Goal: Task Accomplishment & Management: Manage account settings

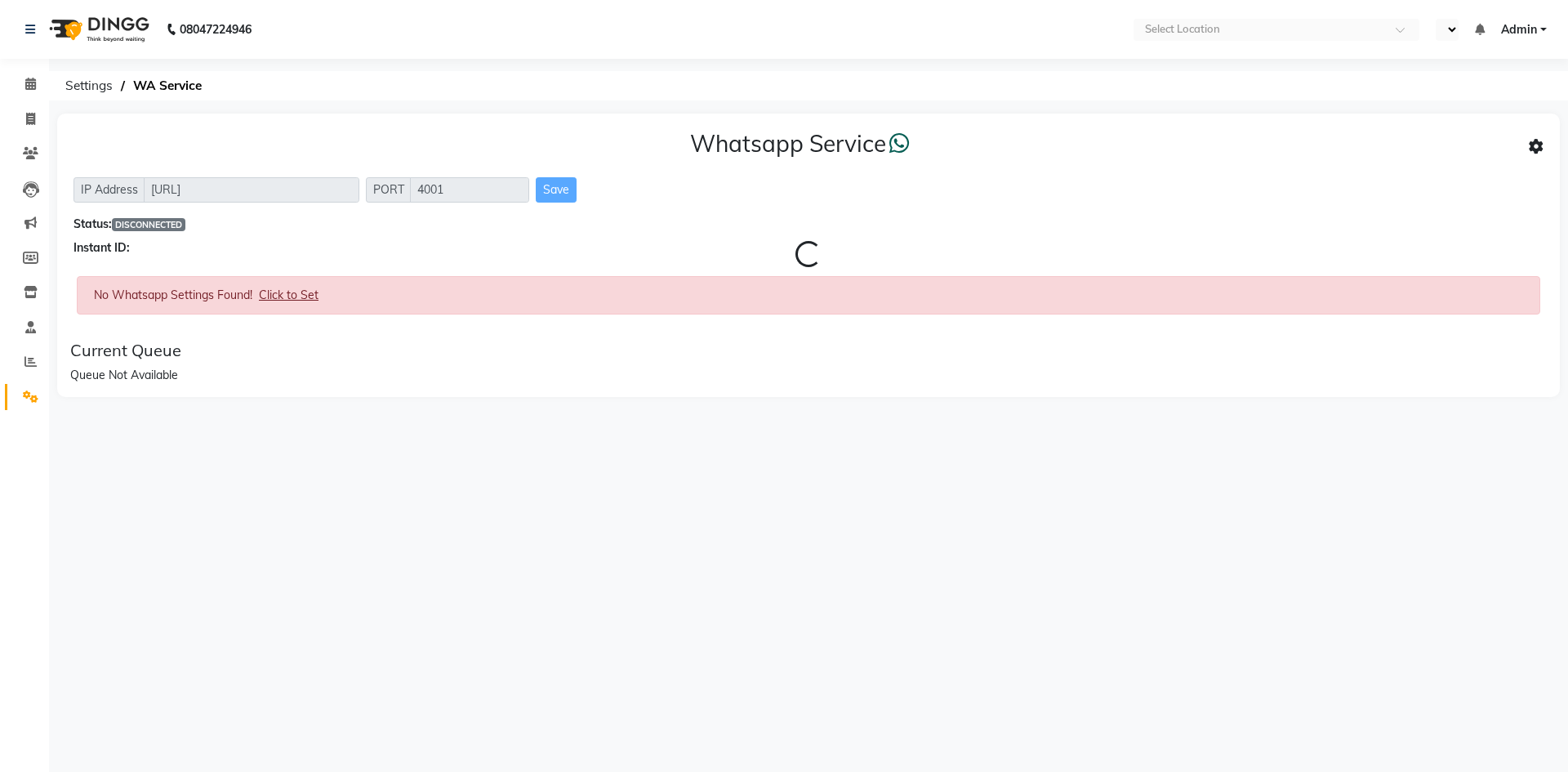
select select "en"
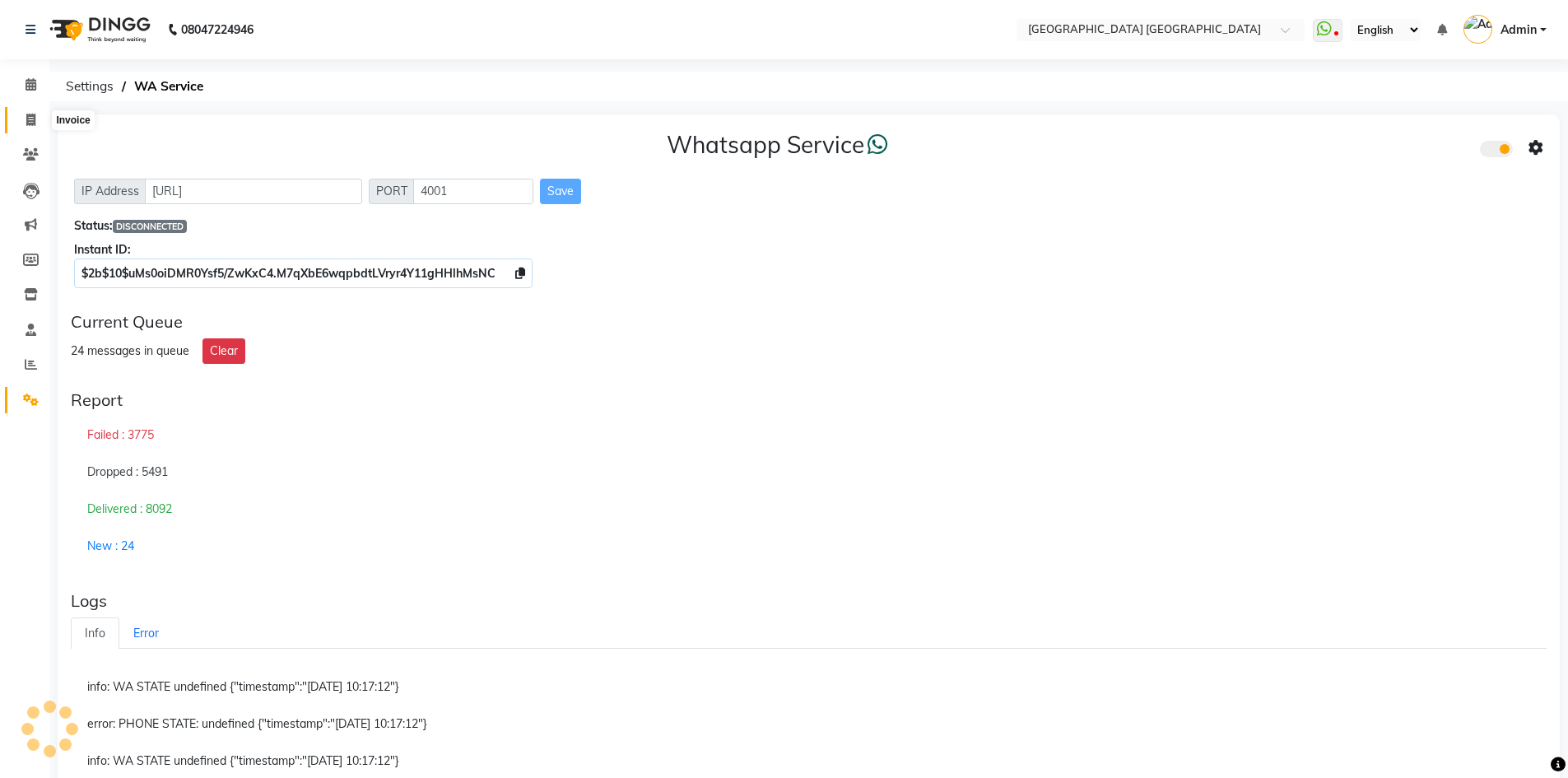
click at [30, 121] on icon at bounding box center [31, 119] width 9 height 12
select select "5559"
select select "service"
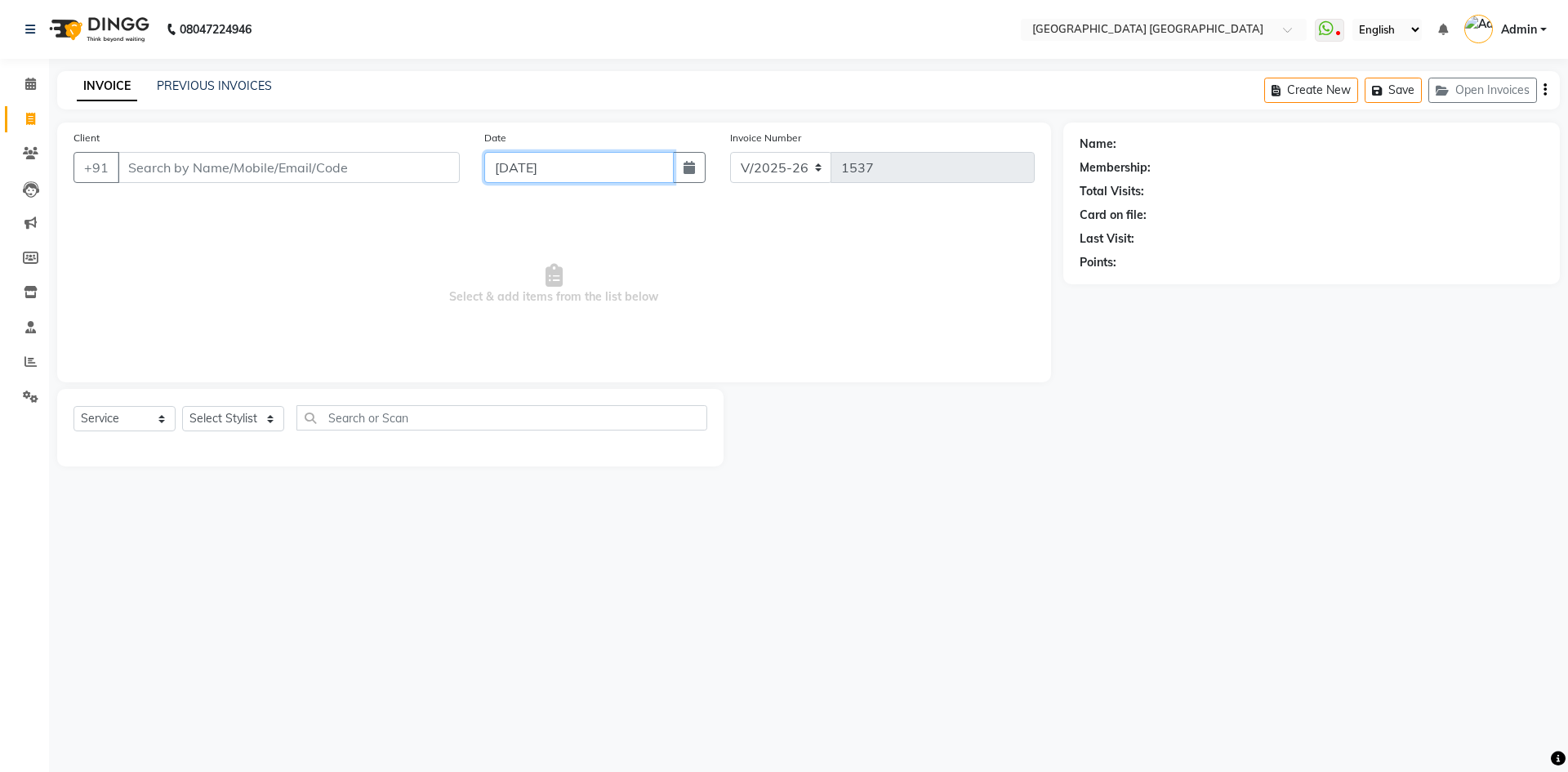
click at [584, 171] on input "[DATE]" at bounding box center [580, 168] width 191 height 31
select select "9"
select select "2025"
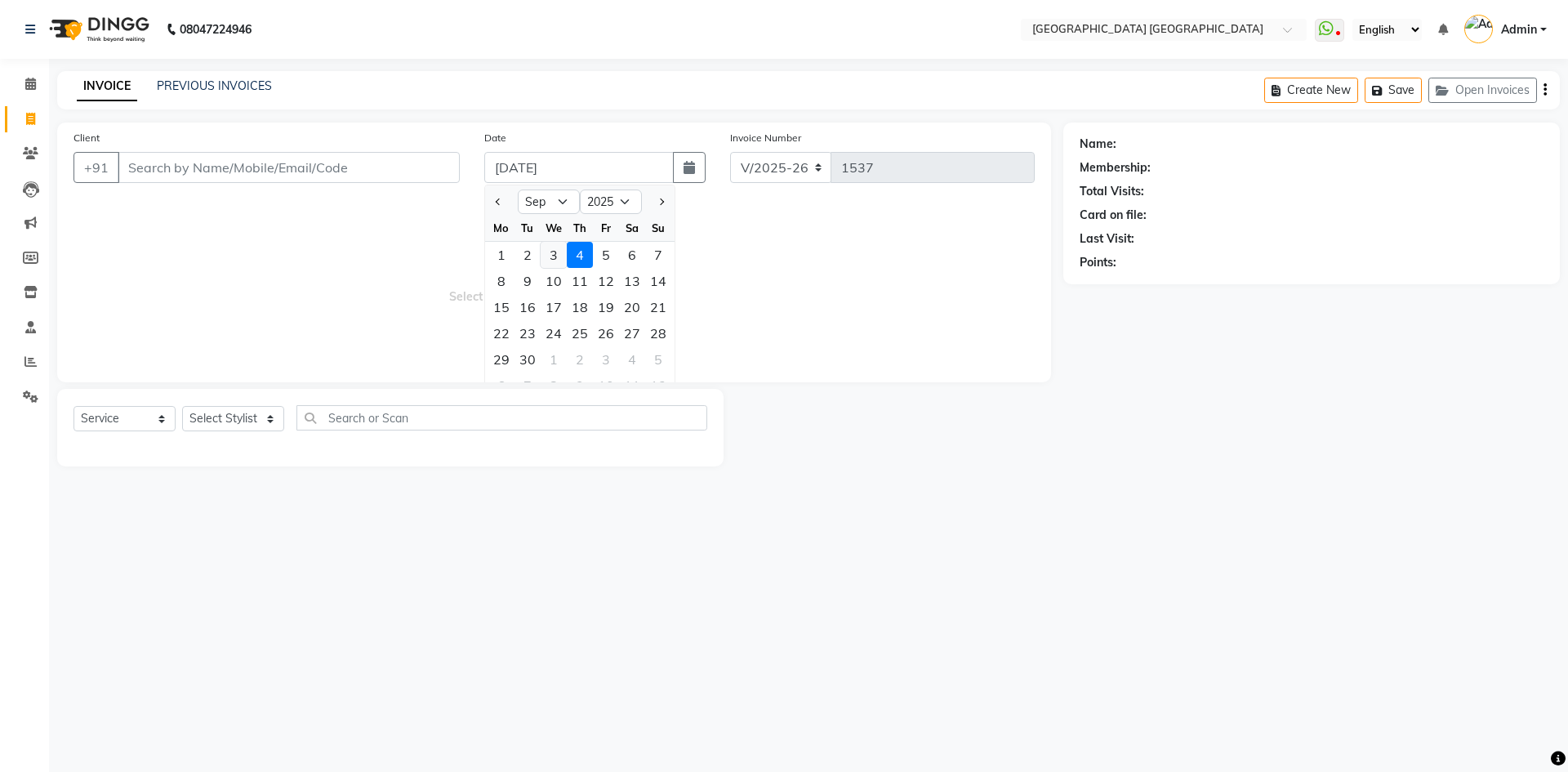
click at [556, 257] on div "3" at bounding box center [554, 255] width 26 height 26
type input "[DATE]"
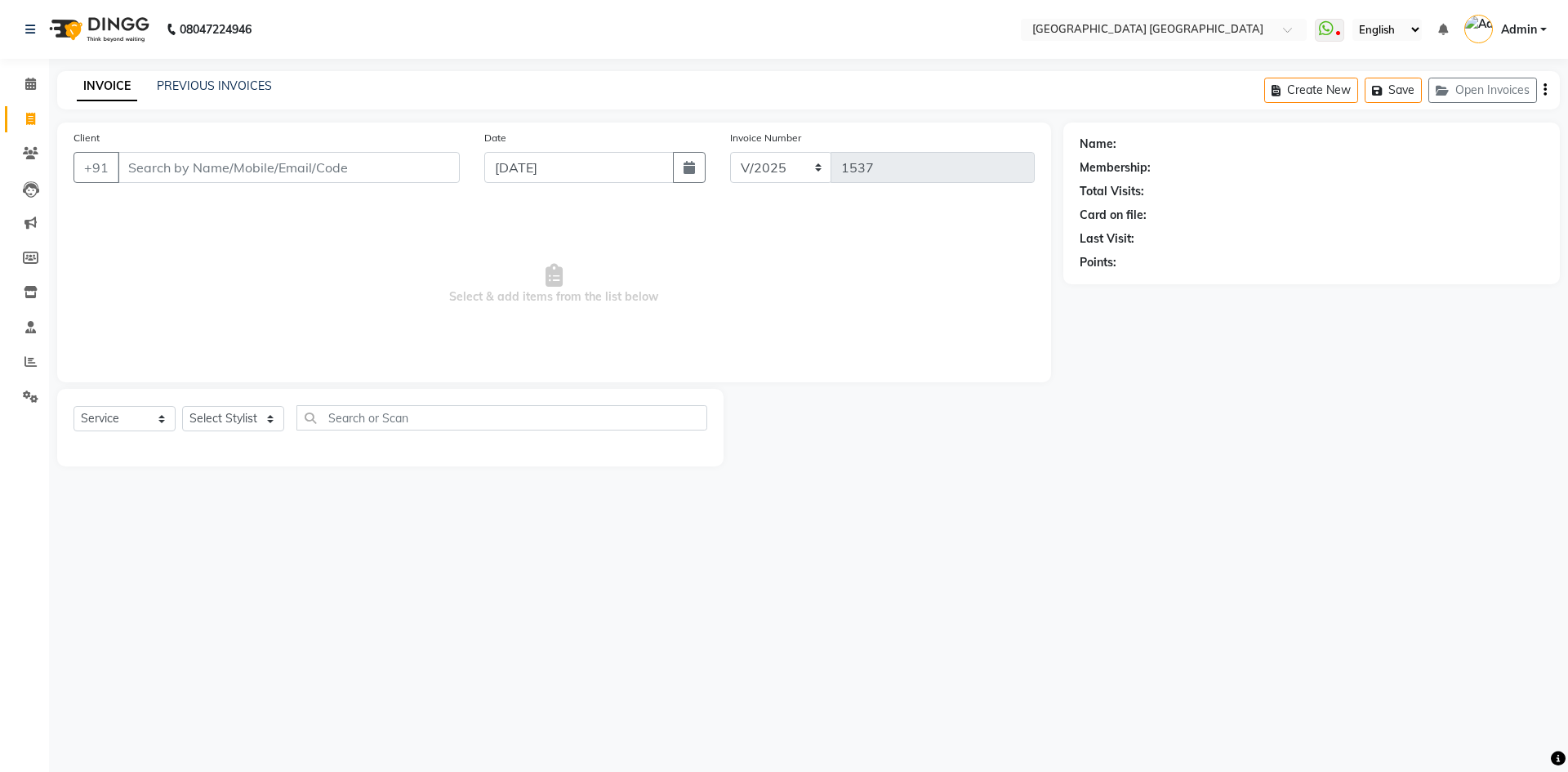
click at [738, 201] on div "Client +91 Date [DATE] Invoice Number V/2025 V/[PHONE_NUMBER] Select & add item…" at bounding box center [554, 252] width 994 height 260
click at [290, 177] on input "Client" at bounding box center [288, 168] width 343 height 31
click at [201, 90] on link "PREVIOUS INVOICES" at bounding box center [214, 85] width 115 height 15
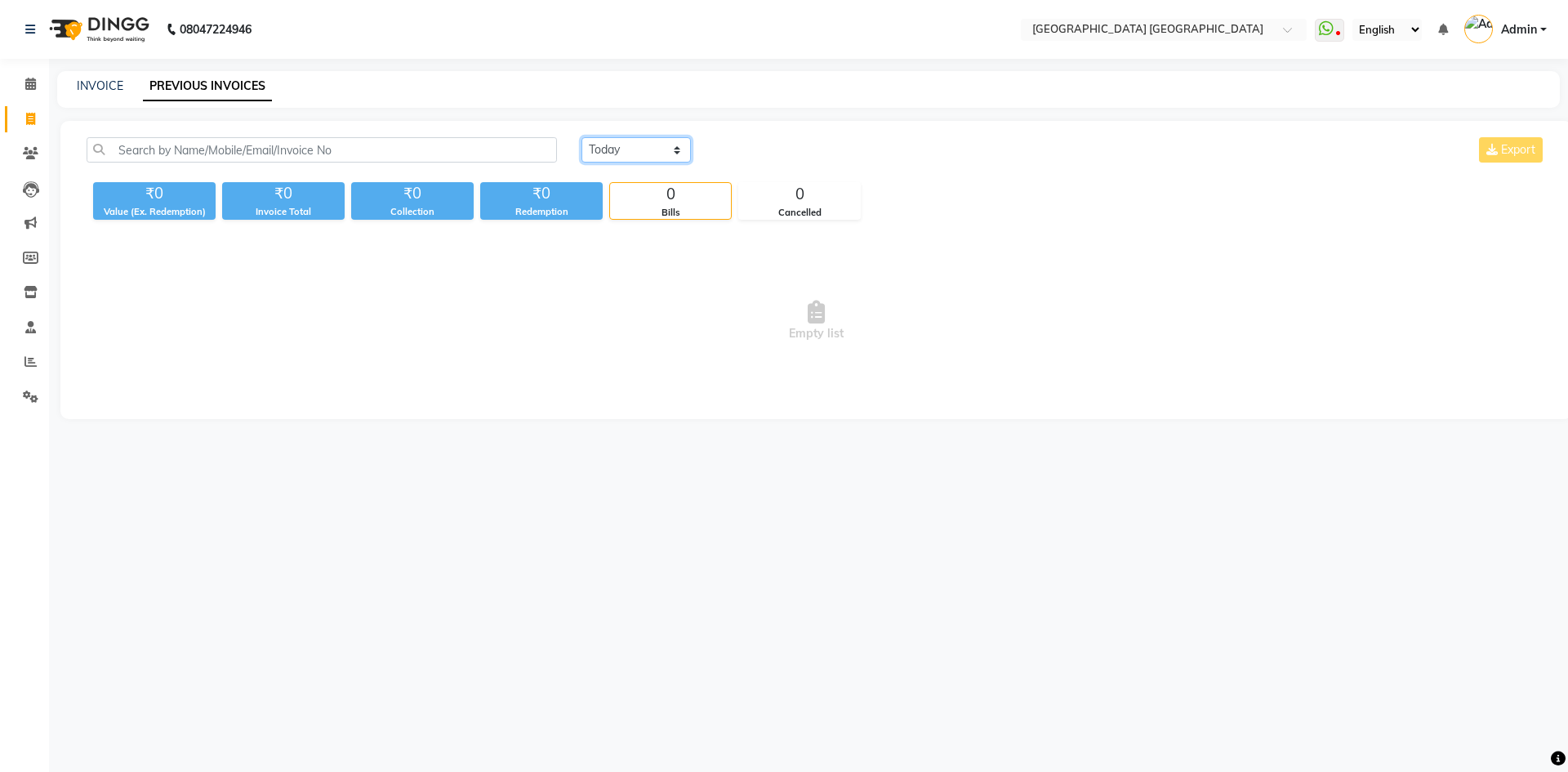
click at [631, 145] on select "Today Yesterday Custom Range" at bounding box center [636, 149] width 109 height 25
select select "range"
click at [582, 137] on select "Today Yesterday Custom Range" at bounding box center [636, 149] width 109 height 25
click at [775, 158] on input "[DATE]" at bounding box center [769, 150] width 114 height 23
select select "9"
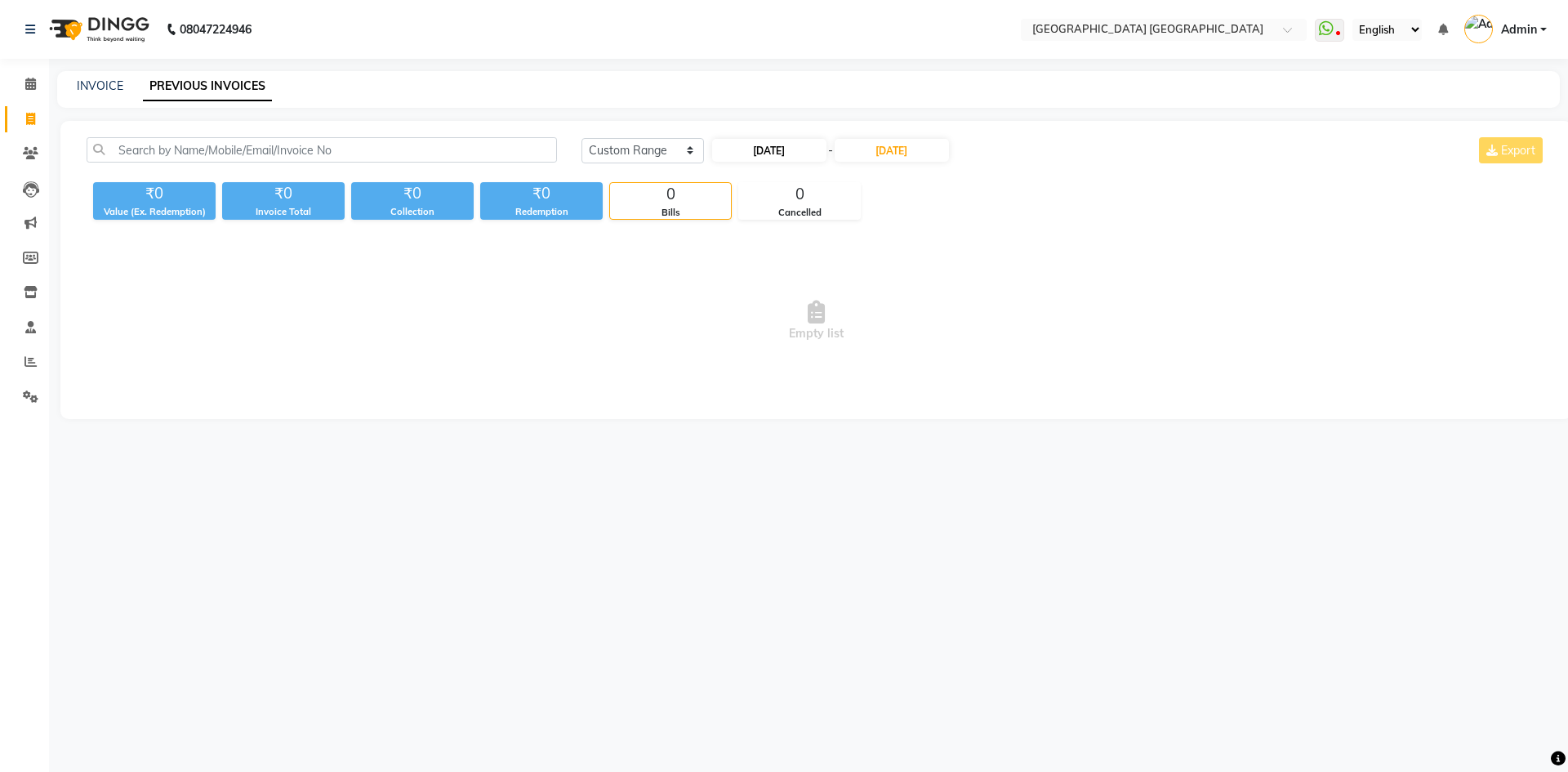
select select "2025"
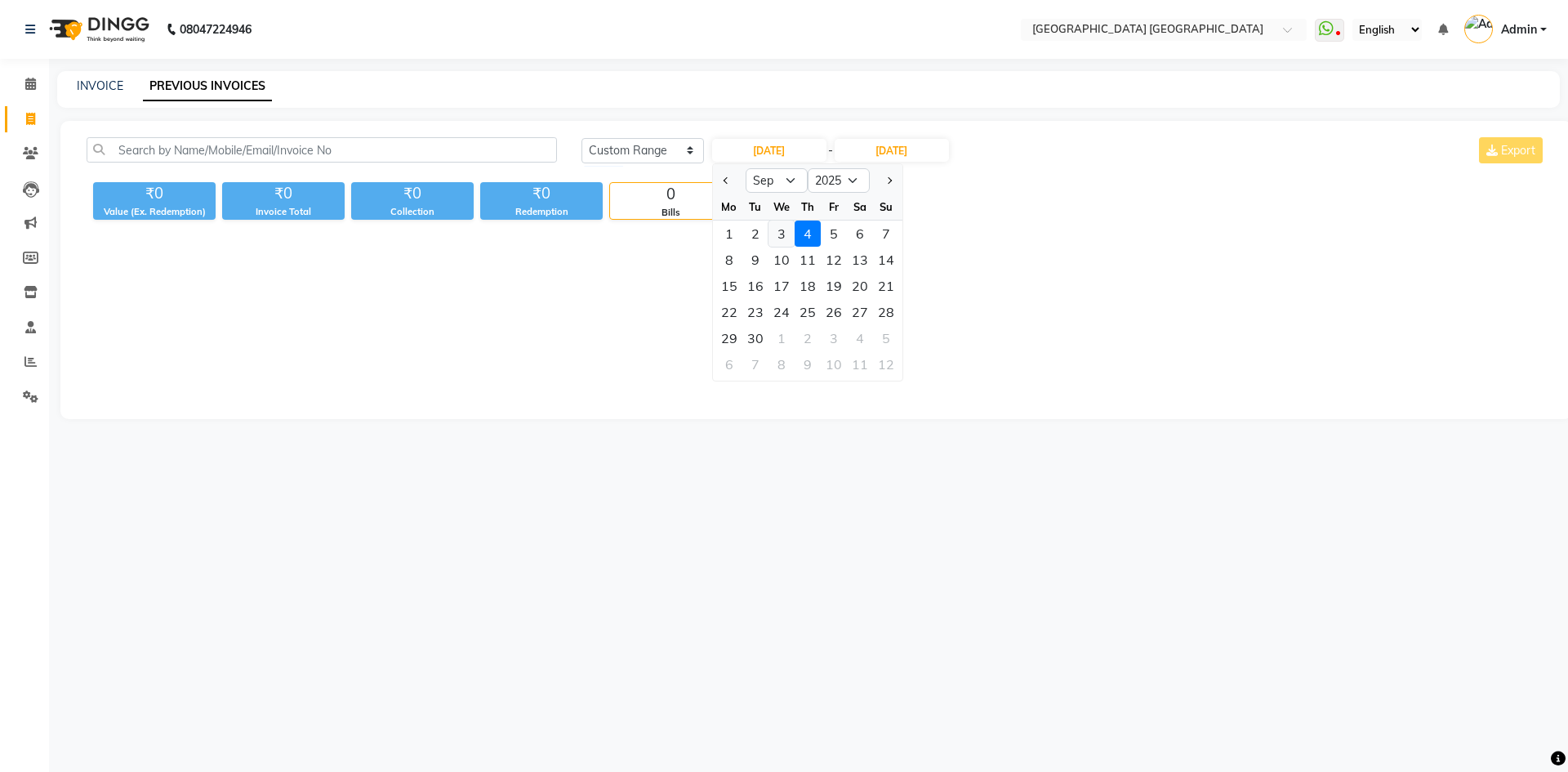
click at [781, 237] on div "3" at bounding box center [782, 234] width 26 height 26
type input "[DATE]"
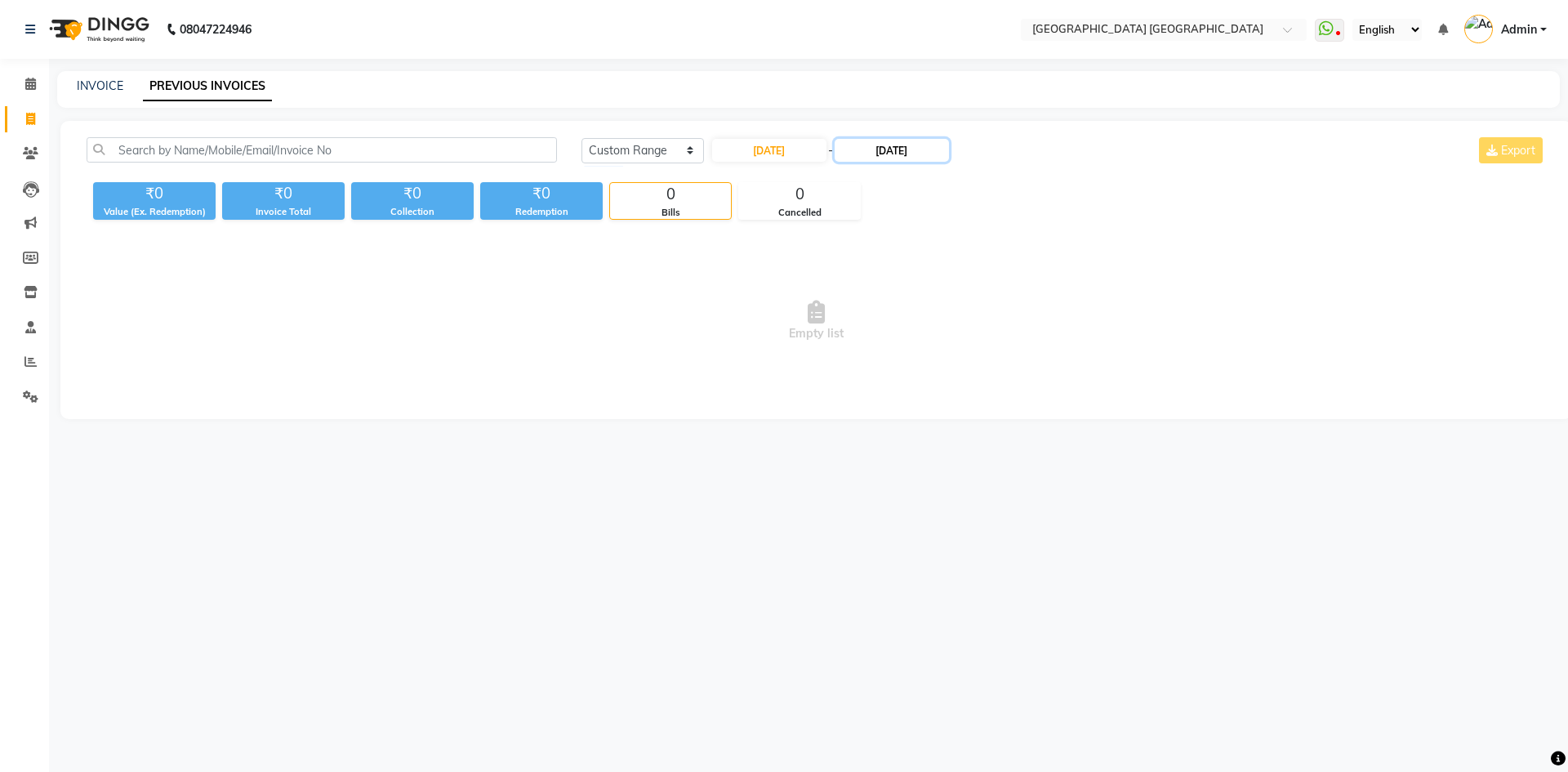
click at [883, 148] on input "[DATE]" at bounding box center [891, 150] width 114 height 23
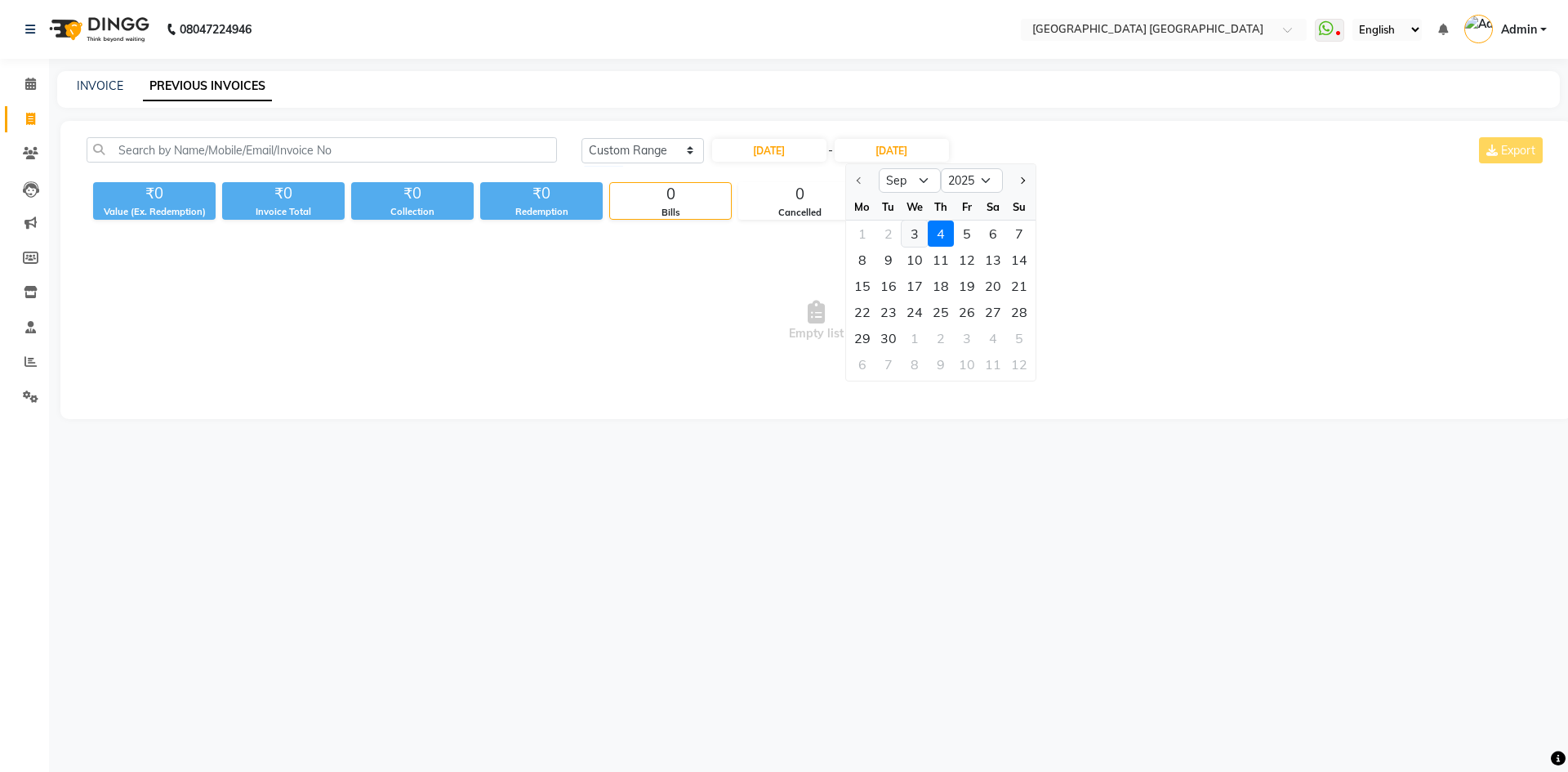
click at [911, 239] on div "3" at bounding box center [915, 234] width 26 height 26
type input "[DATE]"
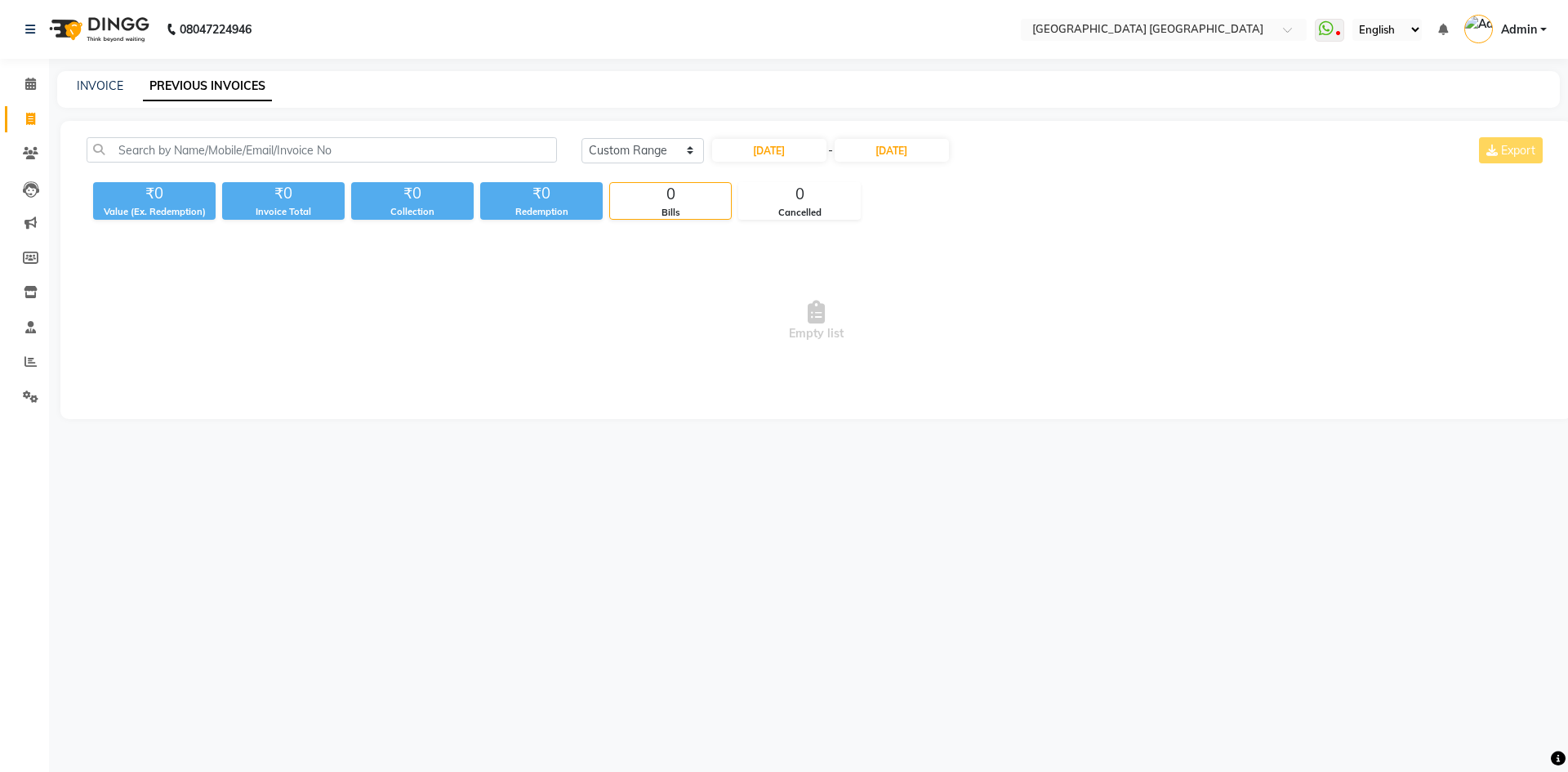
click at [727, 301] on span "Empty list" at bounding box center [816, 320] width 1460 height 163
click at [85, 98] on div "INVOICE PREVIOUS INVOICES" at bounding box center [809, 90] width 1503 height 37
click at [89, 89] on link "INVOICE" at bounding box center [99, 85] width 47 height 15
select select "service"
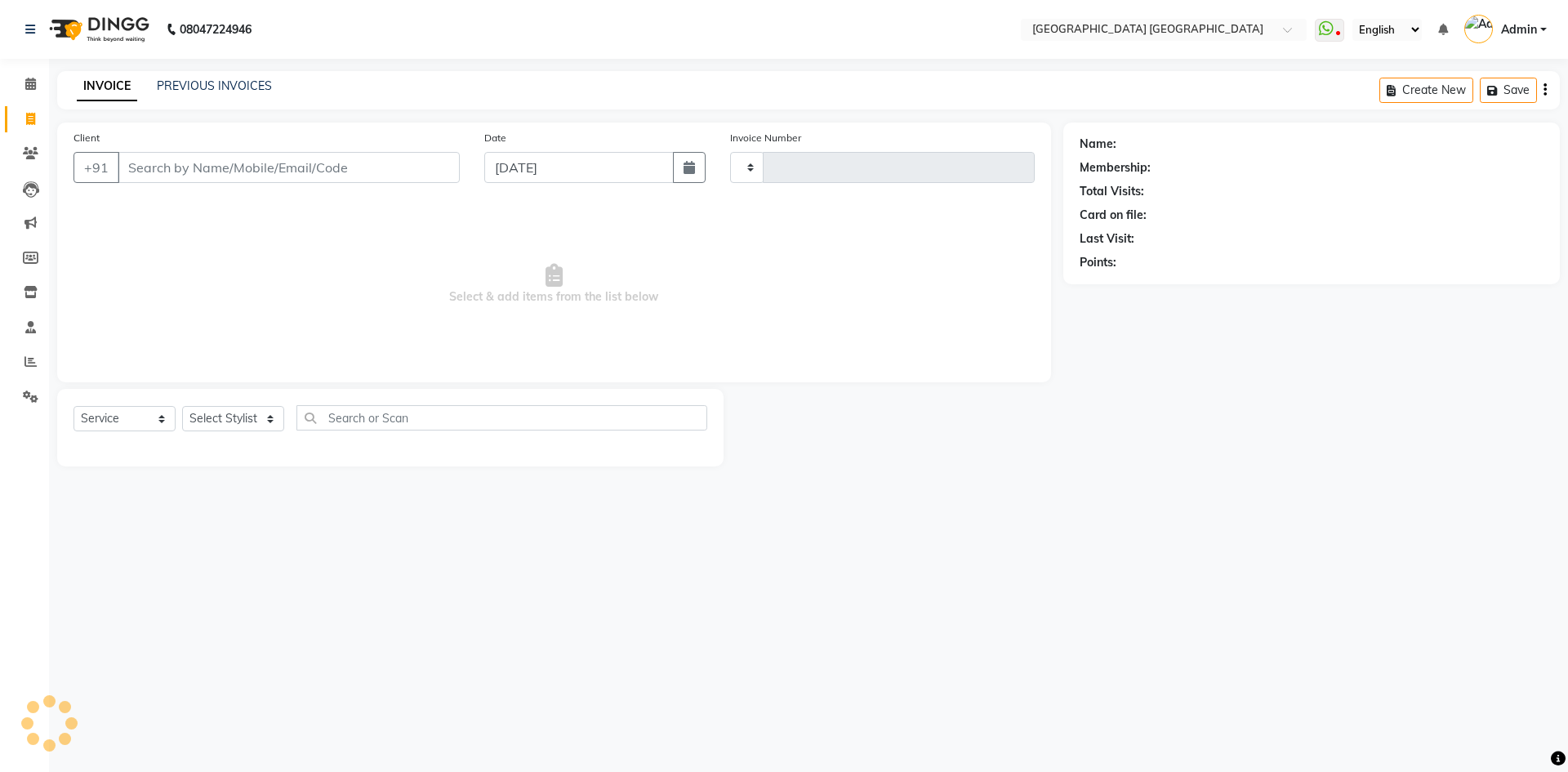
type input "1537"
select select "5559"
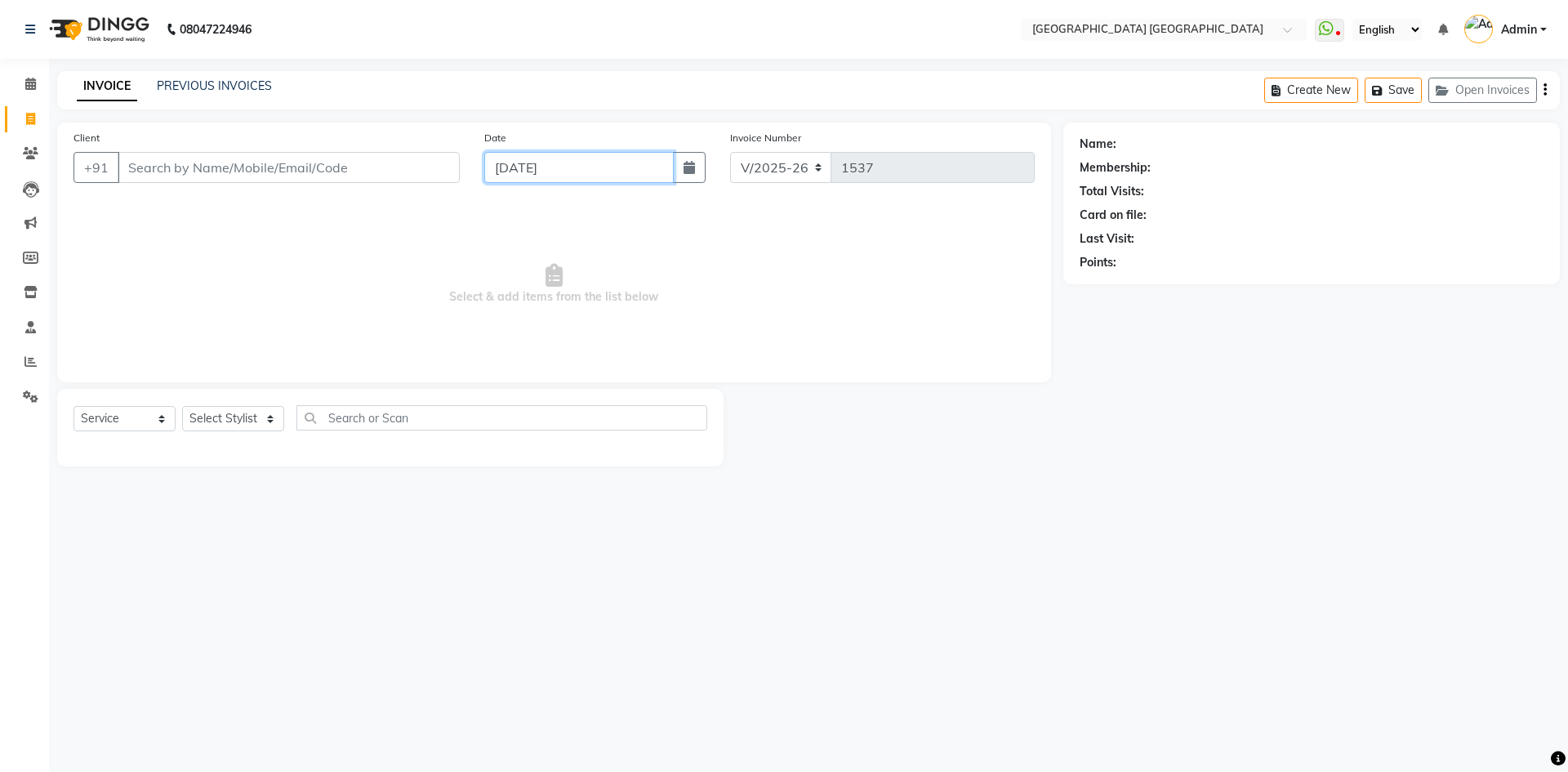
click at [604, 164] on input "[DATE]" at bounding box center [580, 168] width 191 height 31
select select "9"
select select "2025"
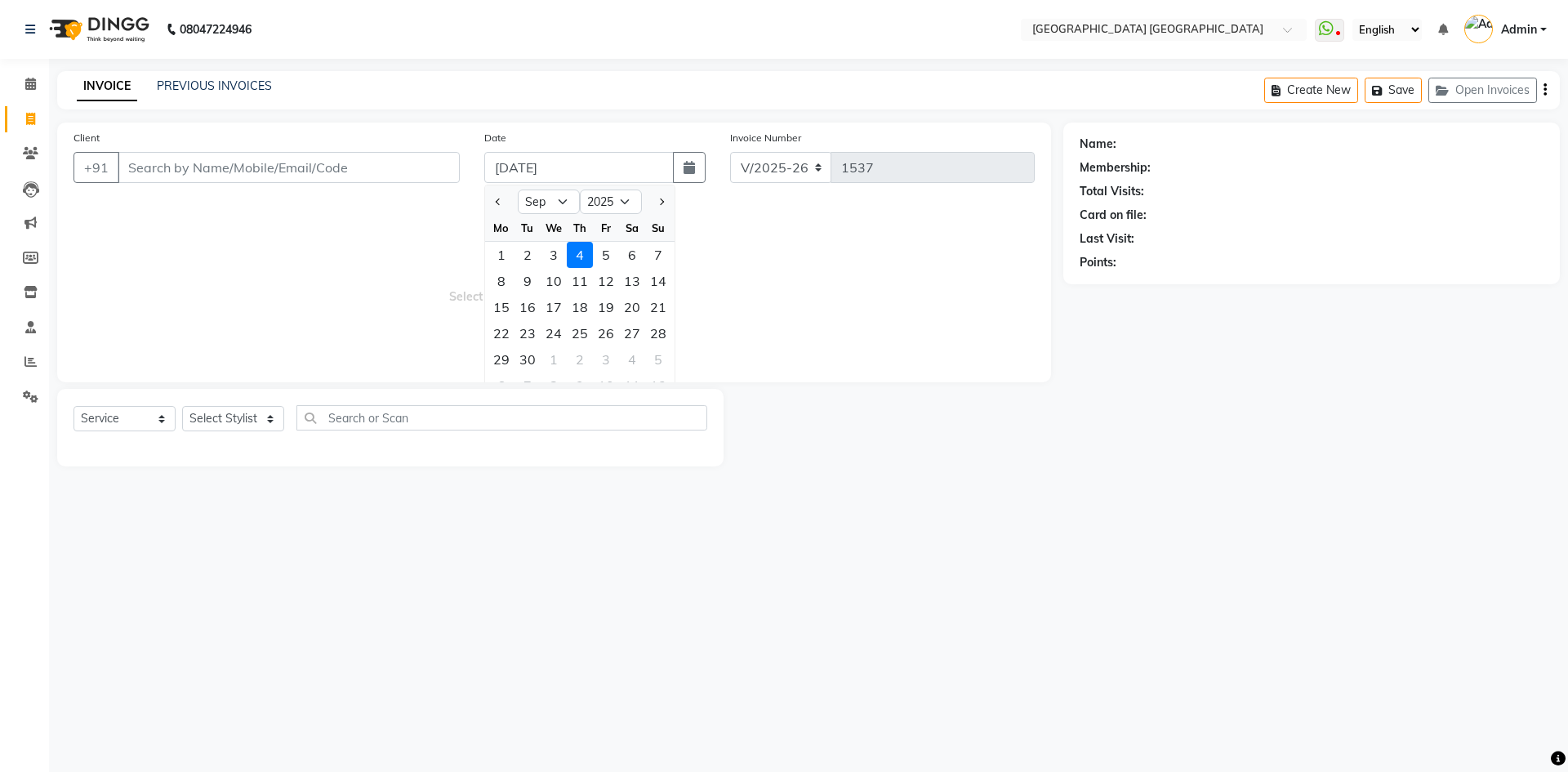
click at [557, 246] on div "3" at bounding box center [554, 255] width 26 height 26
type input "[DATE]"
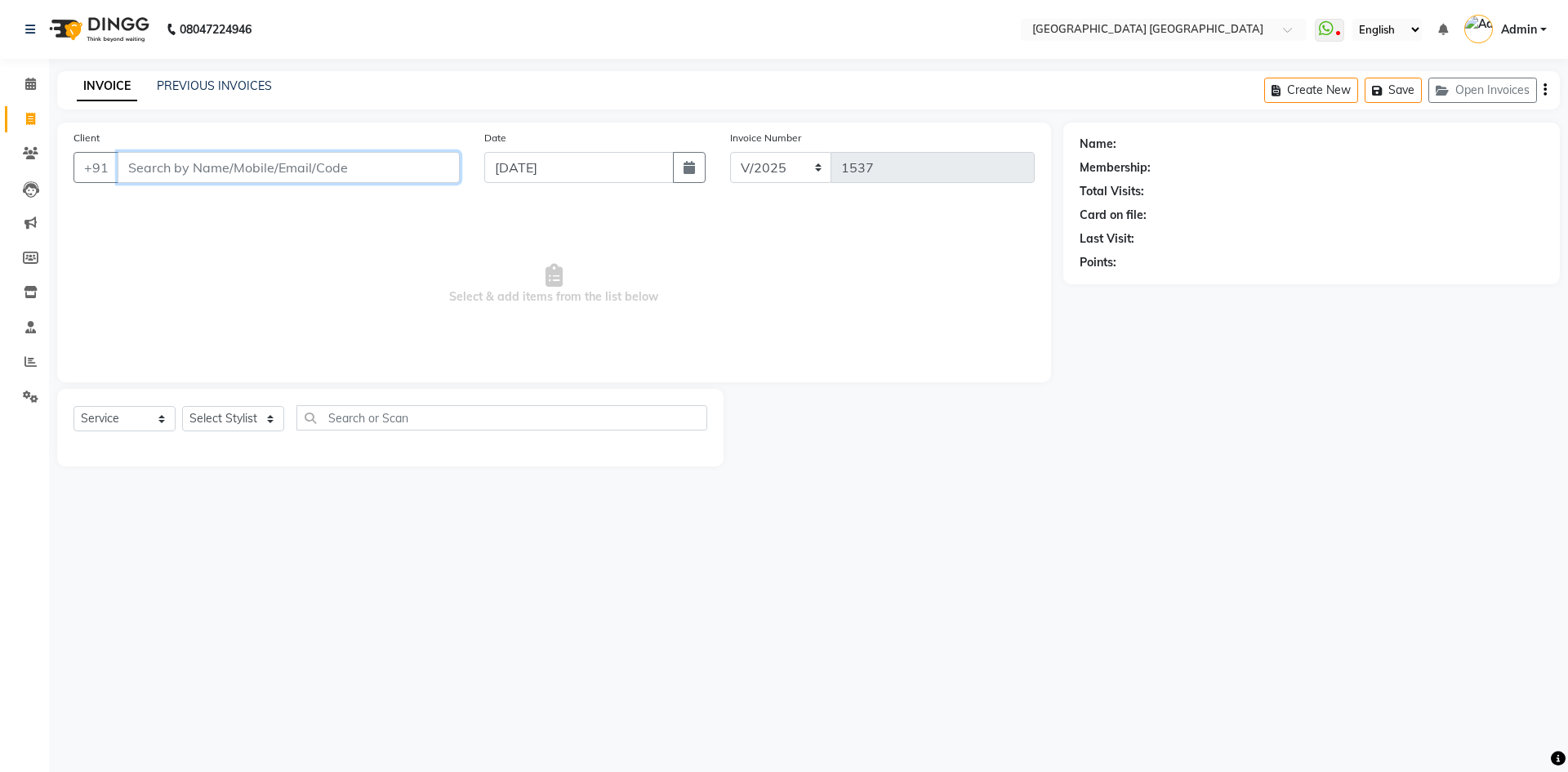
click at [389, 179] on input "Client" at bounding box center [288, 168] width 343 height 31
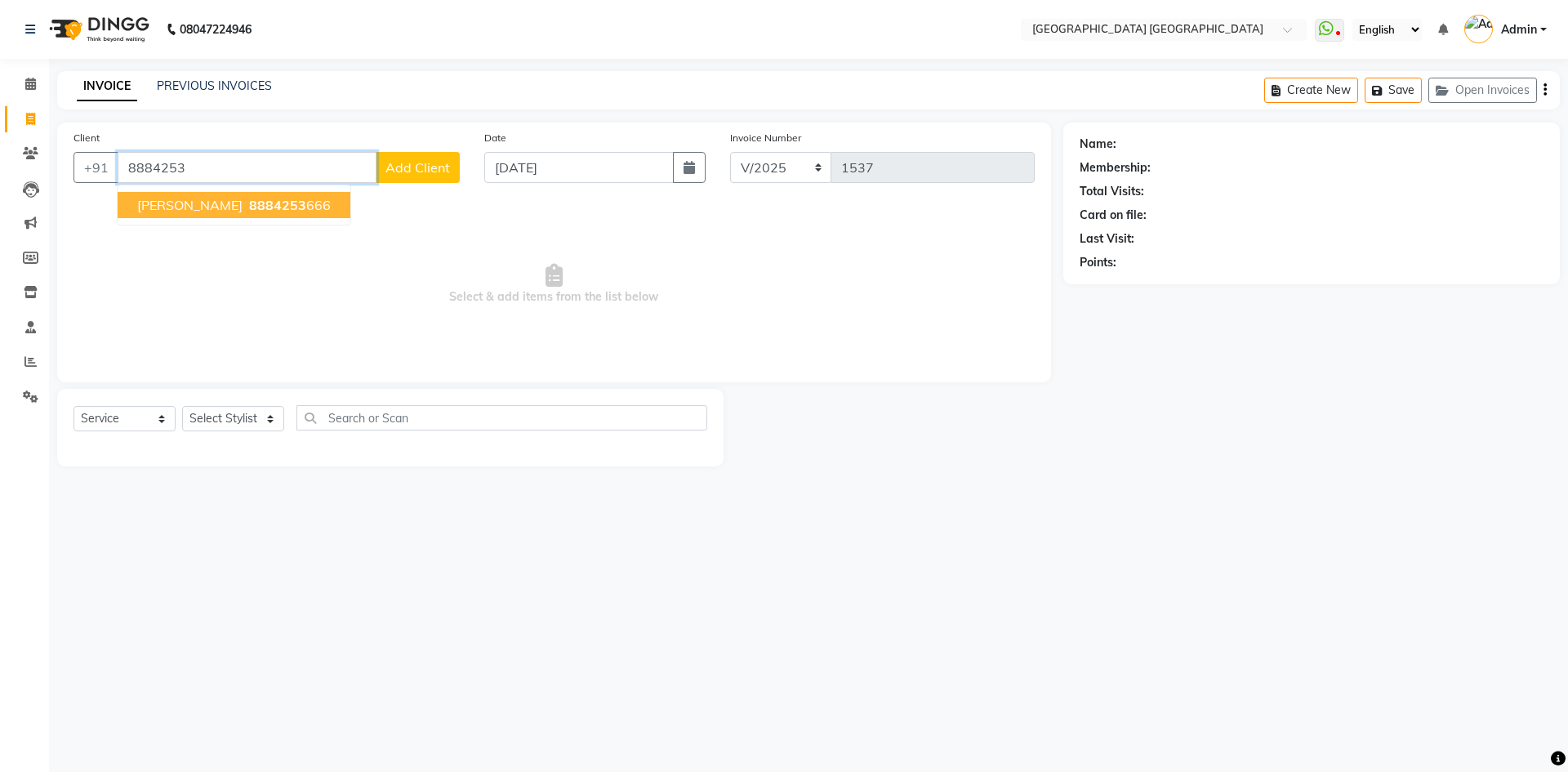
click at [152, 197] on span "Nandeep" at bounding box center [190, 205] width 105 height 16
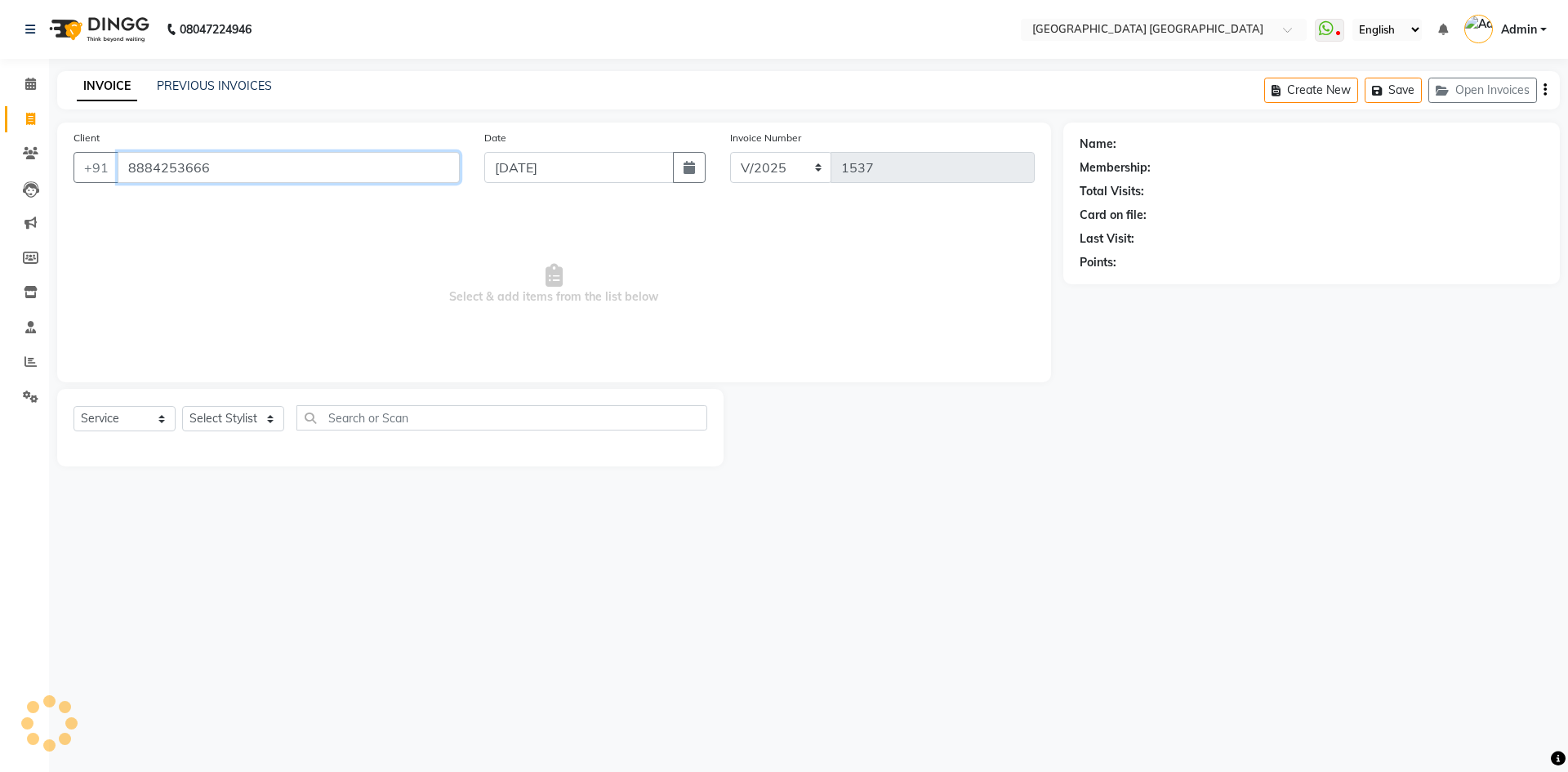
type input "8884253666"
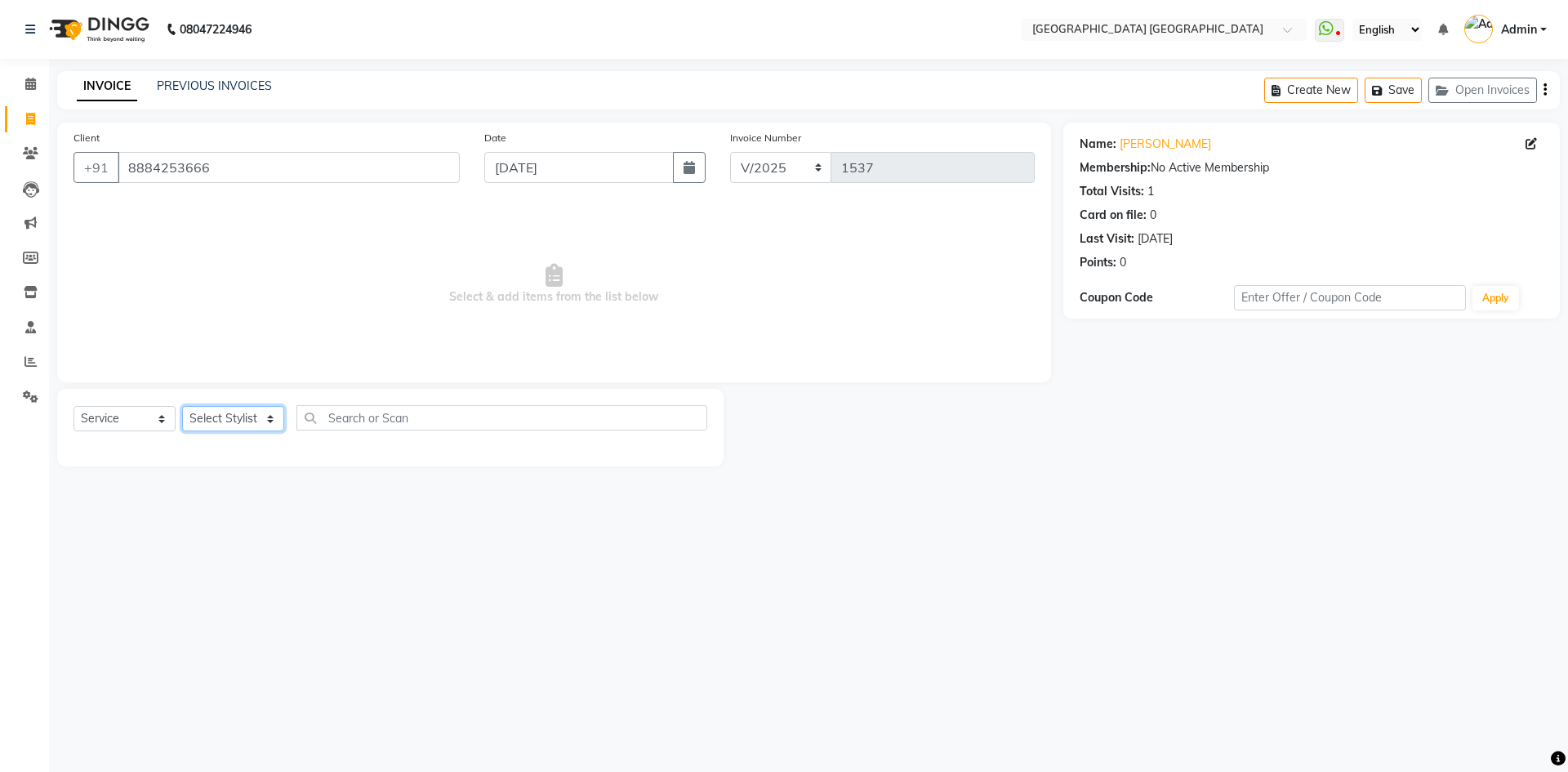
click at [230, 407] on select "Select Stylist Anshu prasana SHARUKH VEENA WASIM" at bounding box center [233, 418] width 102 height 25
select select "47228"
click at [182, 406] on select "Select Stylist Anshu prasana SHARUKH VEENA WASIM" at bounding box center [233, 418] width 102 height 25
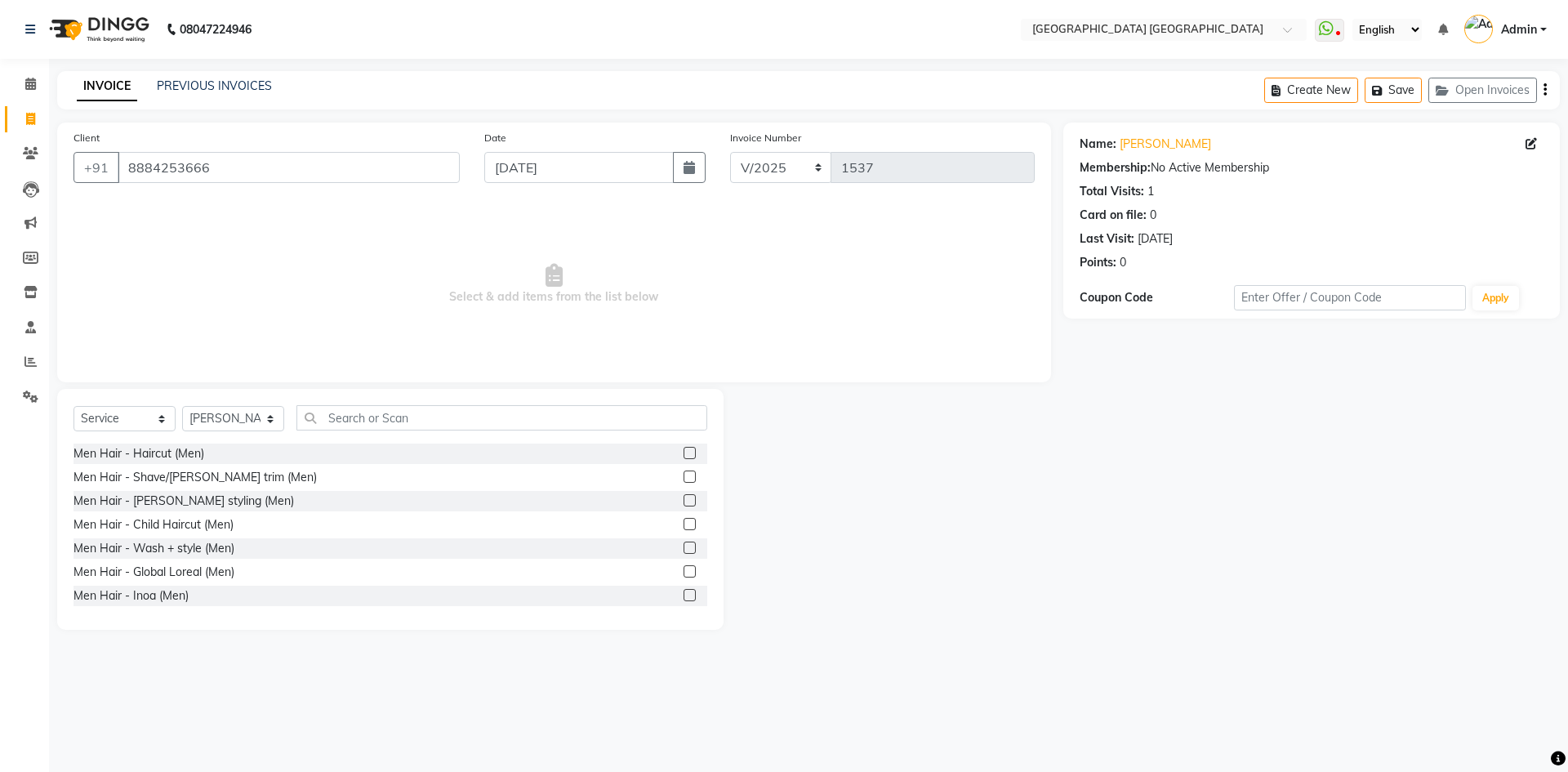
click at [683, 448] on label at bounding box center [689, 453] width 12 height 12
click at [683, 448] on input "checkbox" at bounding box center [688, 453] width 11 height 11
click at [683, 457] on label at bounding box center [689, 453] width 12 height 12
click at [683, 457] on input "checkbox" at bounding box center [688, 453] width 11 height 11
checkbox input "false"
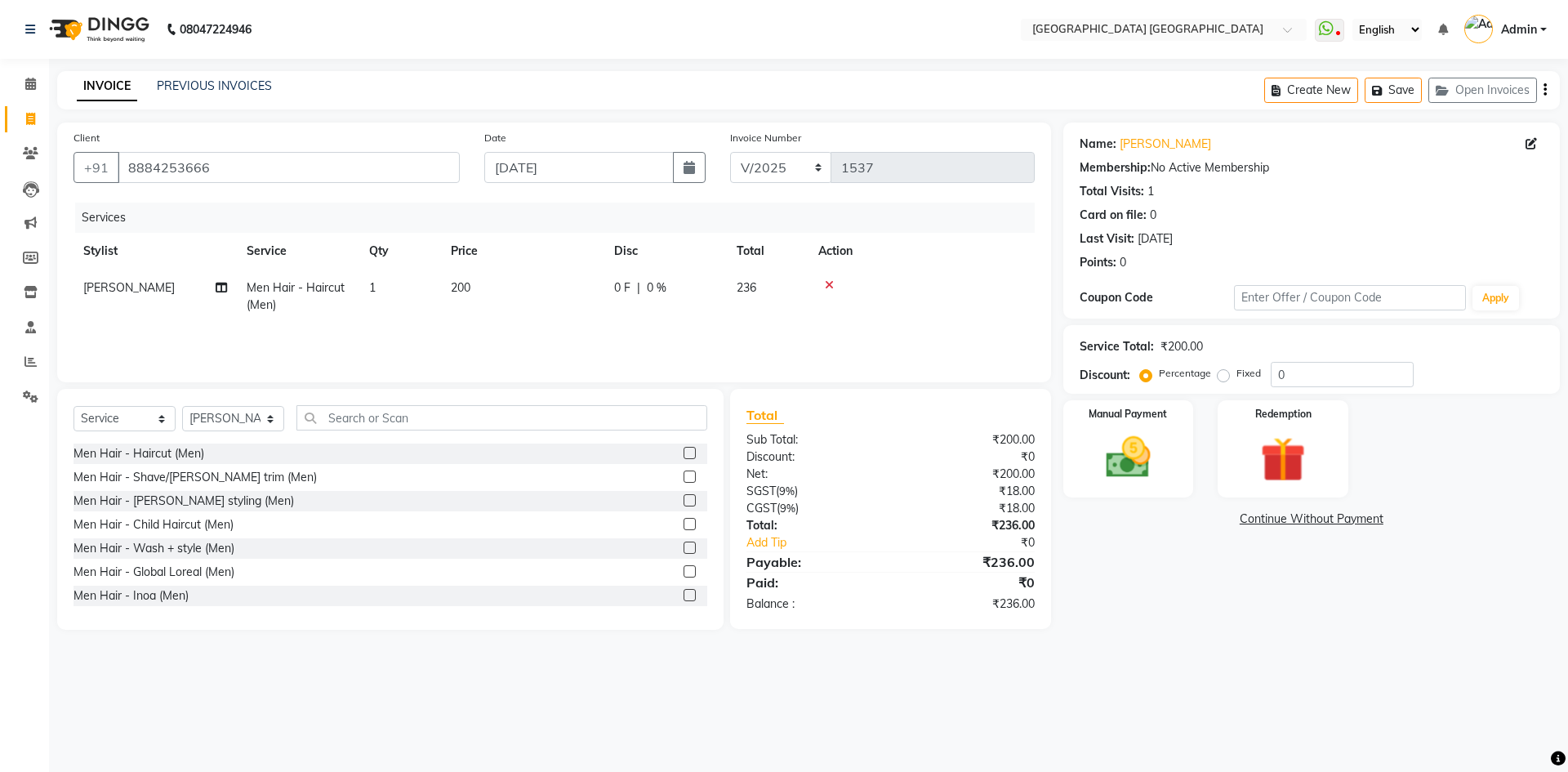
click at [683, 480] on label at bounding box center [689, 476] width 12 height 12
click at [683, 480] on input "checkbox" at bounding box center [688, 477] width 11 height 11
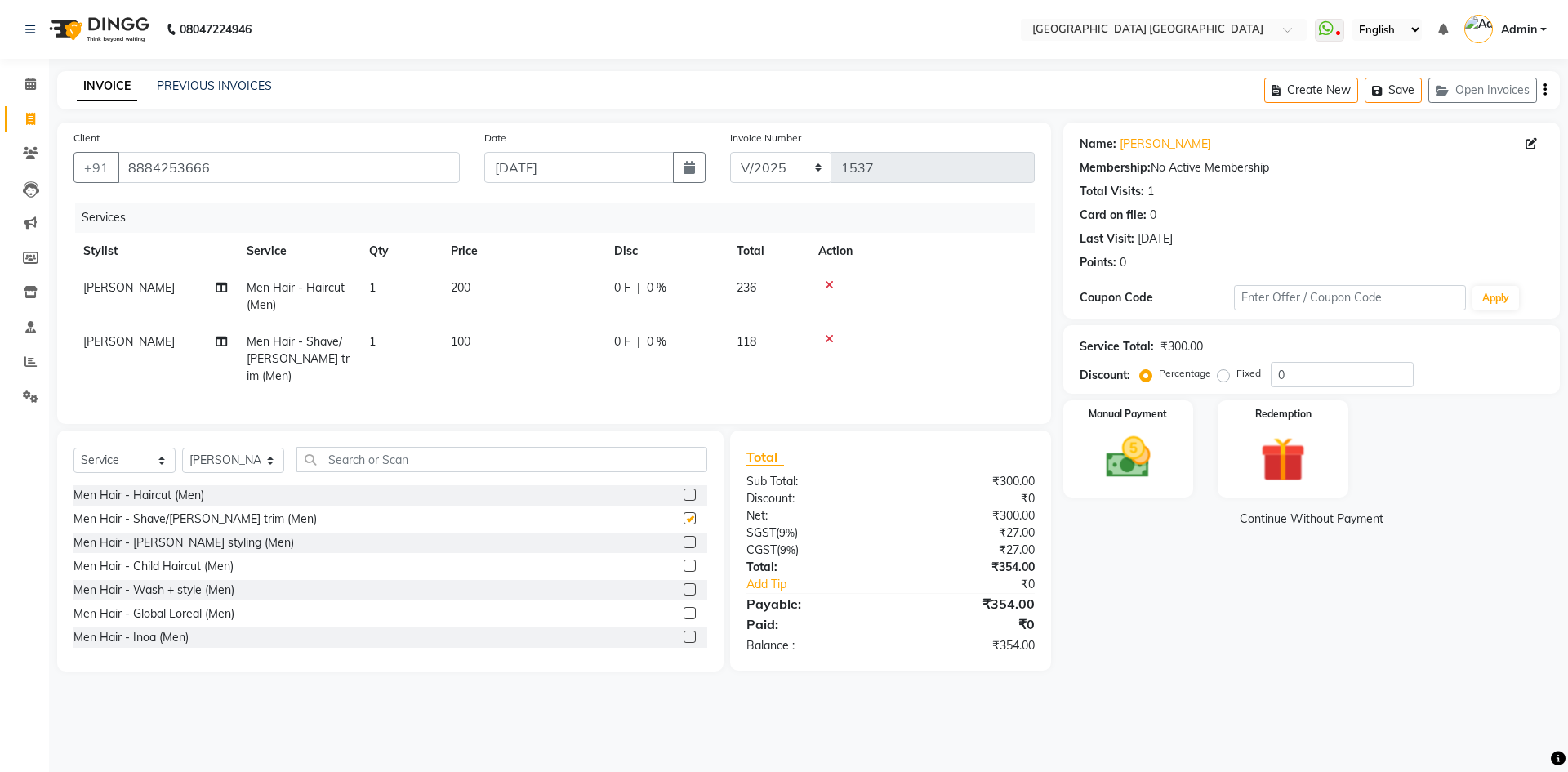
checkbox input "false"
click at [683, 489] on label at bounding box center [689, 494] width 12 height 12
click at [683, 490] on input "checkbox" at bounding box center [688, 495] width 11 height 11
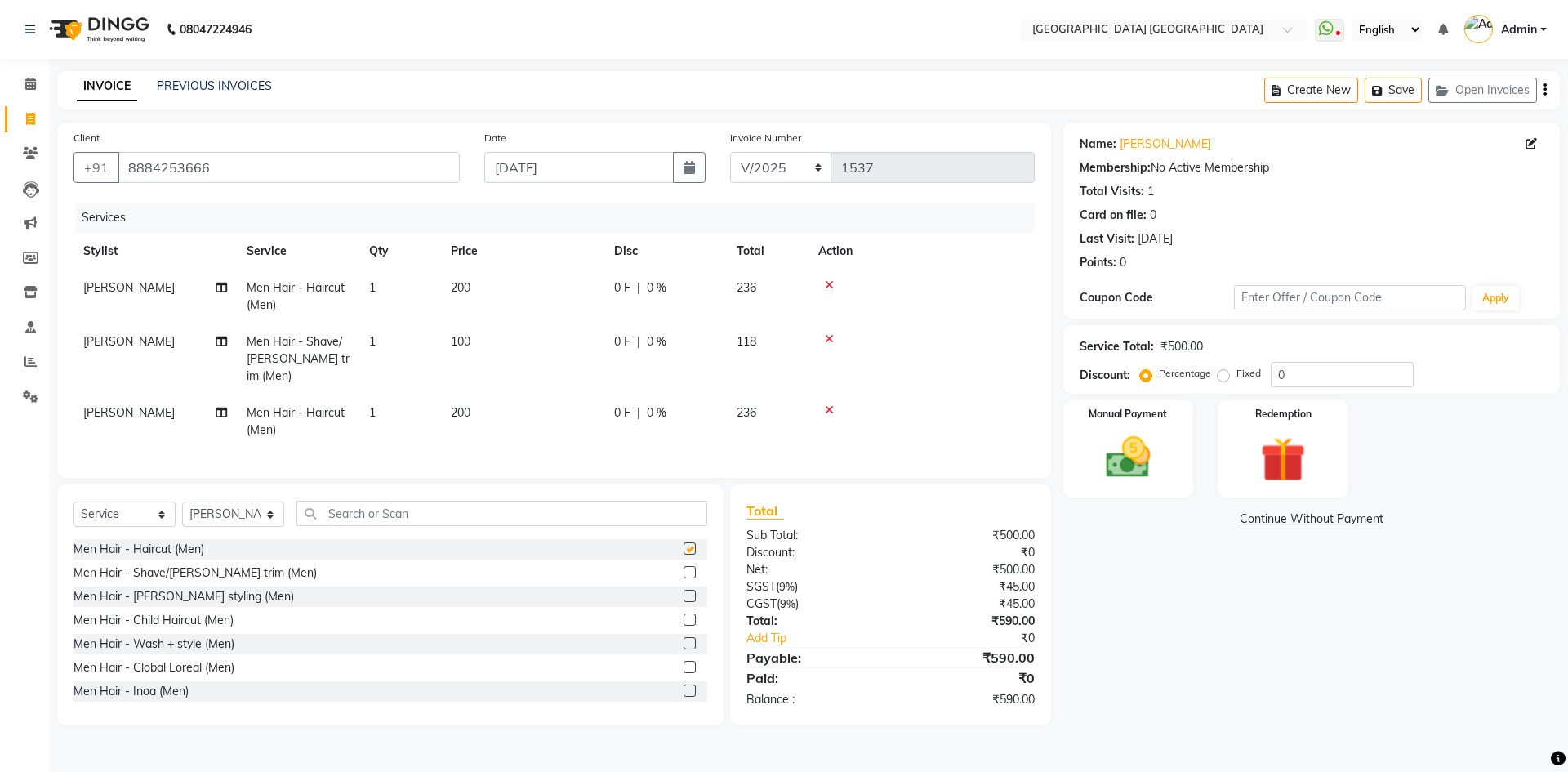
checkbox input "false"
click at [394, 501] on input "text" at bounding box center [502, 513] width 411 height 25
click at [358, 511] on input "text" at bounding box center [502, 513] width 411 height 25
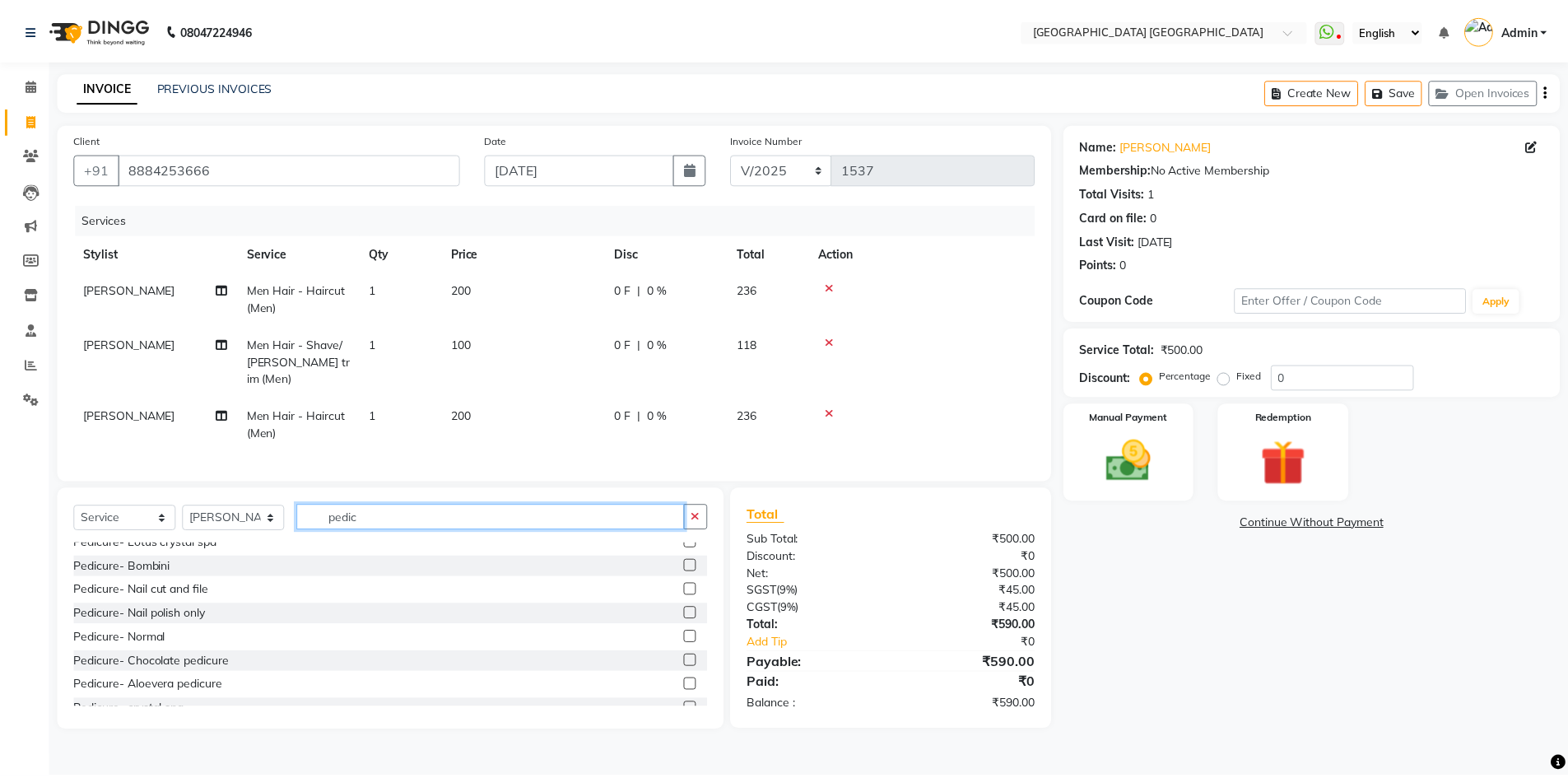
scroll to position [146, 0]
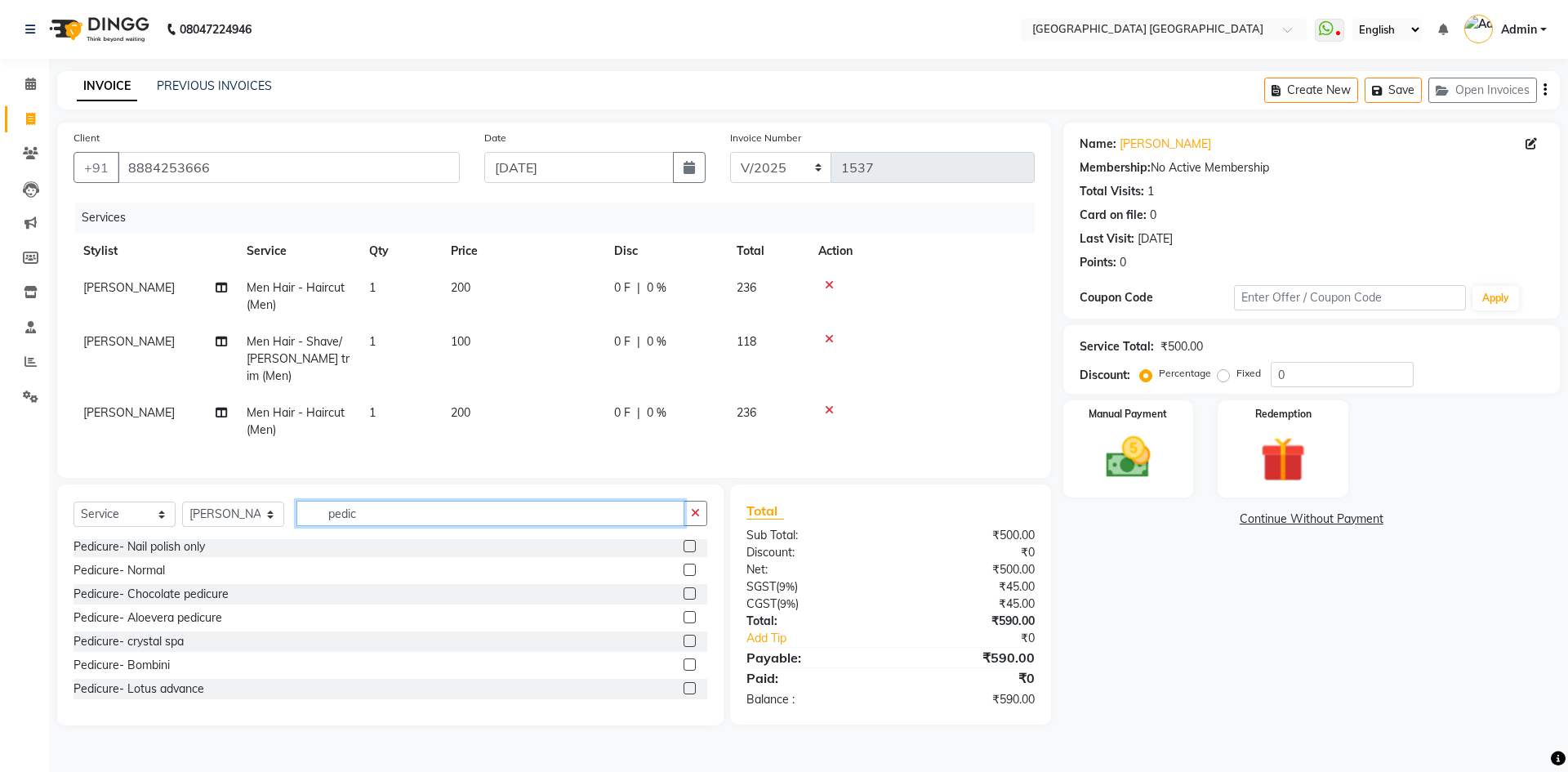
type input "pedic"
click at [683, 567] on label at bounding box center [689, 569] width 12 height 12
click at [683, 567] on input "checkbox" at bounding box center [688, 570] width 11 height 11
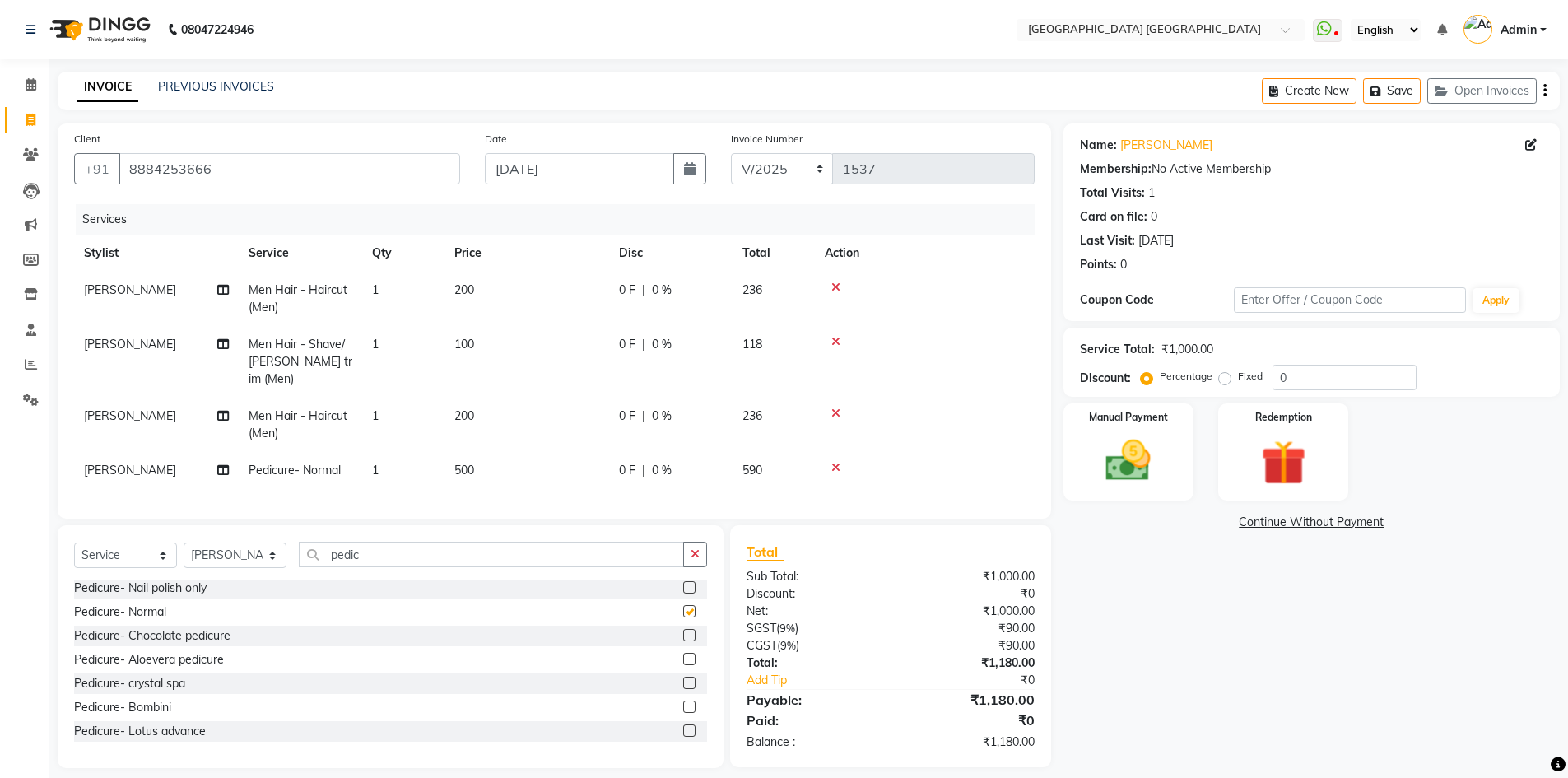
checkbox input "false"
click at [1547, 87] on div "Create New Save Open Invoices" at bounding box center [1411, 91] width 298 height 39
click at [1543, 87] on button "button" at bounding box center [1545, 91] width 3 height 39
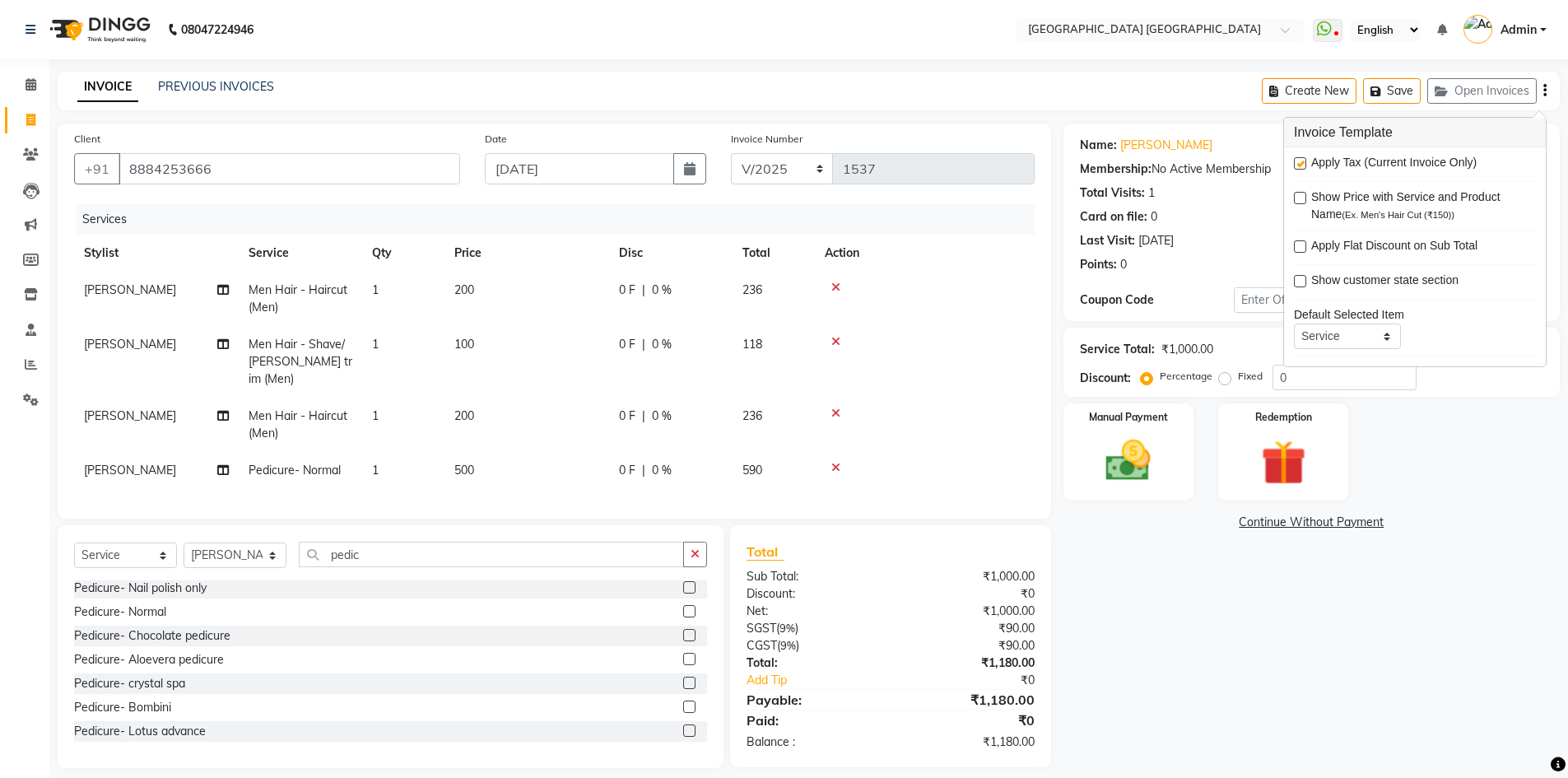
click at [1299, 162] on label at bounding box center [1299, 163] width 12 height 12
click at [1299, 162] on input "checkbox" at bounding box center [1298, 164] width 11 height 11
checkbox input "false"
click at [1145, 448] on img at bounding box center [1128, 460] width 75 height 54
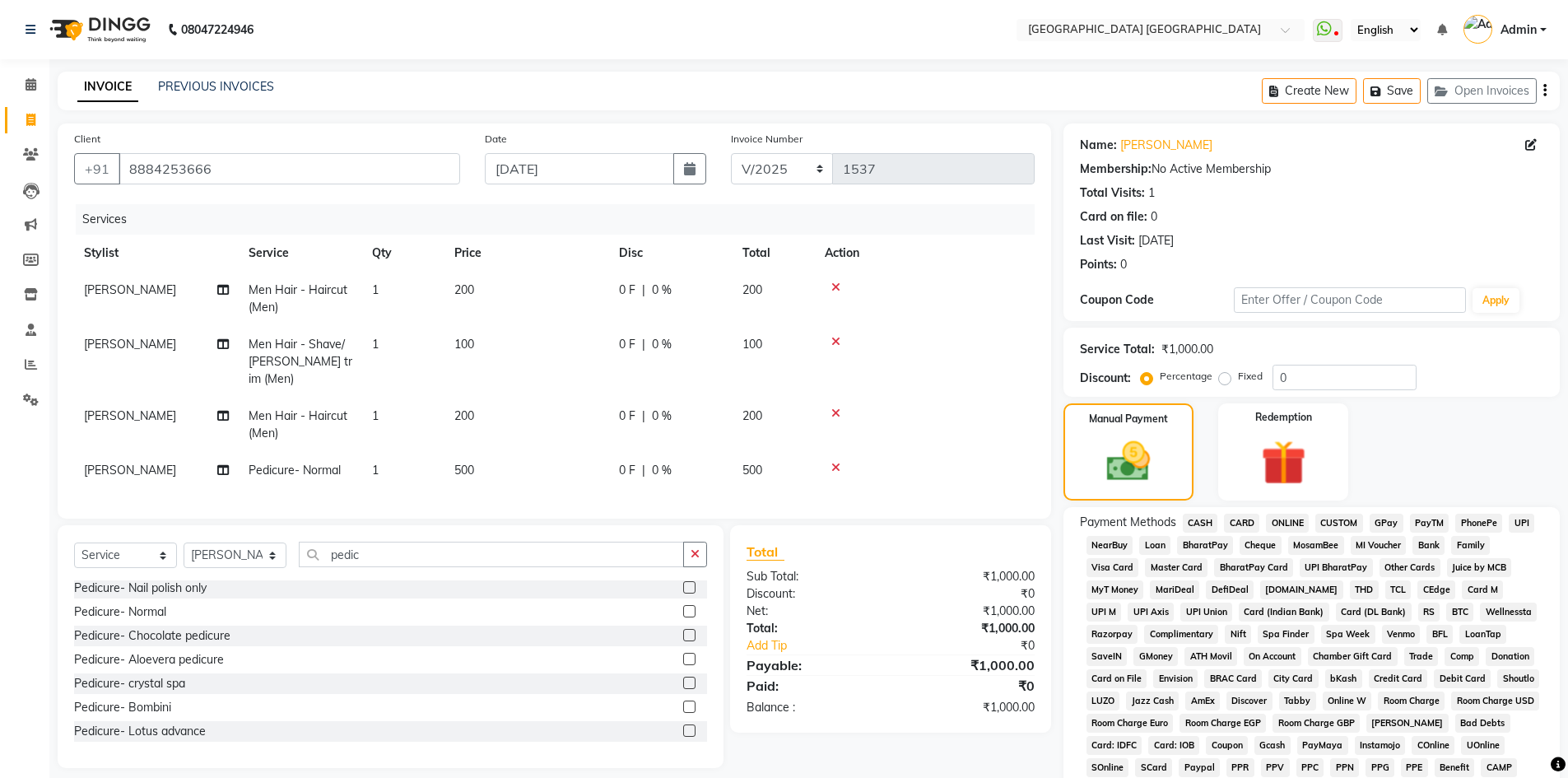
click at [1465, 523] on span "PhonePe" at bounding box center [1478, 523] width 47 height 19
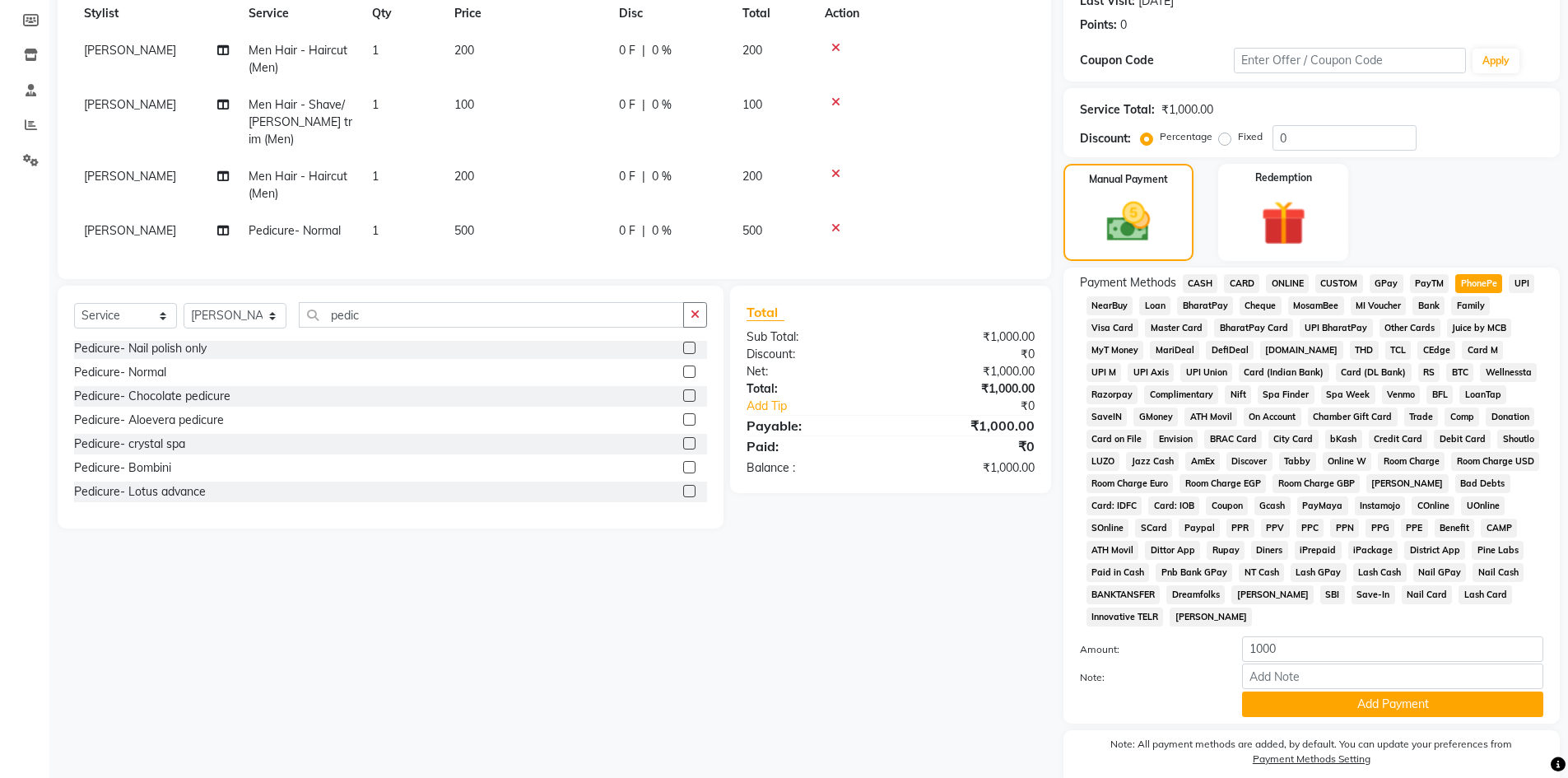
scroll to position [247, 0]
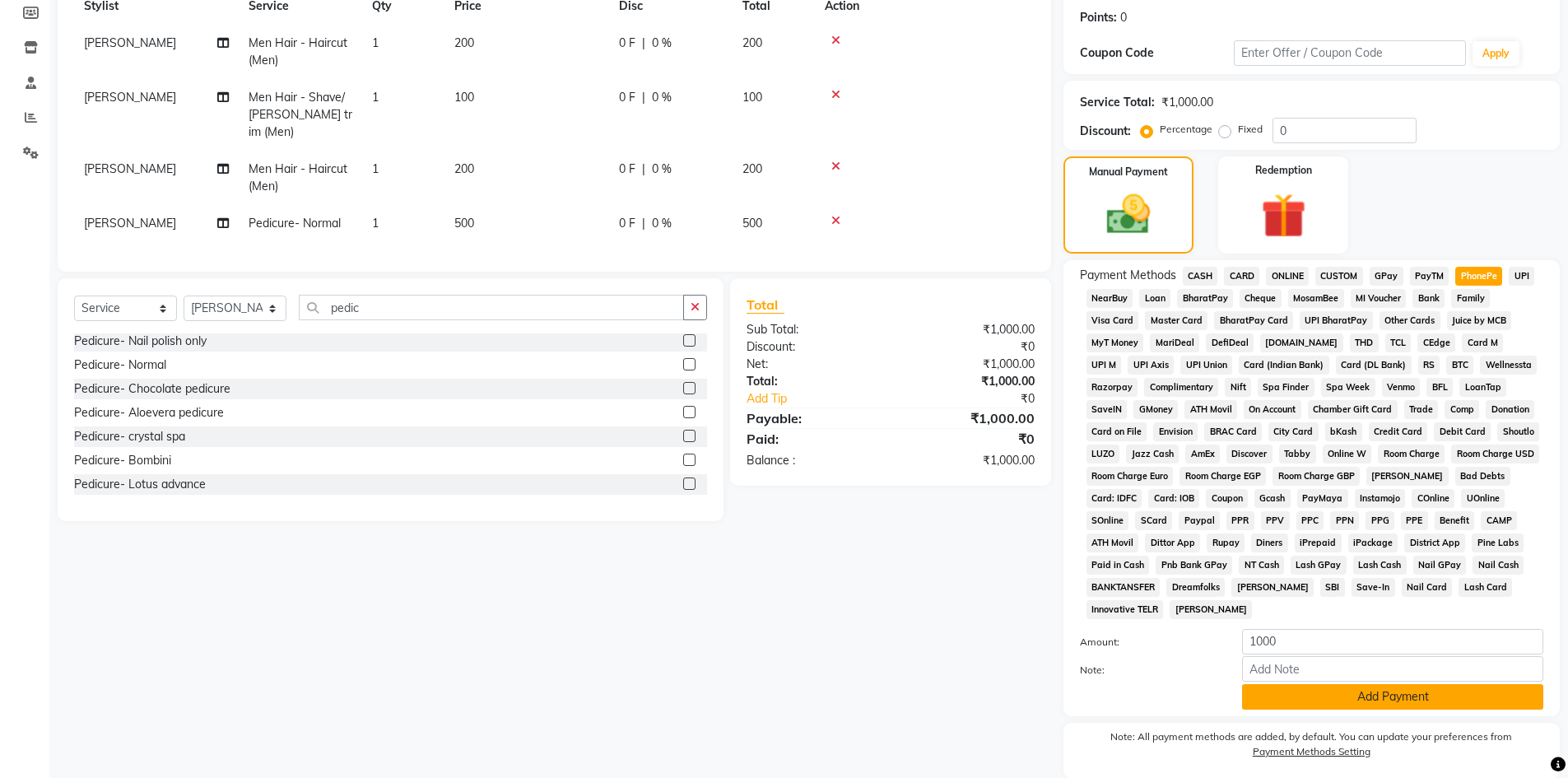
click at [1345, 696] on button "Add Payment" at bounding box center [1393, 696] width 301 height 26
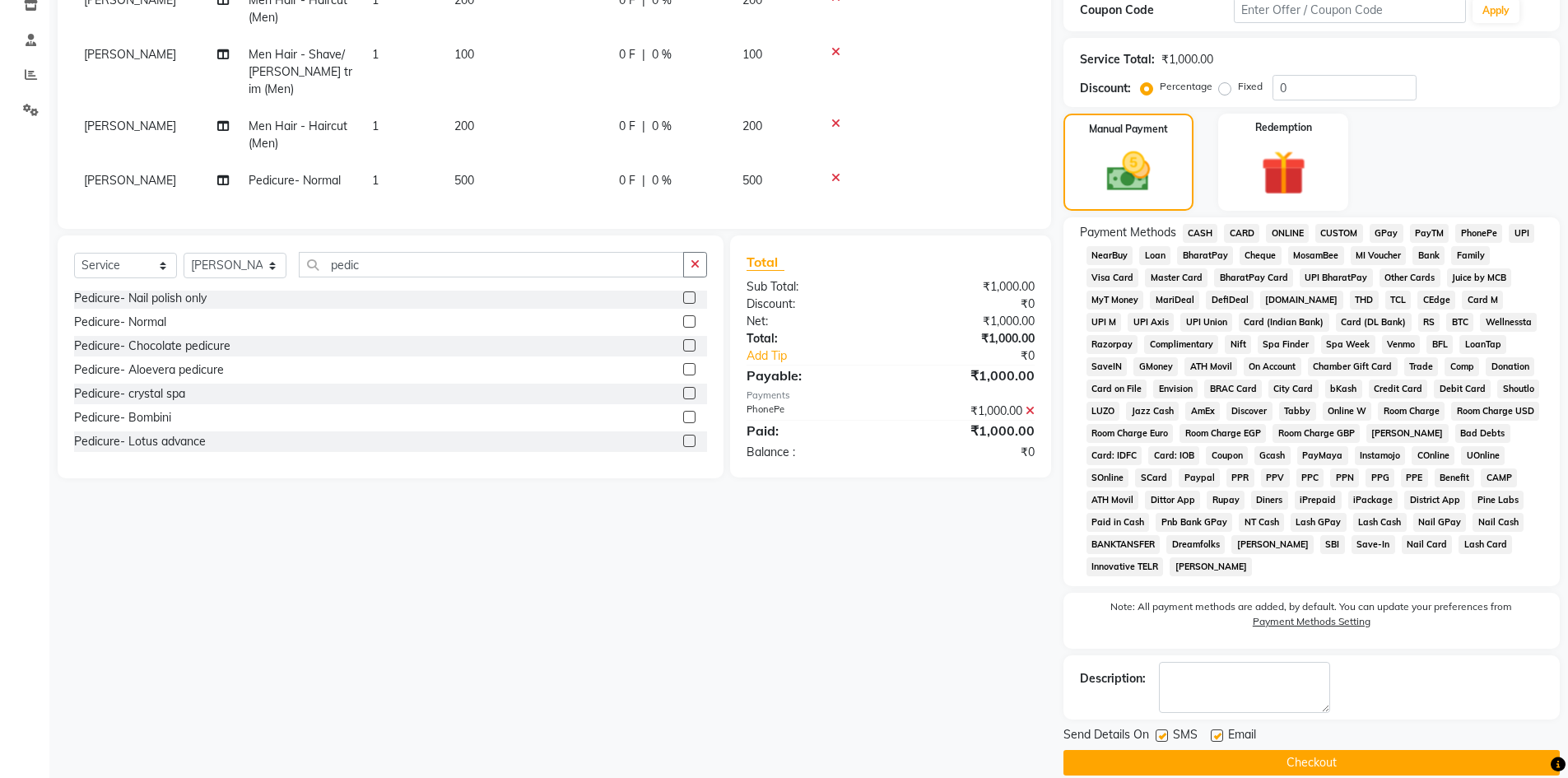
scroll to position [312, 0]
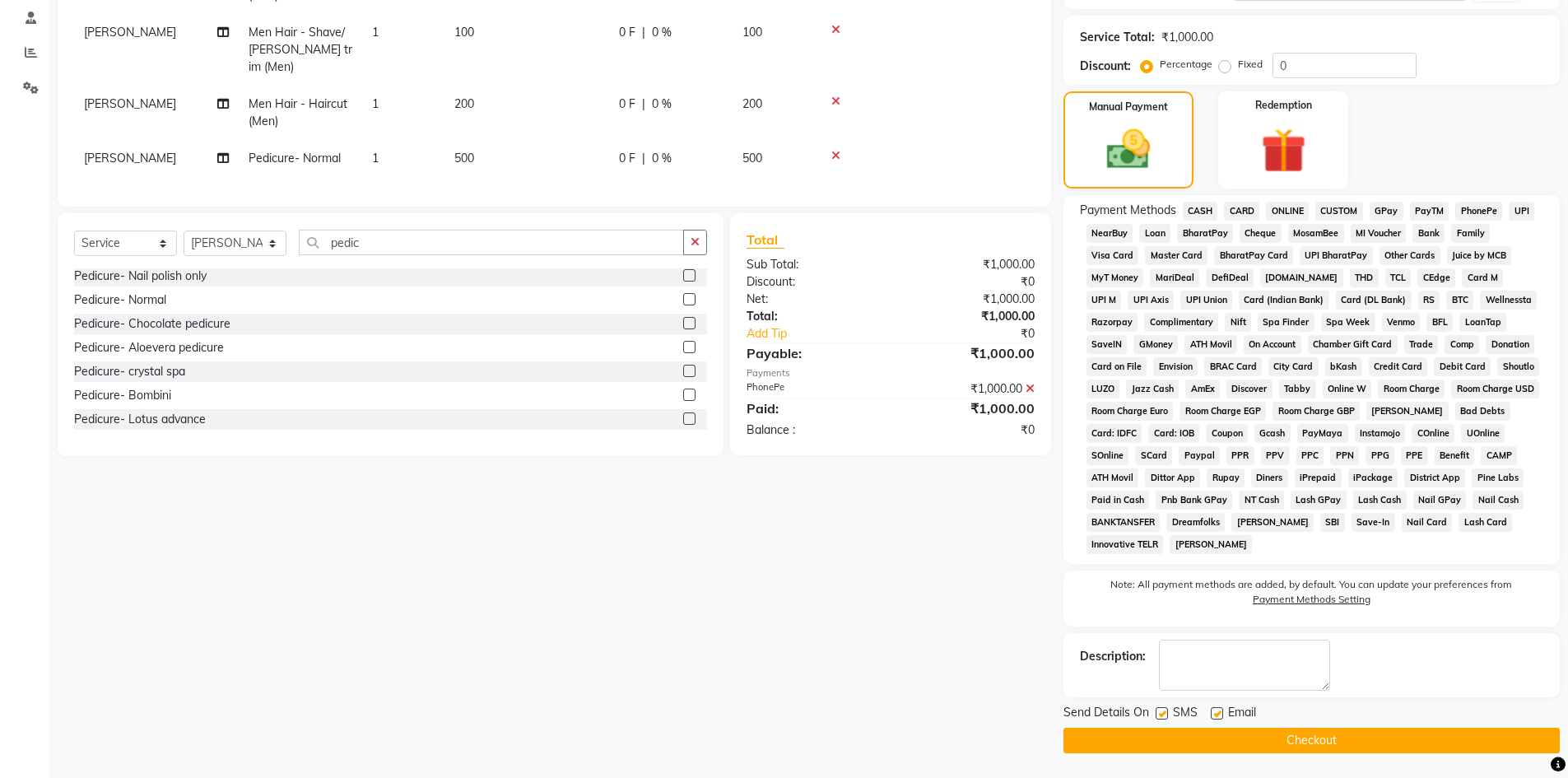
click at [1156, 715] on label at bounding box center [1161, 713] width 12 height 12
click at [1156, 715] on input "checkbox" at bounding box center [1160, 713] width 11 height 11
checkbox input "false"
click at [1217, 713] on label at bounding box center [1216, 713] width 12 height 12
click at [1217, 713] on input "checkbox" at bounding box center [1216, 713] width 11 height 11
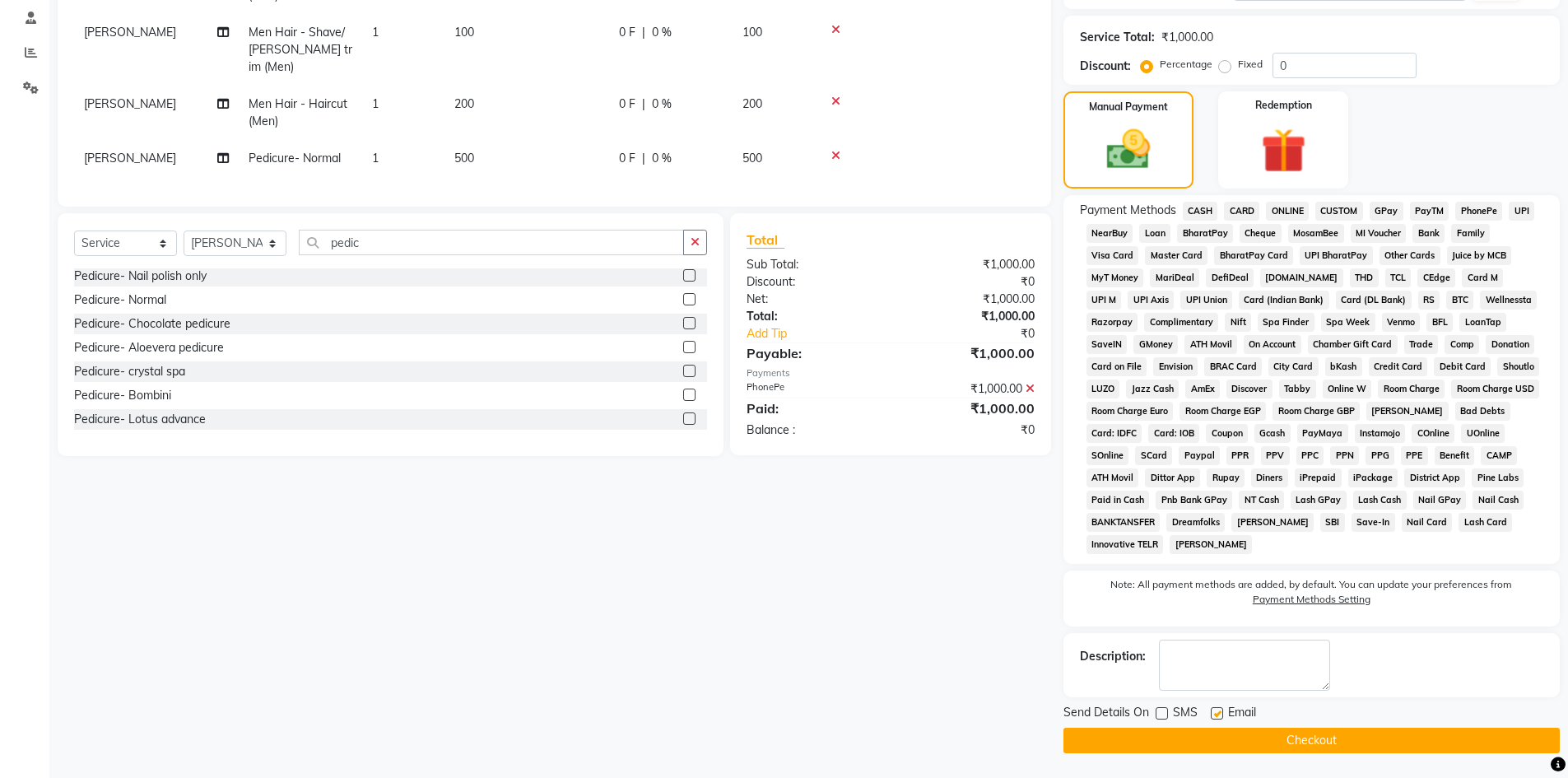
checkbox input "false"
click at [1226, 725] on div "Send Details On SMS Email Checkout" at bounding box center [1311, 728] width 496 height 50
click at [1225, 739] on button "Checkout" at bounding box center [1311, 740] width 496 height 26
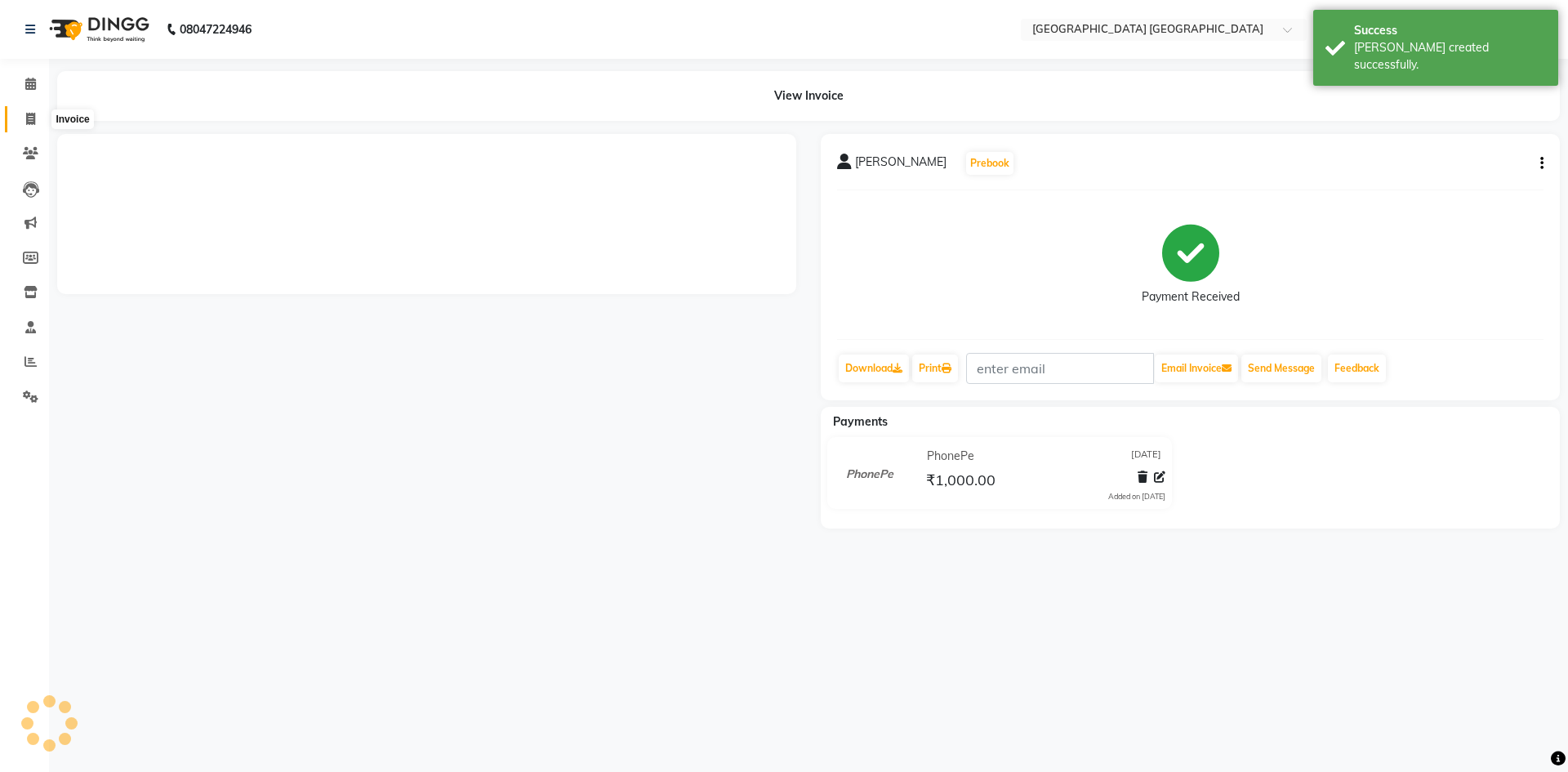
click at [30, 122] on icon at bounding box center [30, 118] width 9 height 12
select select "service"
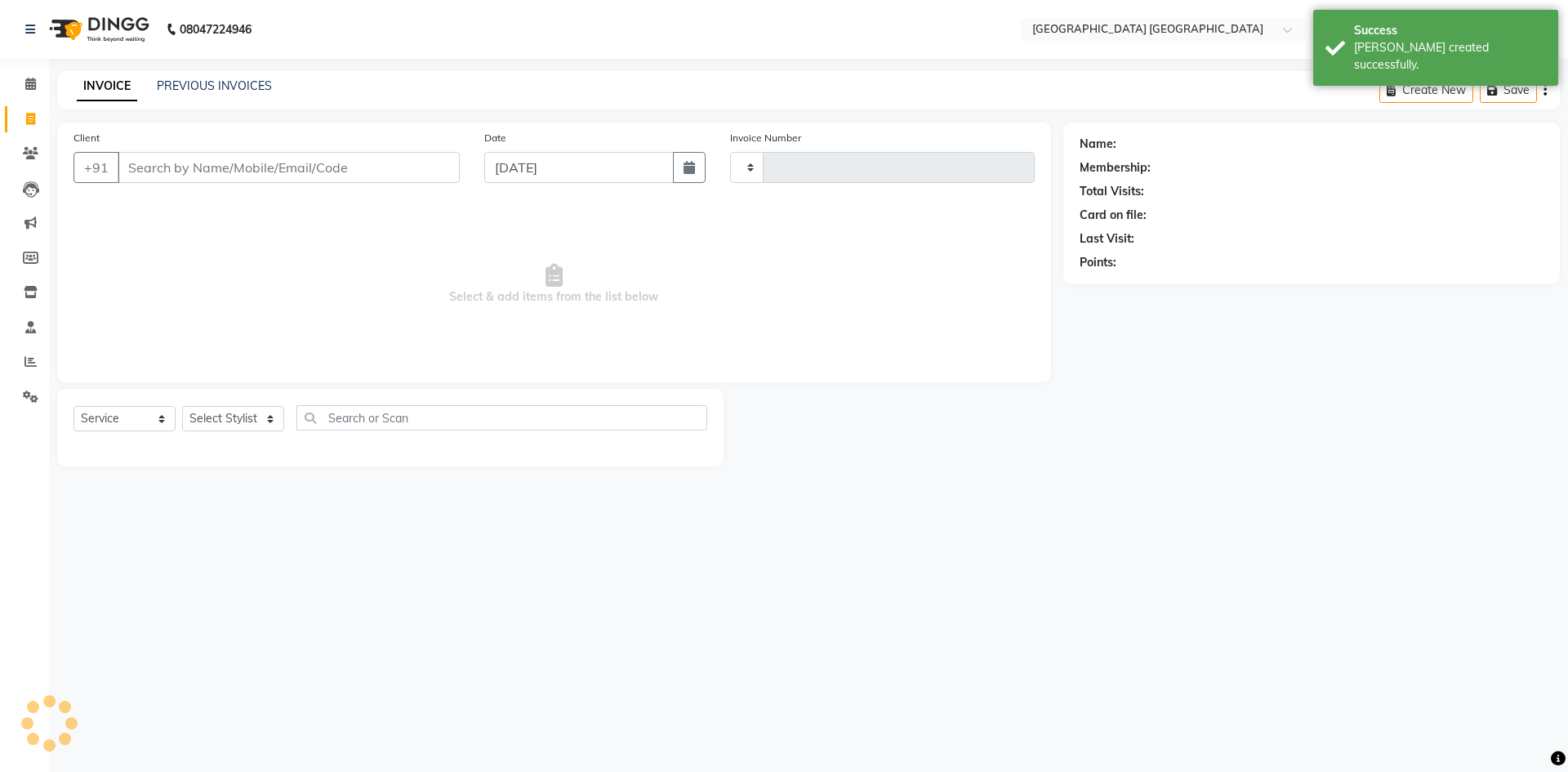
type input "1538"
select select "5559"
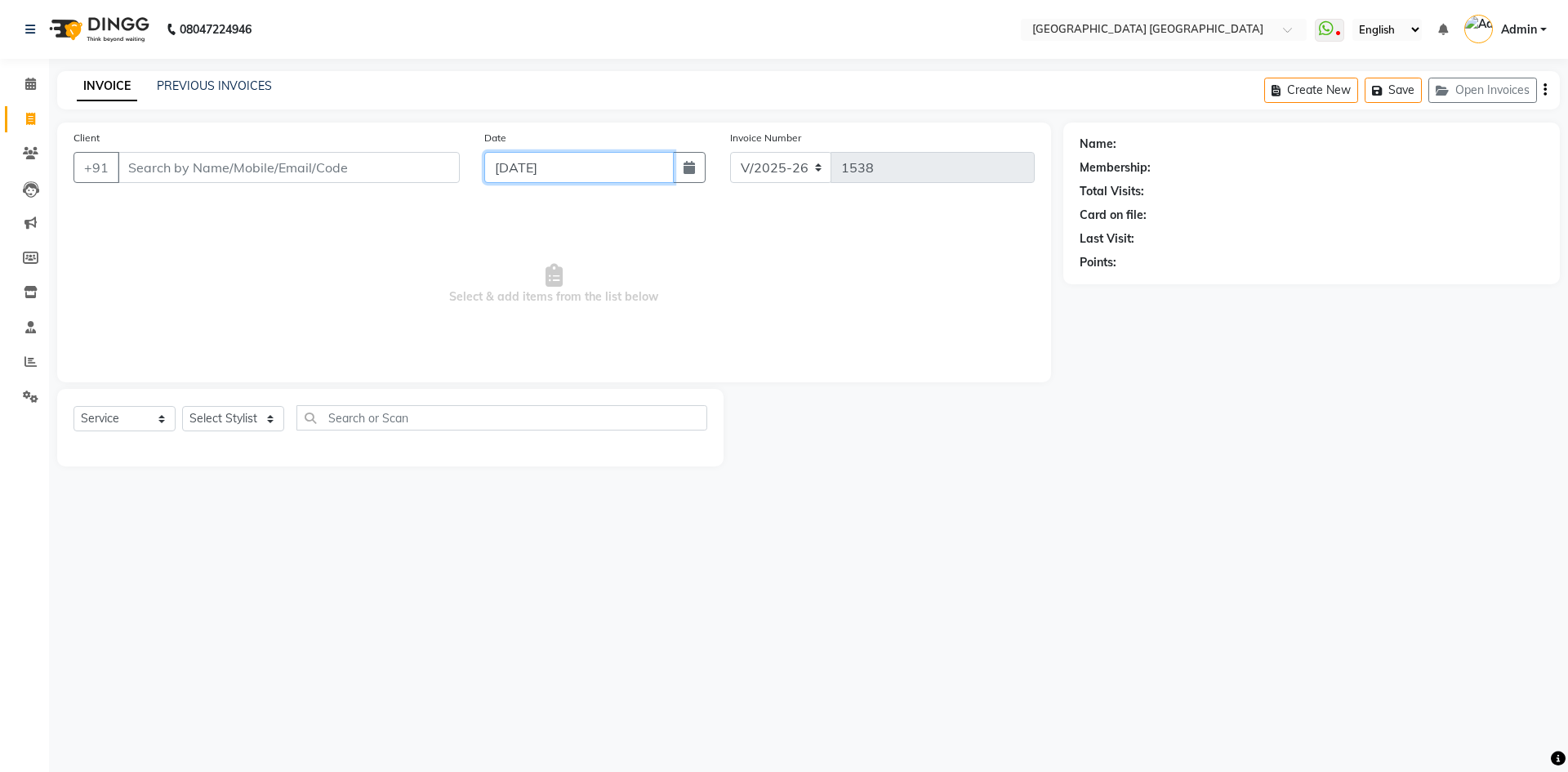
click at [590, 152] on input "[DATE]" at bounding box center [580, 168] width 191 height 31
select select "9"
select select "2025"
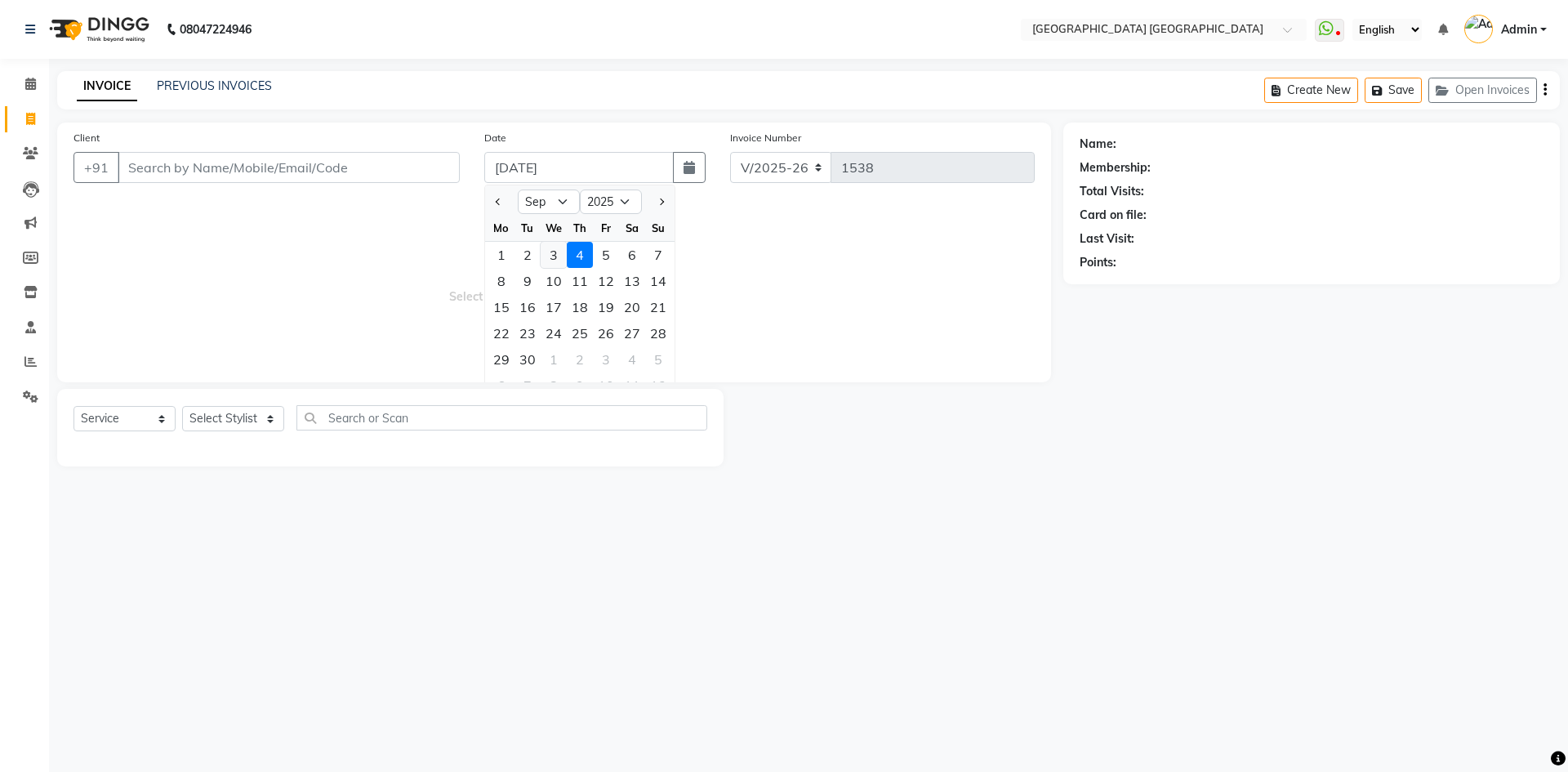
click at [547, 253] on div "3" at bounding box center [554, 255] width 26 height 26
type input "[DATE]"
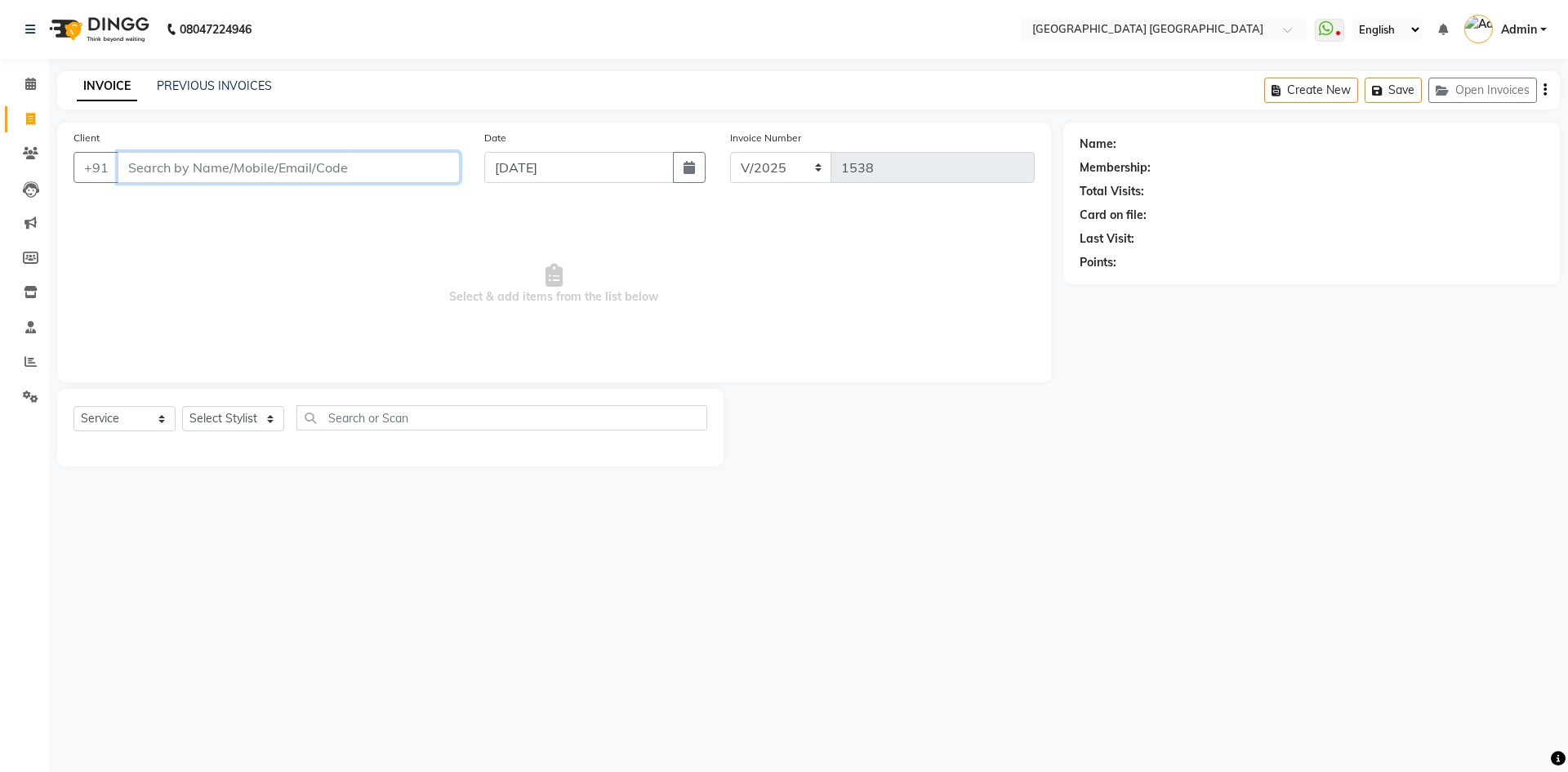
click at [362, 162] on input "Client" at bounding box center [288, 168] width 343 height 31
click at [301, 172] on input "Client" at bounding box center [288, 168] width 343 height 31
type input "9844375999"
click at [419, 165] on span "Add Client" at bounding box center [417, 168] width 65 height 16
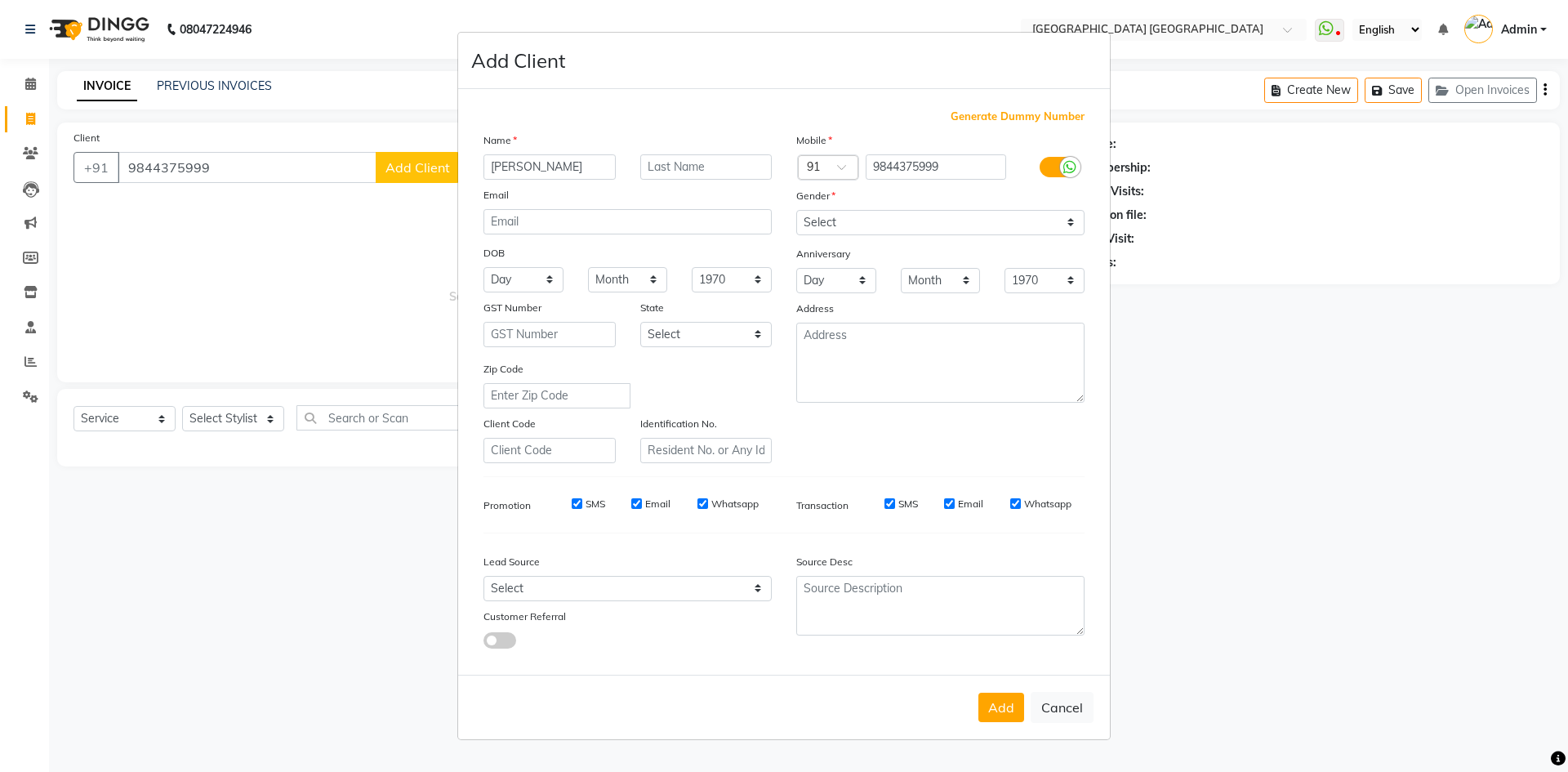
type input "keerthana"
click at [851, 224] on select "Select Male Female Other Prefer Not To Say" at bounding box center [940, 223] width 288 height 25
select select "female"
click at [797, 210] on select "Select Male Female Other Prefer Not To Say" at bounding box center [940, 223] width 288 height 25
click at [1011, 704] on button "Add" at bounding box center [1001, 707] width 46 height 30
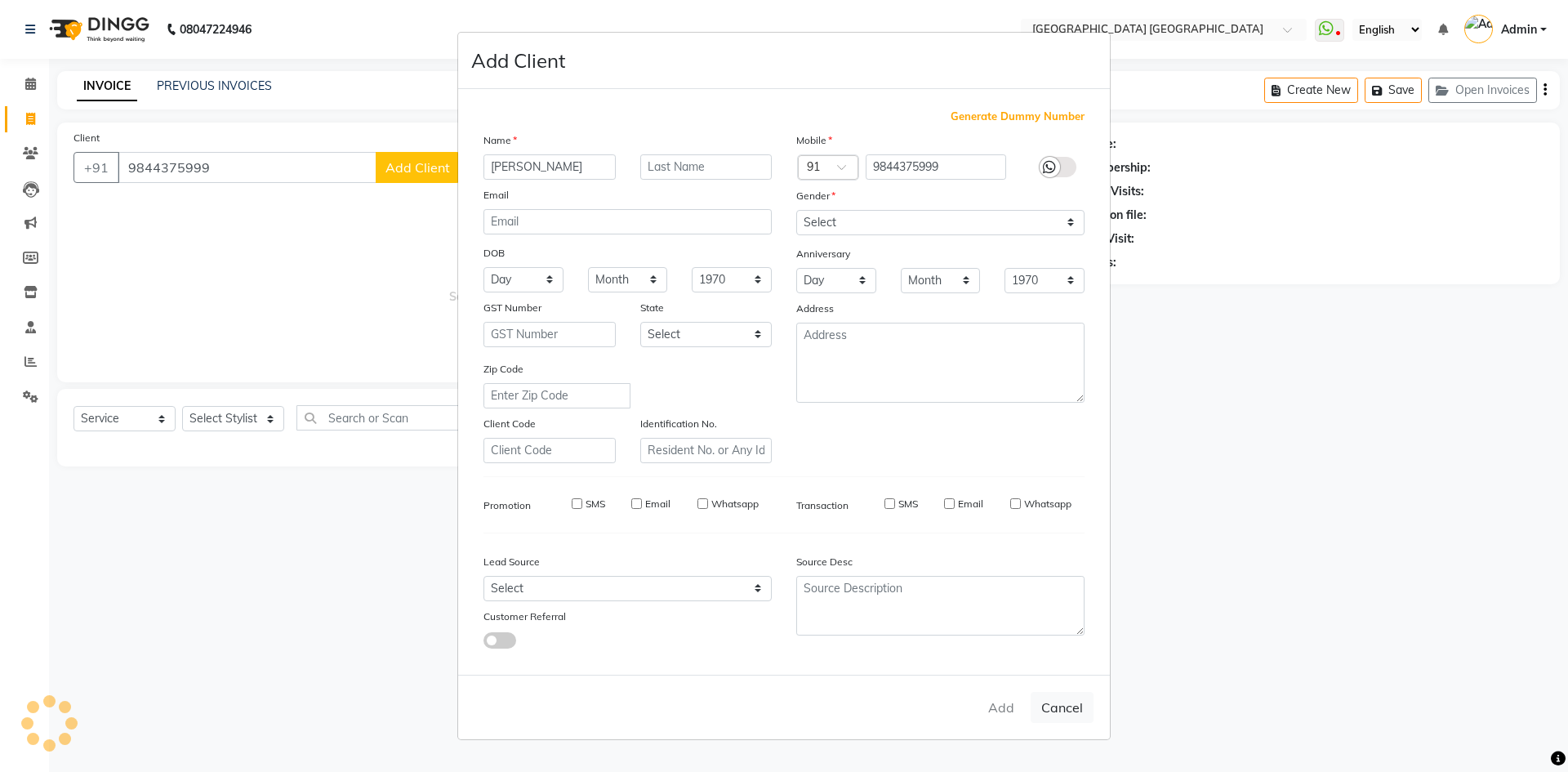
select select
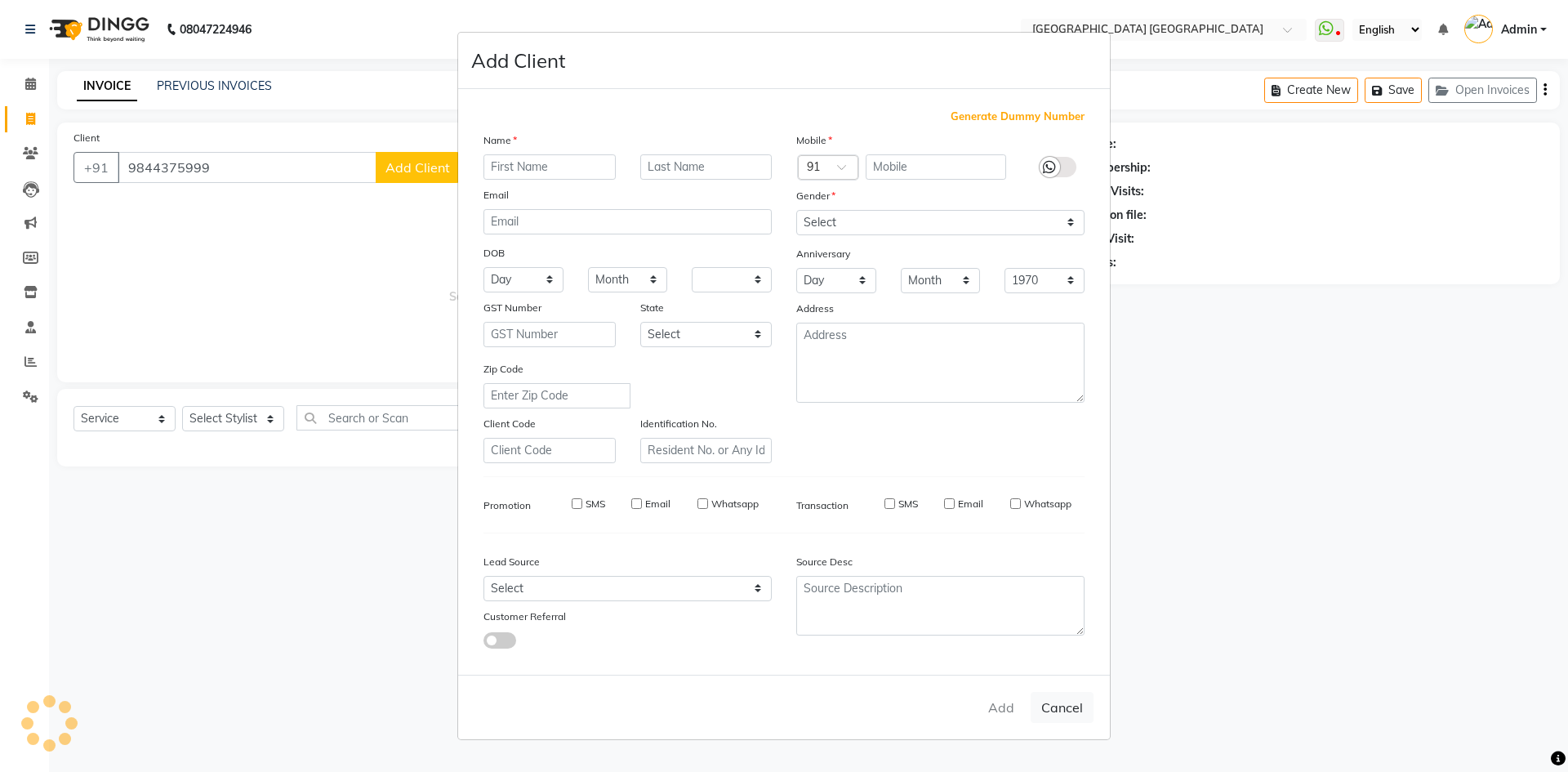
select select
checkbox input "false"
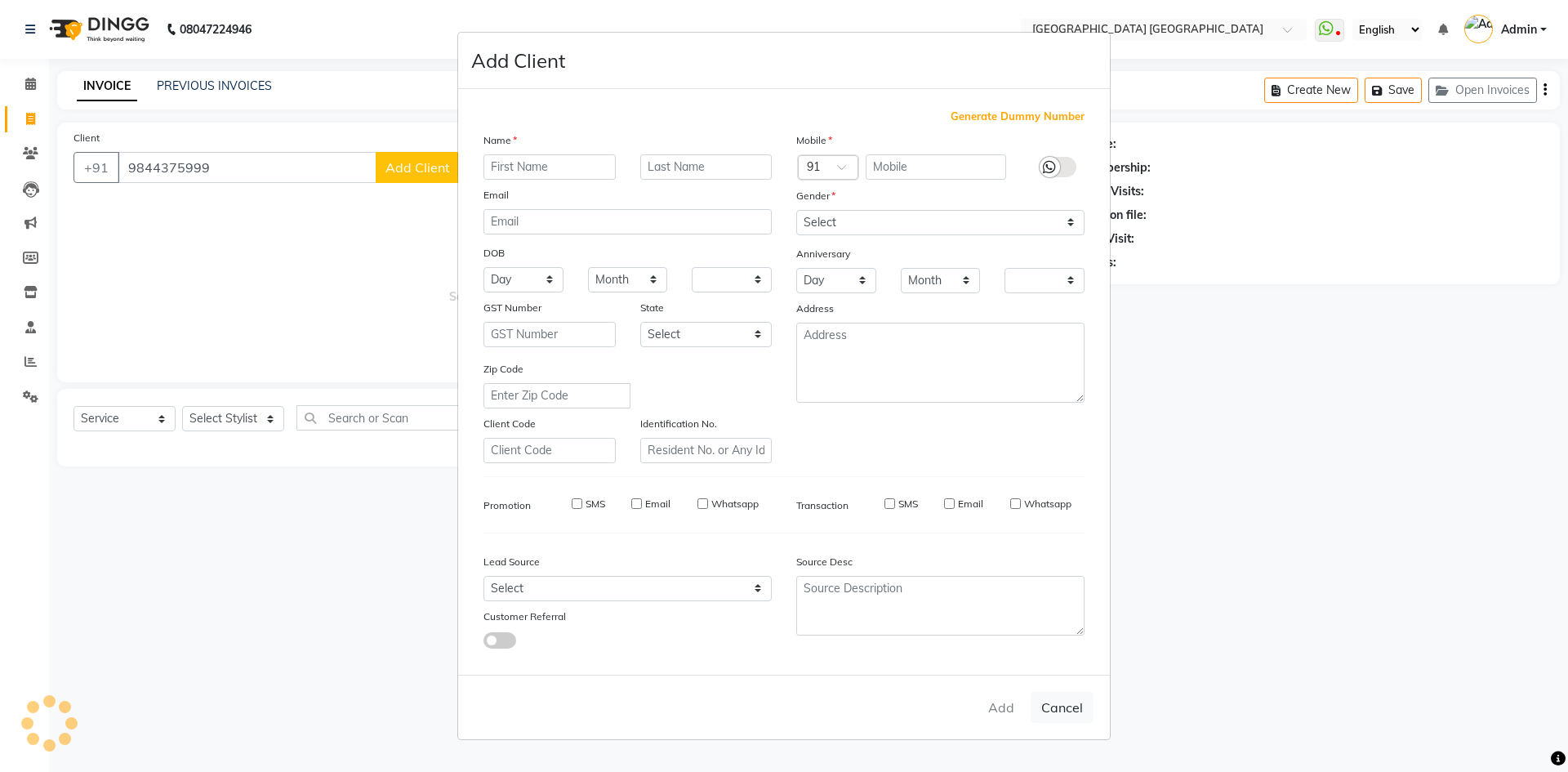
checkbox input "false"
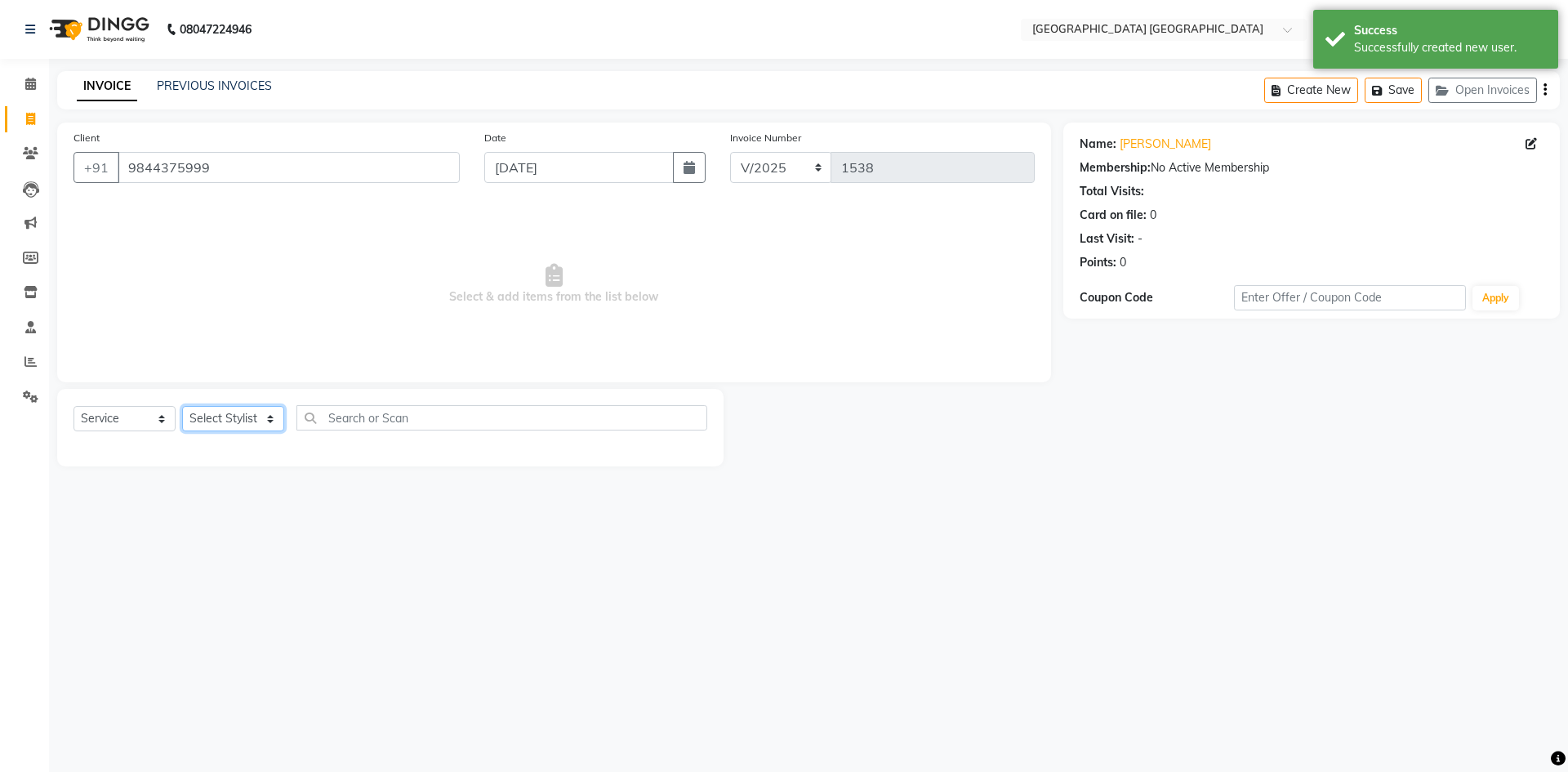
click at [225, 418] on select "Select Stylist Anshu prasana SHARUKH VEENA WASIM" at bounding box center [233, 418] width 102 height 25
select select "47228"
click at [182, 406] on select "Select Stylist Anshu prasana SHARUKH VEENA WASIM" at bounding box center [233, 418] width 102 height 25
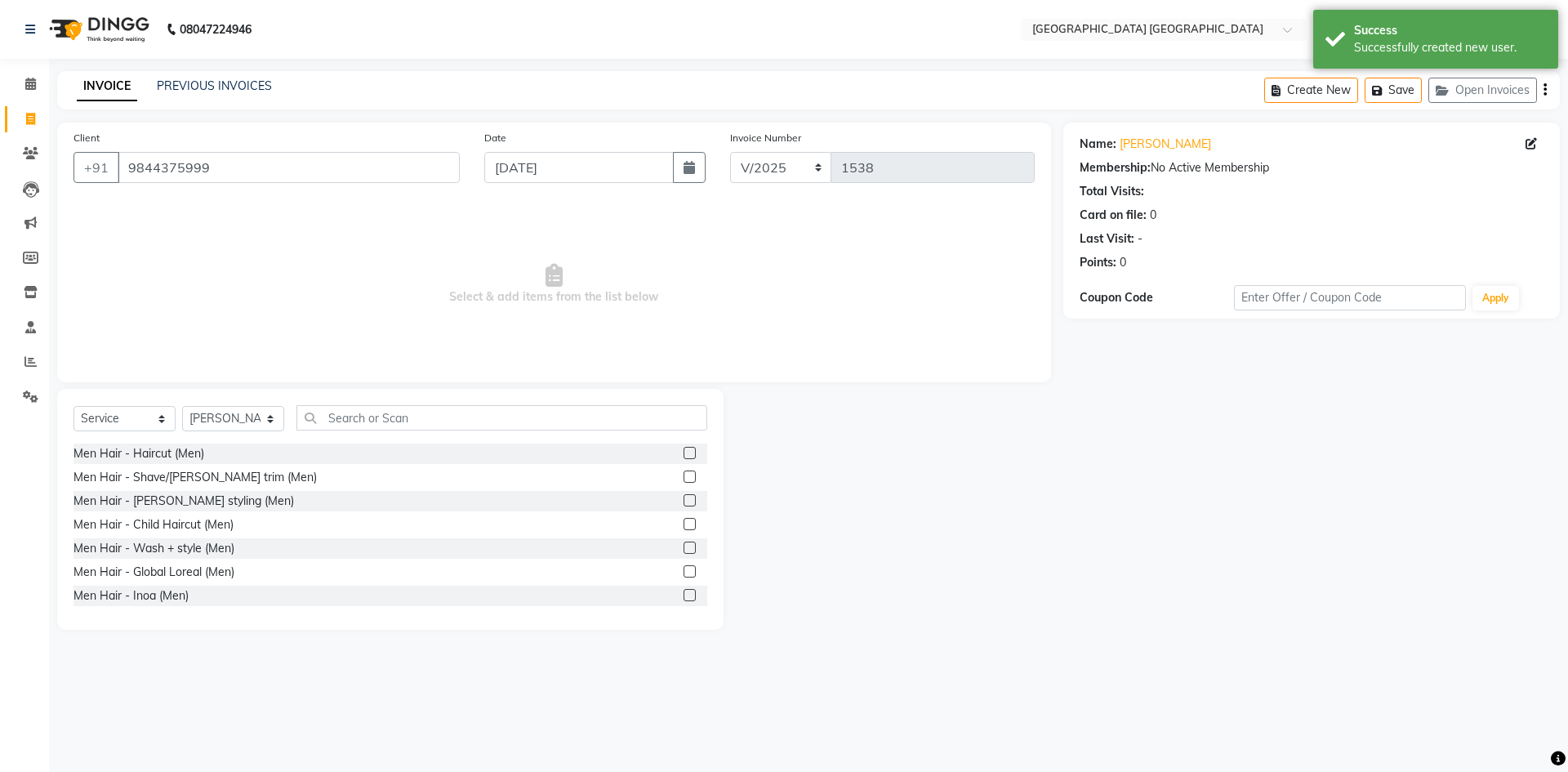
click at [683, 459] on div at bounding box center [688, 455] width 11 height 17
click at [683, 453] on label at bounding box center [689, 453] width 12 height 12
click at [683, 453] on input "checkbox" at bounding box center [688, 453] width 11 height 11
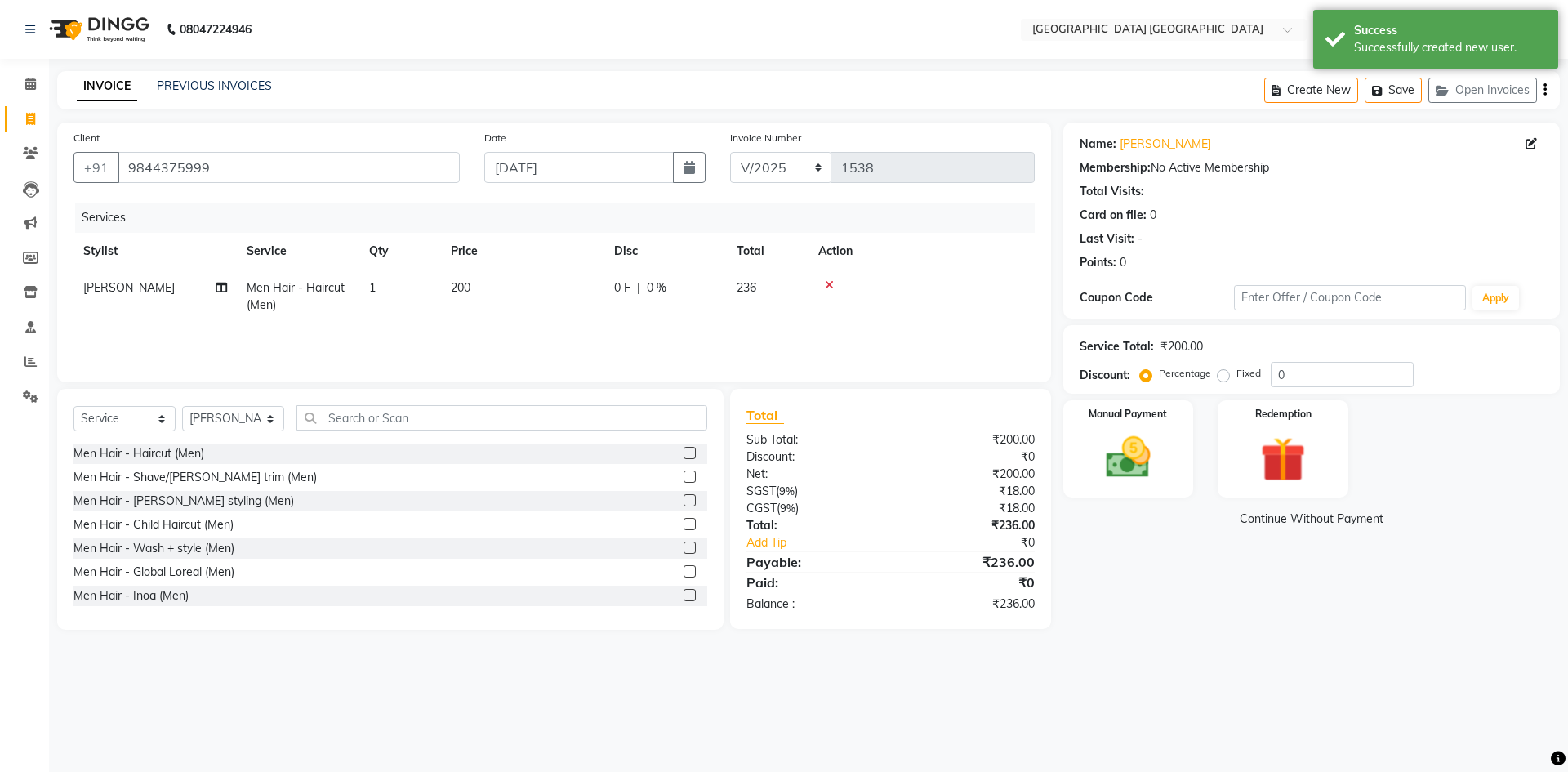
checkbox input "false"
click at [683, 477] on label at bounding box center [689, 476] width 12 height 12
click at [683, 477] on input "checkbox" at bounding box center [688, 477] width 11 height 11
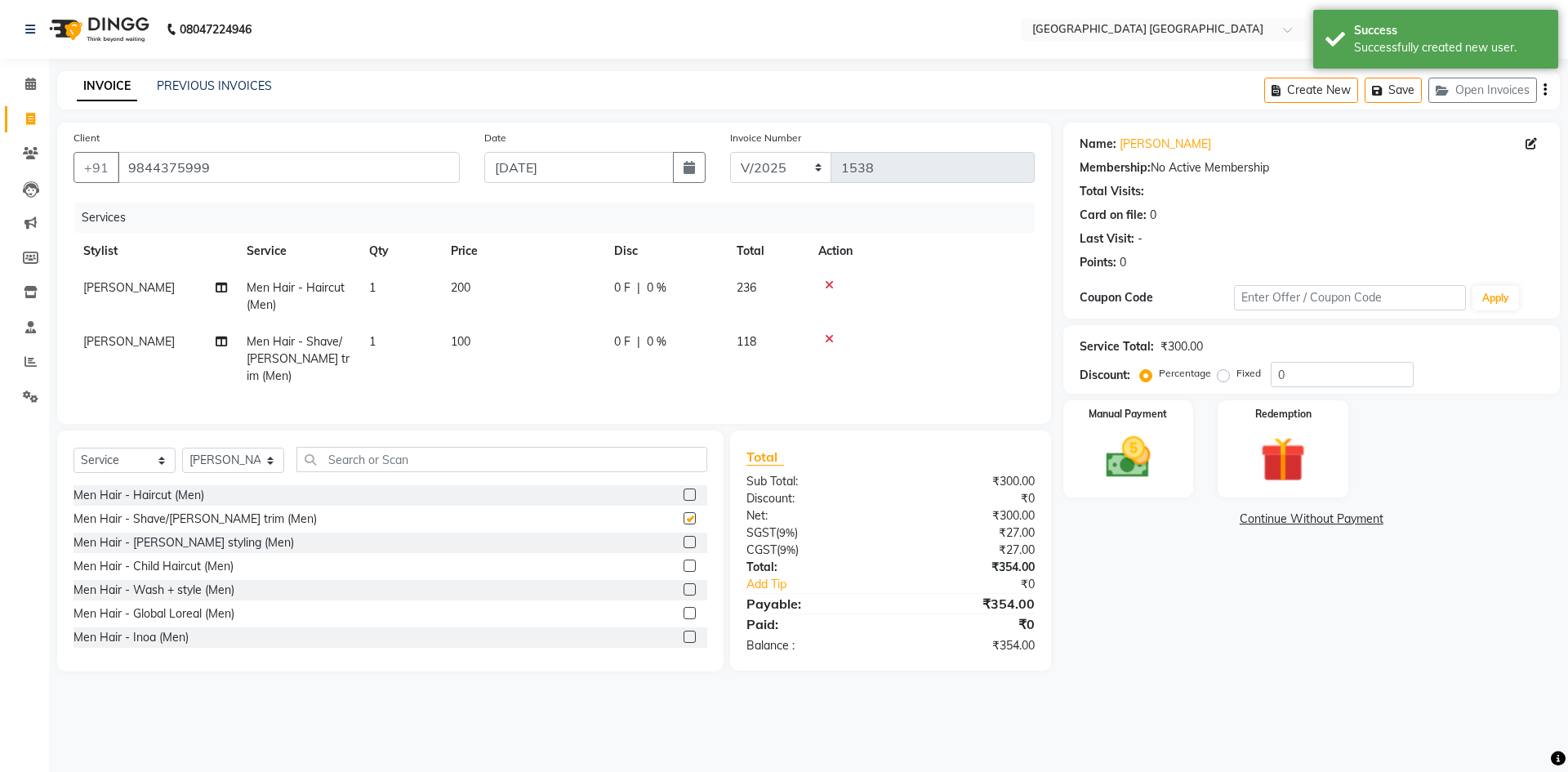
checkbox input "false"
click at [1544, 95] on button "button" at bounding box center [1546, 90] width 3 height 39
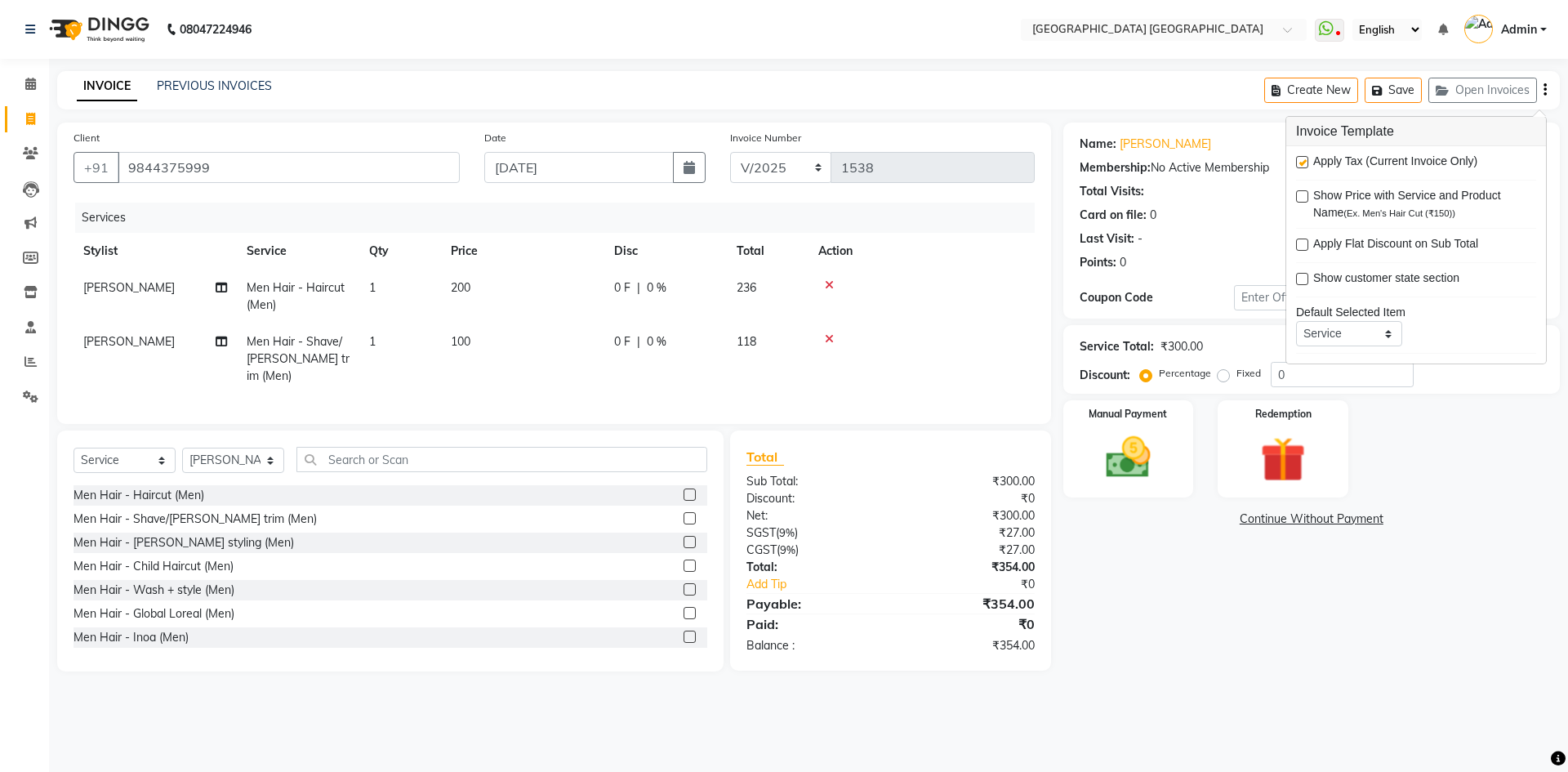
click at [1303, 166] on label at bounding box center [1302, 162] width 12 height 12
click at [1303, 166] on input "checkbox" at bounding box center [1301, 163] width 11 height 11
checkbox input "false"
click at [1126, 465] on img at bounding box center [1129, 457] width 76 height 54
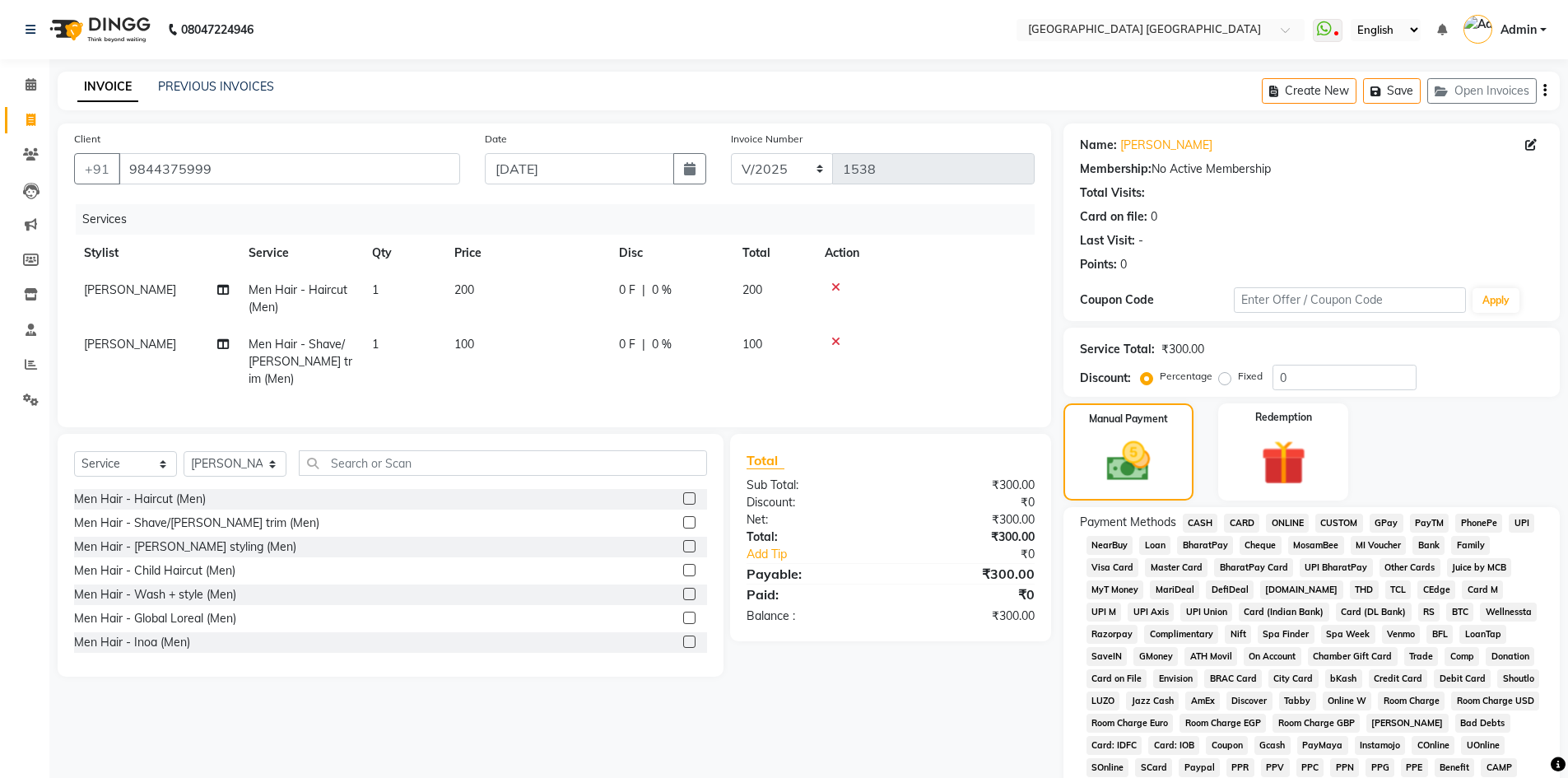
drag, startPoint x: 1485, startPoint y: 527, endPoint x: 1477, endPoint y: 530, distance: 8.5
click at [1484, 527] on span "PhonePe" at bounding box center [1478, 523] width 47 height 19
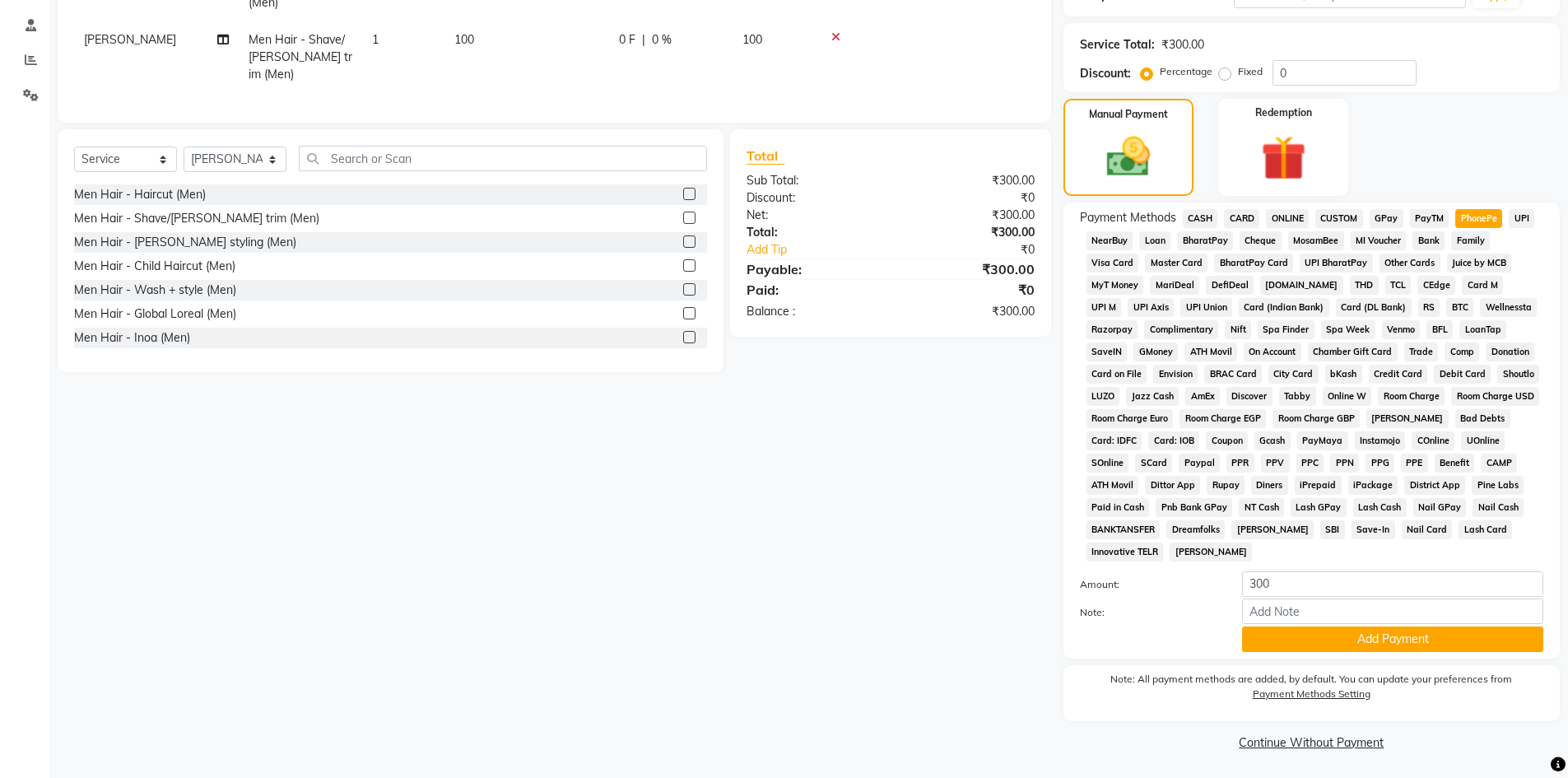
scroll to position [306, 0]
click at [1388, 634] on button "Add Payment" at bounding box center [1393, 637] width 301 height 26
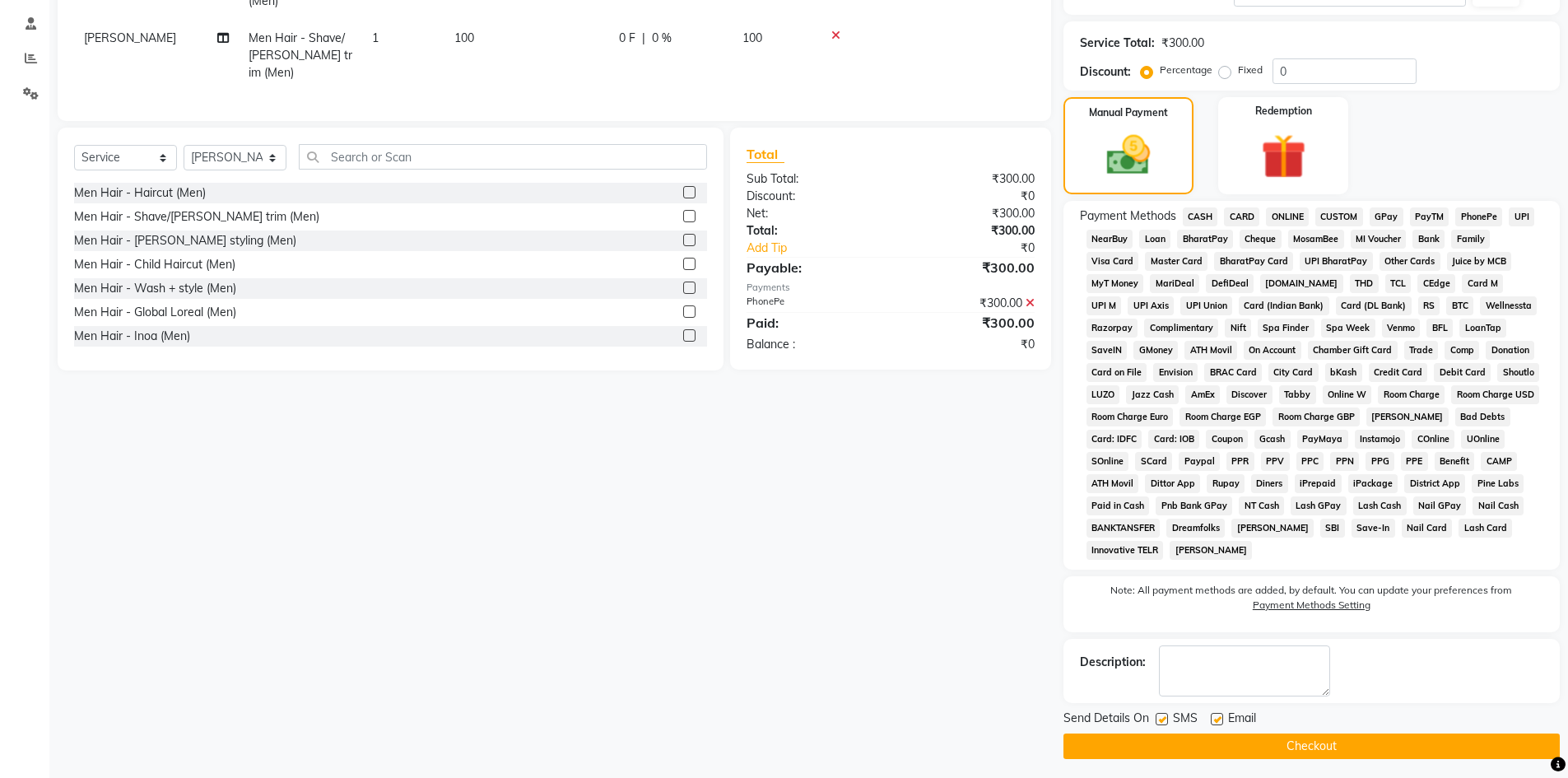
click at [1158, 723] on label at bounding box center [1161, 718] width 12 height 12
click at [1158, 723] on input "checkbox" at bounding box center [1160, 719] width 11 height 11
checkbox input "false"
click at [1218, 714] on label at bounding box center [1216, 718] width 12 height 12
click at [1218, 714] on input "checkbox" at bounding box center [1216, 719] width 11 height 11
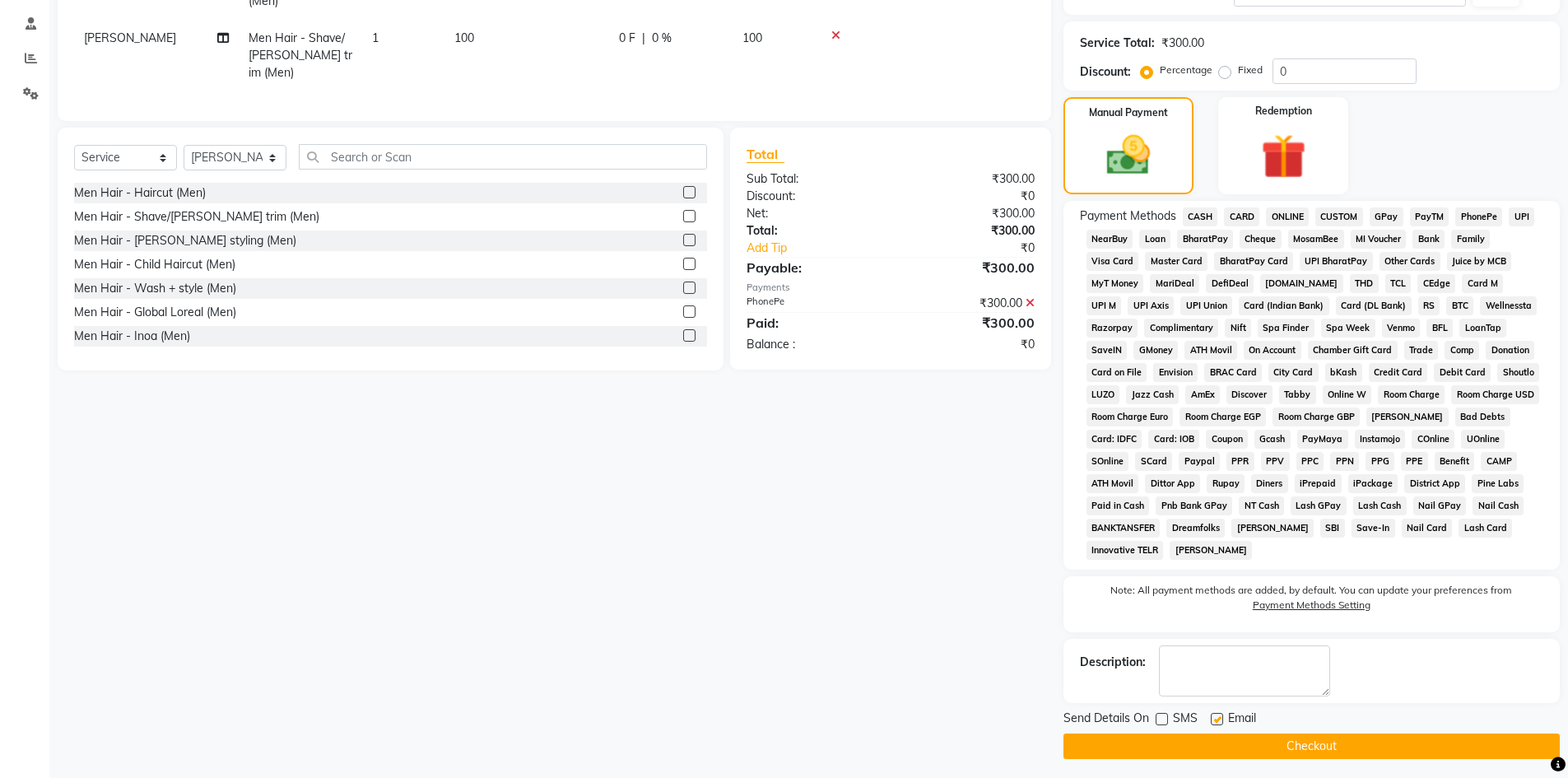
checkbox input "false"
click at [1403, 747] on button "Checkout" at bounding box center [1311, 746] width 496 height 26
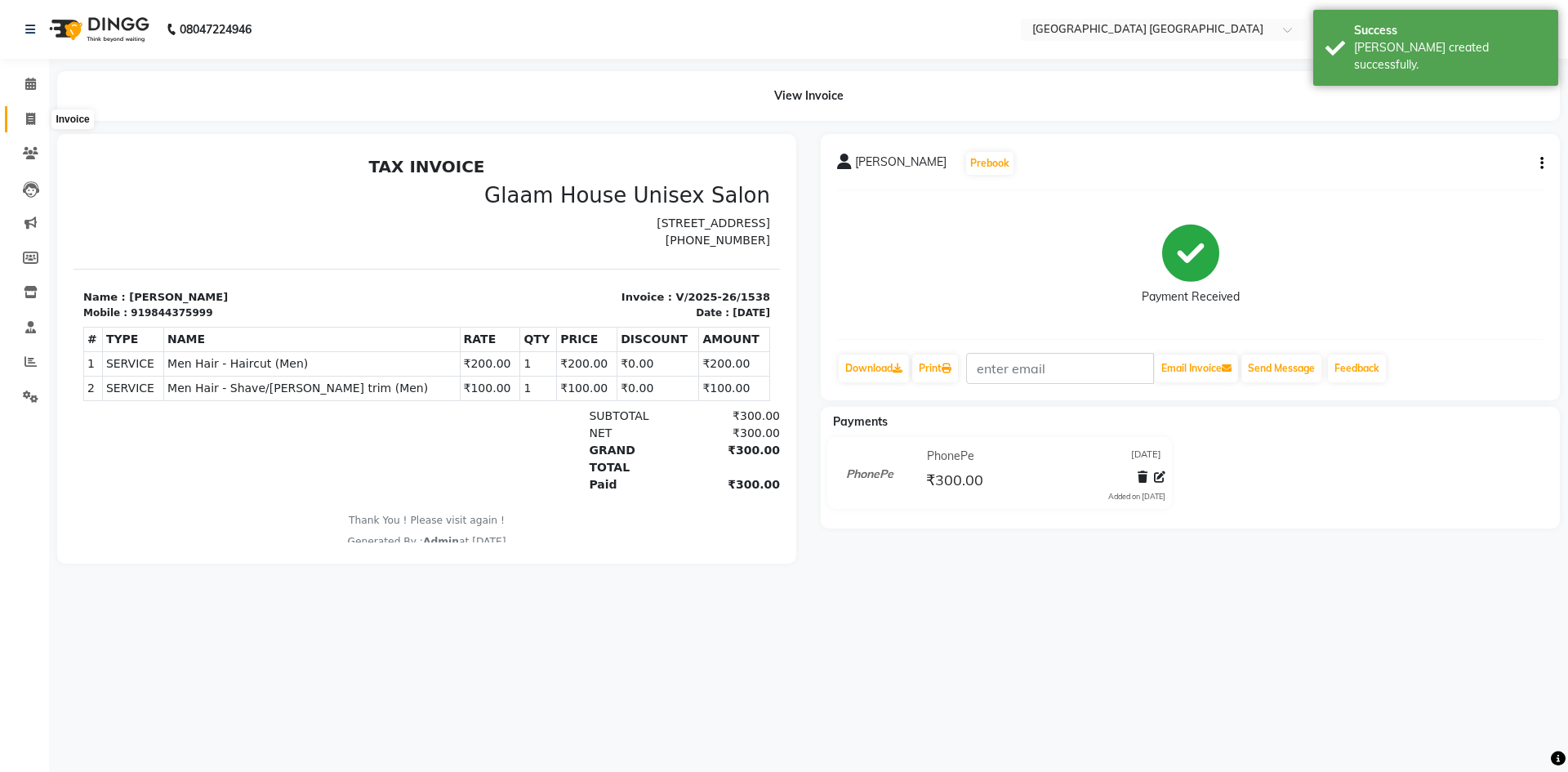
click at [33, 119] on icon at bounding box center [30, 118] width 9 height 12
select select "service"
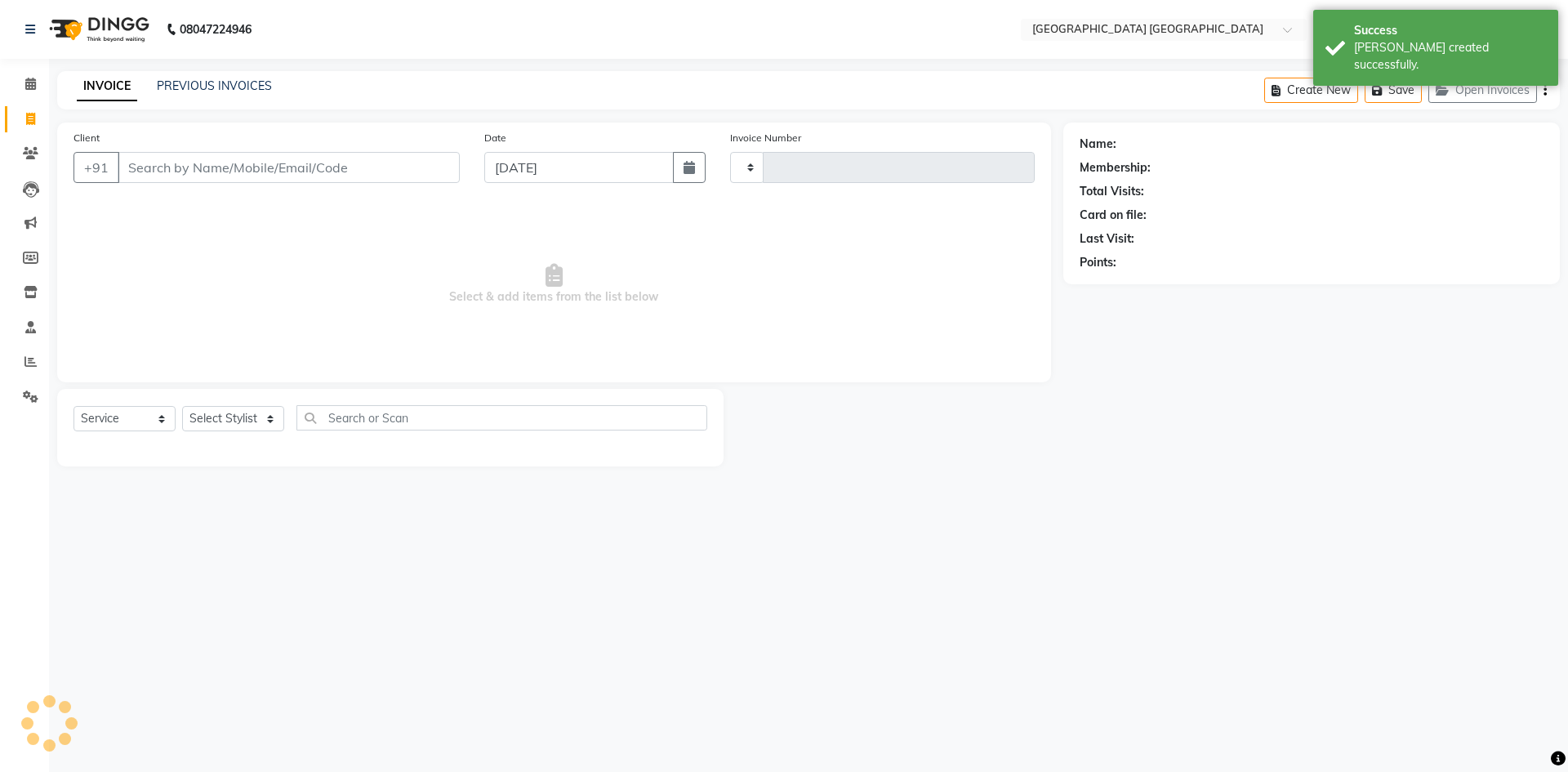
type input "1539"
select select "5559"
click at [554, 181] on input "[DATE]" at bounding box center [580, 168] width 191 height 31
select select "9"
select select "2025"
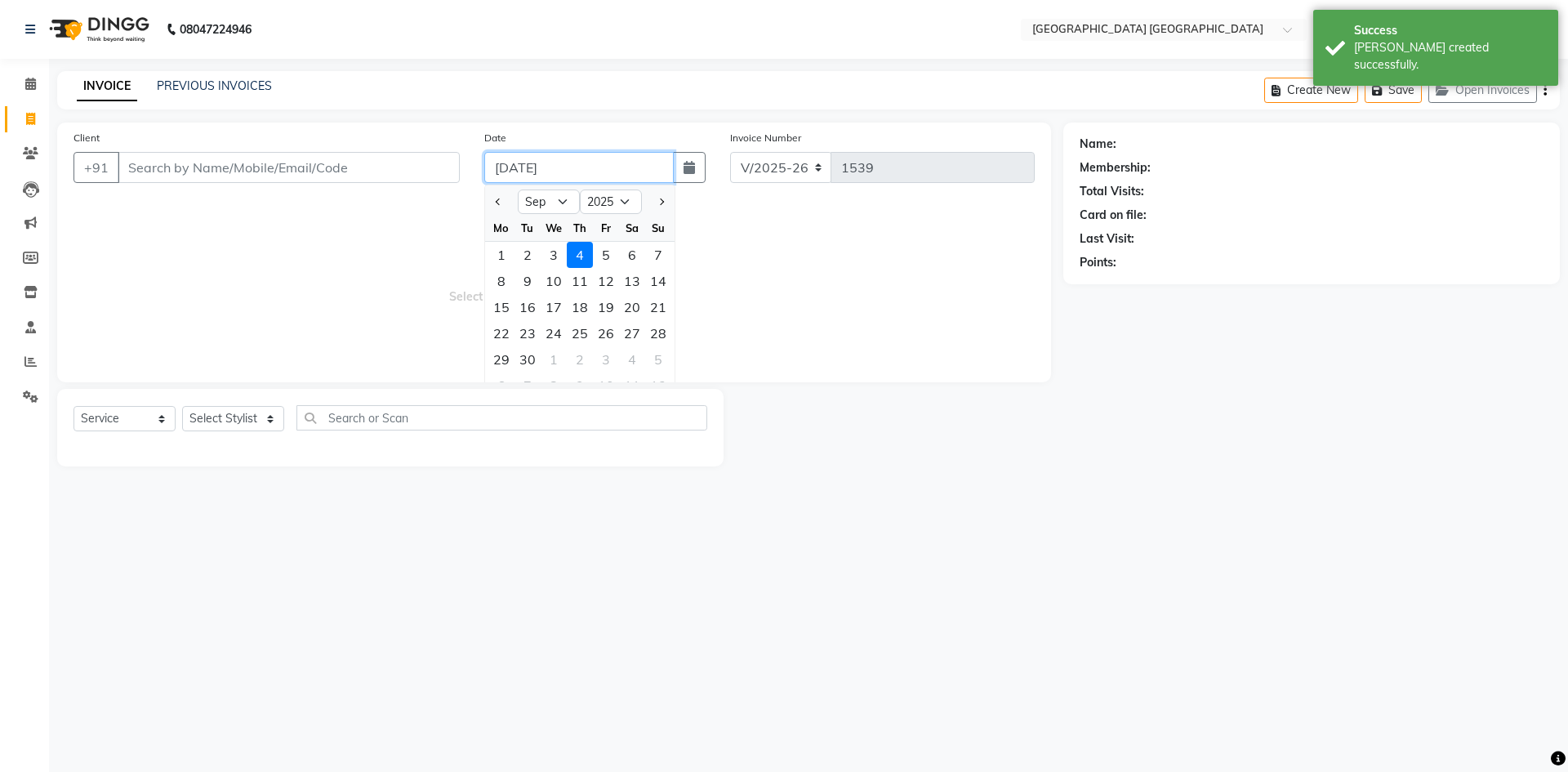
click at [586, 173] on input "[DATE]" at bounding box center [580, 168] width 191 height 31
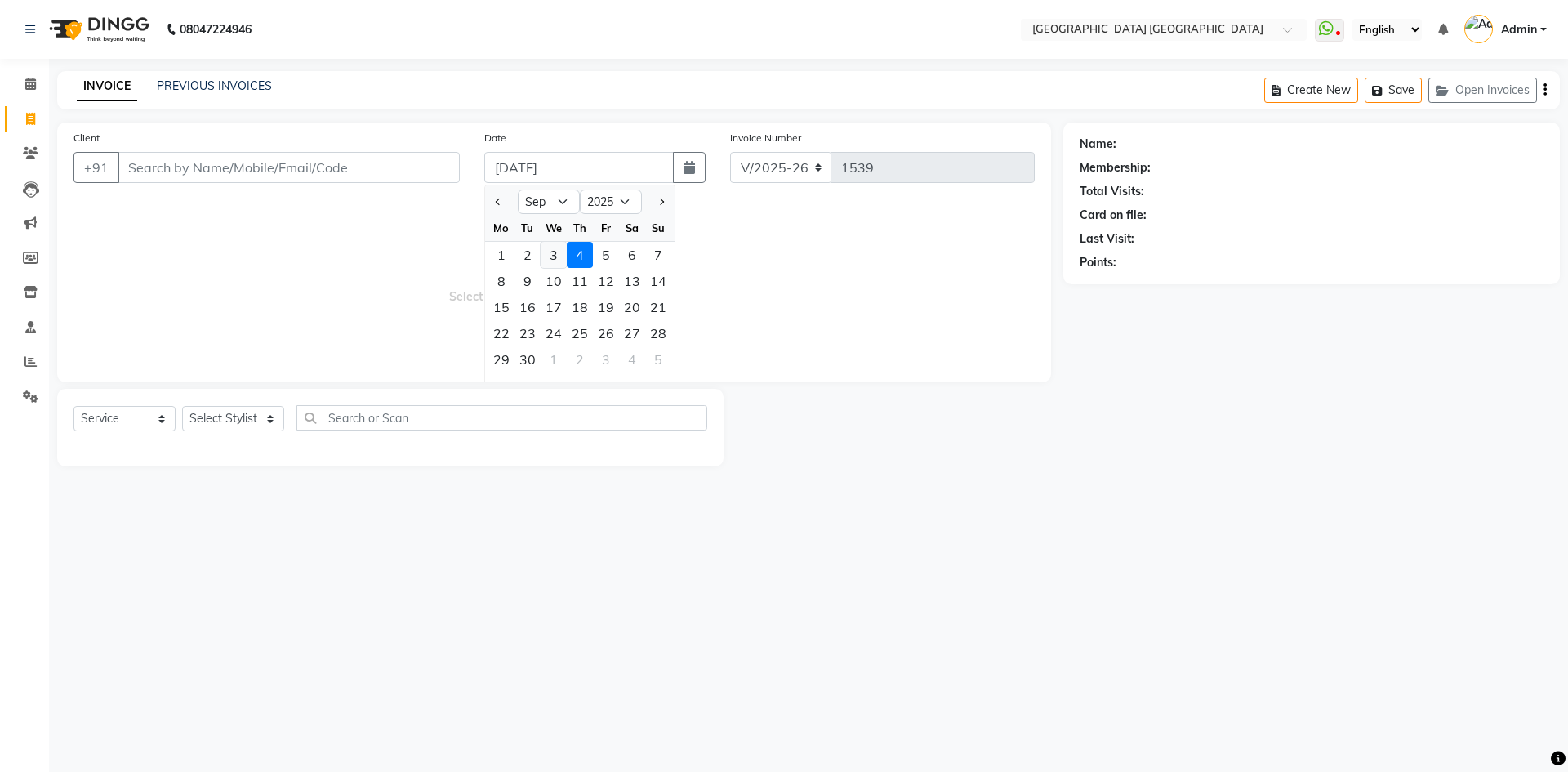
click at [559, 260] on div "3" at bounding box center [554, 255] width 26 height 26
type input "[DATE]"
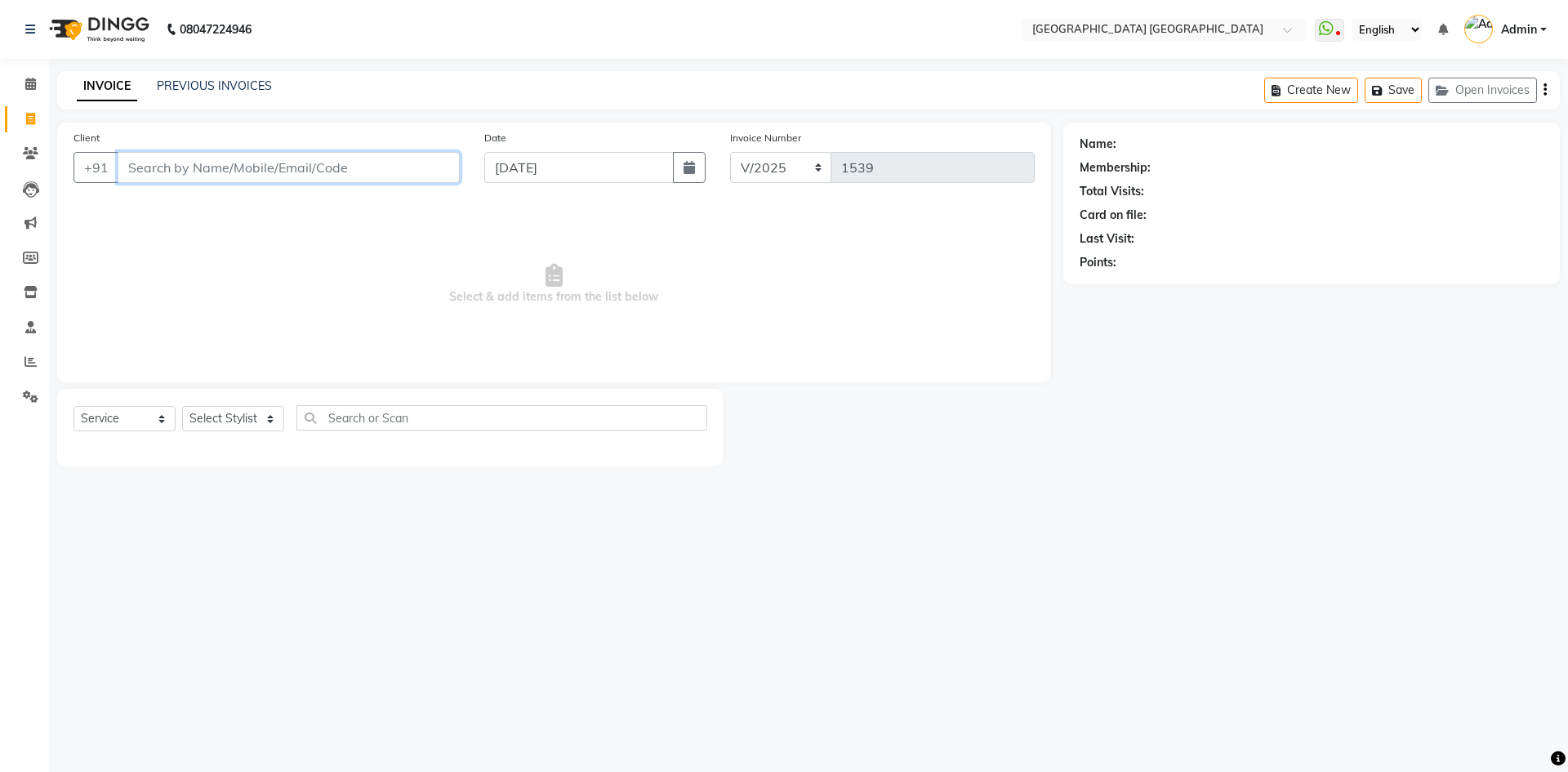
click at [302, 172] on input "Client" at bounding box center [288, 168] width 343 height 31
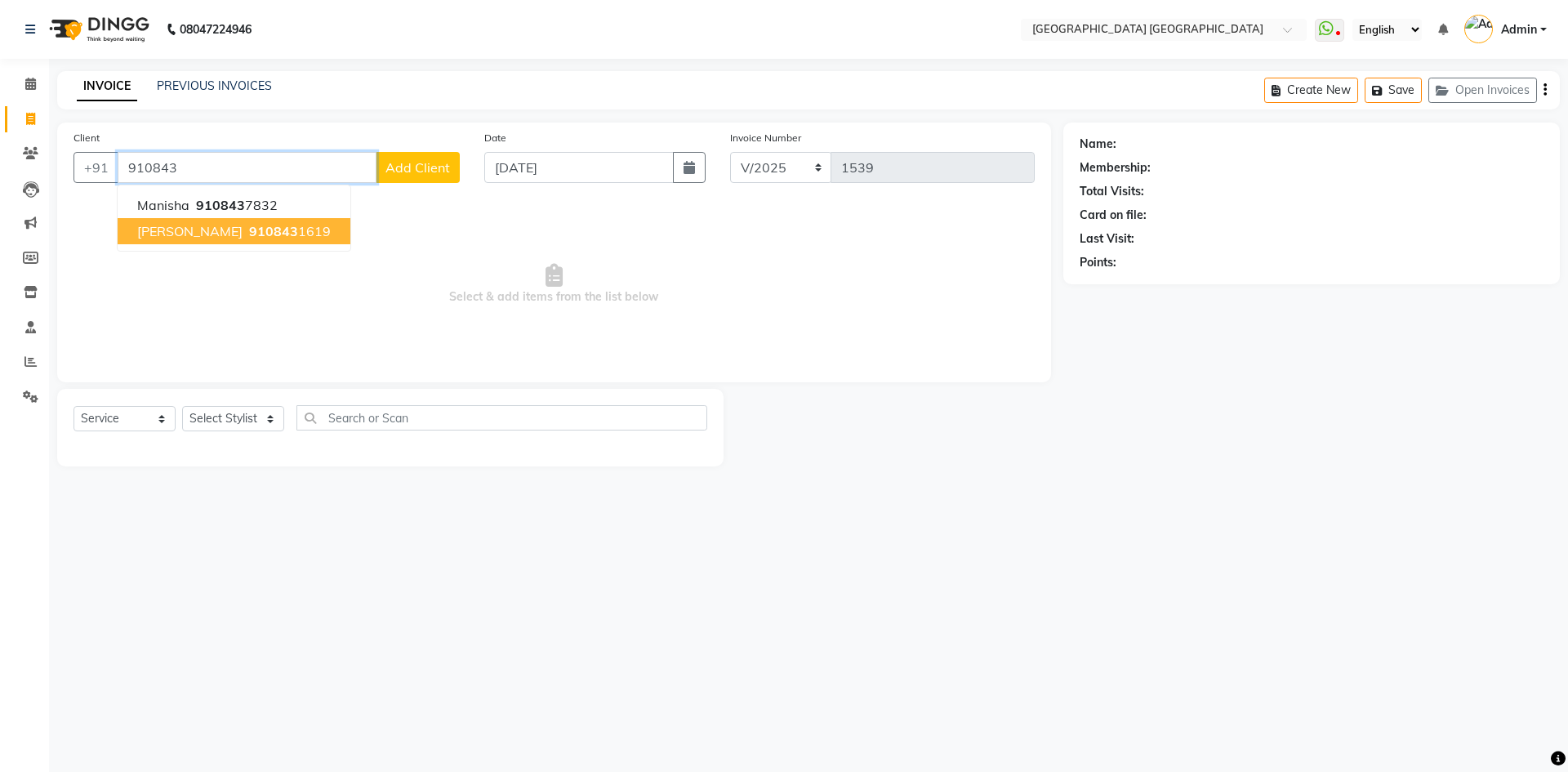
click at [194, 235] on span "DHRUTHI" at bounding box center [190, 232] width 105 height 16
type input "9108431619"
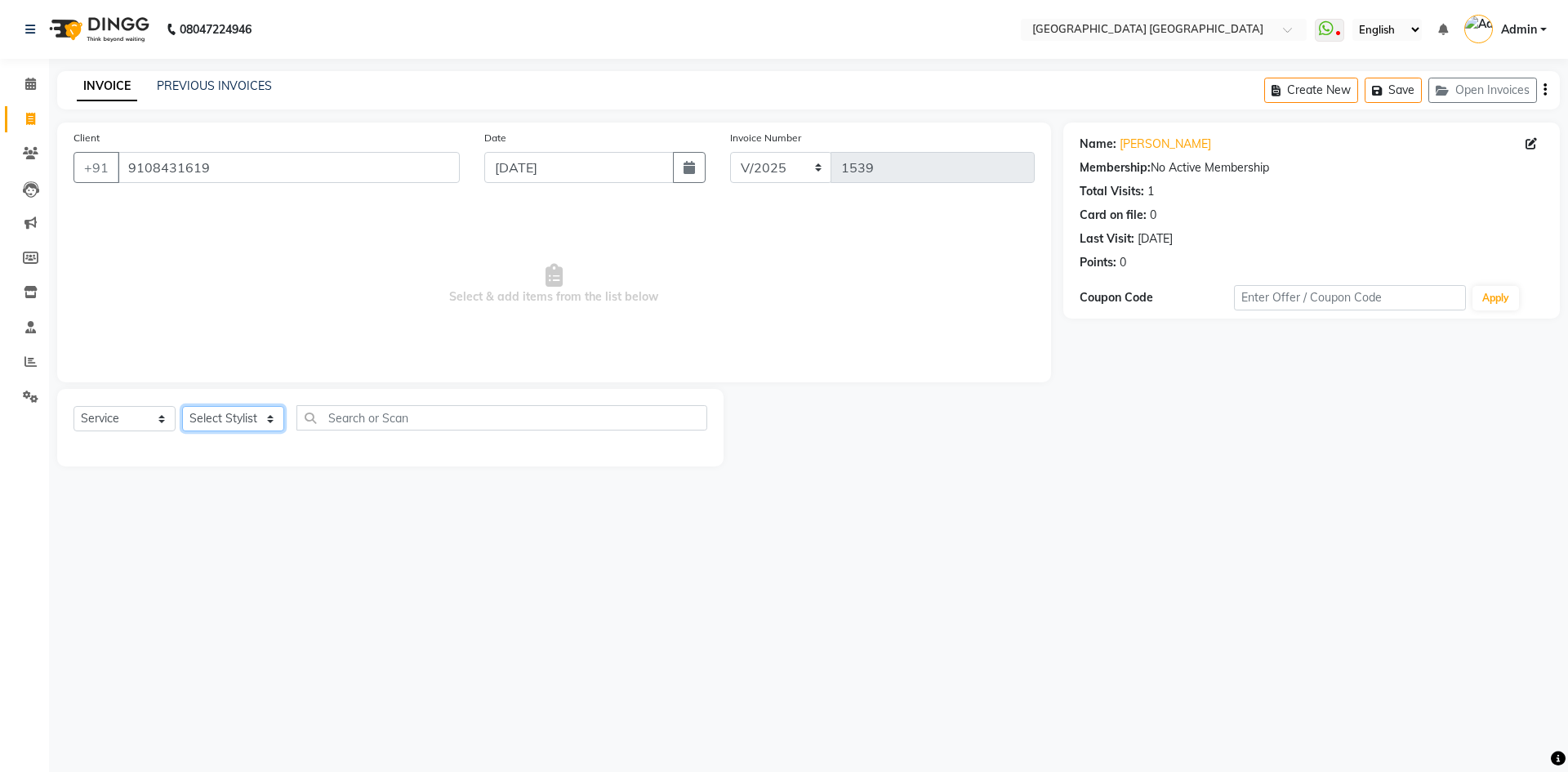
click at [210, 409] on select "Select Stylist Anshu prasana SHARUKH VEENA WASIM" at bounding box center [233, 418] width 102 height 25
select select "78644"
click at [182, 406] on select "Select Stylist Anshu prasana SHARUKH VEENA WASIM" at bounding box center [233, 418] width 102 height 25
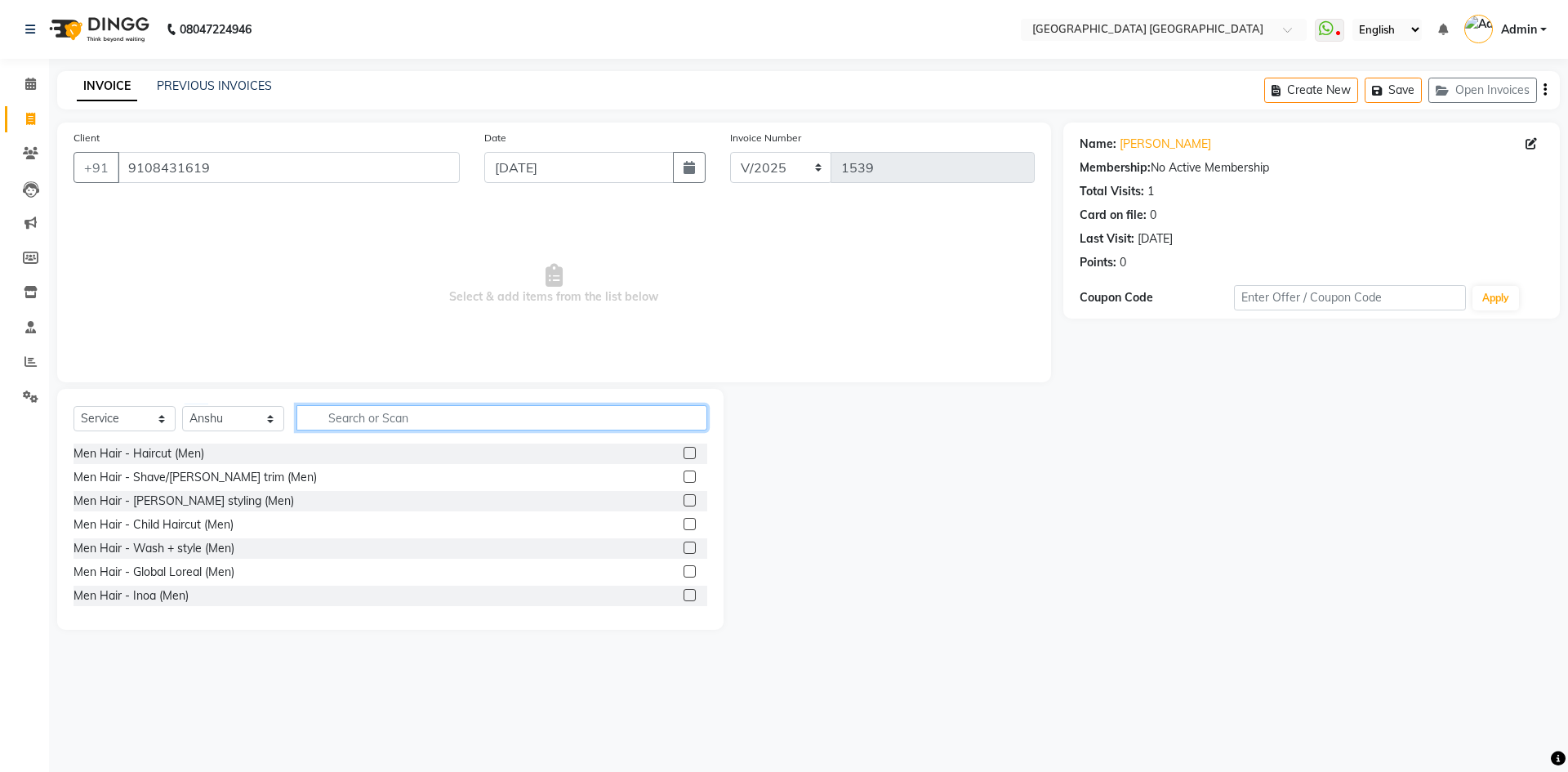
click at [384, 418] on input "text" at bounding box center [502, 417] width 411 height 25
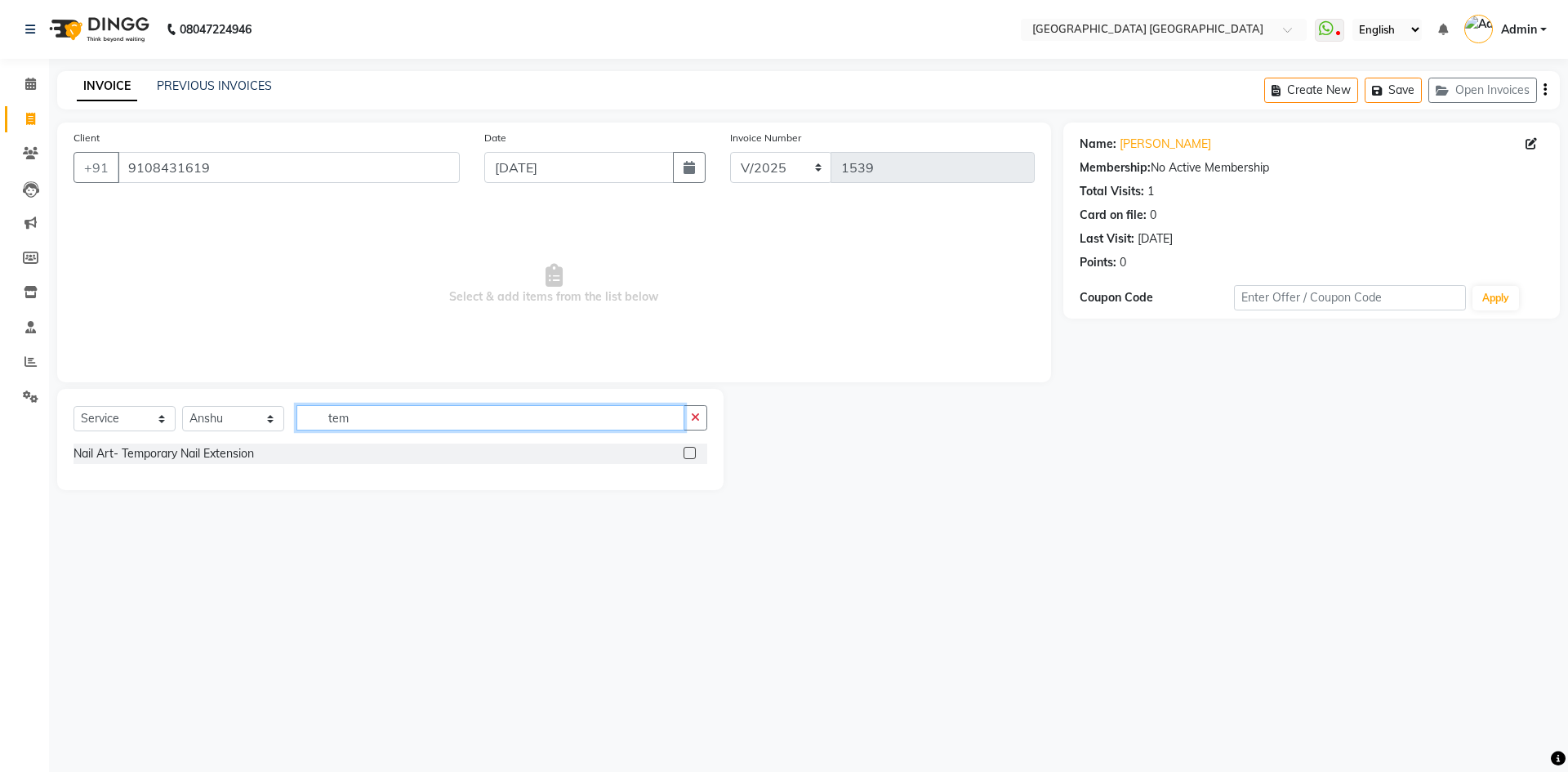
type input "tem"
click at [689, 455] on label at bounding box center [689, 453] width 12 height 12
click at [689, 455] on input "checkbox" at bounding box center [688, 453] width 11 height 11
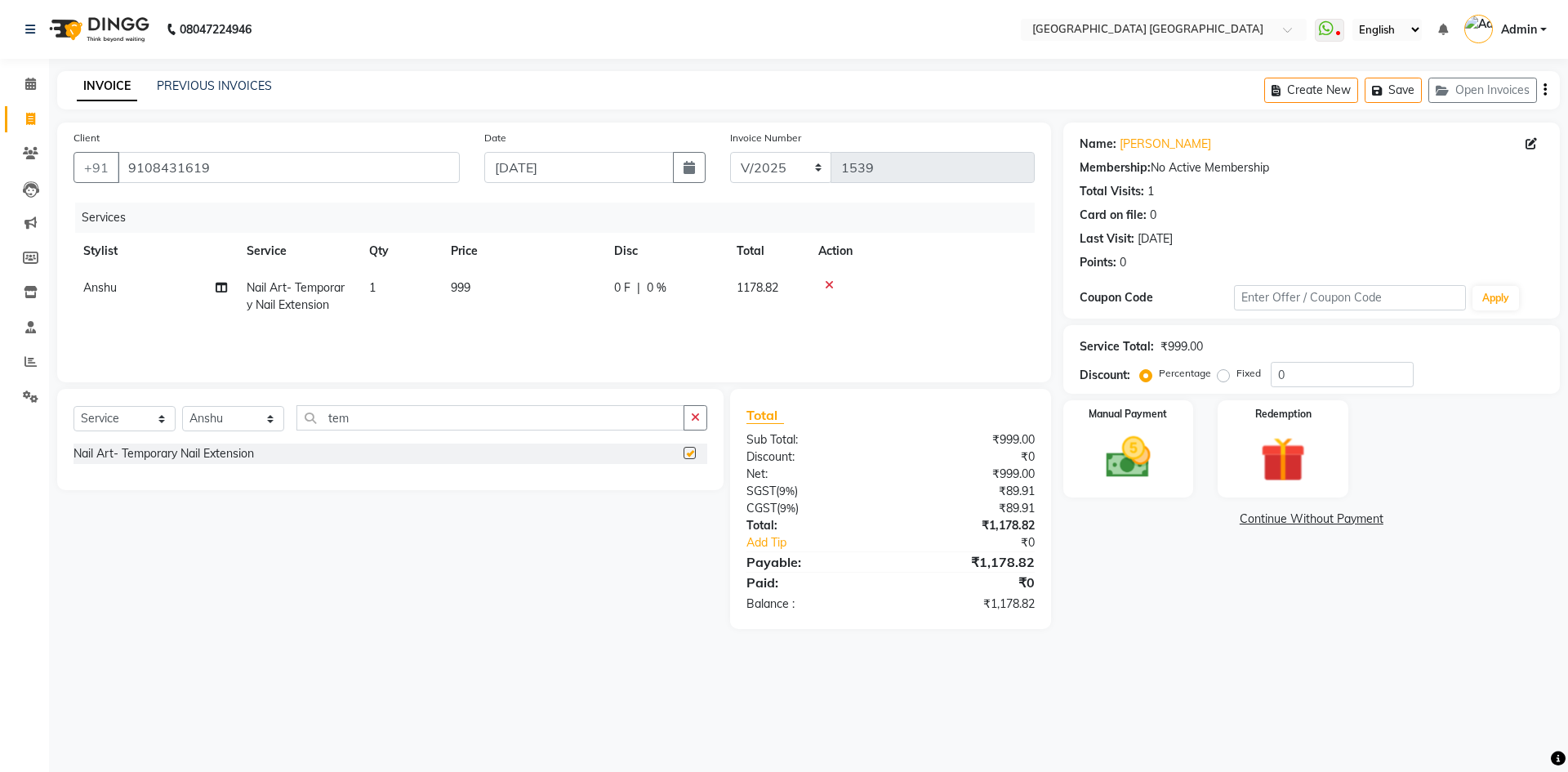
checkbox input "false"
drag, startPoint x: 366, startPoint y: 420, endPoint x: 292, endPoint y: 414, distance: 74.2
click at [292, 414] on div "Select Service Product Membership Package Voucher Prepaid Gift Card Select Styl…" at bounding box center [391, 424] width 634 height 39
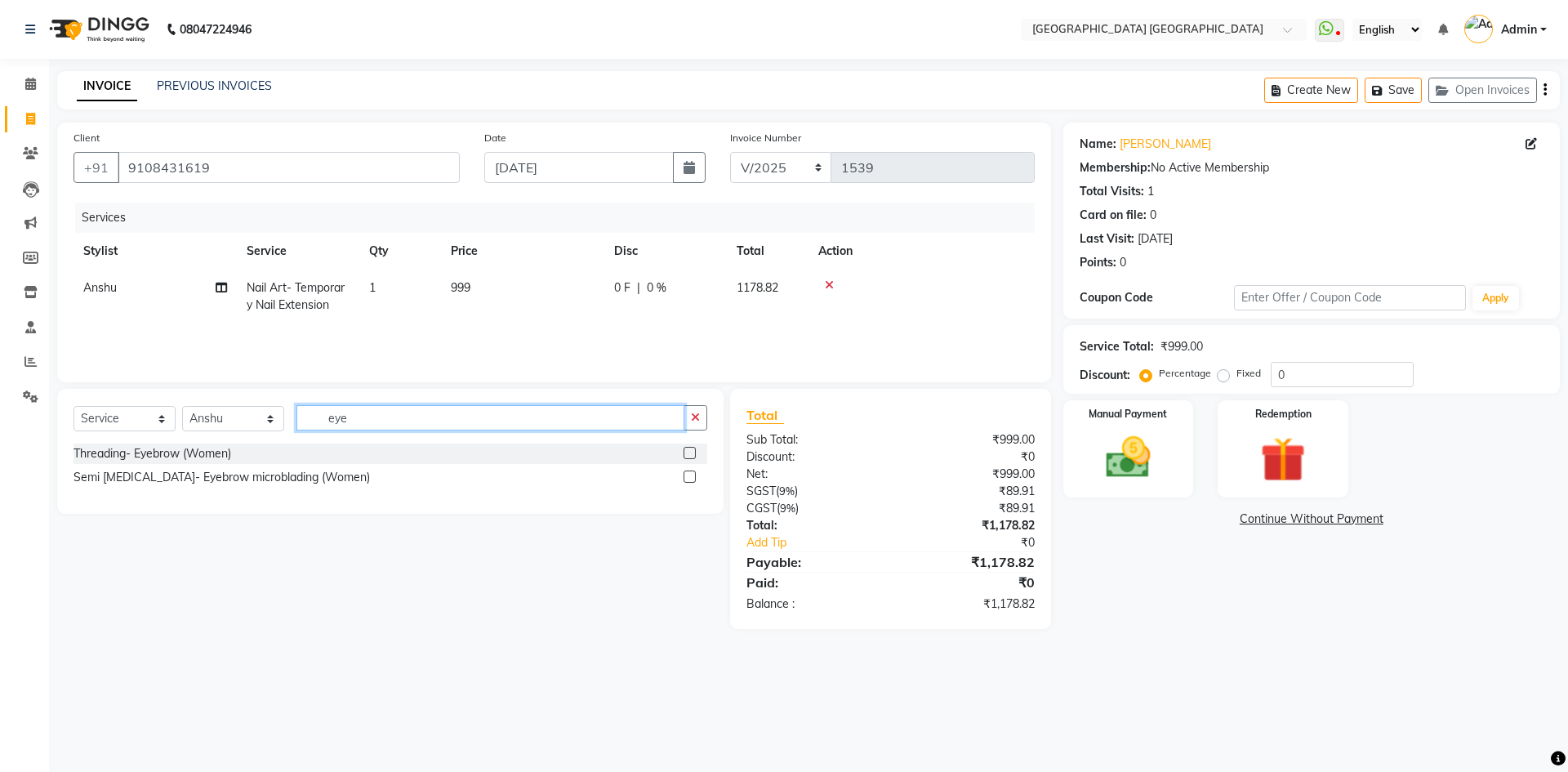
type input "eye"
click at [693, 450] on label at bounding box center [689, 453] width 12 height 12
click at [693, 450] on input "checkbox" at bounding box center [688, 453] width 11 height 11
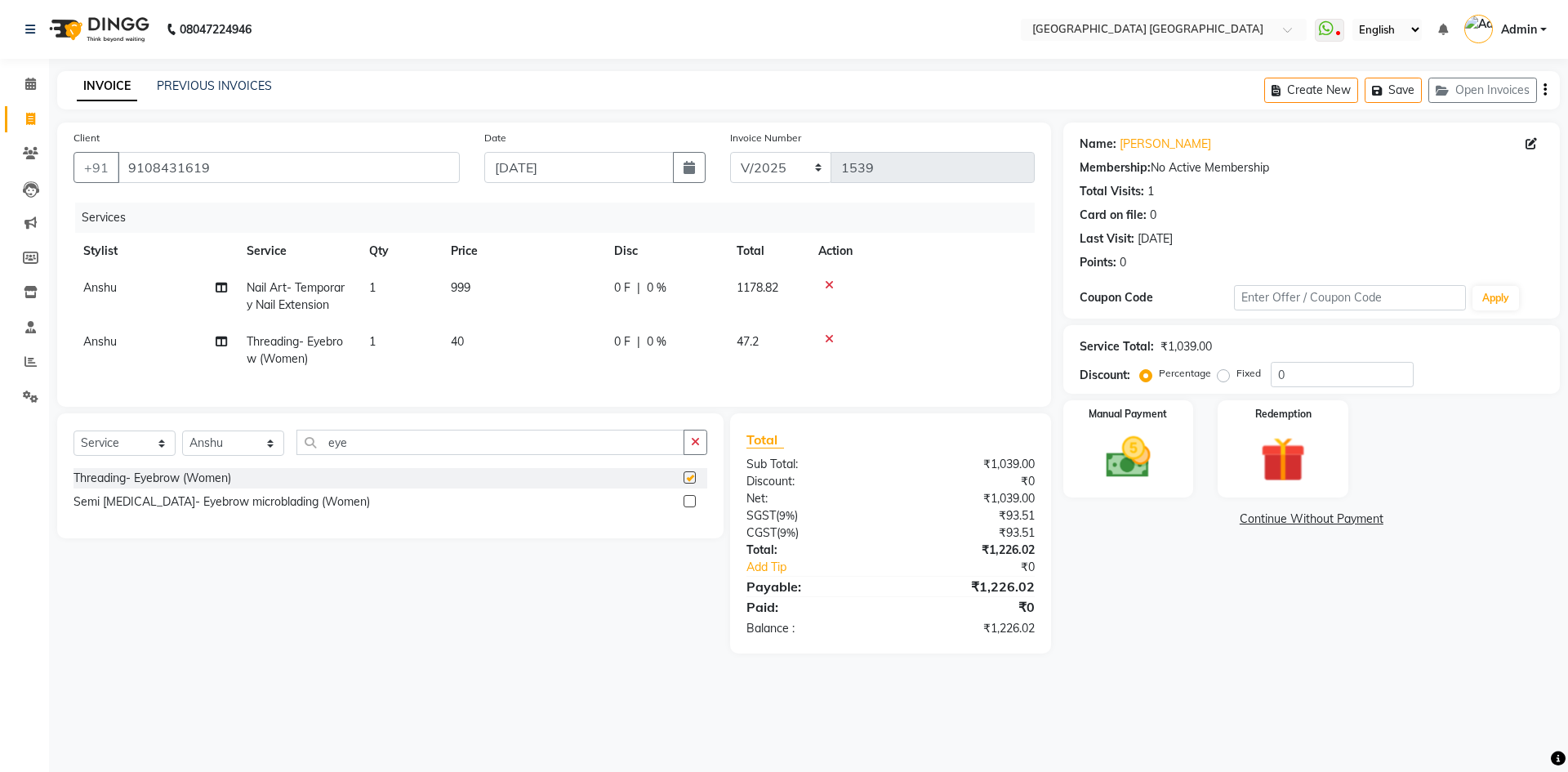
checkbox input "false"
click at [1544, 90] on icon "button" at bounding box center [1546, 90] width 3 height 1
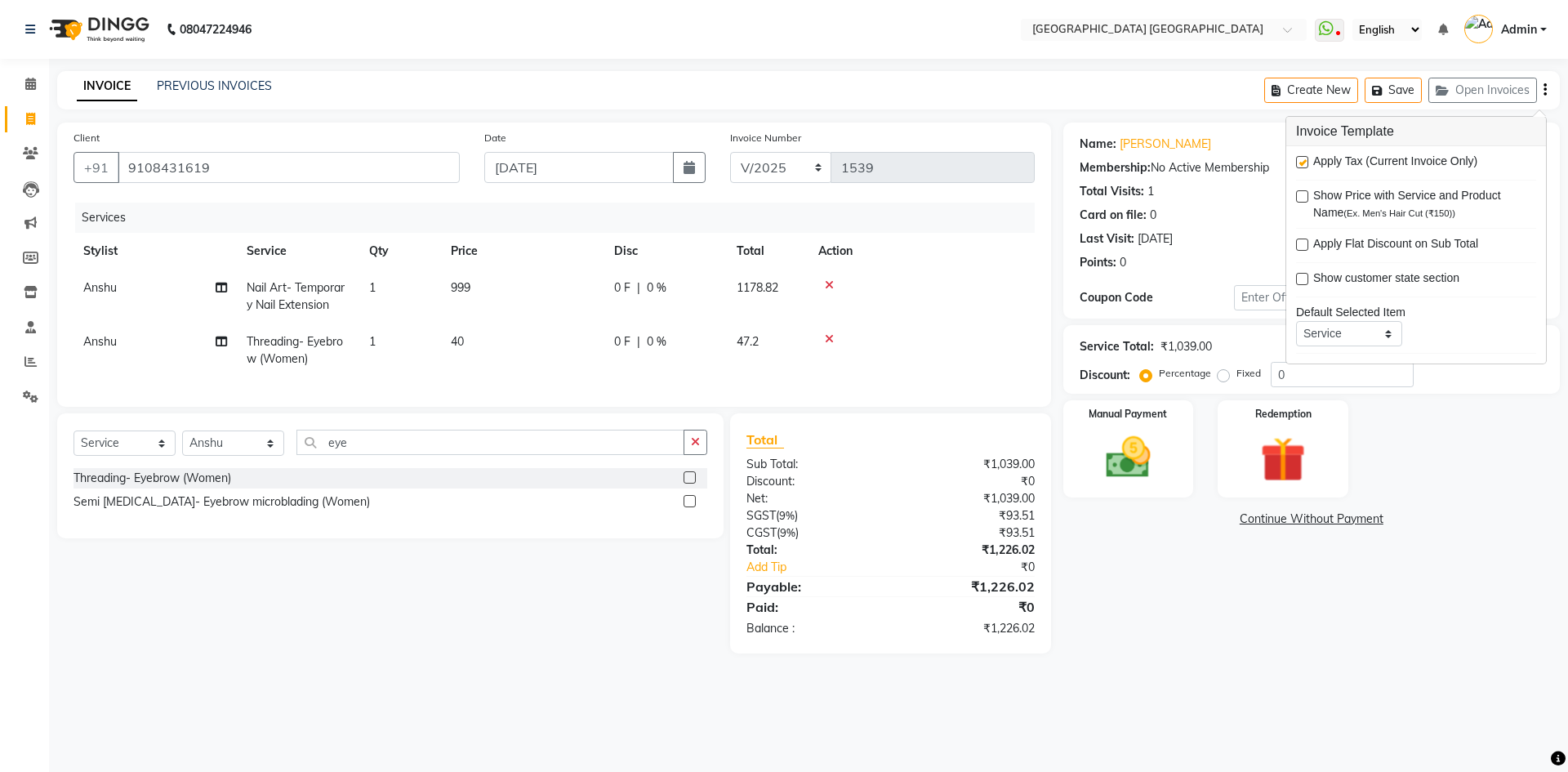
click at [1300, 156] on label at bounding box center [1302, 162] width 12 height 12
click at [1300, 158] on input "checkbox" at bounding box center [1301, 163] width 11 height 11
checkbox input "false"
click at [1154, 424] on div "Manual Payment" at bounding box center [1128, 448] width 136 height 100
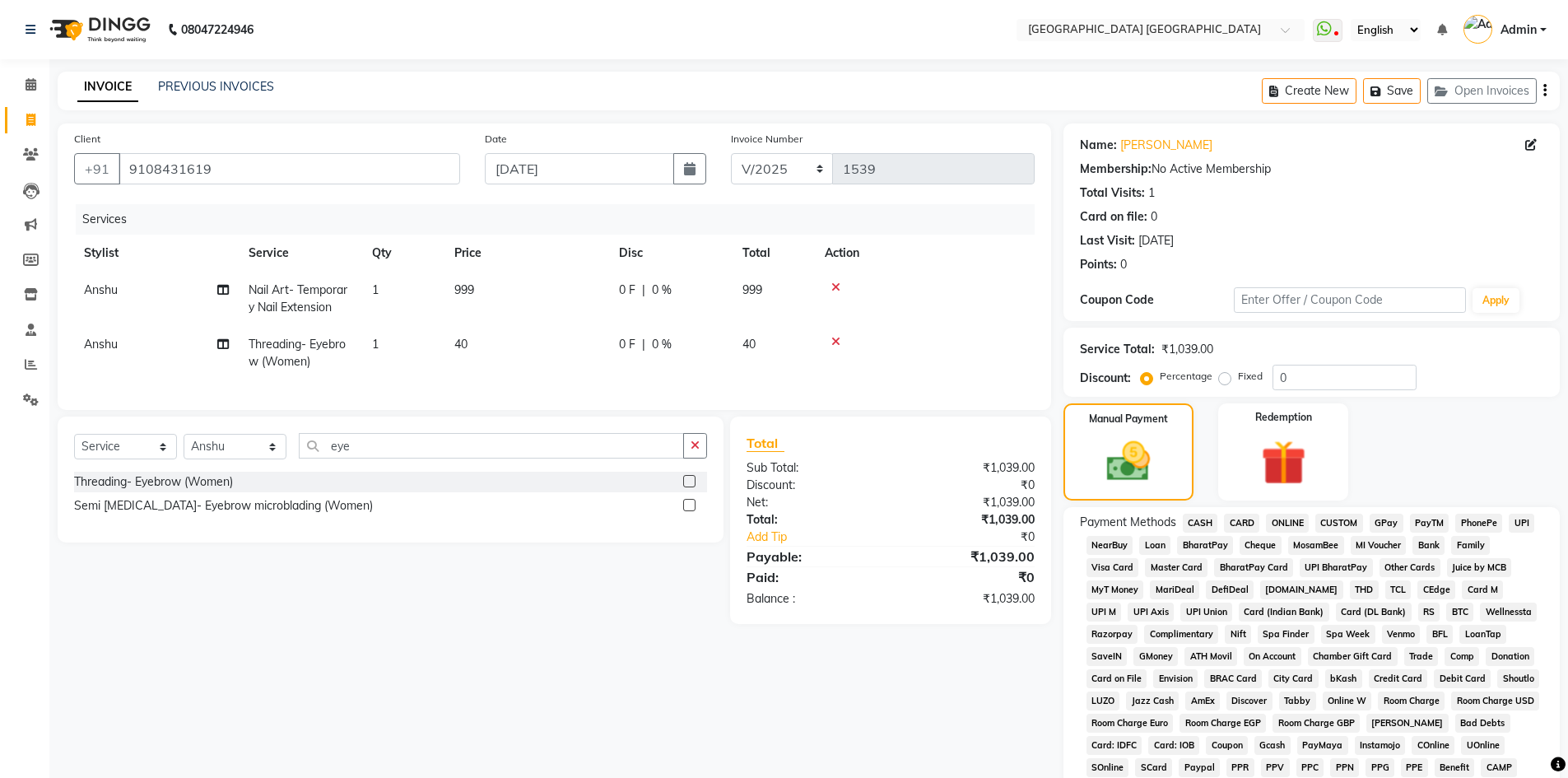
click at [1206, 526] on span "CASH" at bounding box center [1200, 523] width 36 height 19
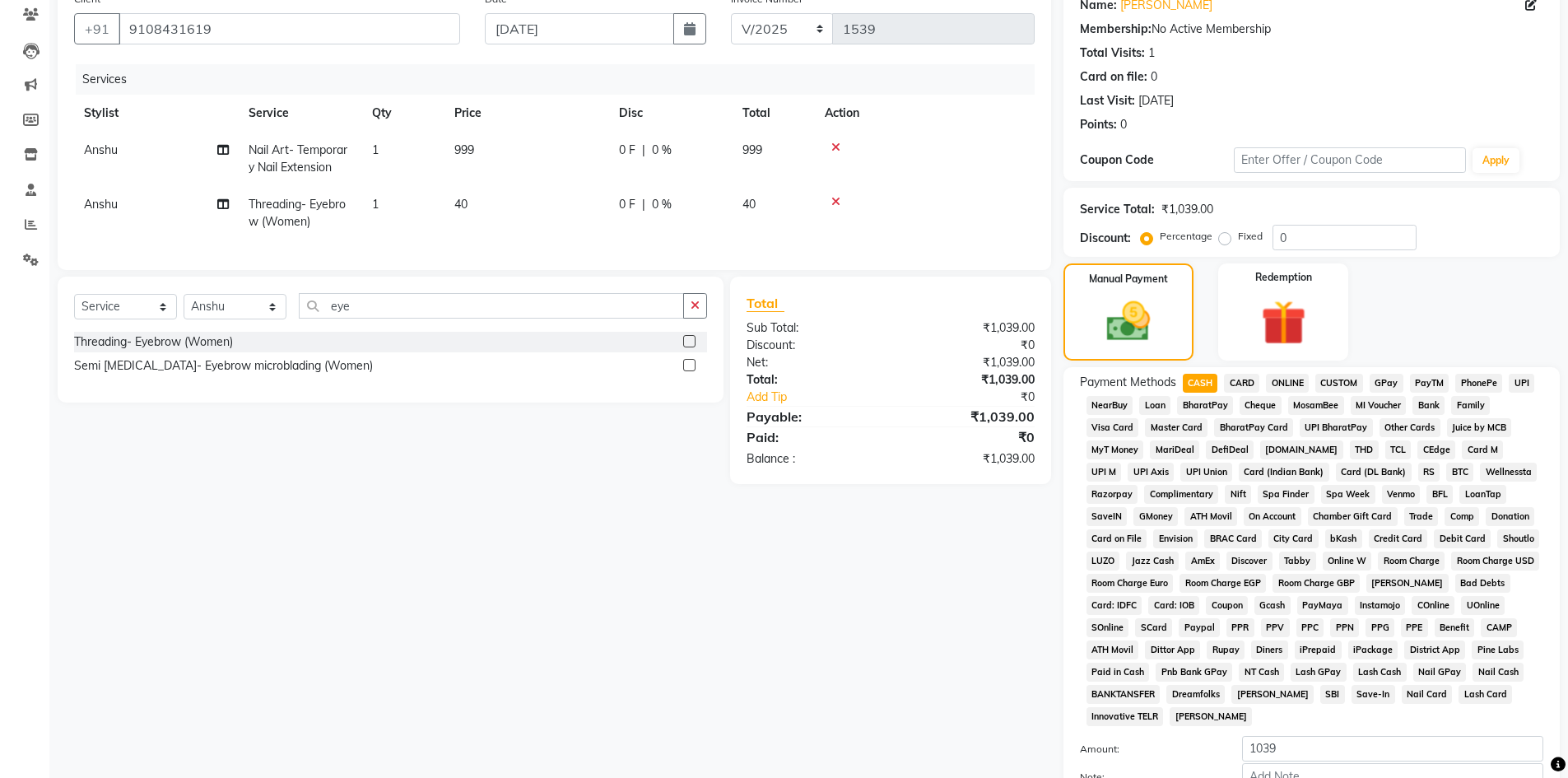
scroll to position [306, 0]
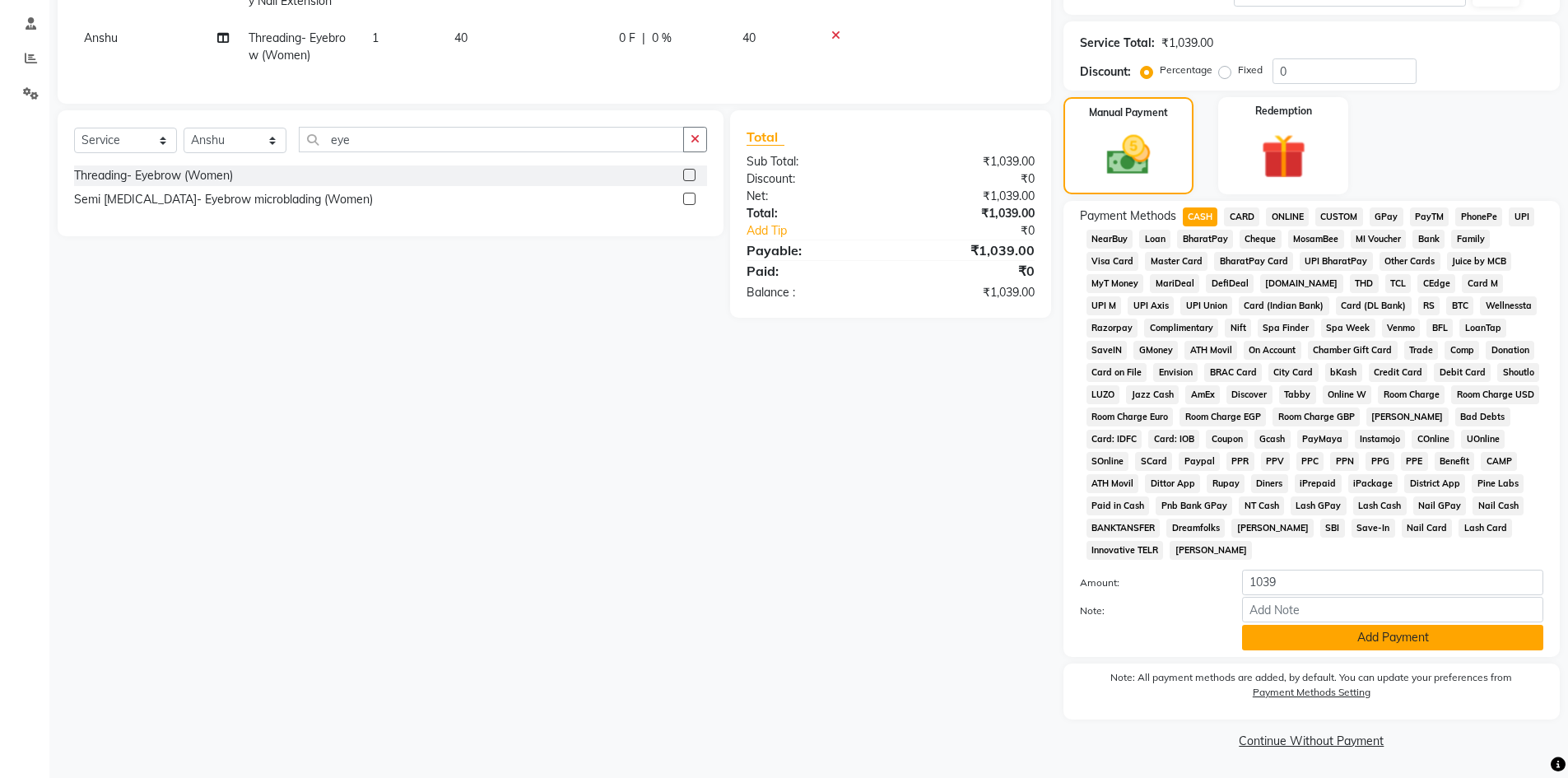
click at [1349, 635] on button "Add Payment" at bounding box center [1393, 637] width 301 height 26
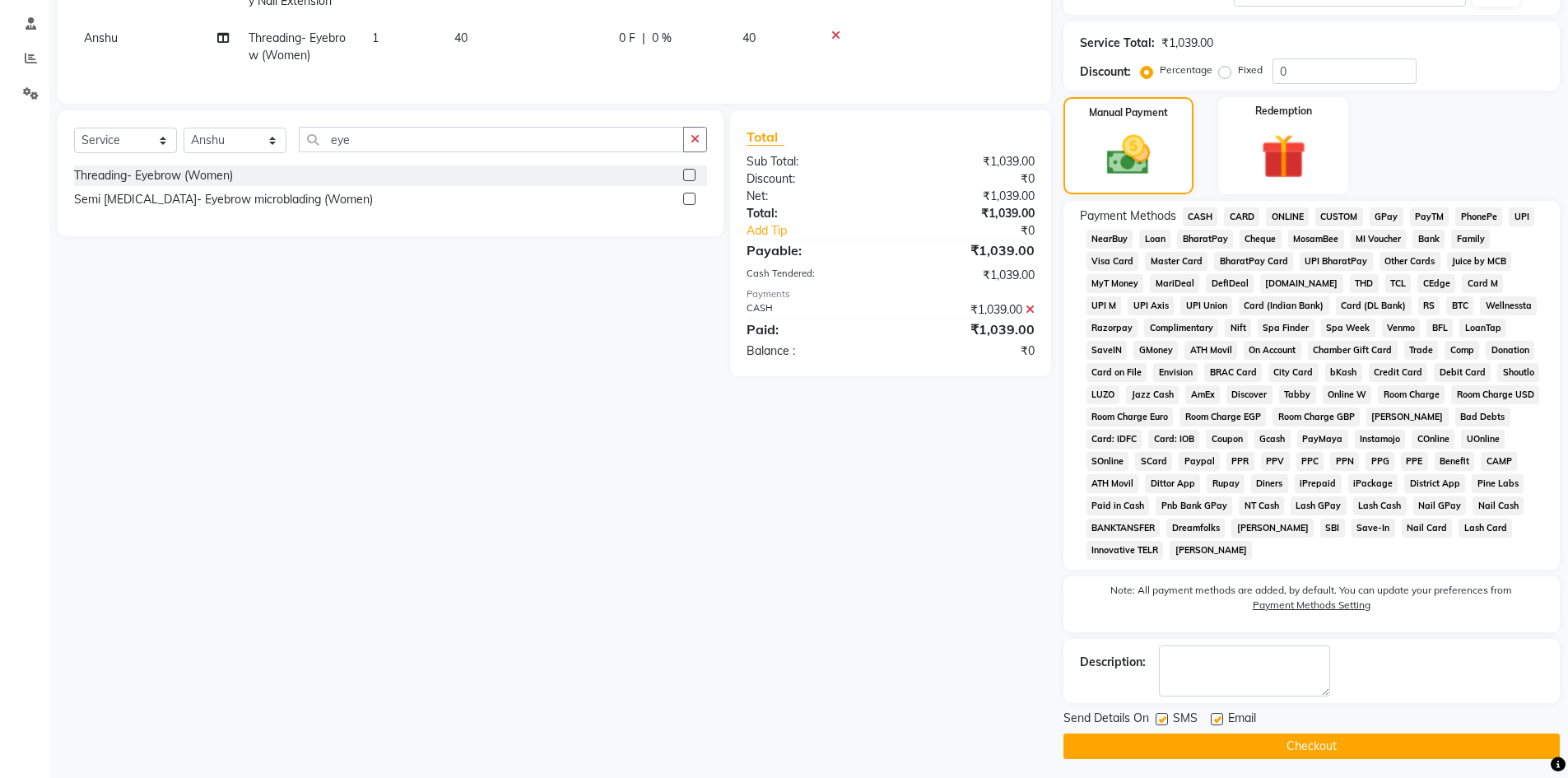
click at [1168, 722] on div "SMS" at bounding box center [1182, 719] width 55 height 21
click at [1155, 720] on label at bounding box center [1161, 718] width 12 height 12
click at [1155, 720] on input "checkbox" at bounding box center [1160, 719] width 11 height 11
checkbox input "false"
click at [1217, 720] on label at bounding box center [1216, 718] width 12 height 12
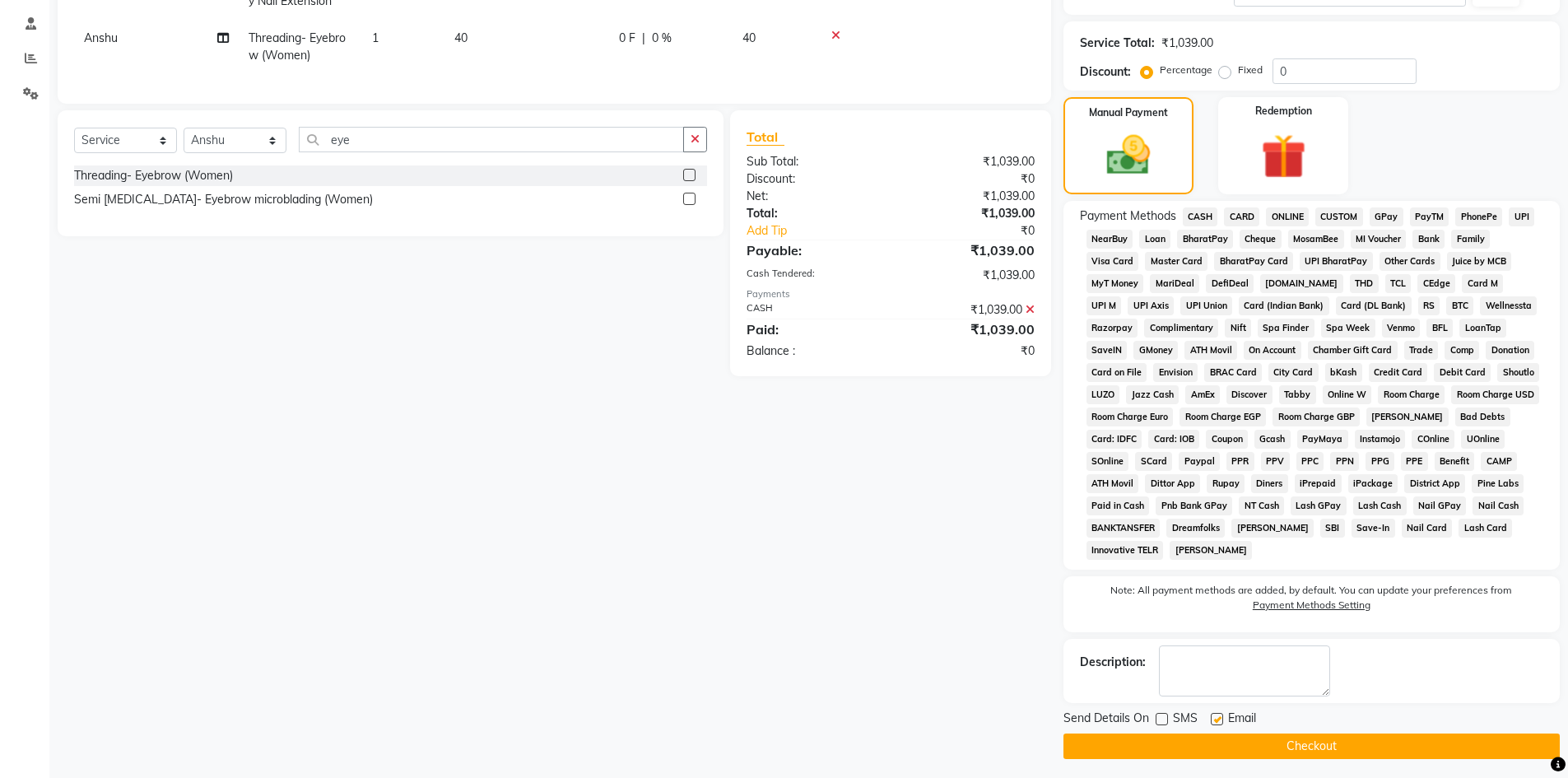
click at [1217, 720] on input "checkbox" at bounding box center [1216, 719] width 11 height 11
checkbox input "false"
click at [1211, 752] on button "Checkout" at bounding box center [1311, 746] width 496 height 26
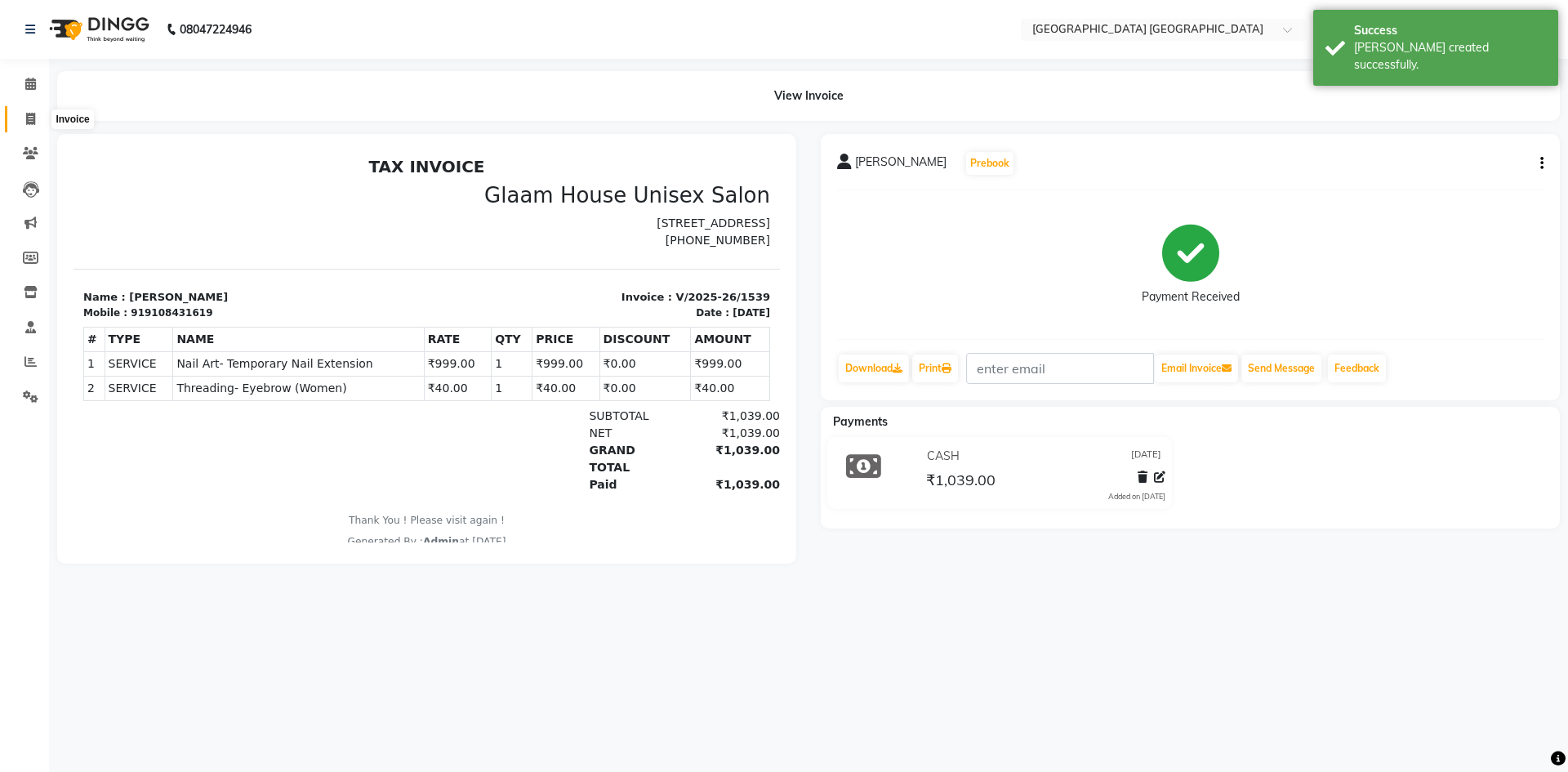
click at [38, 114] on span at bounding box center [30, 119] width 29 height 19
select select "service"
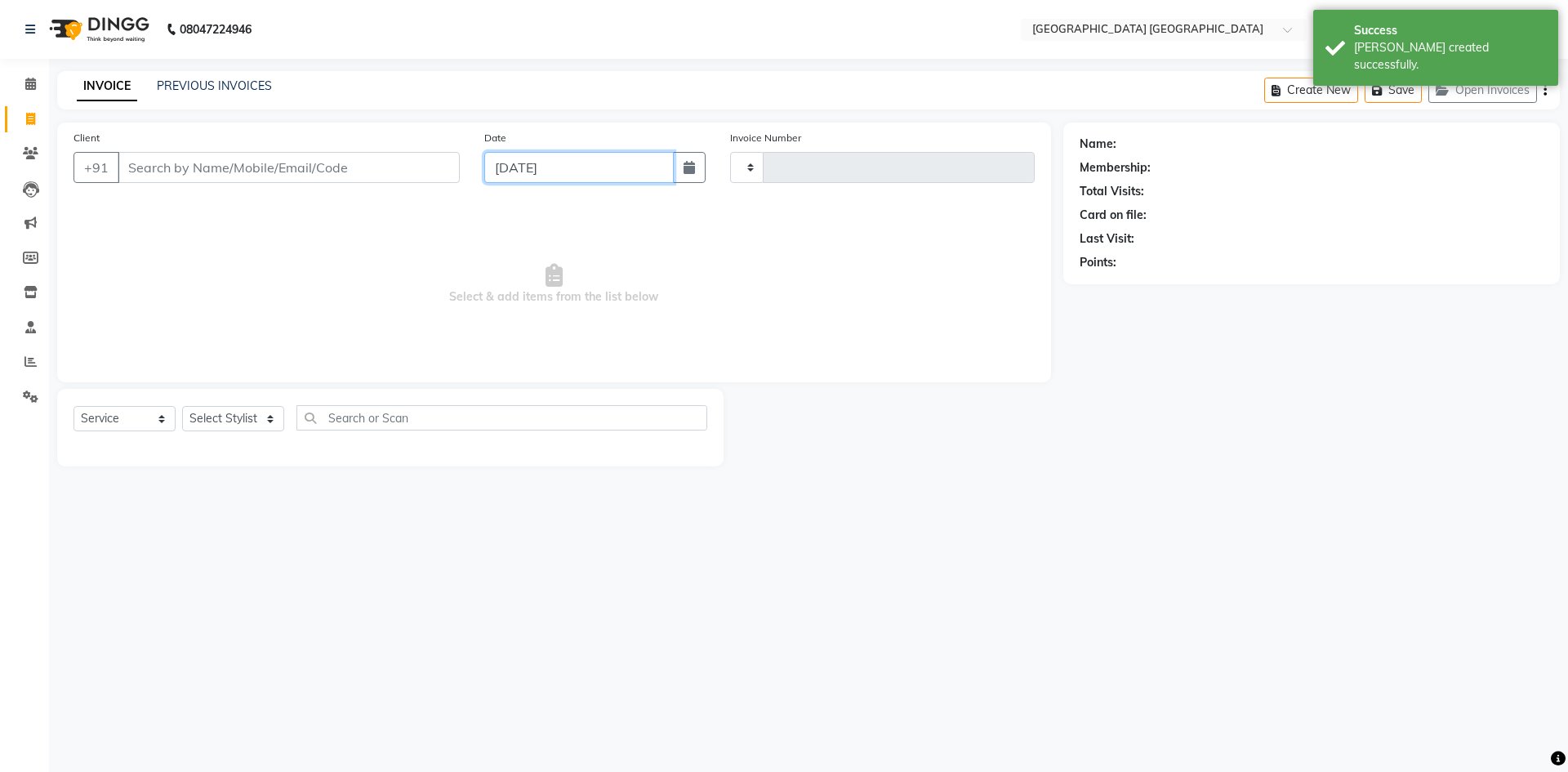
click at [553, 177] on input "[DATE]" at bounding box center [580, 168] width 191 height 31
type input "1540"
select select "5559"
select select "9"
select select "2025"
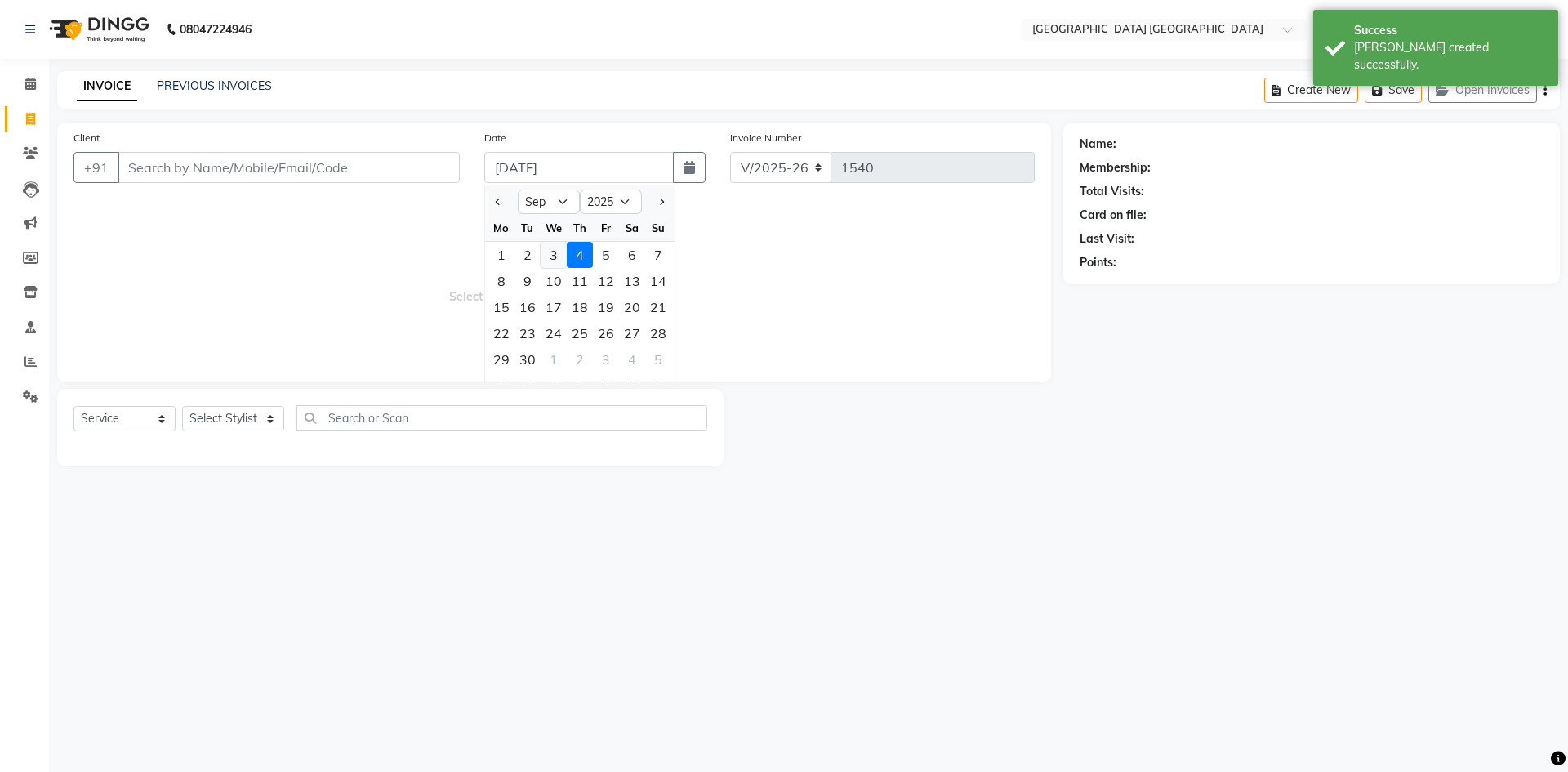
click at [563, 252] on div "3" at bounding box center [554, 255] width 26 height 26
type input "[DATE]"
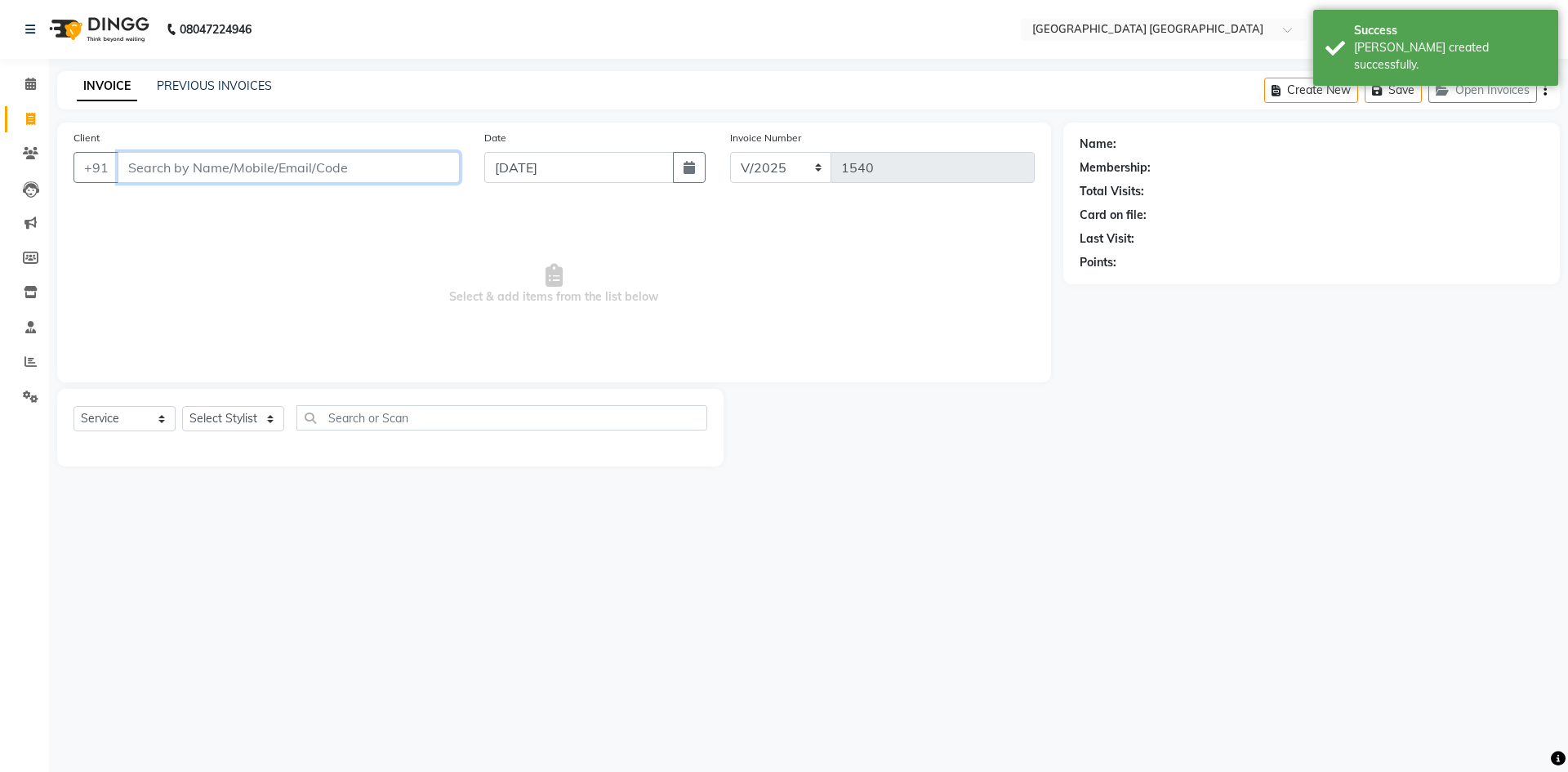
click at [403, 161] on input "Client" at bounding box center [288, 168] width 343 height 31
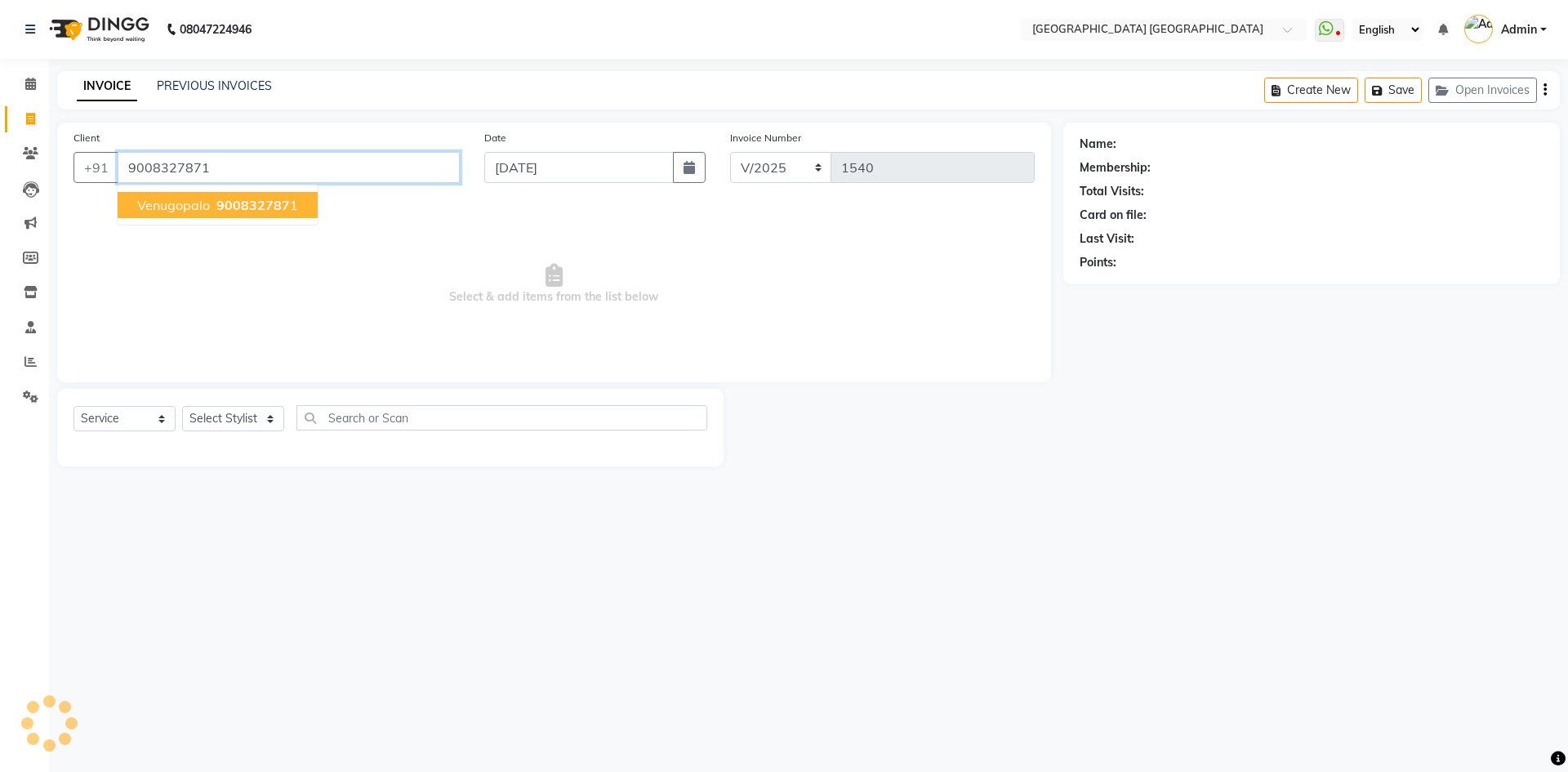
type input "9008327871"
click at [274, 172] on input "9008327871" at bounding box center [288, 168] width 343 height 31
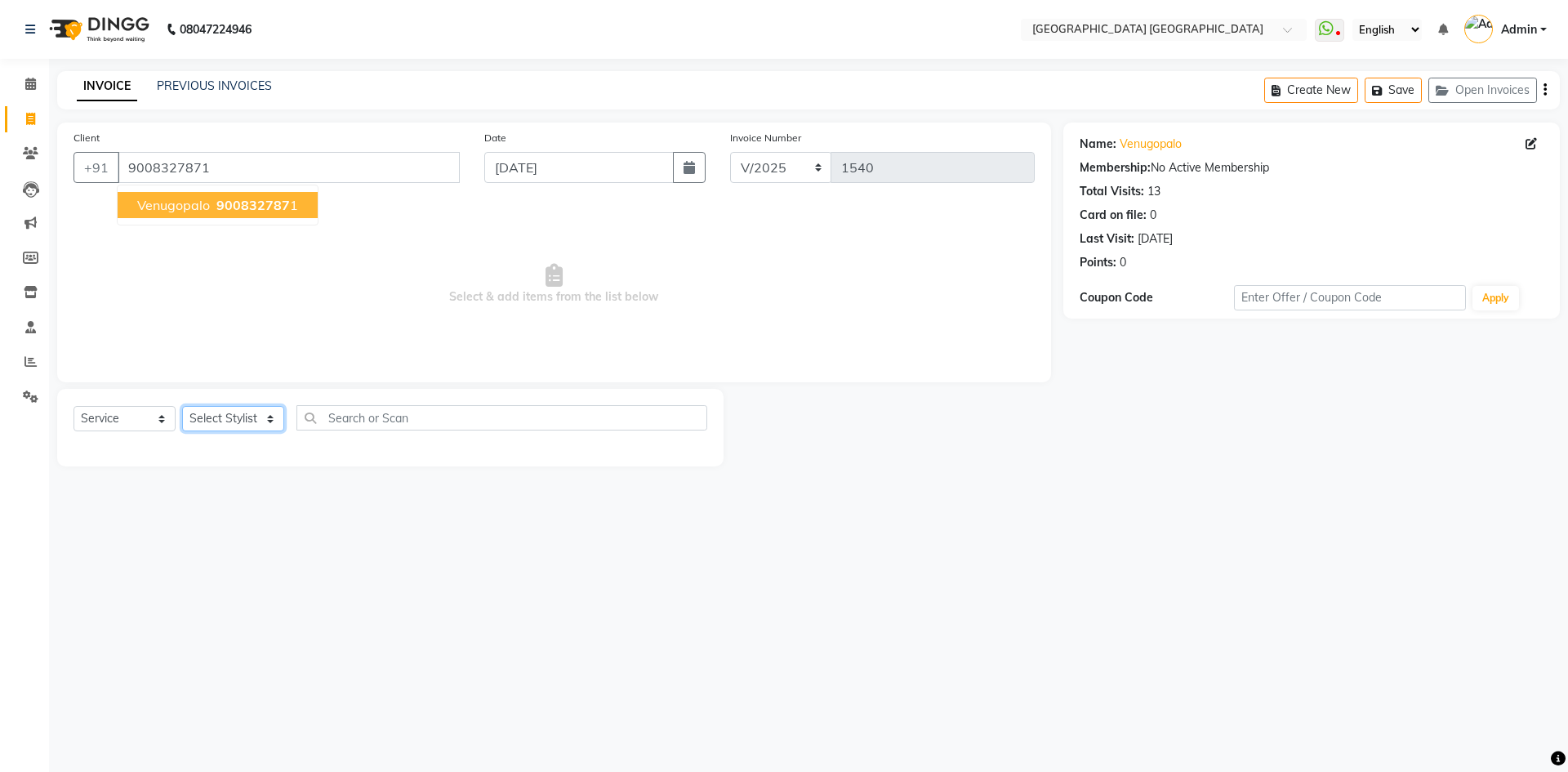
click at [232, 426] on select "Select Stylist Anshu prasana SHARUKH VEENA WASIM" at bounding box center [233, 418] width 102 height 25
select select "47228"
click at [182, 406] on select "Select Stylist Anshu prasana SHARUKH VEENA WASIM" at bounding box center [233, 418] width 102 height 25
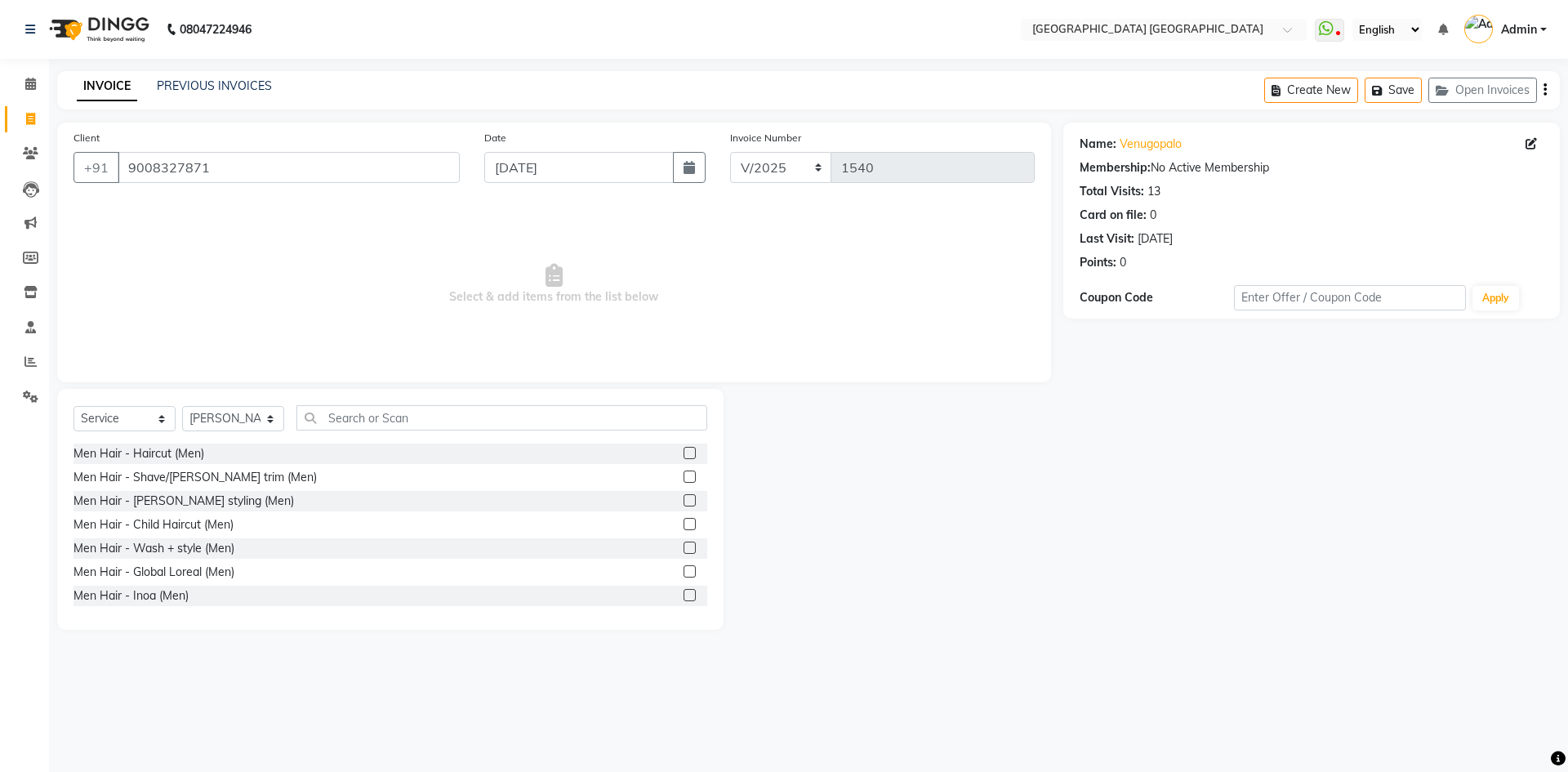
click at [683, 457] on label at bounding box center [689, 453] width 12 height 12
click at [683, 457] on input "checkbox" at bounding box center [688, 453] width 11 height 11
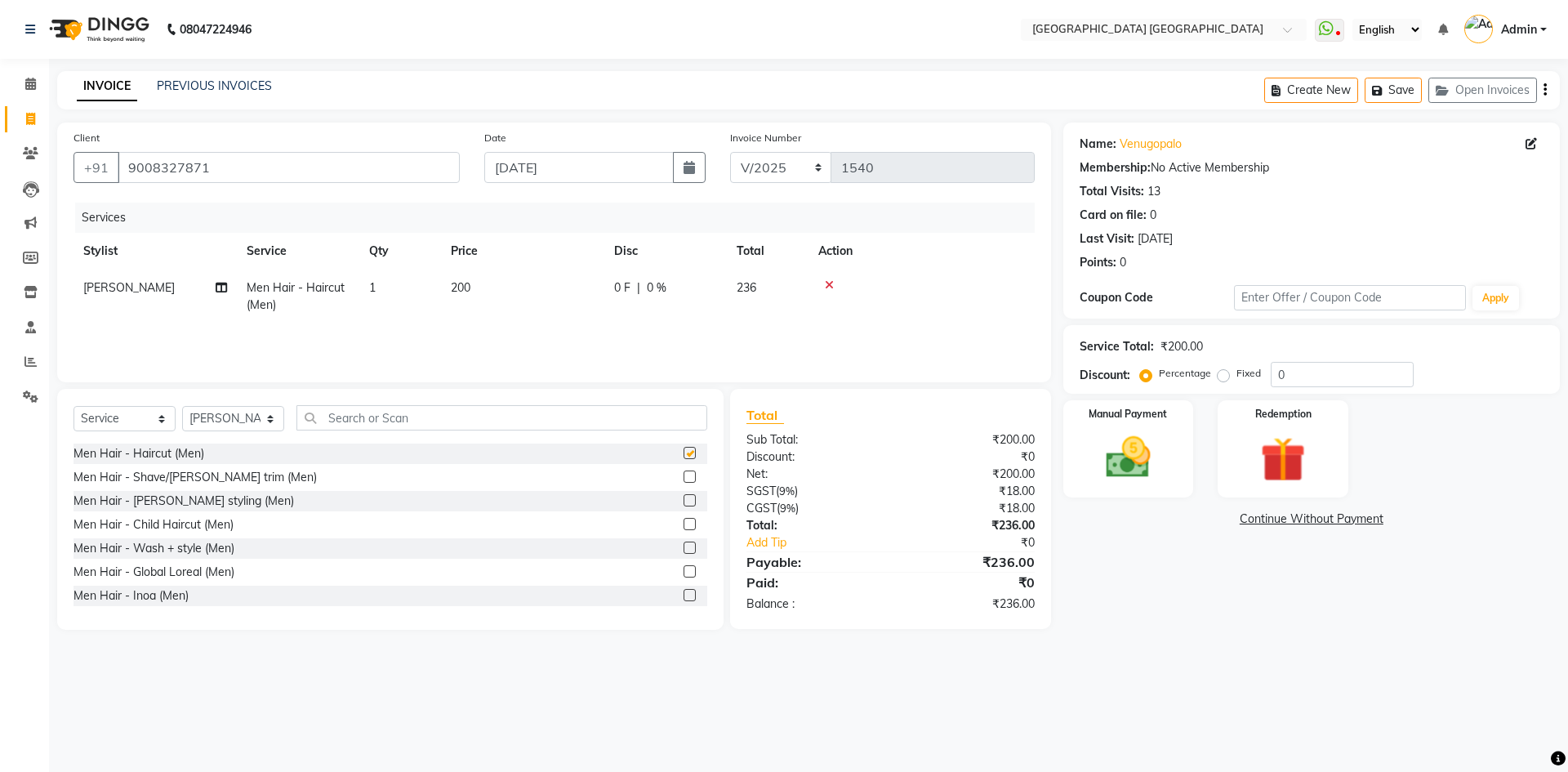
checkbox input "false"
click at [1545, 90] on icon "button" at bounding box center [1546, 90] width 3 height 1
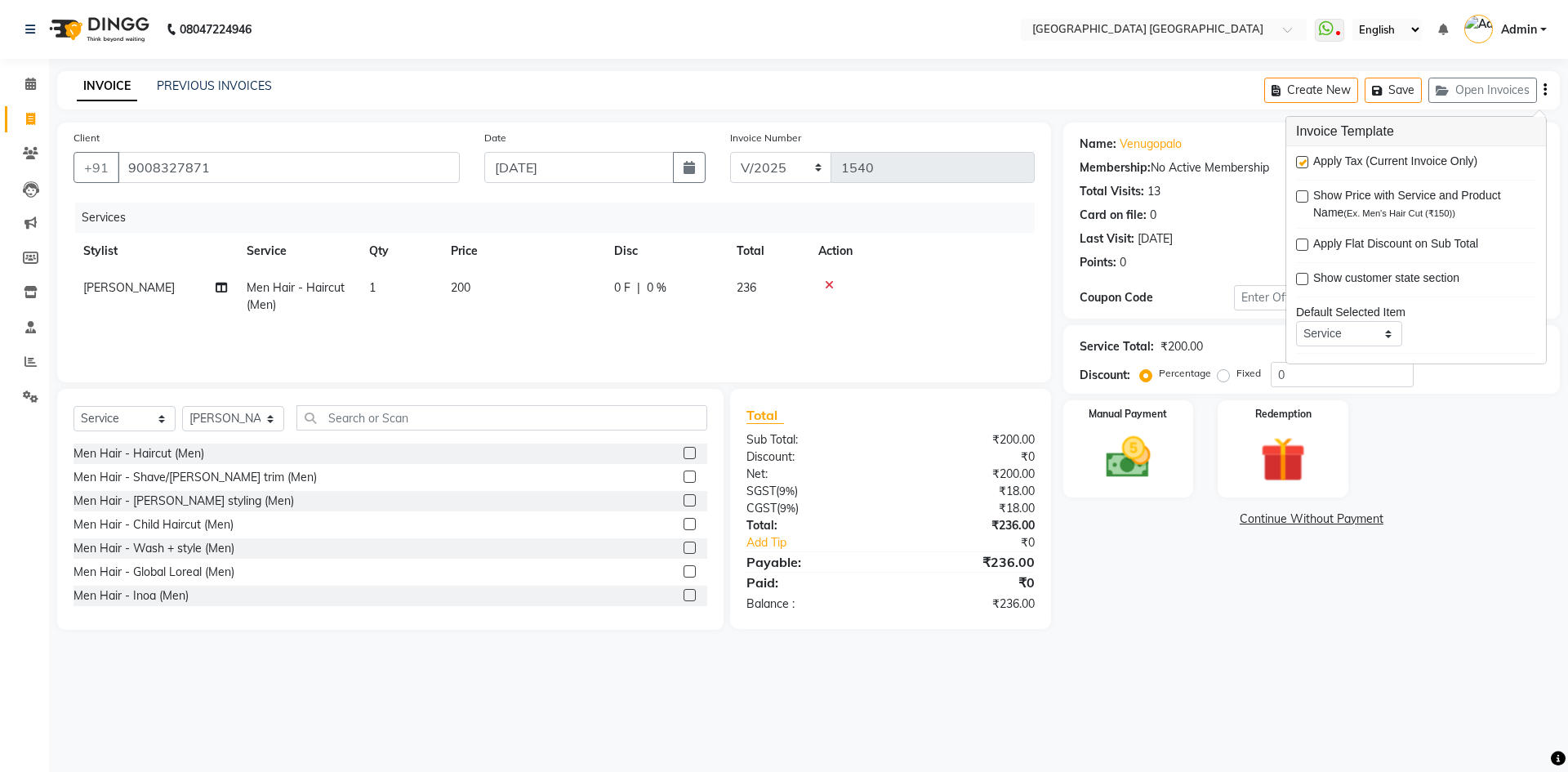
drag, startPoint x: 1303, startPoint y: 158, endPoint x: 1296, endPoint y: 166, distance: 10.6
click at [1304, 157] on label at bounding box center [1302, 162] width 12 height 12
click at [1304, 158] on input "checkbox" at bounding box center [1301, 163] width 11 height 11
checkbox input "false"
click at [1166, 453] on img at bounding box center [1129, 457] width 76 height 54
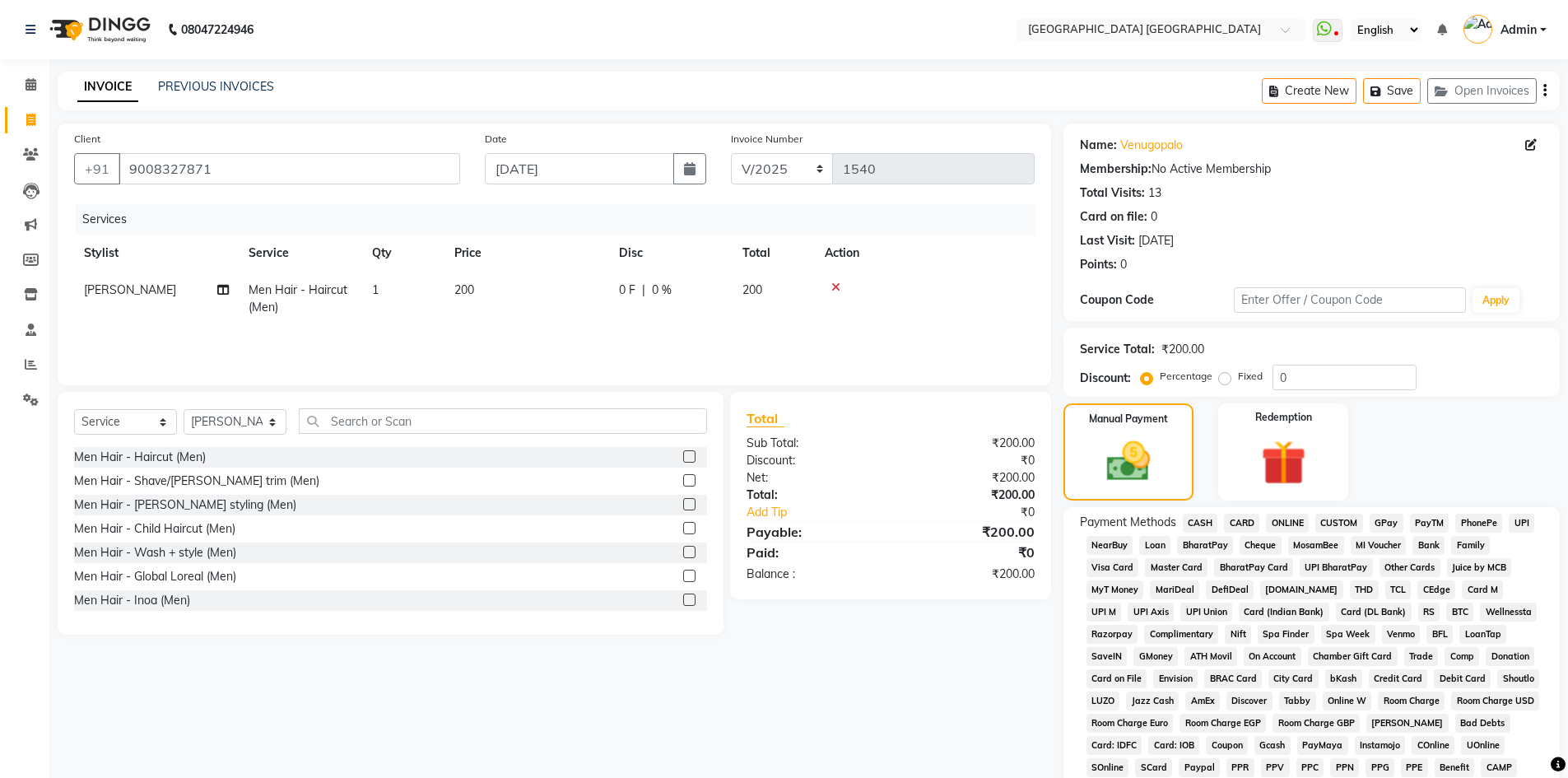
click at [1474, 530] on span "PhonePe" at bounding box center [1478, 523] width 47 height 19
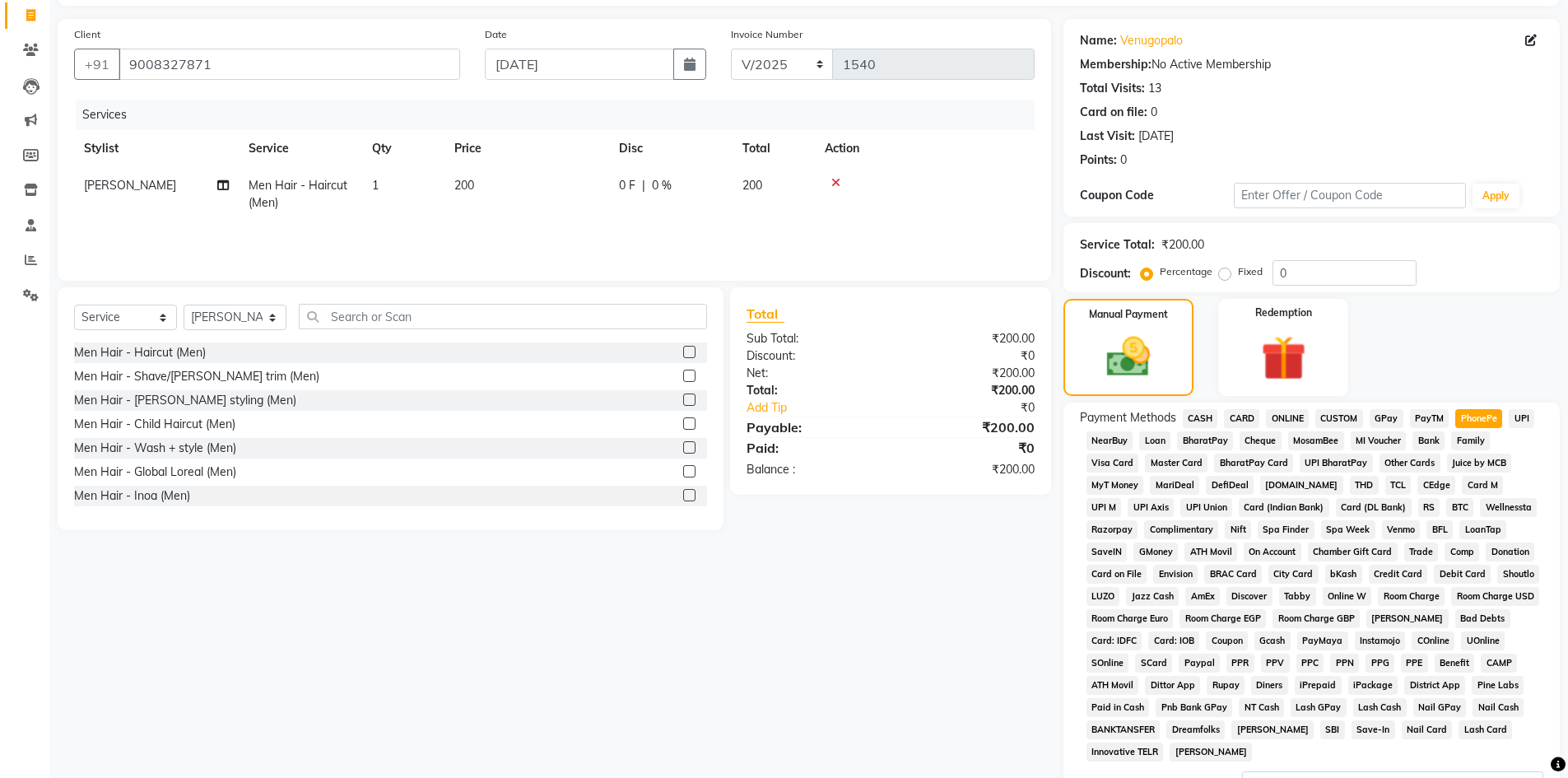
scroll to position [306, 0]
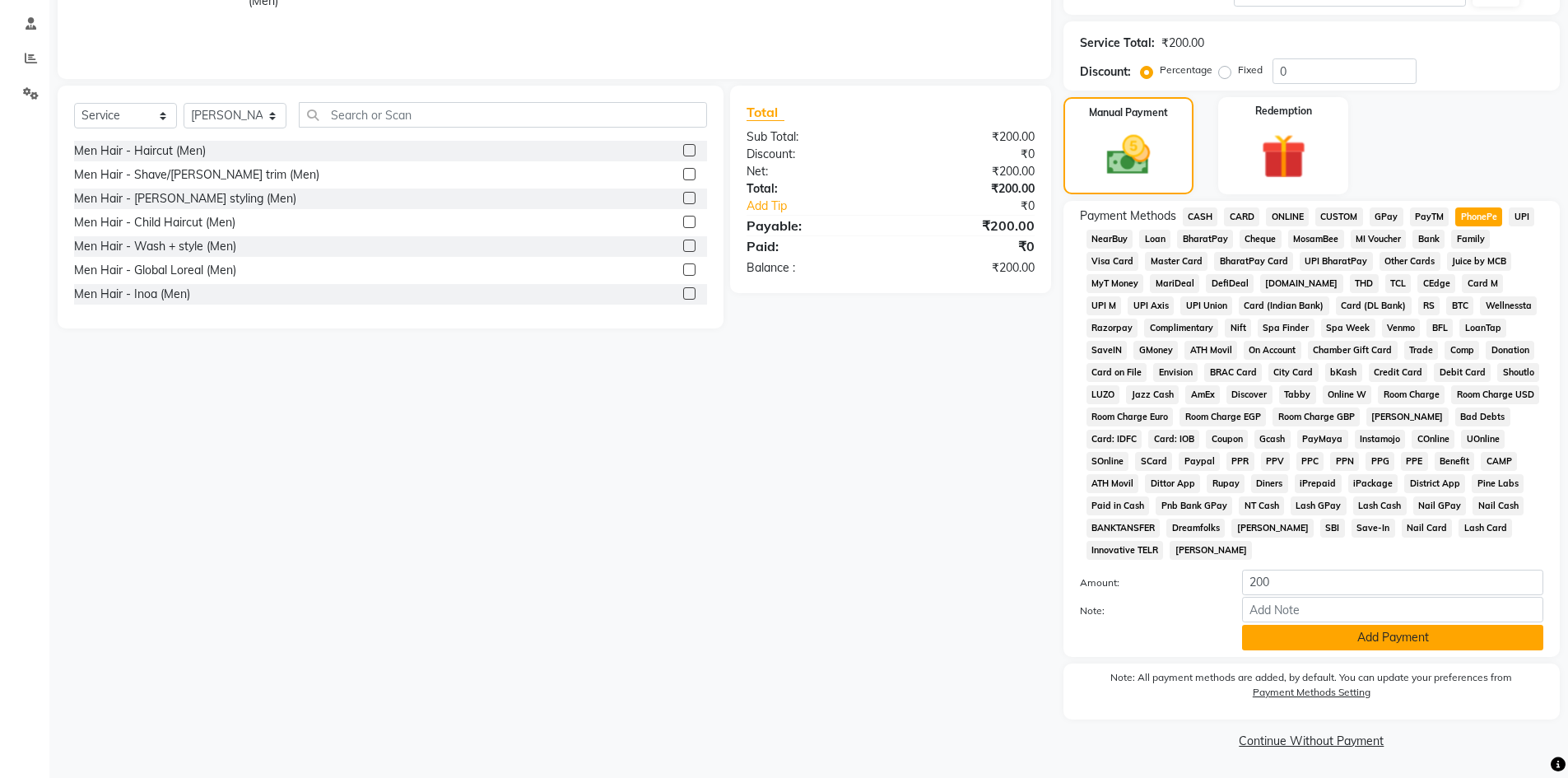
click at [1355, 636] on button "Add Payment" at bounding box center [1393, 637] width 301 height 26
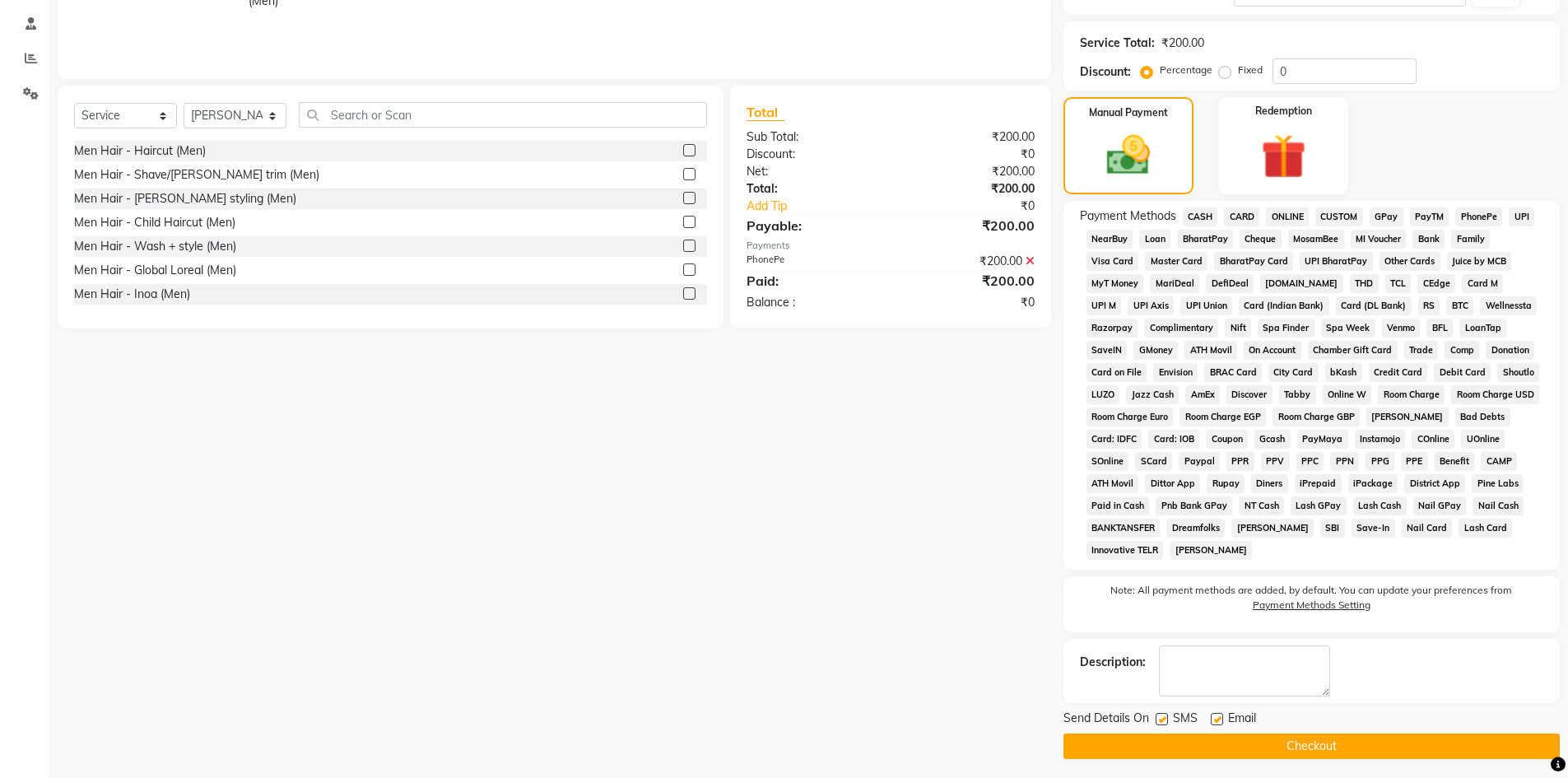
click at [1158, 718] on label at bounding box center [1161, 718] width 12 height 12
click at [1158, 718] on input "checkbox" at bounding box center [1160, 719] width 11 height 11
checkbox input "false"
click at [1215, 723] on label at bounding box center [1216, 718] width 12 height 12
click at [1215, 723] on input "checkbox" at bounding box center [1216, 719] width 11 height 11
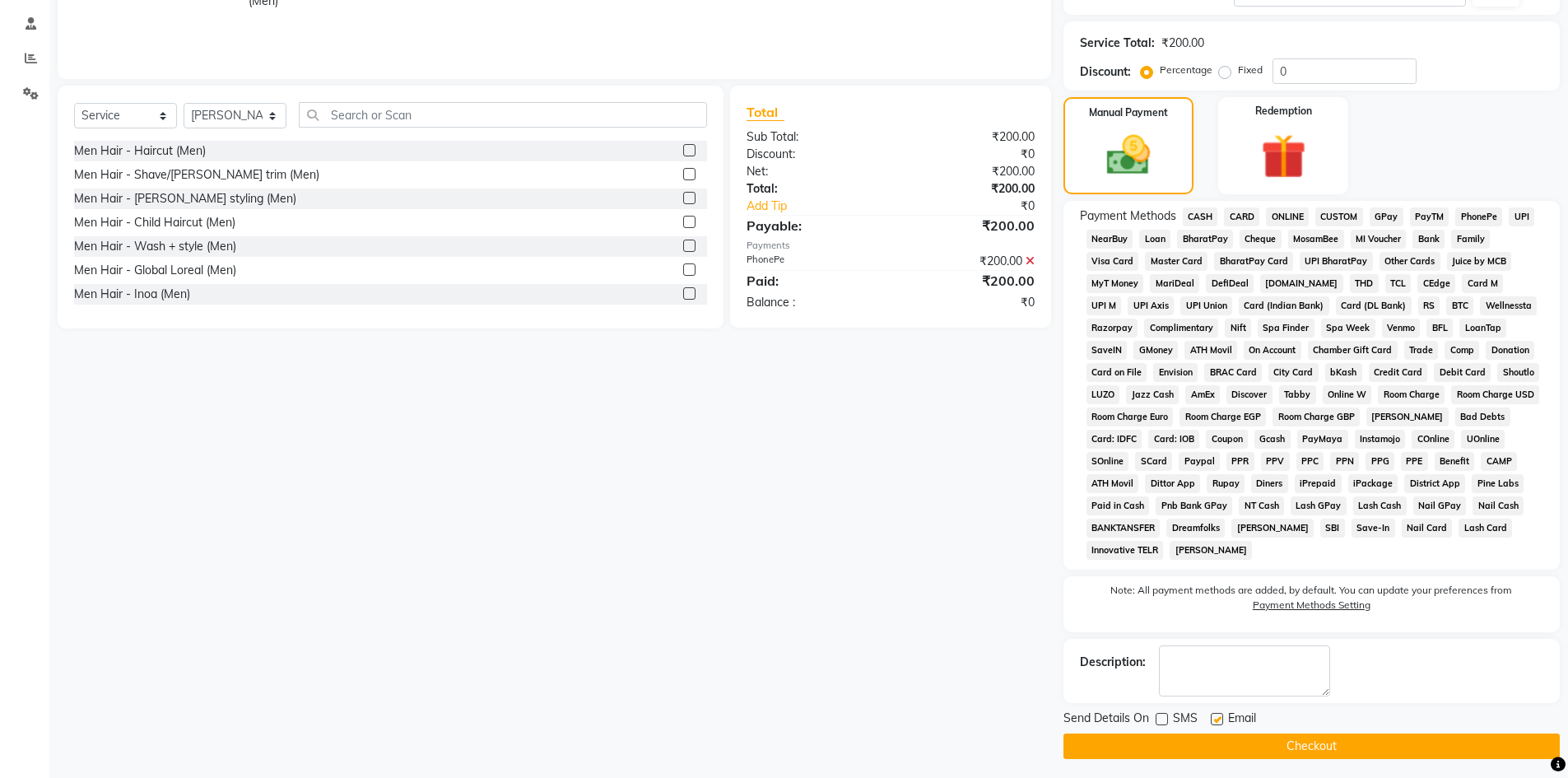
checkbox input "false"
click at [1212, 734] on button "Checkout" at bounding box center [1311, 746] width 496 height 26
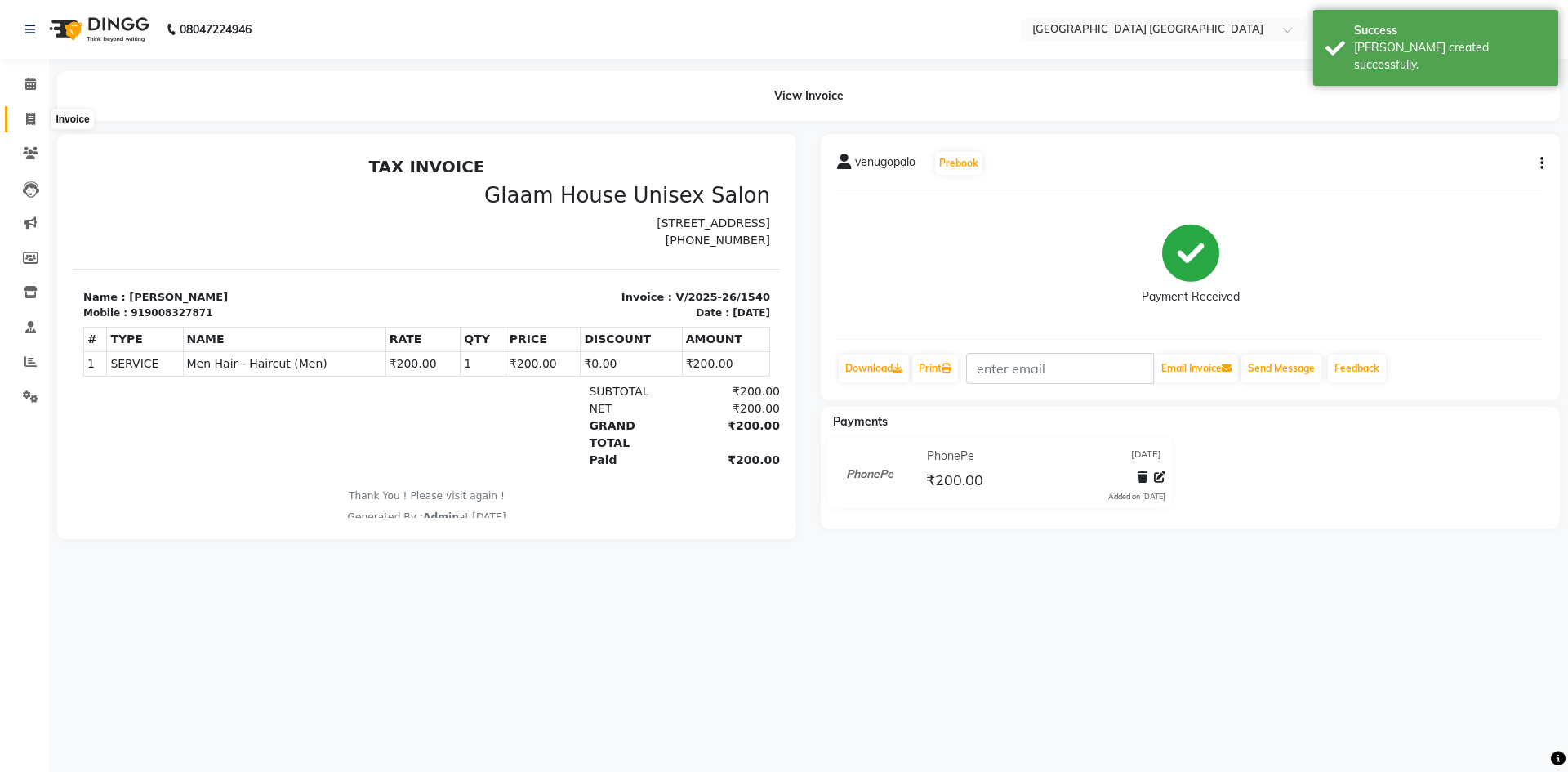
click at [30, 115] on icon at bounding box center [30, 118] width 9 height 12
select select "service"
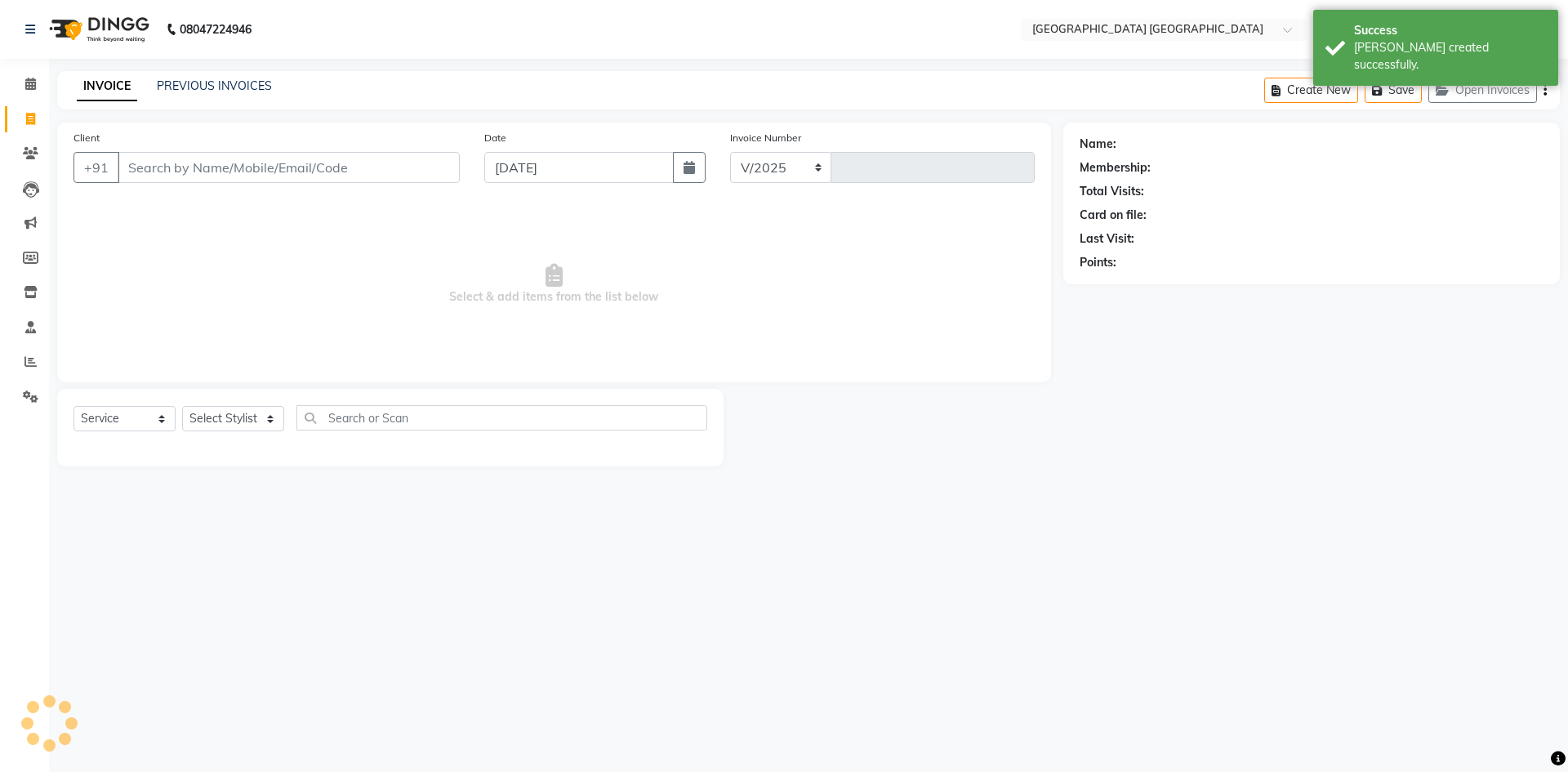
select select "5559"
type input "1541"
click at [568, 175] on input "[DATE]" at bounding box center [580, 168] width 191 height 31
select select "9"
select select "2025"
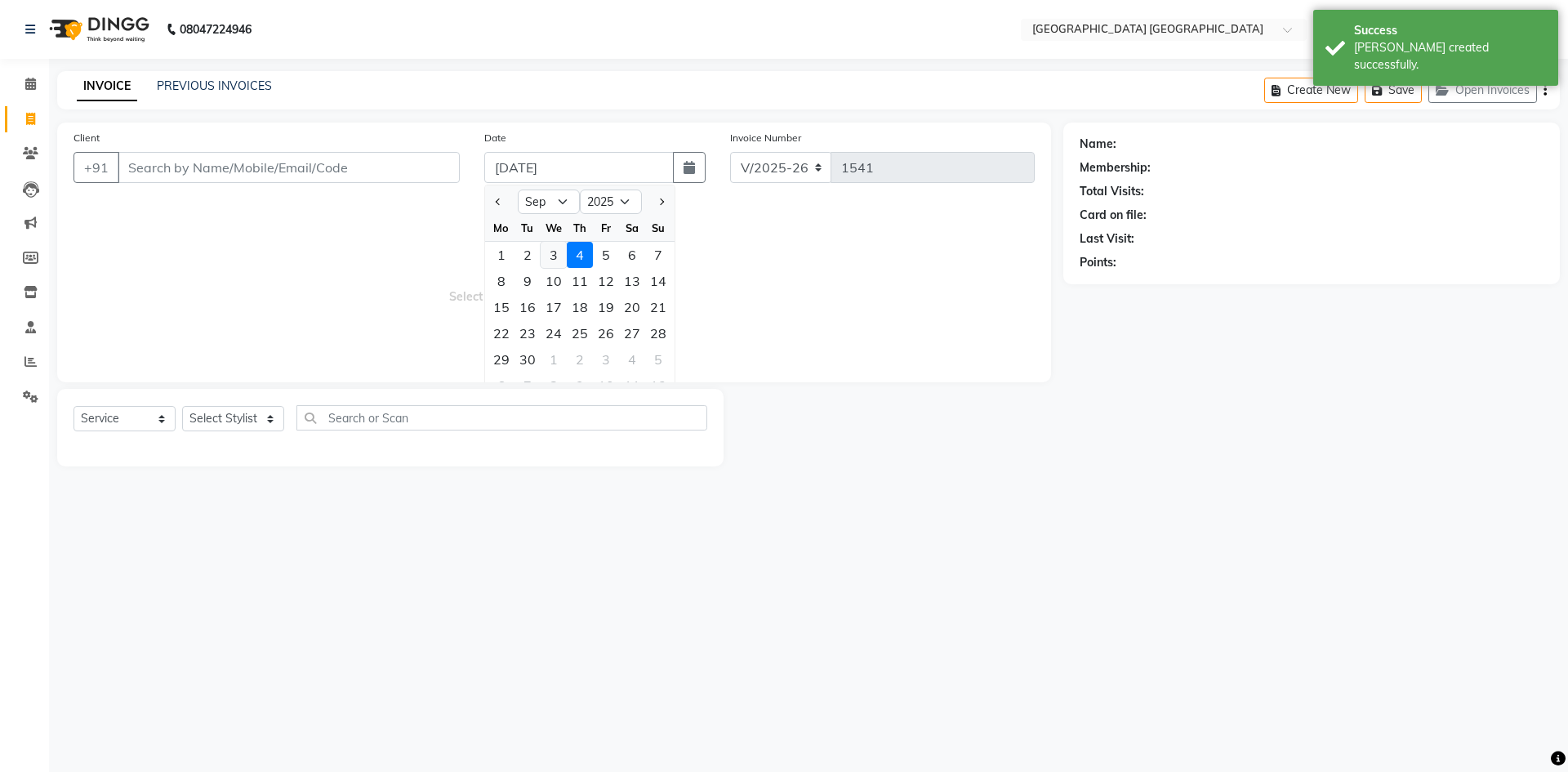
click at [563, 264] on div "3" at bounding box center [554, 255] width 26 height 26
type input "[DATE]"
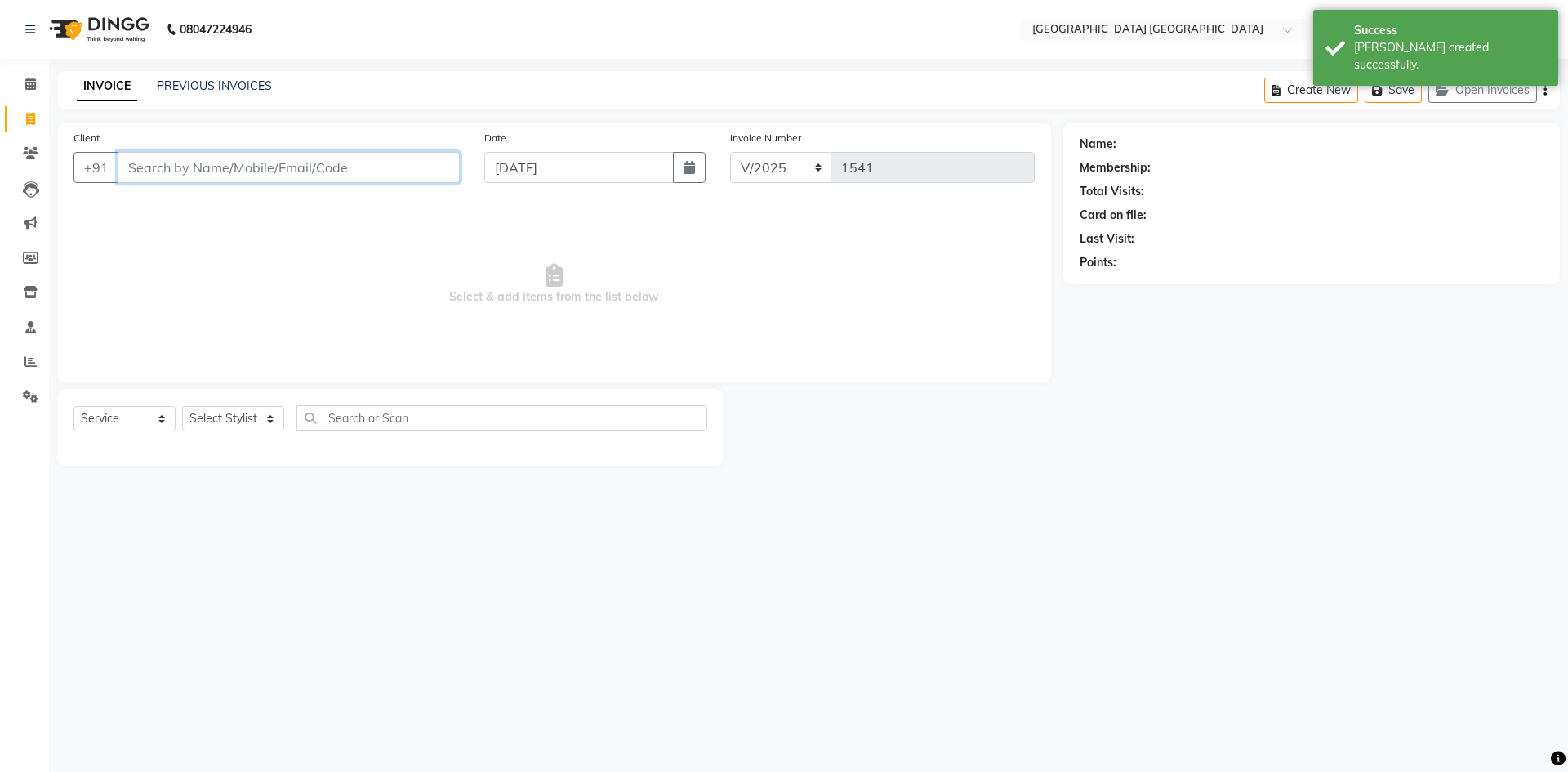
click at [324, 167] on input "Client" at bounding box center [288, 168] width 343 height 31
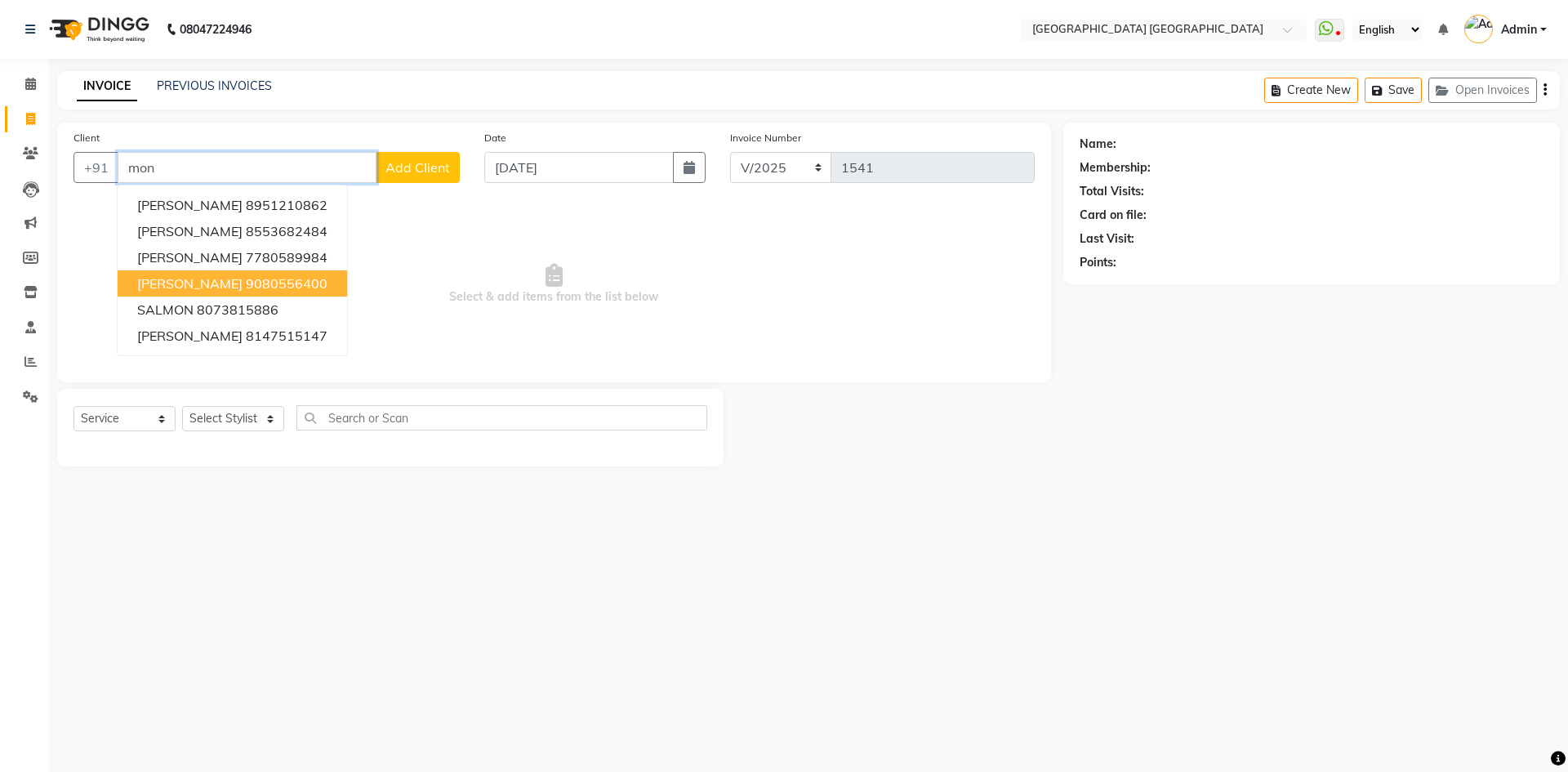
click at [246, 282] on ngb-highlight "9080556400" at bounding box center [286, 283] width 81 height 16
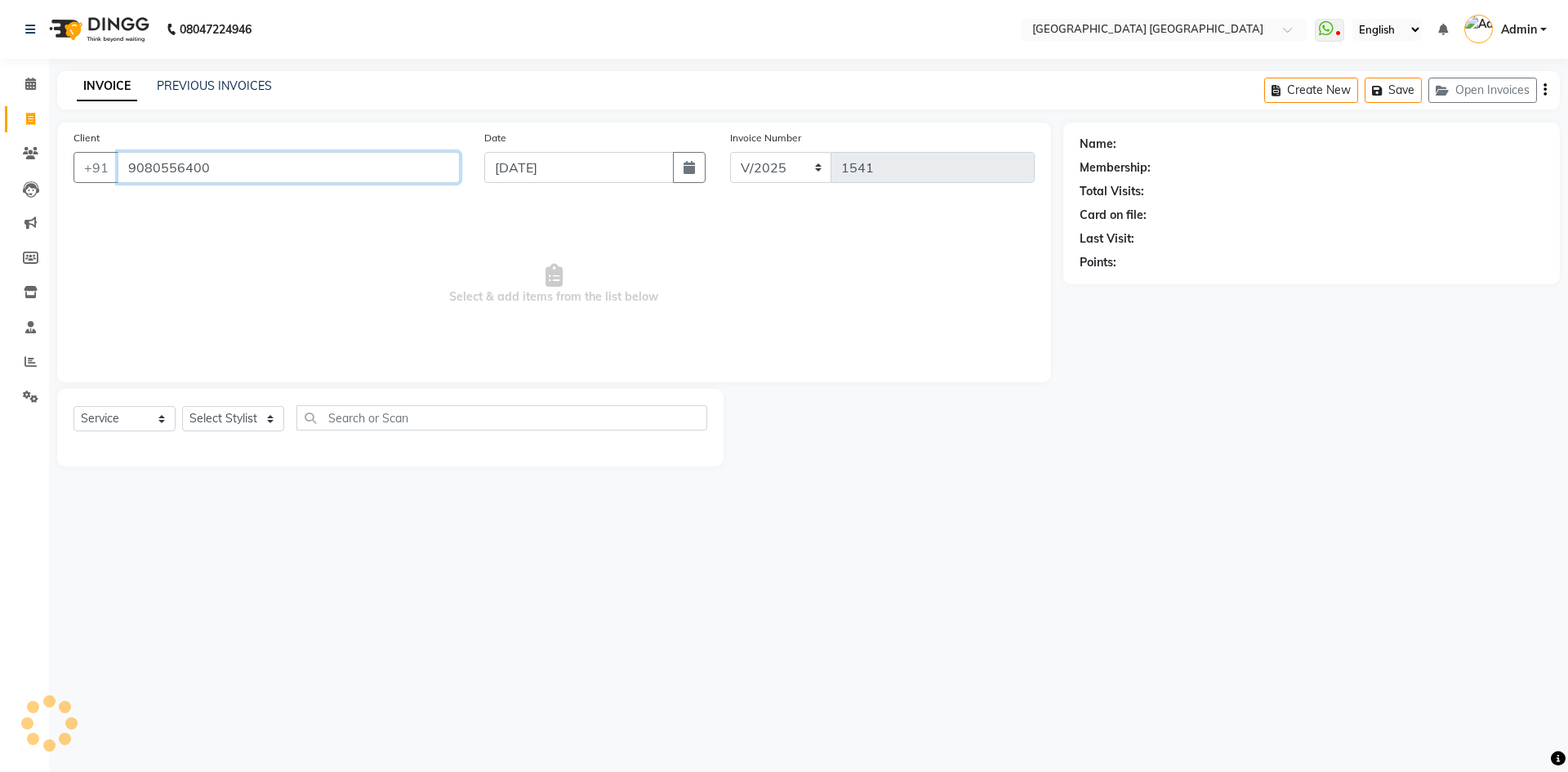
type input "9080556400"
click at [244, 416] on select "Select Stylist Anshu prasana SHARUKH VEENA WASIM" at bounding box center [233, 418] width 102 height 25
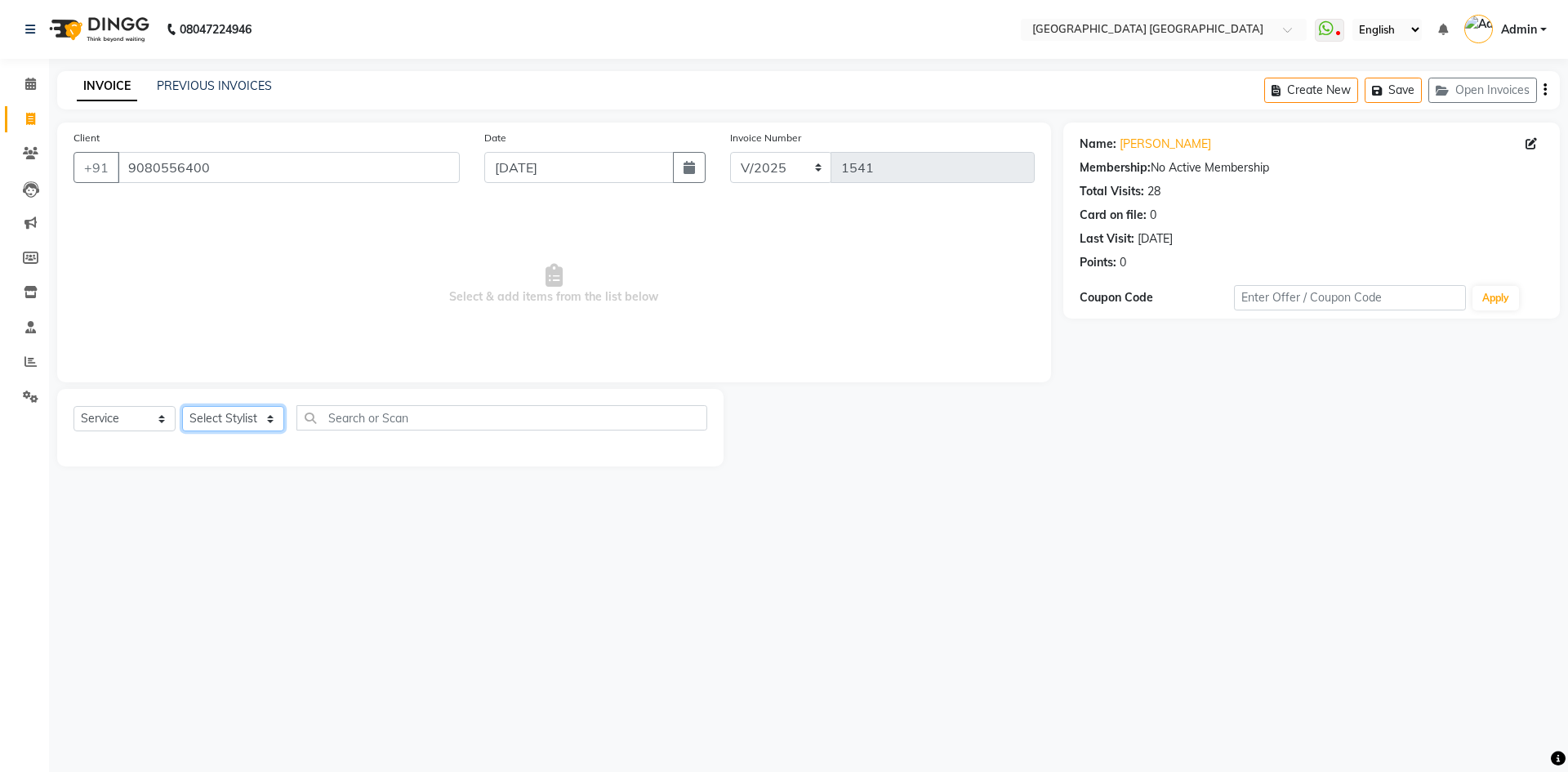
select select "47228"
click at [182, 406] on select "Select Stylist Anshu prasana SHARUKH VEENA WASIM" at bounding box center [233, 418] width 102 height 25
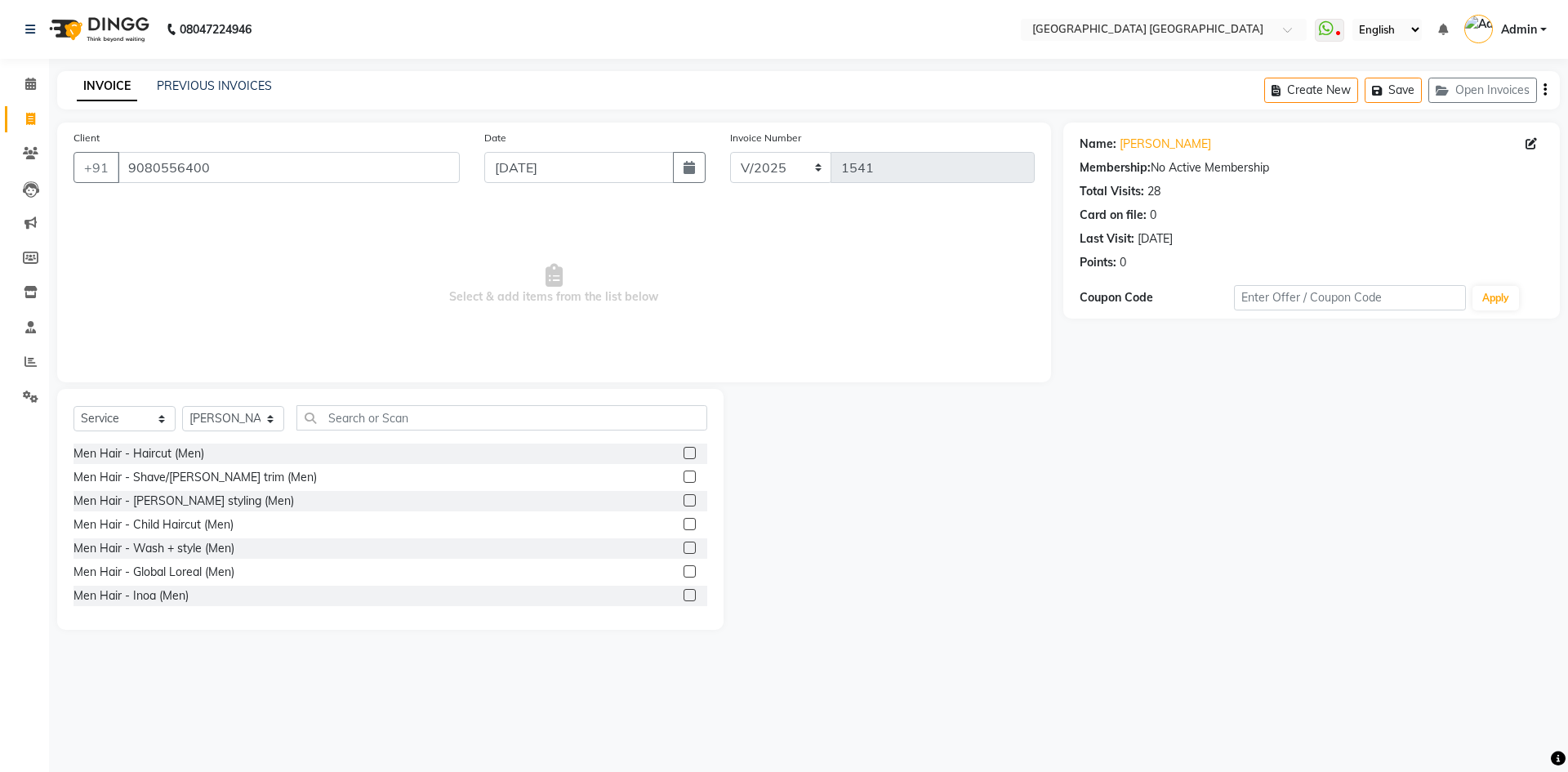
click at [683, 452] on label at bounding box center [689, 453] width 12 height 12
click at [683, 452] on input "checkbox" at bounding box center [688, 453] width 11 height 11
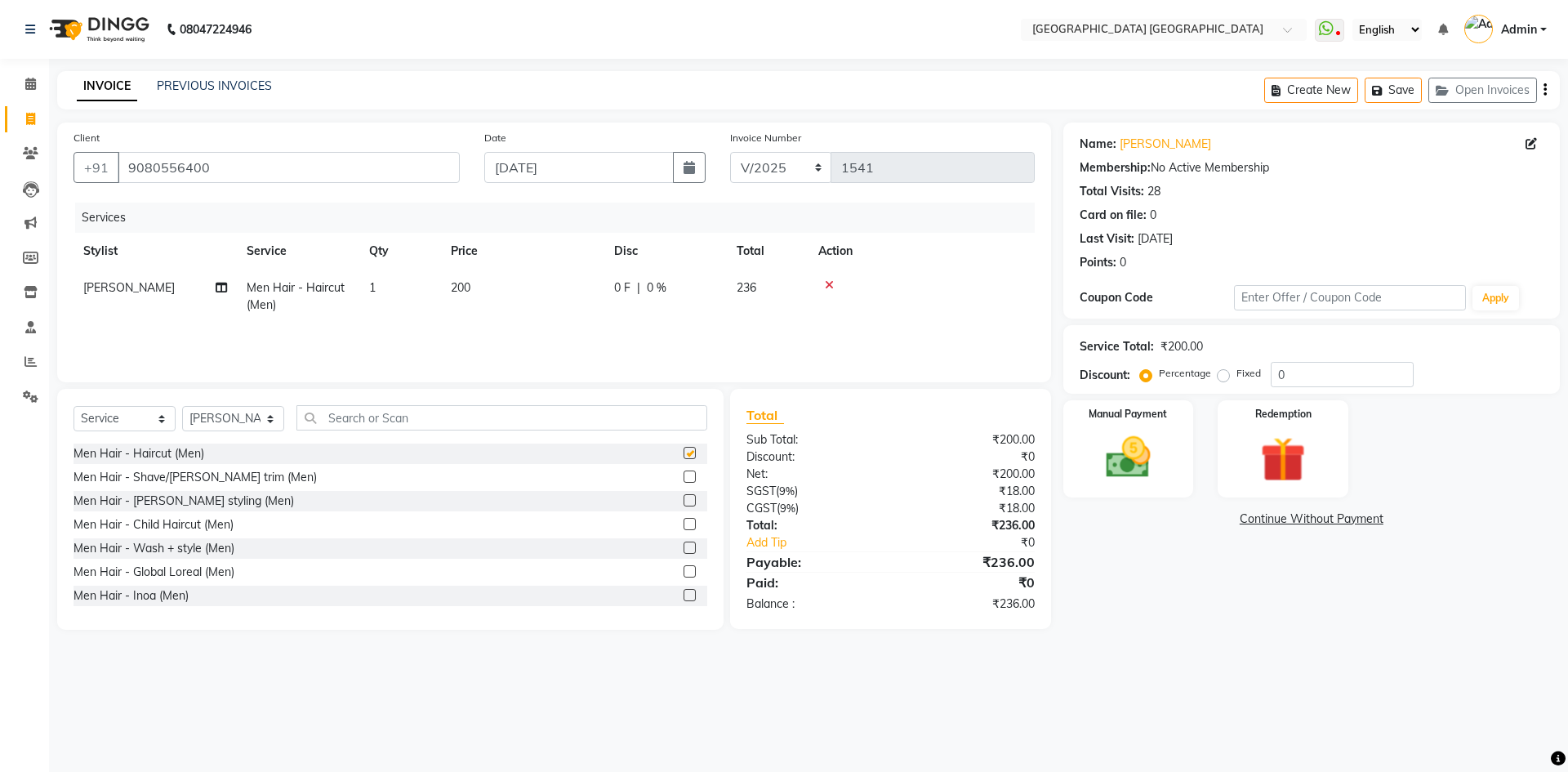
checkbox input "false"
click at [683, 478] on label at bounding box center [689, 476] width 12 height 12
click at [683, 478] on input "checkbox" at bounding box center [688, 477] width 11 height 11
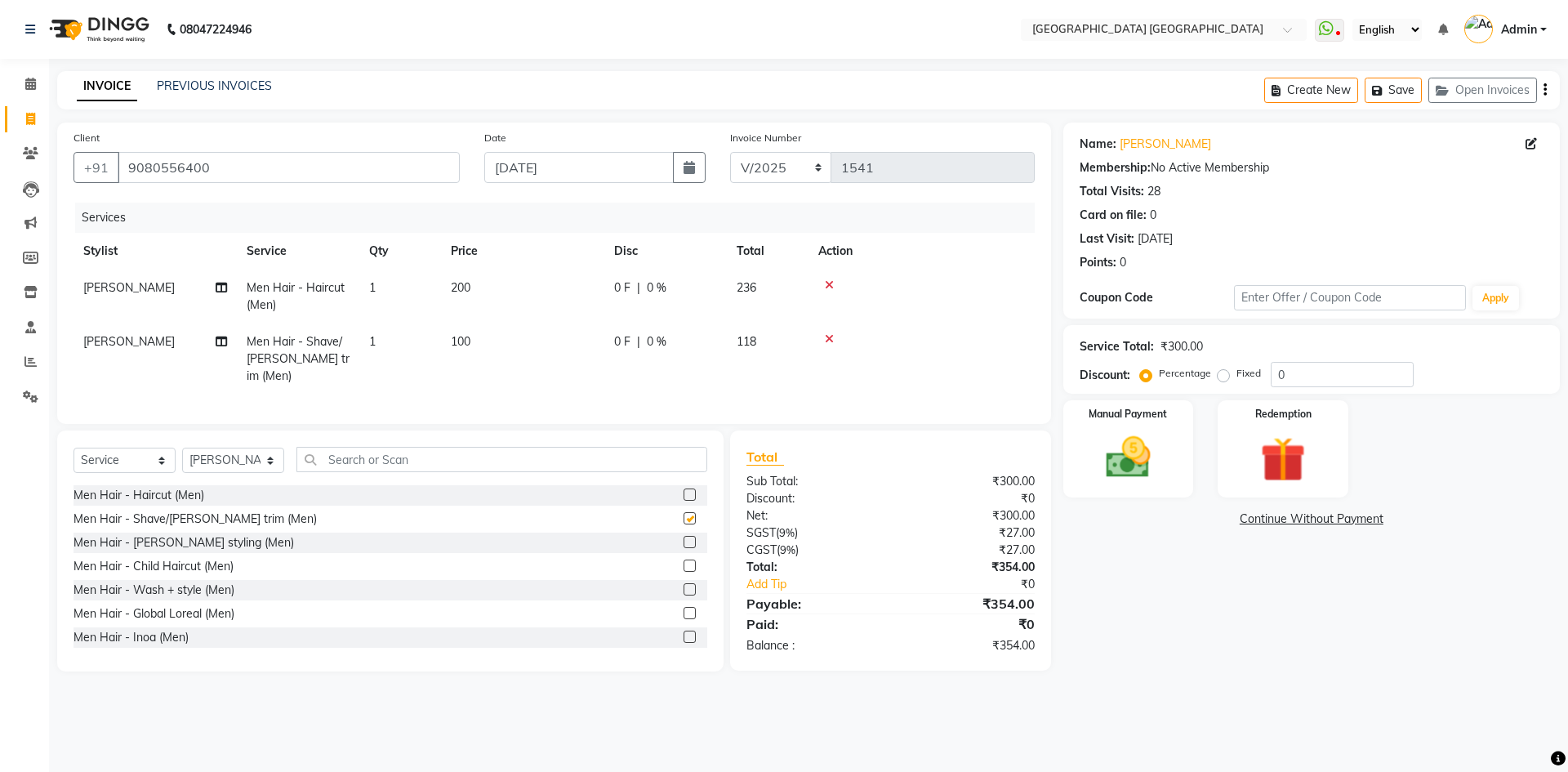
checkbox input "false"
click at [425, 455] on input "text" at bounding box center [502, 459] width 411 height 25
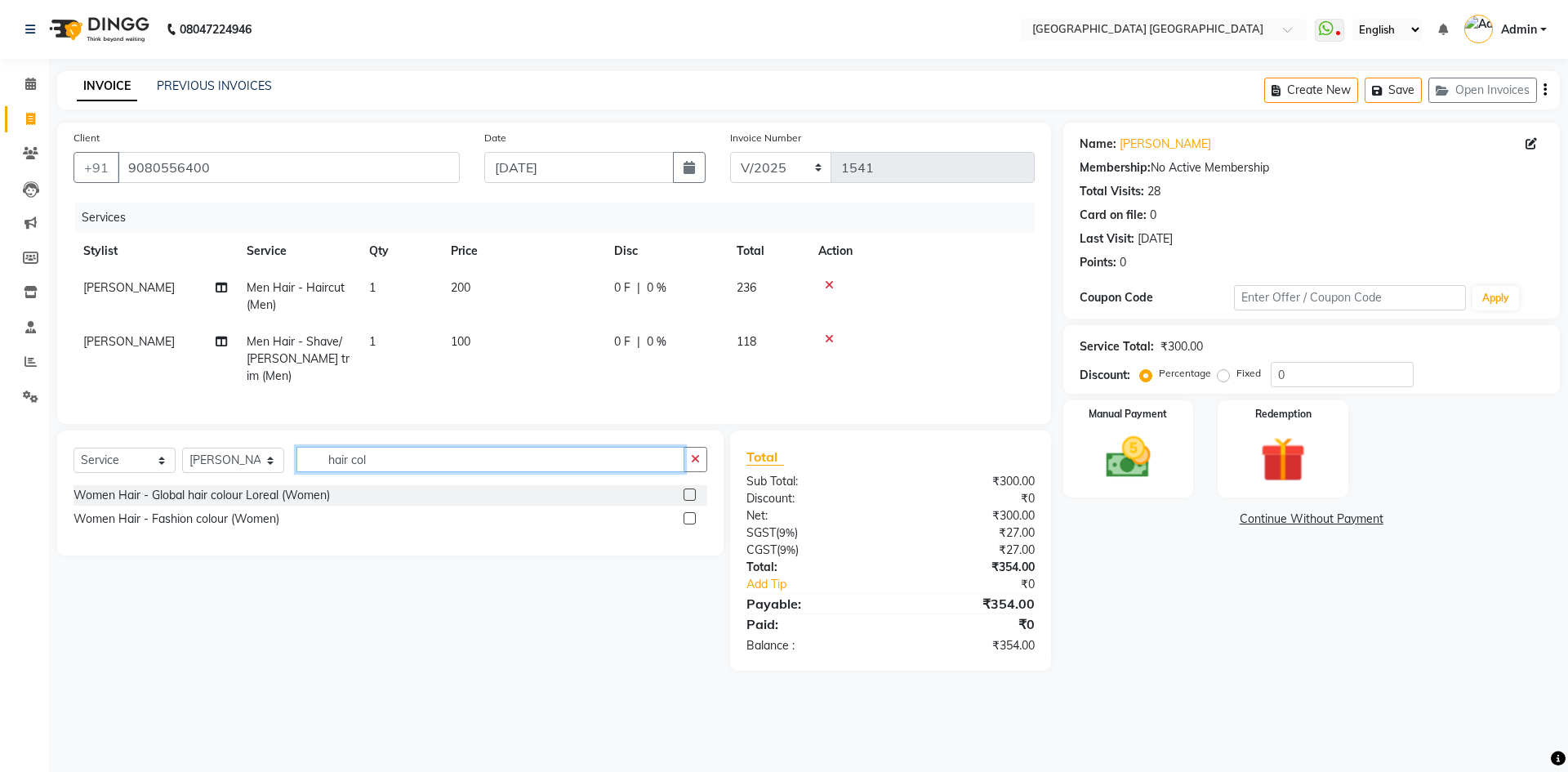
type input "hair col"
click at [692, 490] on label at bounding box center [689, 494] width 12 height 12
click at [692, 490] on input "checkbox" at bounding box center [688, 495] width 11 height 11
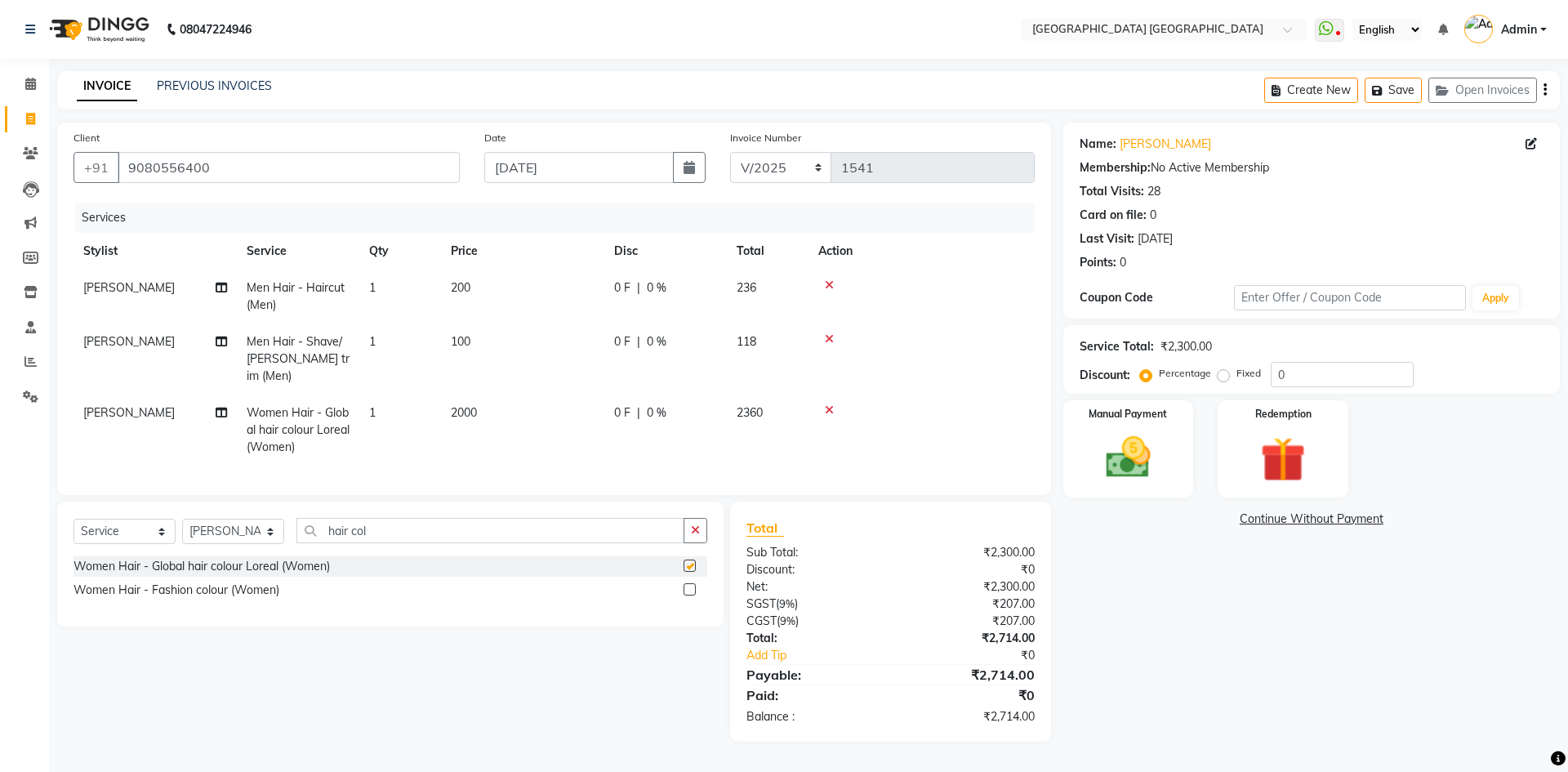
checkbox input "false"
click at [458, 405] on span "2000" at bounding box center [464, 412] width 26 height 15
select select "47228"
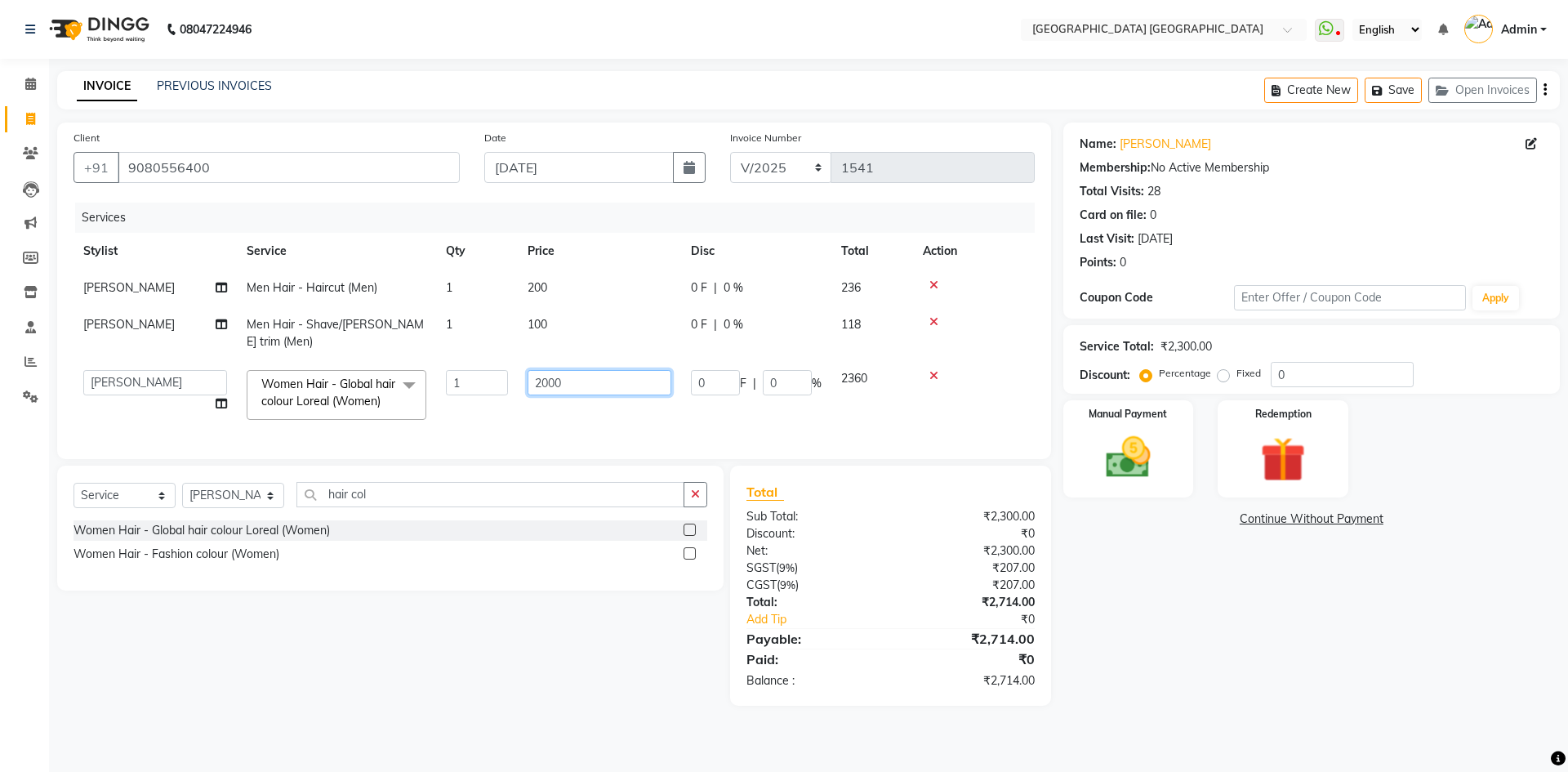
drag, startPoint x: 611, startPoint y: 390, endPoint x: 428, endPoint y: 439, distance: 189.4
click at [432, 439] on div "Services Stylist Service Qty Price Disc Total Action SHARUKH Men Hair - Haircut…" at bounding box center [554, 323] width 962 height 240
type input "700"
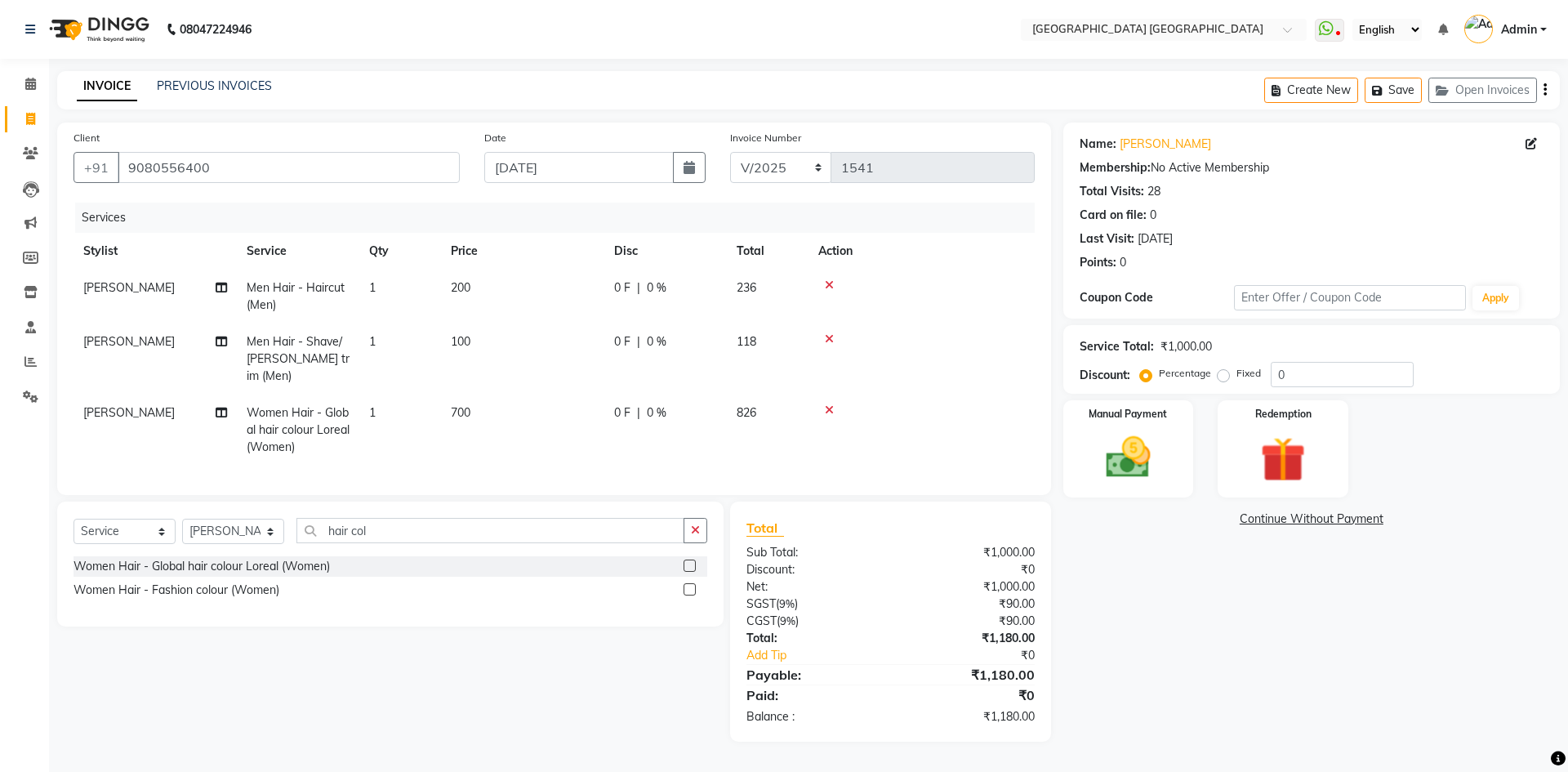
click at [1545, 90] on icon "button" at bounding box center [1546, 90] width 3 height 1
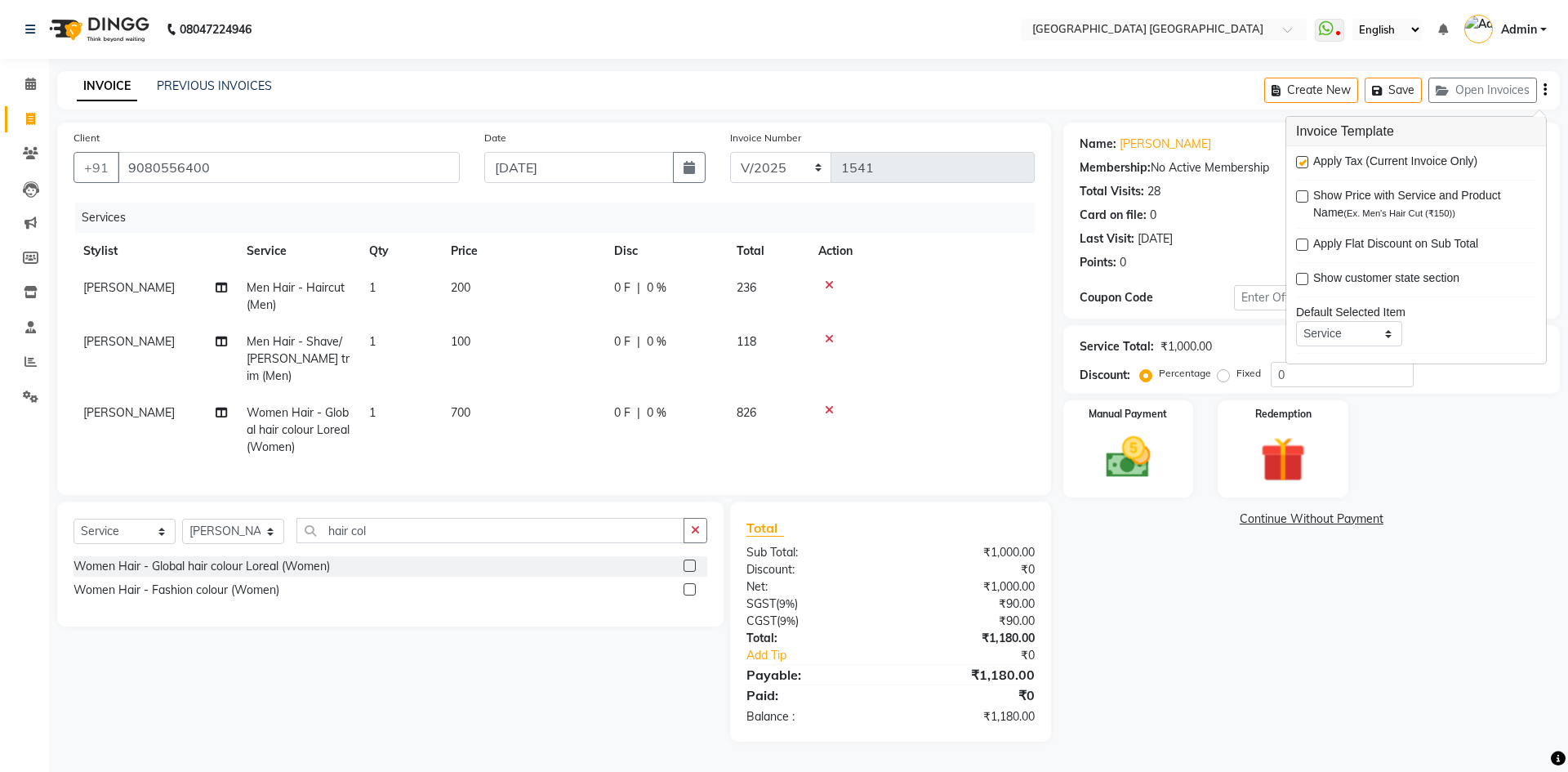
click at [1302, 163] on label at bounding box center [1302, 162] width 12 height 12
click at [1302, 163] on input "checkbox" at bounding box center [1301, 163] width 11 height 11
checkbox input "false"
click at [1156, 474] on img at bounding box center [1129, 457] width 76 height 54
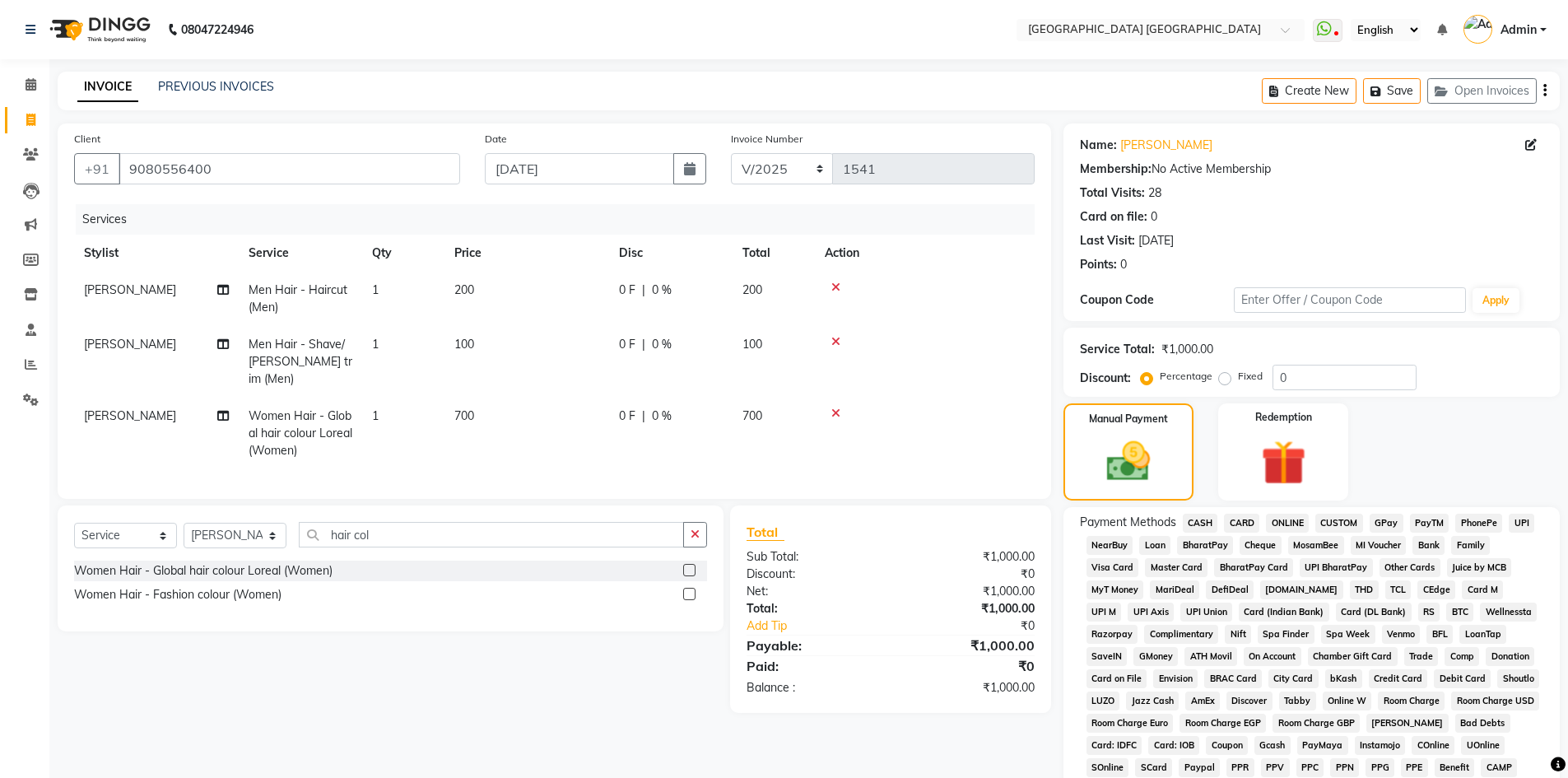
click at [1494, 527] on span "PhonePe" at bounding box center [1478, 523] width 47 height 19
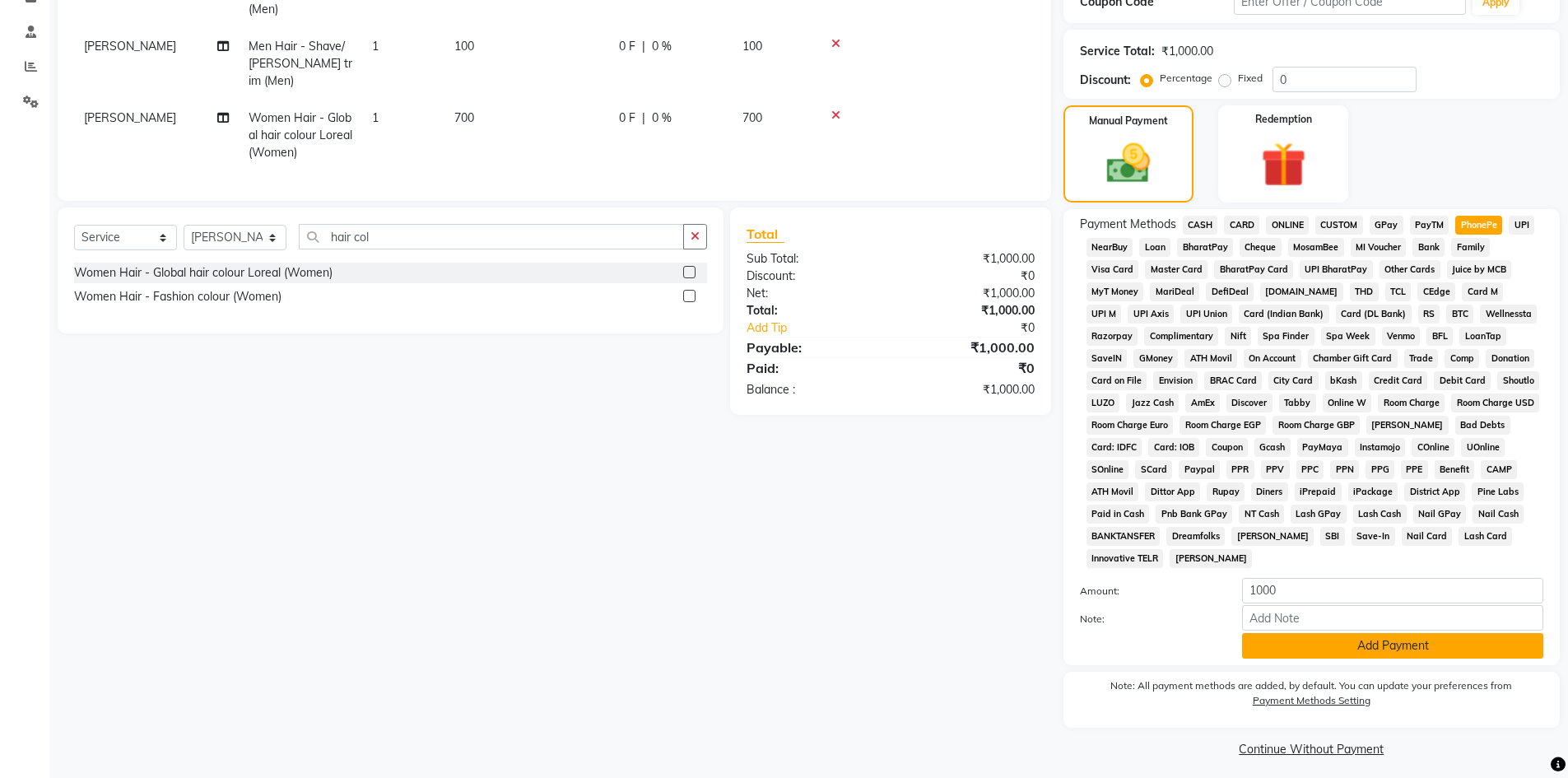
scroll to position [306, 0]
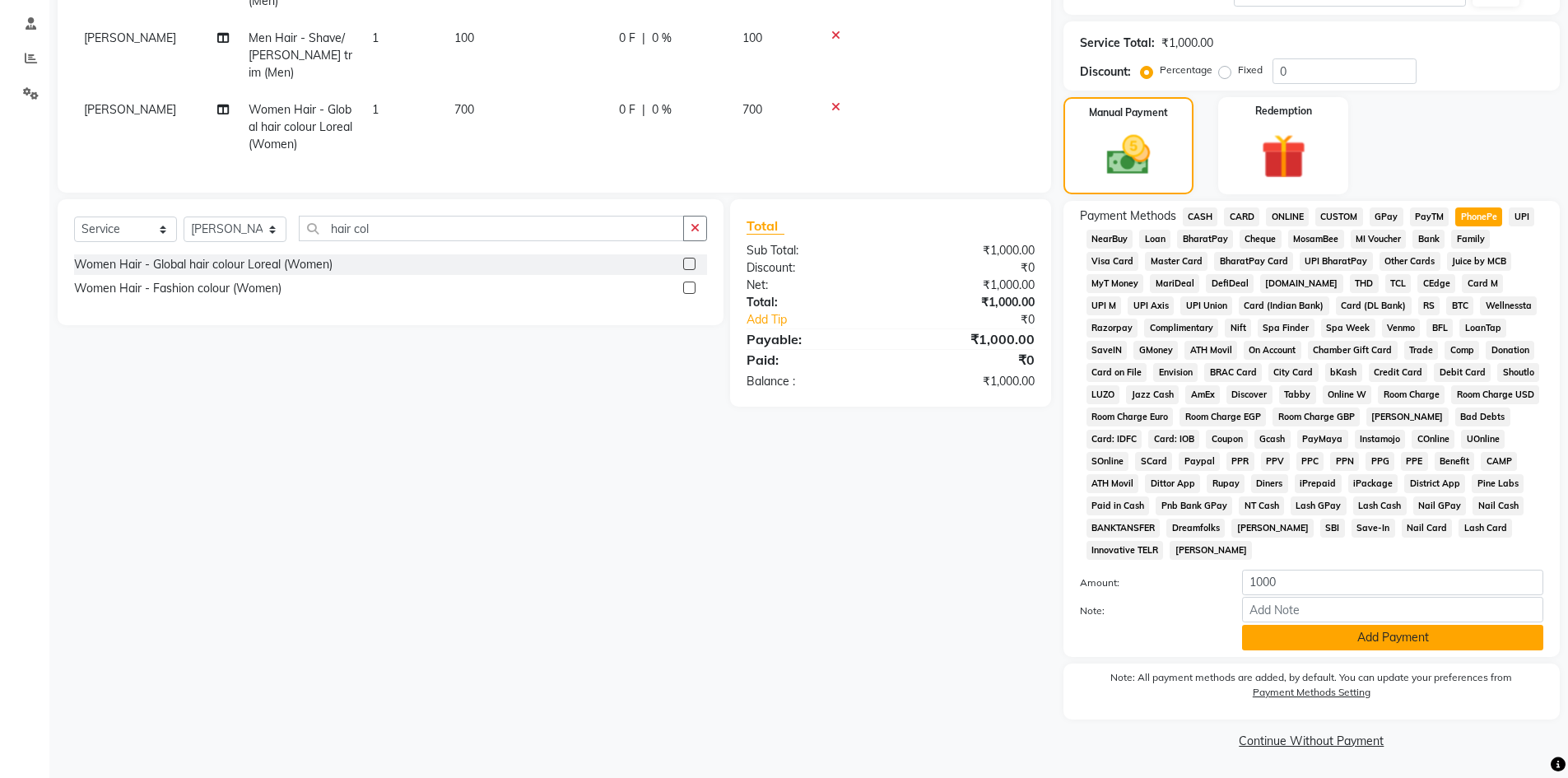
click at [1313, 640] on button "Add Payment" at bounding box center [1393, 637] width 301 height 26
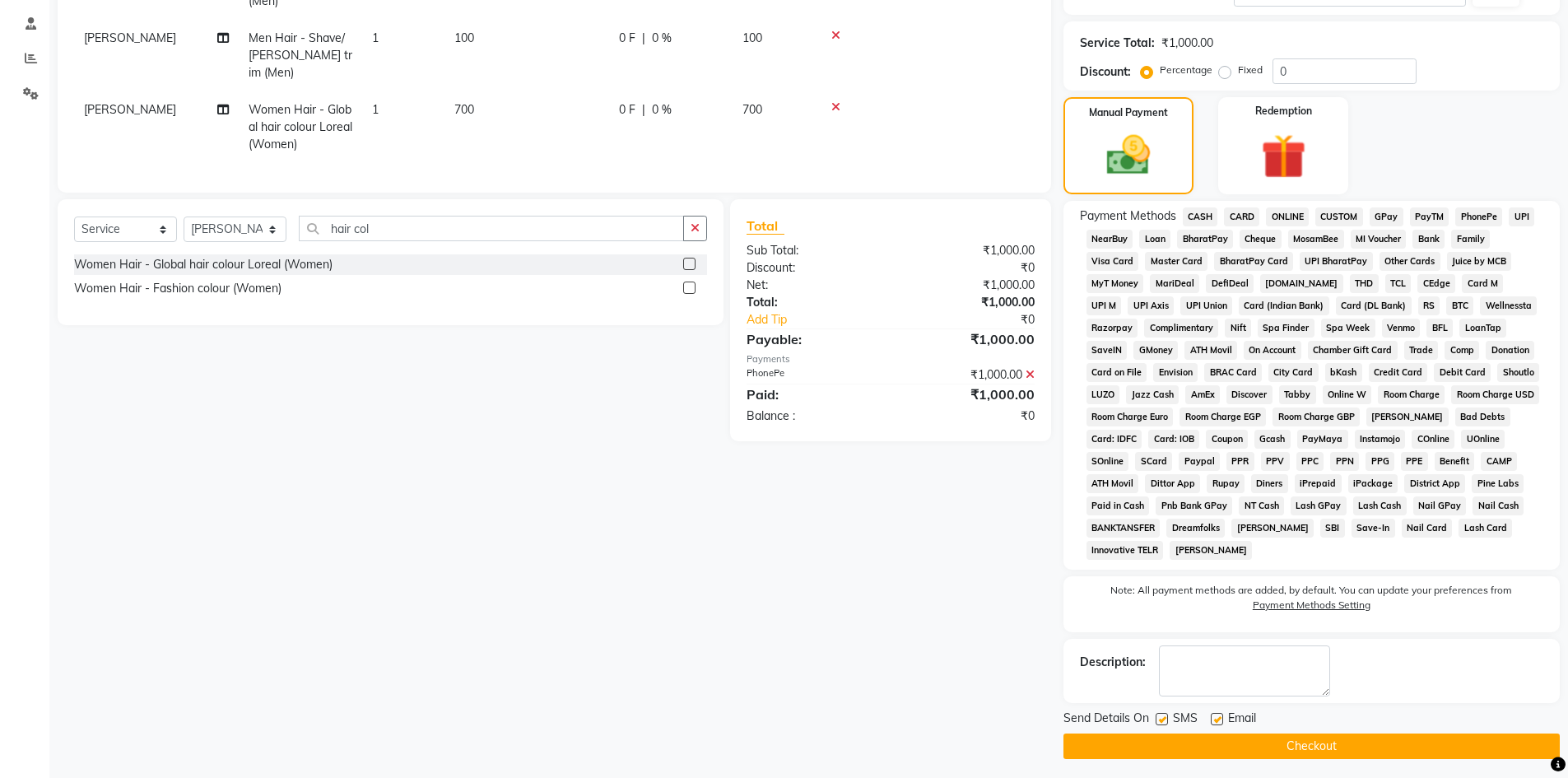
click at [1168, 723] on div "SMS" at bounding box center [1182, 719] width 55 height 21
click at [1163, 720] on label at bounding box center [1161, 718] width 12 height 12
click at [1163, 720] on input "checkbox" at bounding box center [1160, 719] width 11 height 11
checkbox input "false"
click at [1212, 718] on label at bounding box center [1216, 718] width 12 height 12
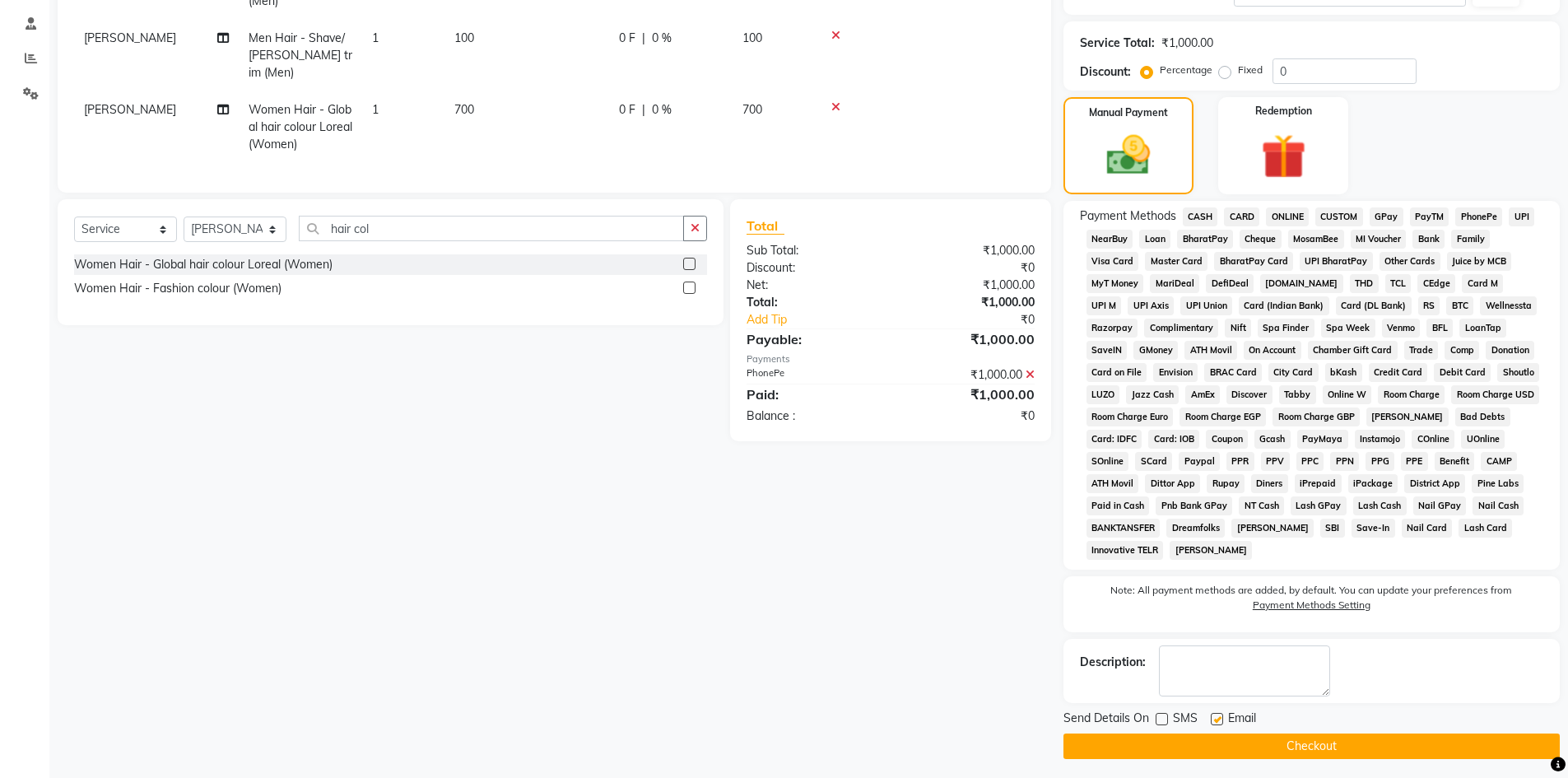
click at [1212, 718] on input "checkbox" at bounding box center [1216, 719] width 11 height 11
checkbox input "false"
click at [1194, 737] on button "Checkout" at bounding box center [1311, 746] width 496 height 26
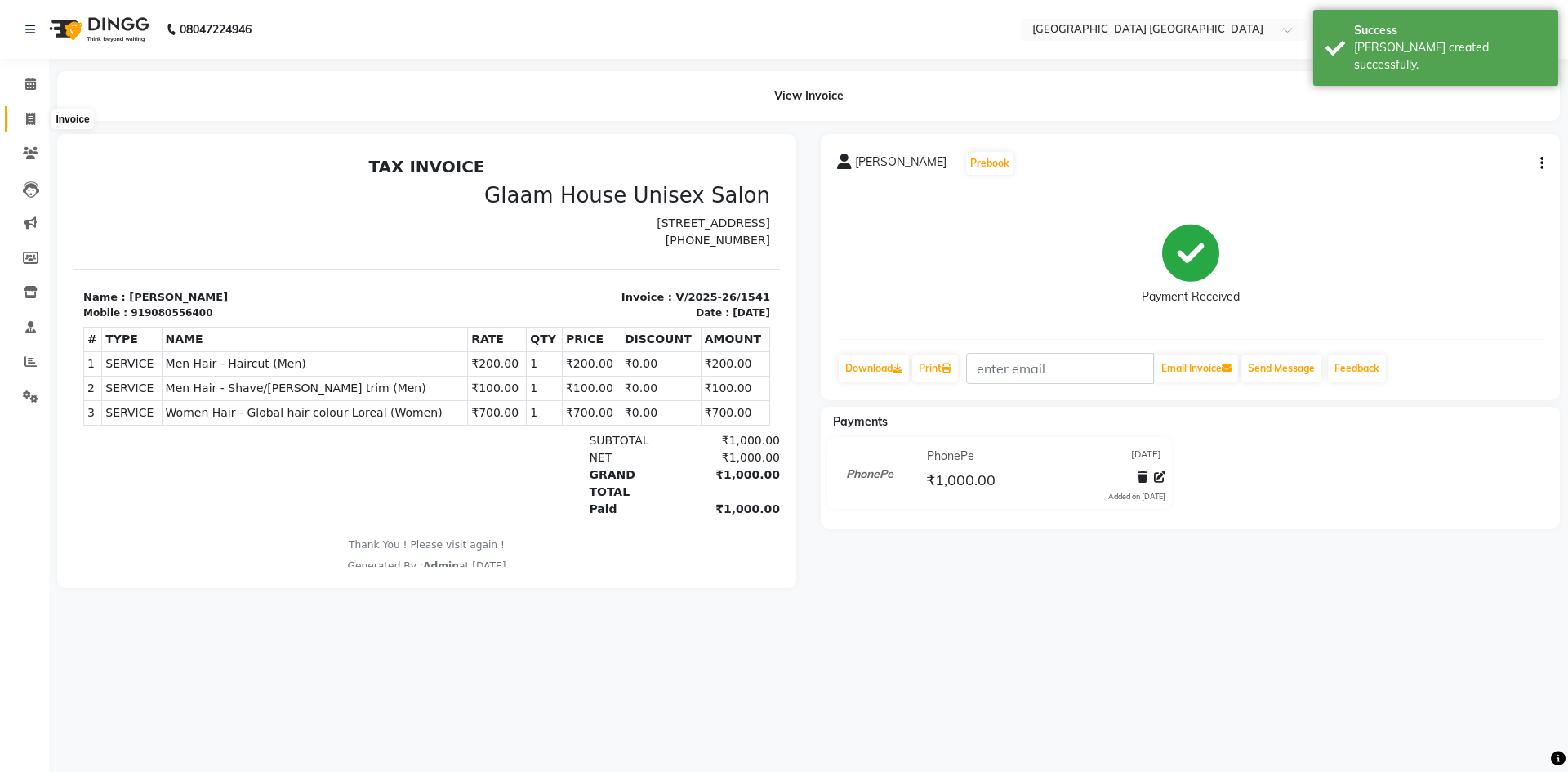
click at [30, 118] on icon at bounding box center [30, 118] width 9 height 12
select select "service"
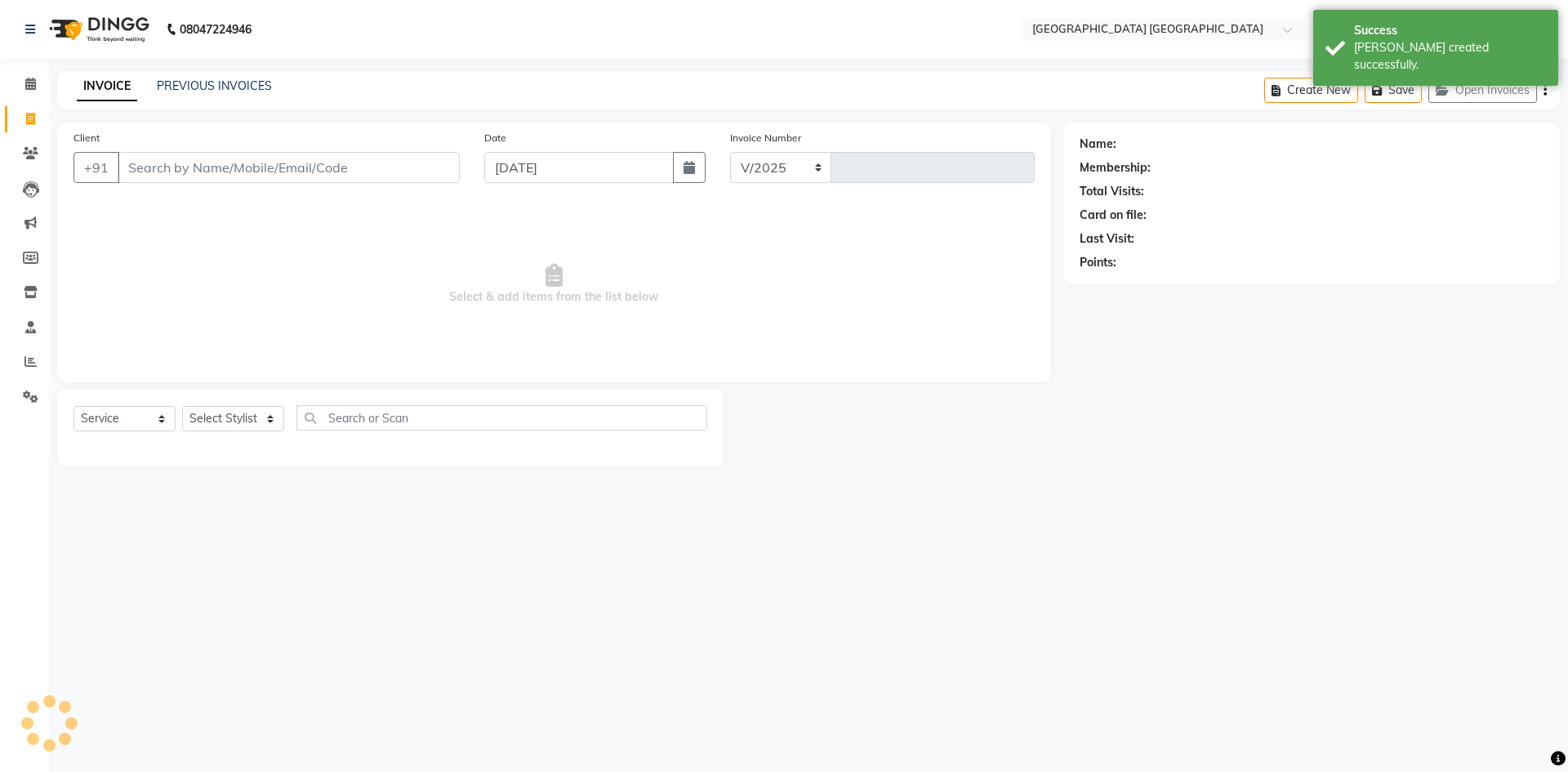
select select "5559"
type input "1542"
click at [202, 91] on link "PREVIOUS INVOICES" at bounding box center [214, 85] width 115 height 15
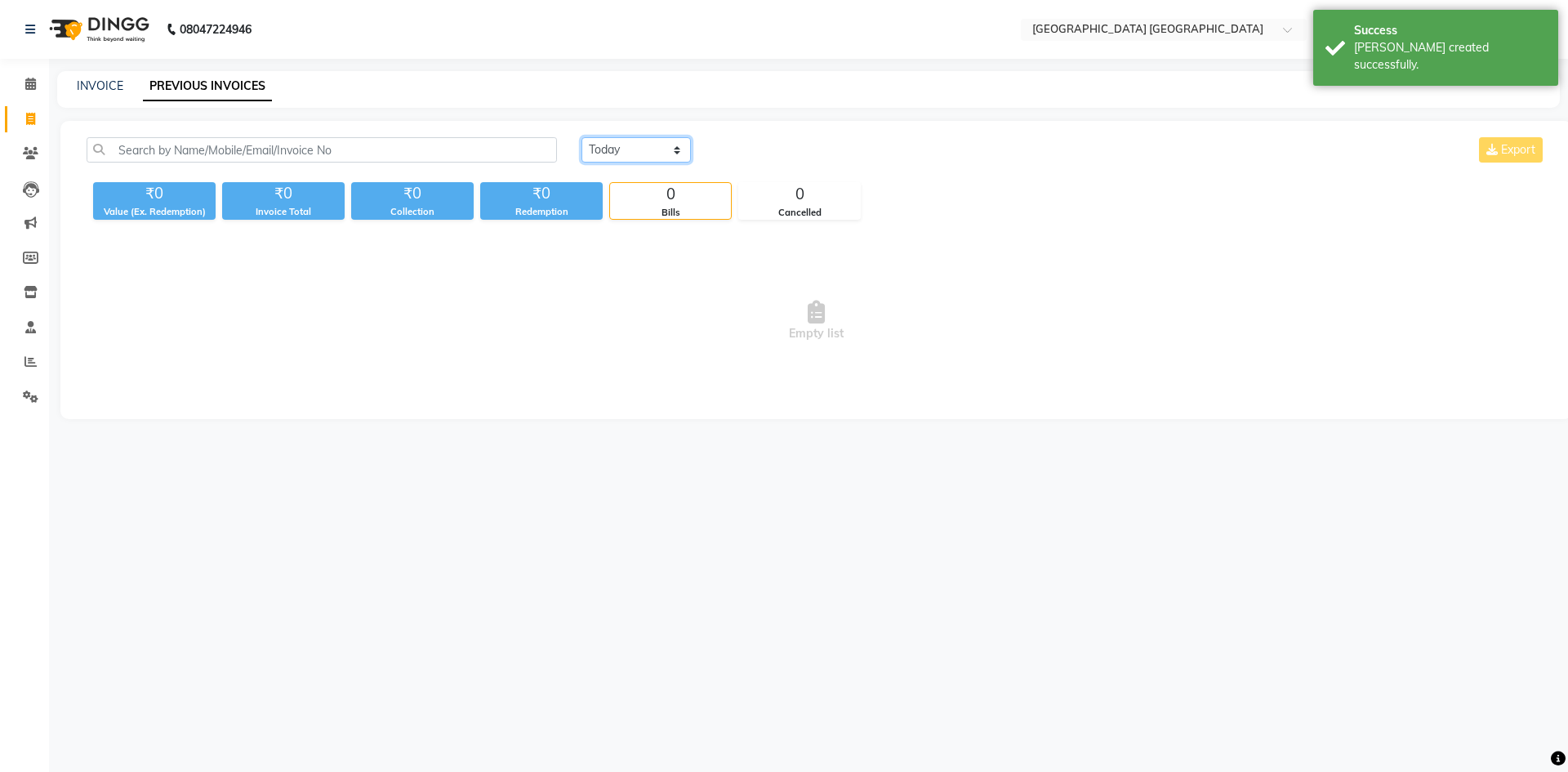
click at [646, 153] on select "Today Yesterday Custom Range" at bounding box center [636, 149] width 109 height 25
click at [671, 141] on select "Today Yesterday Custom Range" at bounding box center [636, 149] width 109 height 25
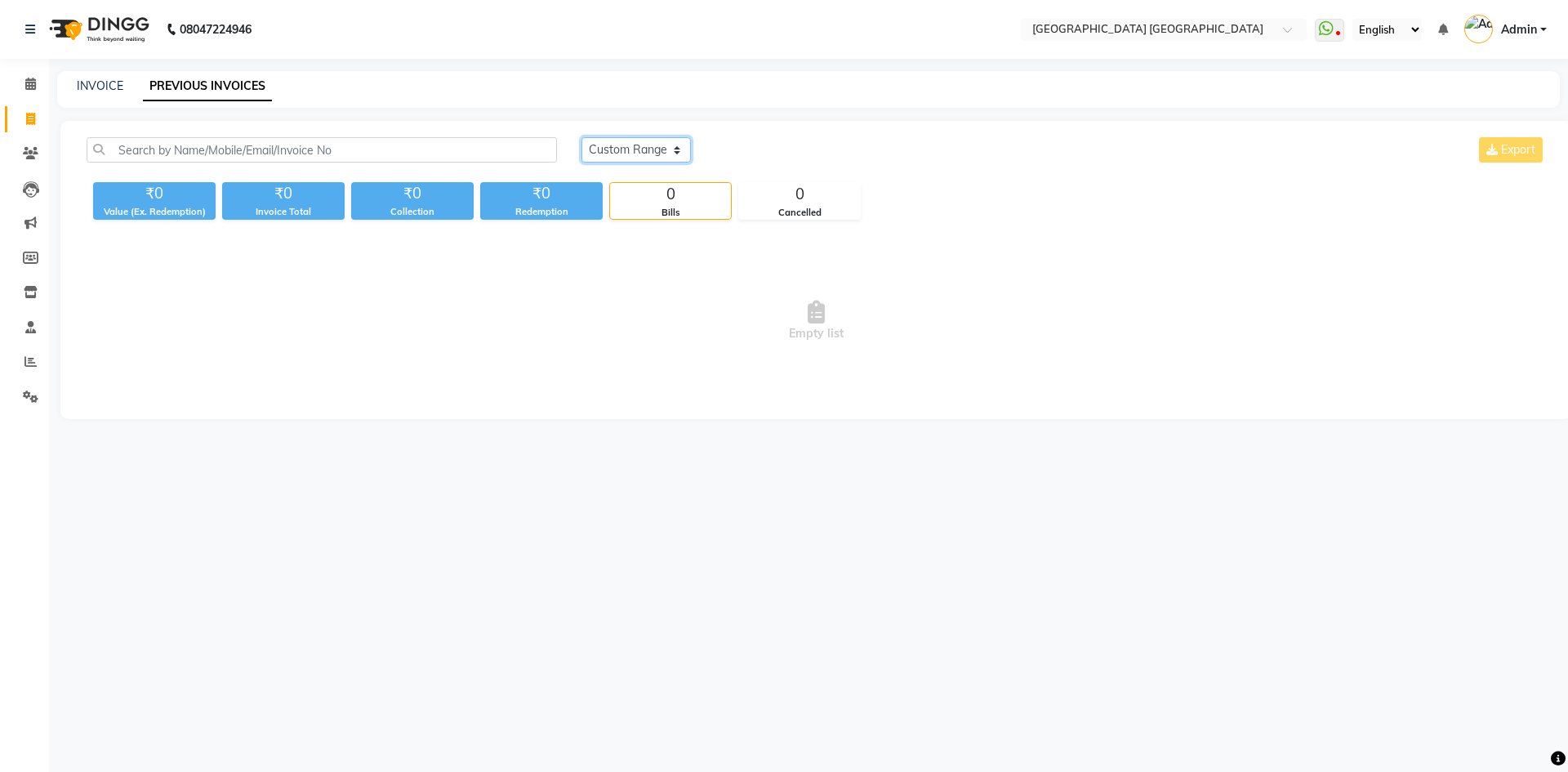
click at [582, 137] on select "Today Yesterday Custom Range" at bounding box center [636, 149] width 109 height 25
click at [652, 157] on select "Today Yesterday Custom Range" at bounding box center [642, 150] width 122 height 25
select select "yesterday"
click at [582, 138] on select "Today Yesterday Custom Range" at bounding box center [642, 150] width 122 height 25
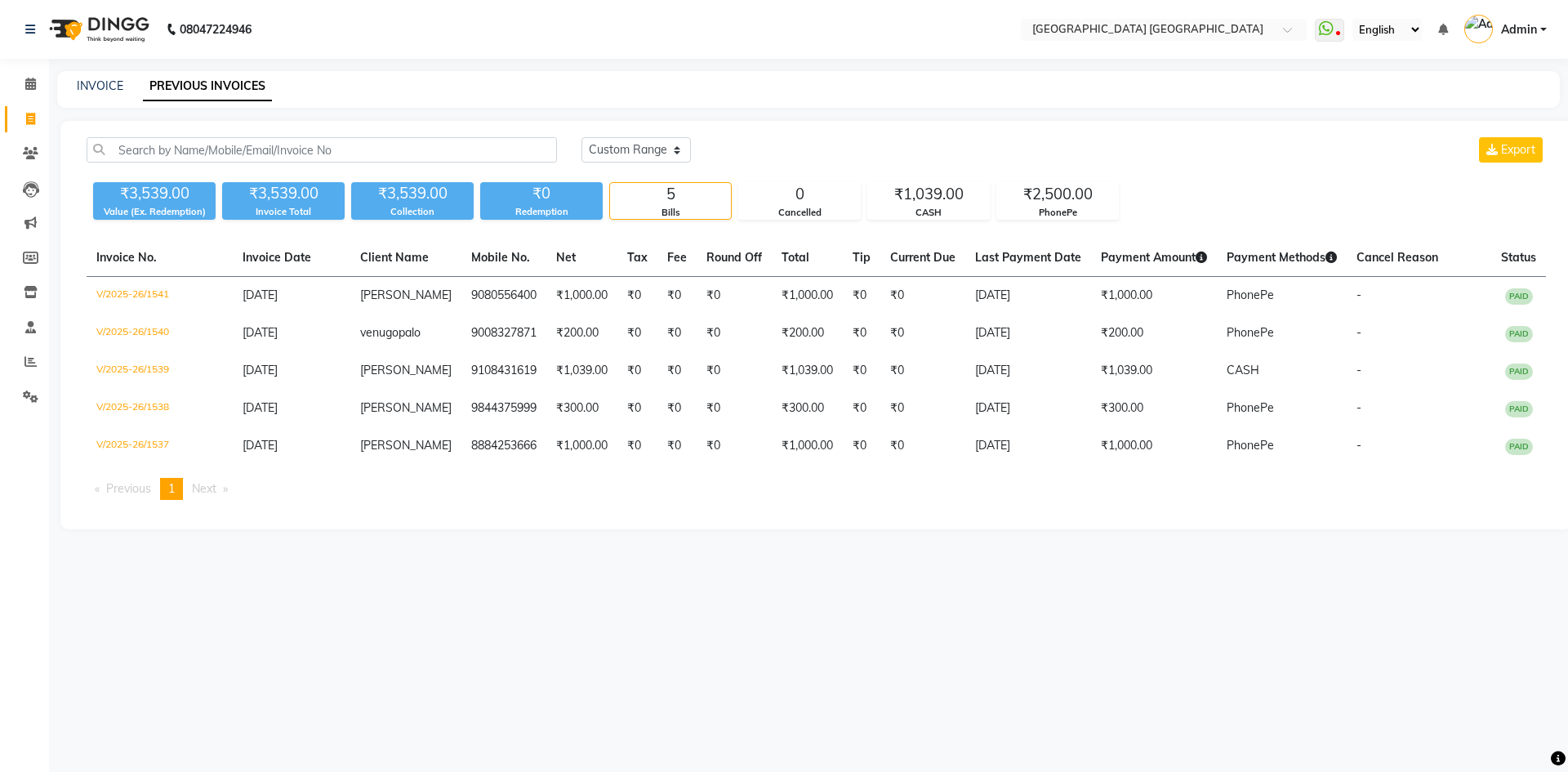
select select "service"
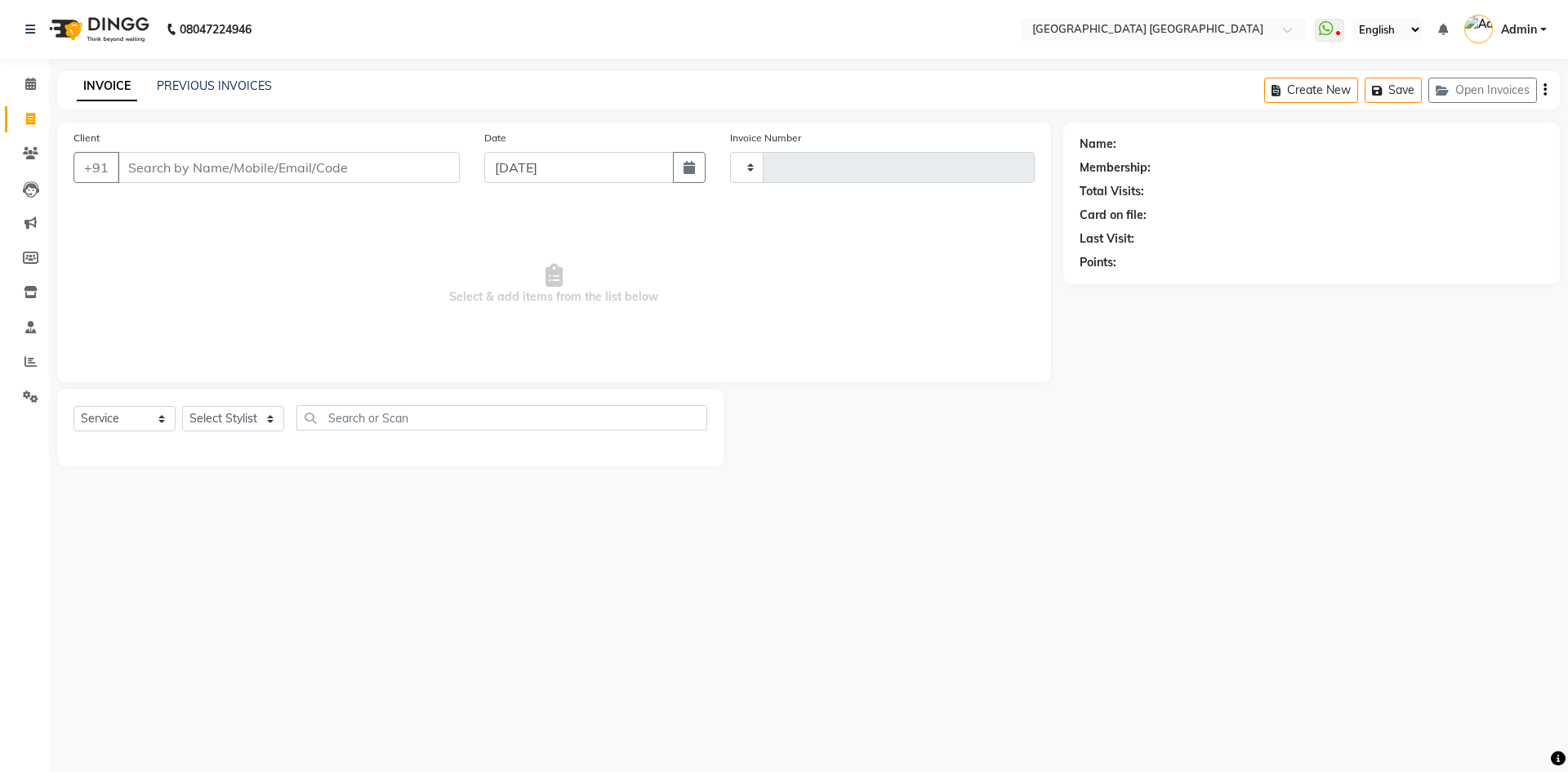
type input "1542"
select select "5559"
click at [221, 83] on link "PREVIOUS INVOICES" at bounding box center [214, 85] width 115 height 15
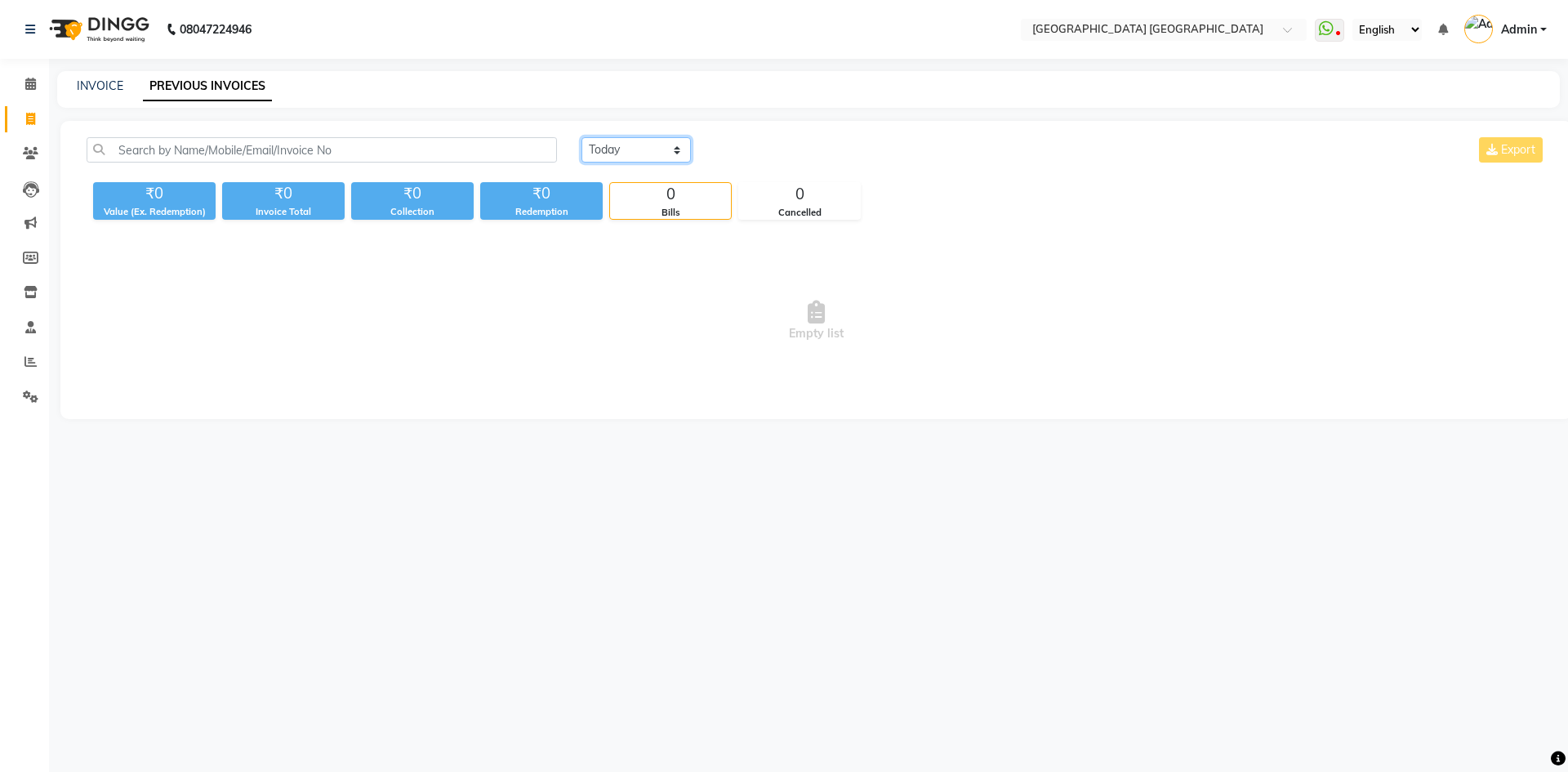
click at [628, 151] on select "Today Yesterday Custom Range" at bounding box center [636, 149] width 109 height 25
select select "range"
click at [582, 137] on select "Today Yesterday Custom Range" at bounding box center [636, 149] width 109 height 25
click at [771, 145] on input "[DATE]" at bounding box center [769, 150] width 114 height 23
select select "9"
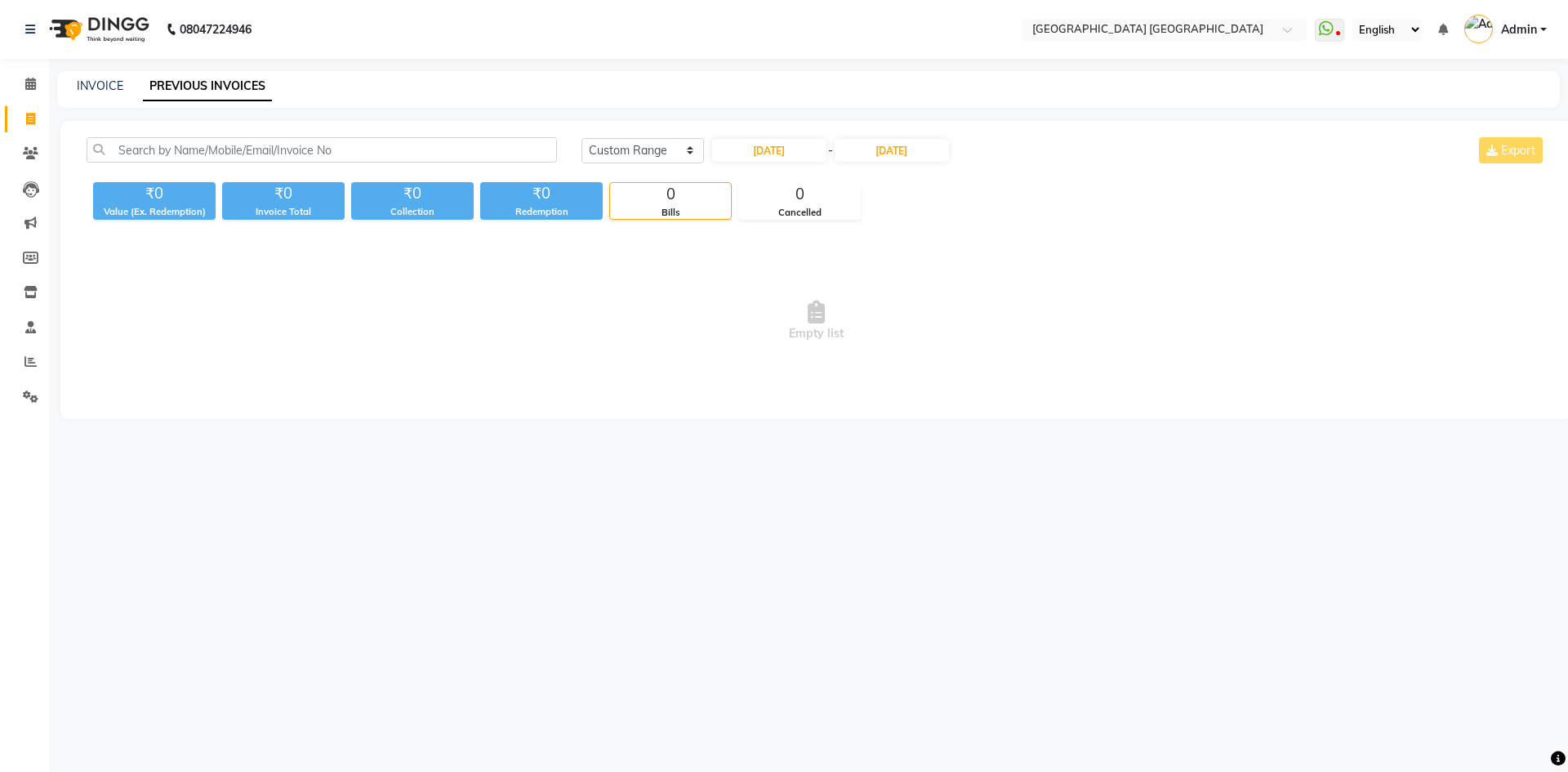
select select "2025"
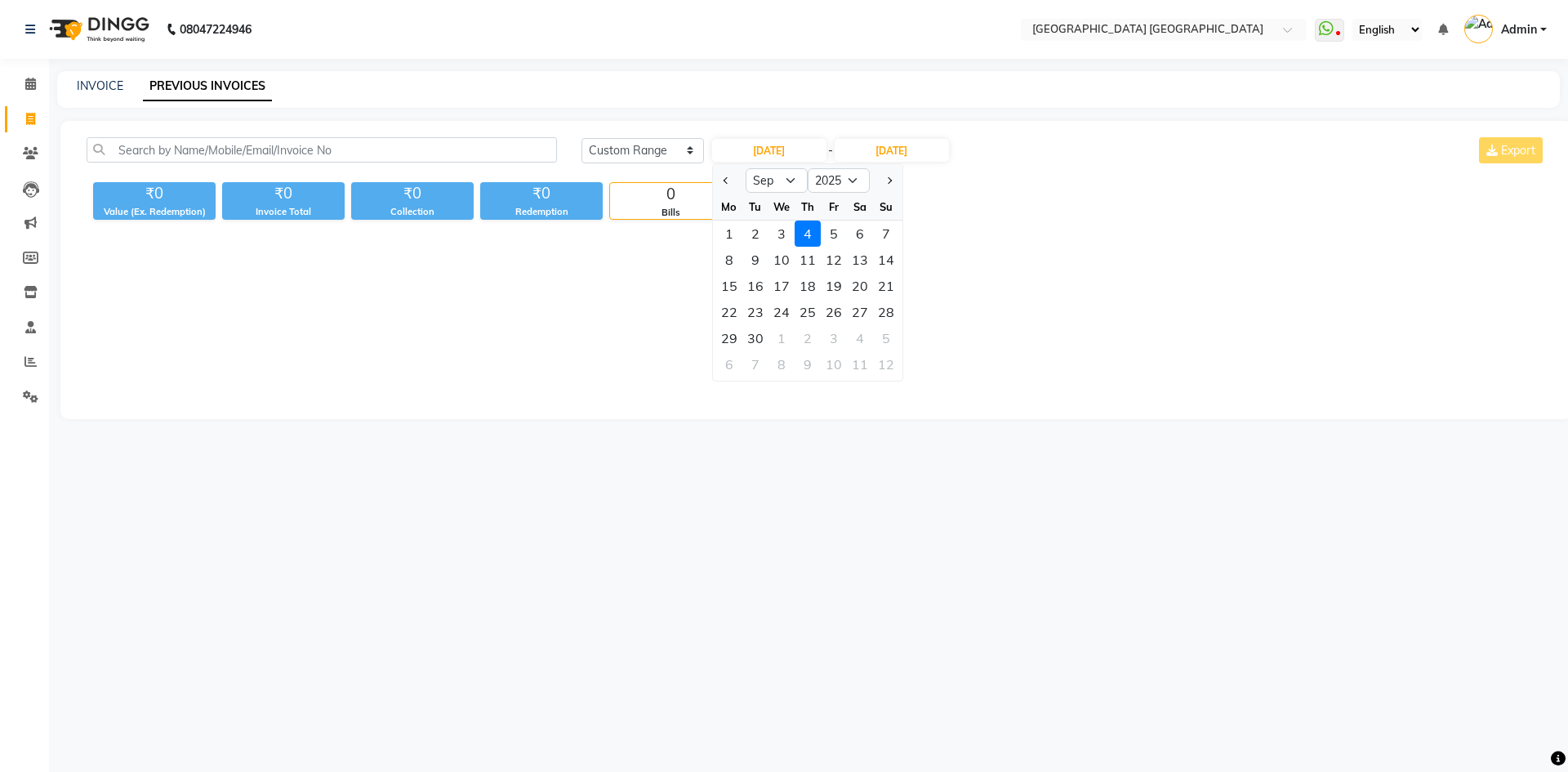
click at [732, 231] on div "1" at bounding box center [729, 234] width 26 height 26
type input "01-09-2025"
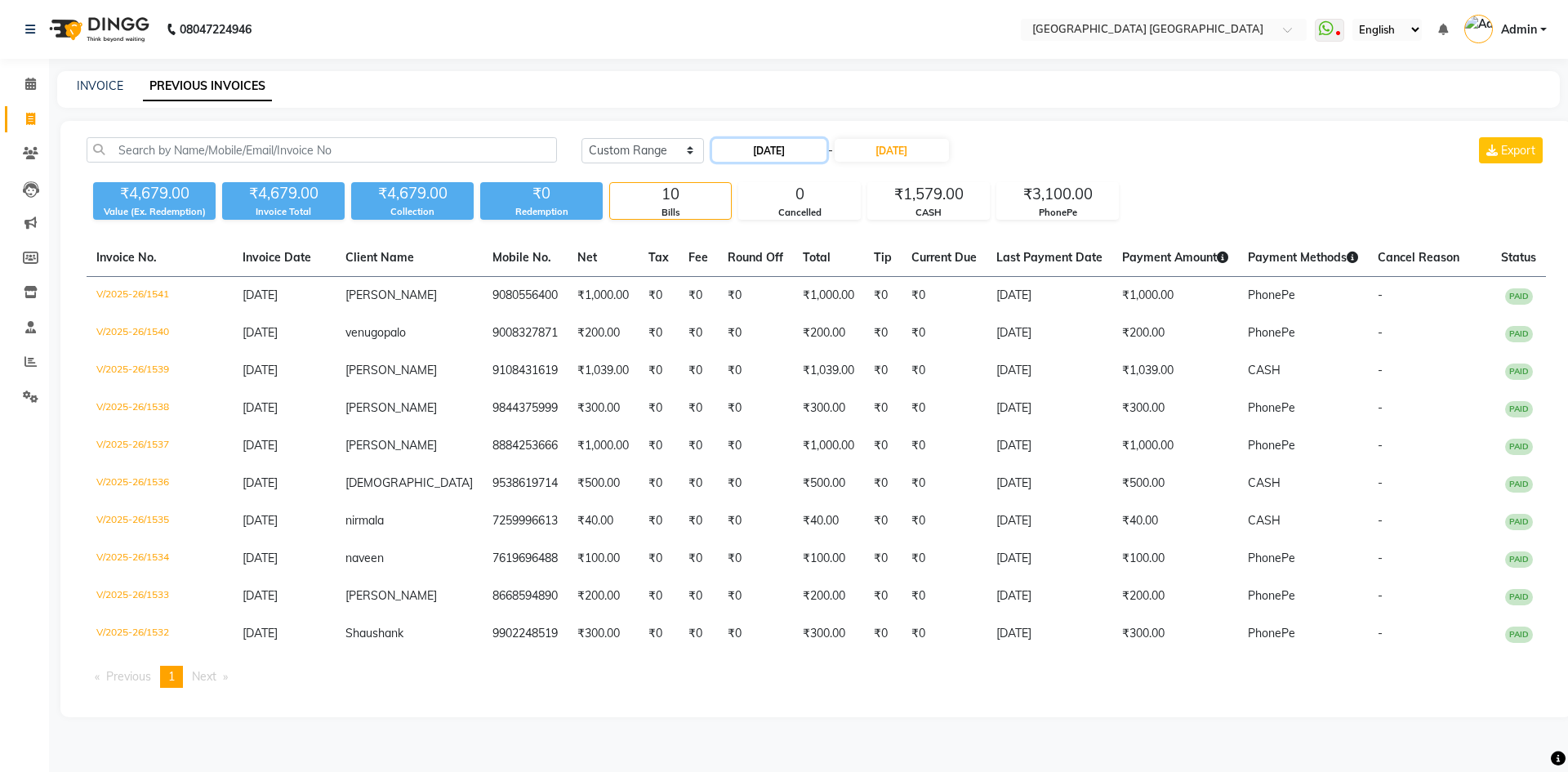
click at [815, 147] on input "01-09-2025" at bounding box center [769, 150] width 114 height 23
select select "9"
select select "2025"
click at [782, 232] on div "3" at bounding box center [782, 234] width 26 height 26
type input "[DATE]"
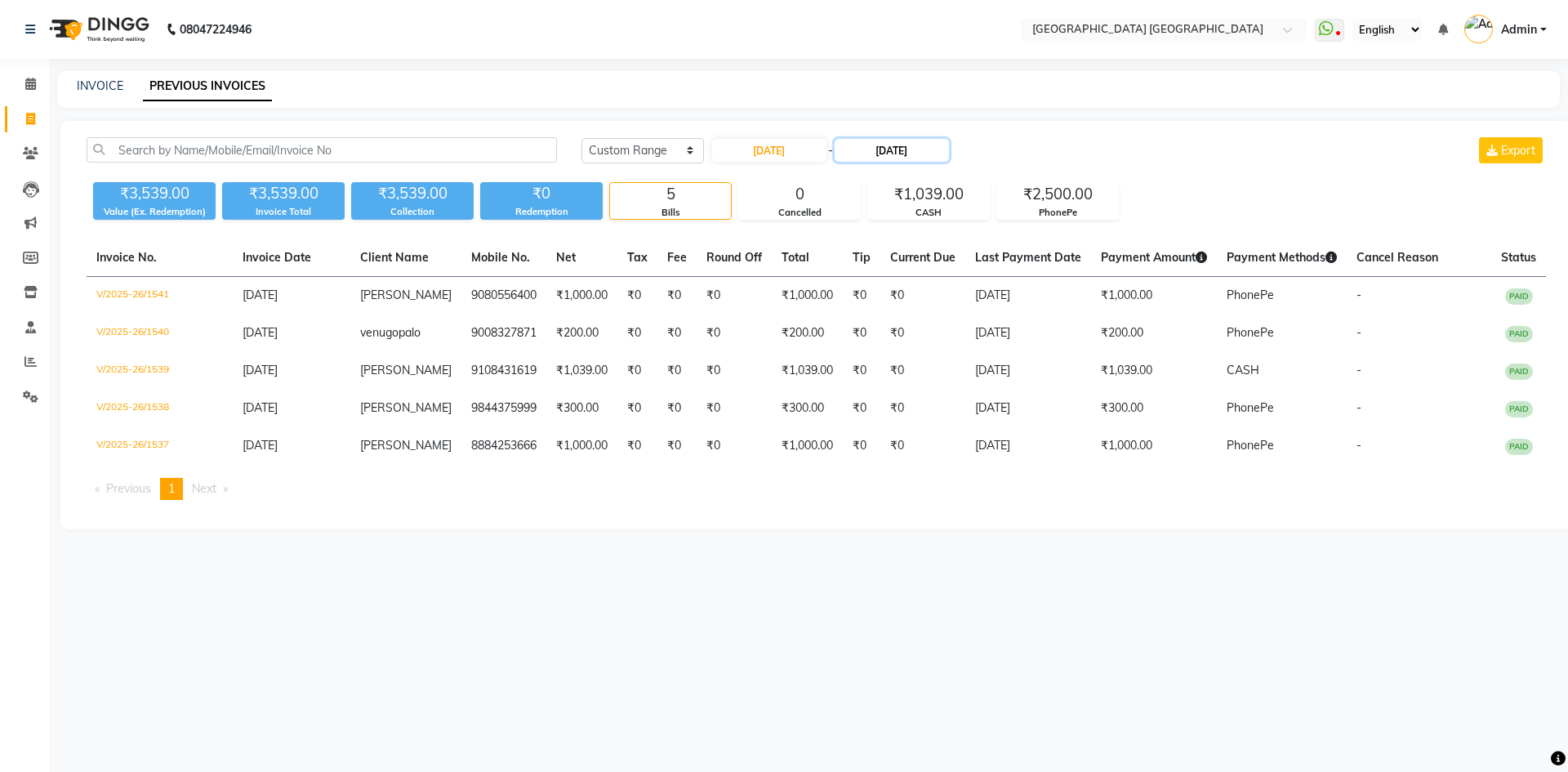
click at [876, 160] on input "[DATE]" at bounding box center [891, 150] width 114 height 23
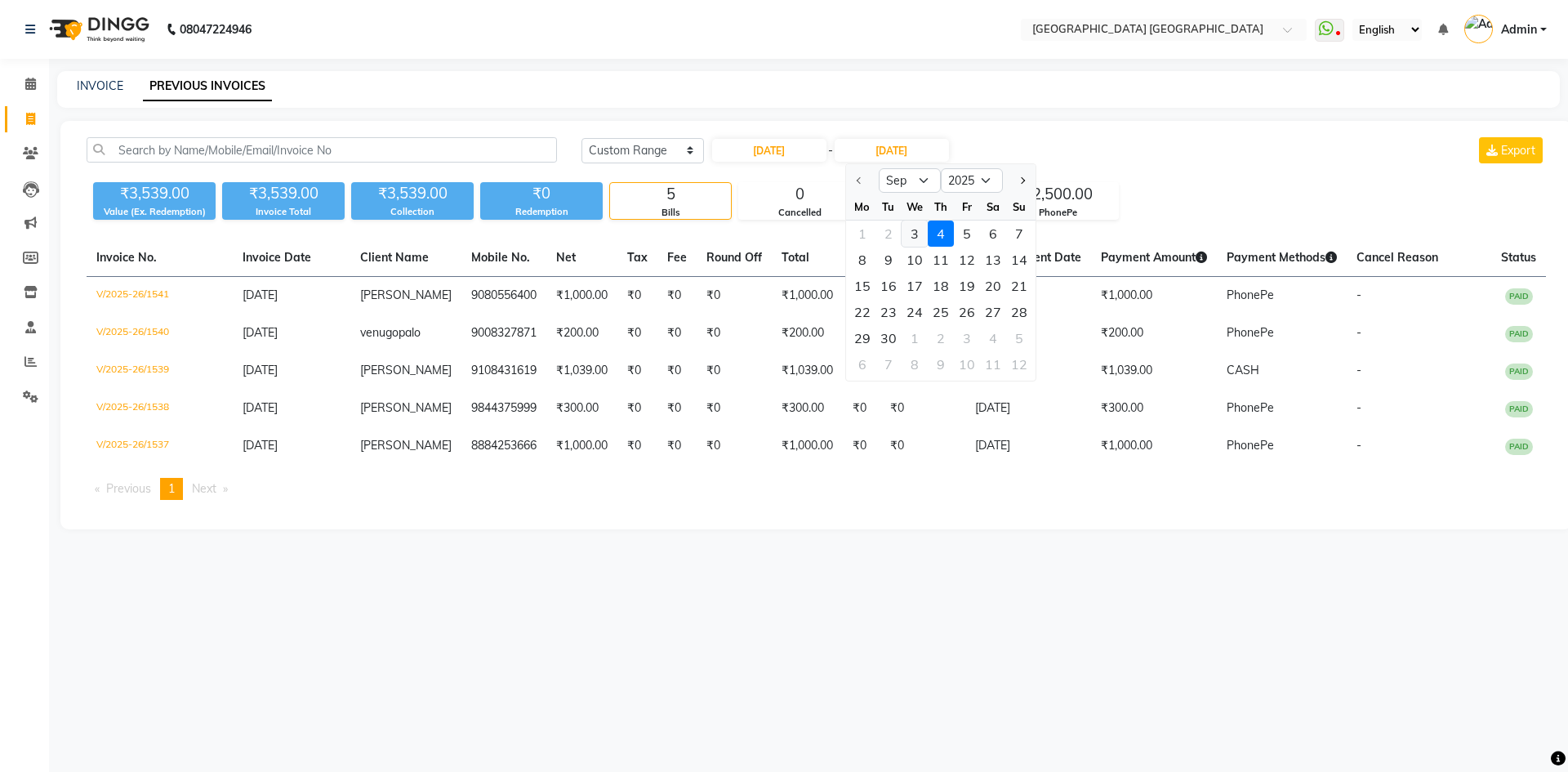
click at [922, 231] on div "3" at bounding box center [915, 234] width 26 height 26
type input "[DATE]"
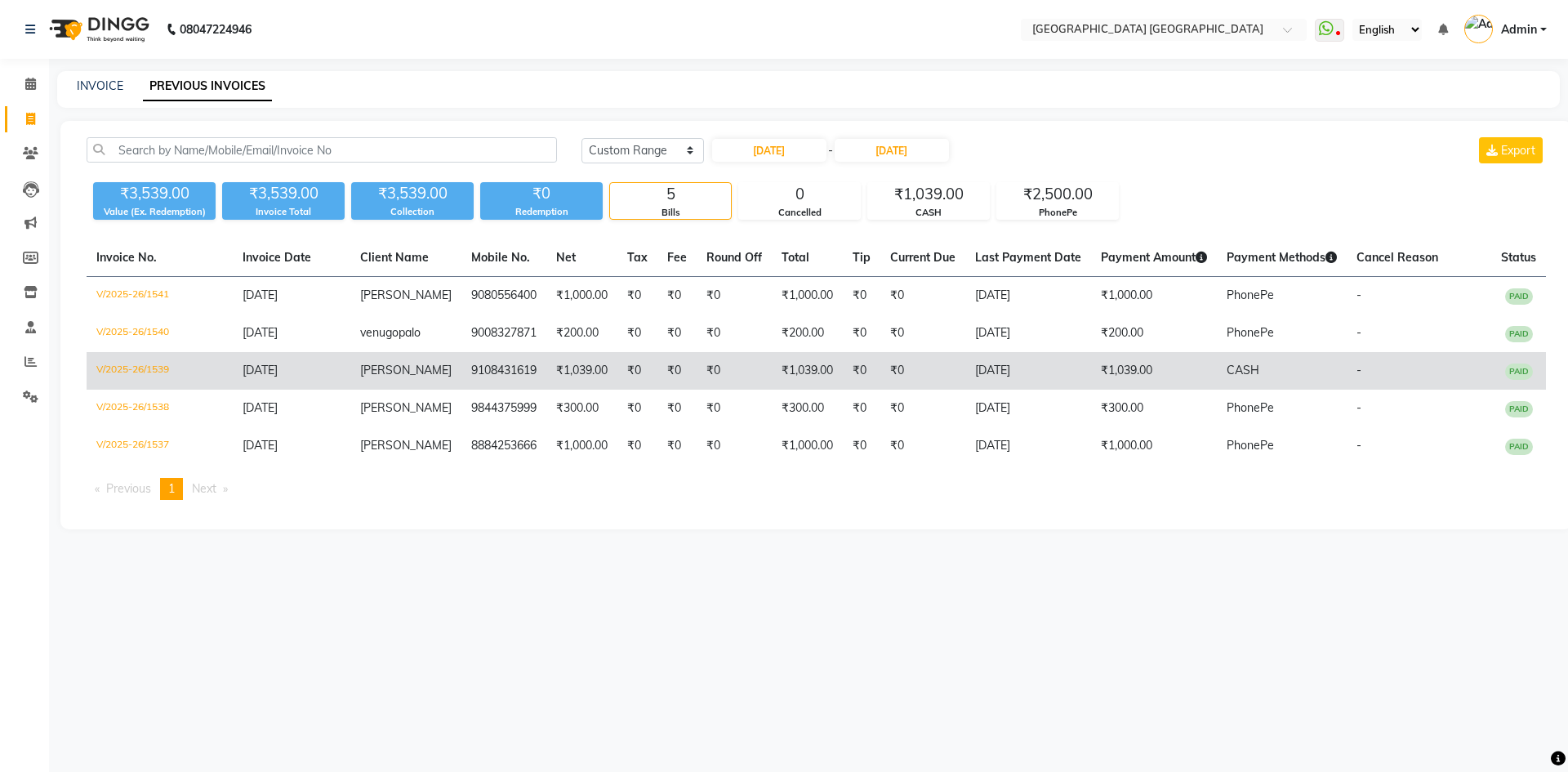
click at [1119, 372] on td "₹1,039.00" at bounding box center [1154, 371] width 126 height 38
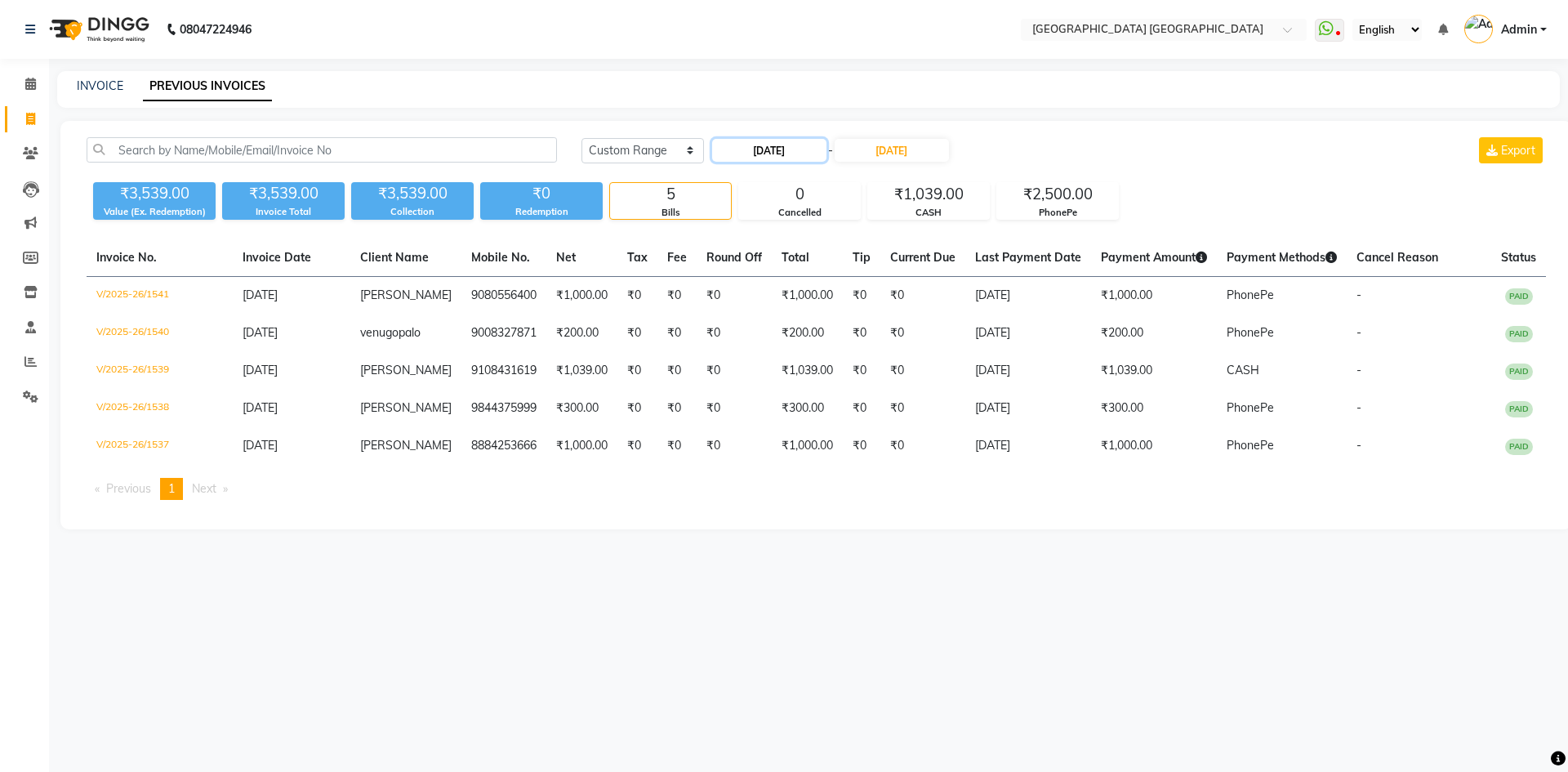
click at [781, 142] on input "[DATE]" at bounding box center [769, 150] width 114 height 23
select select "9"
select select "2025"
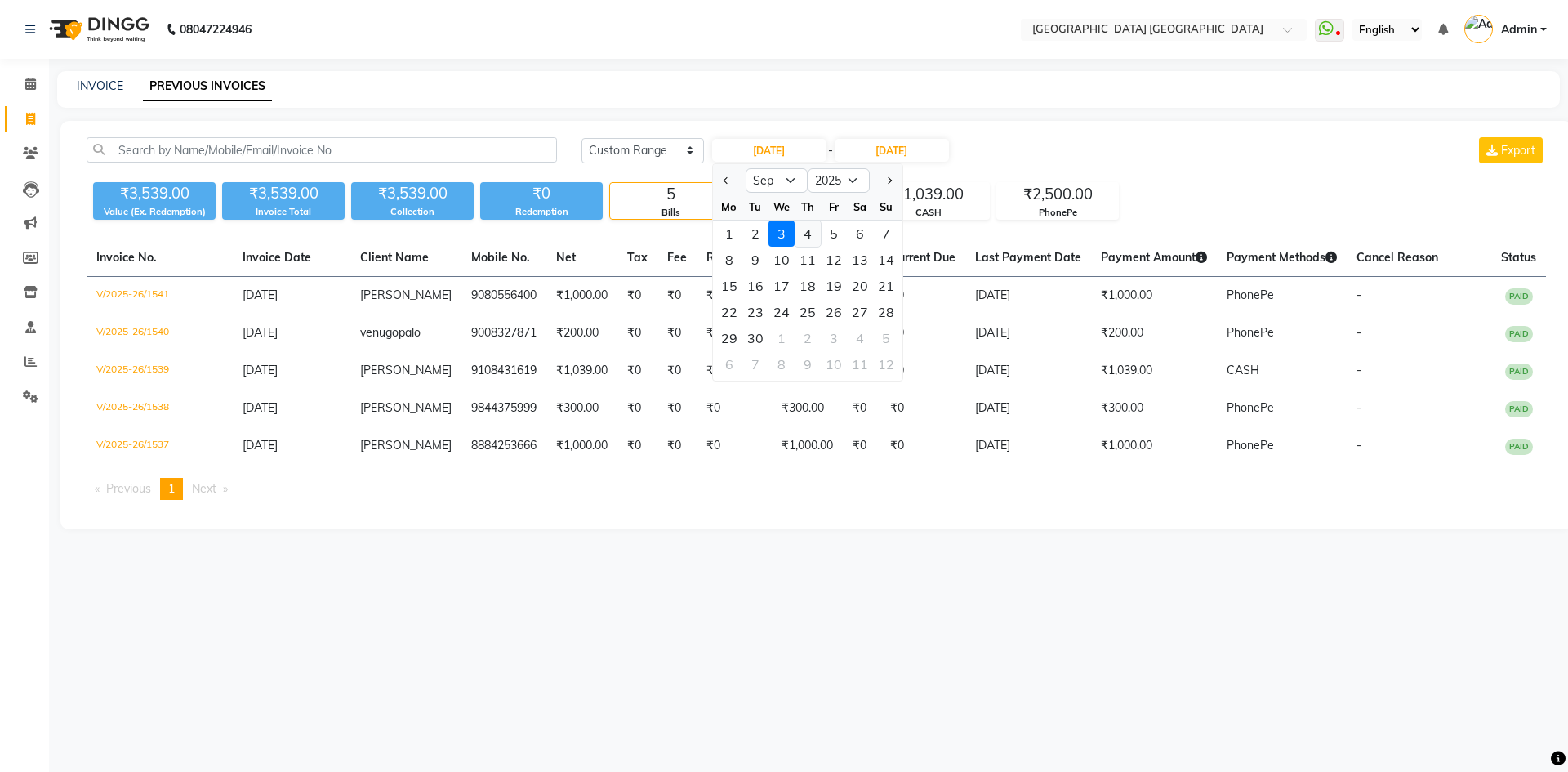
click at [805, 235] on div "4" at bounding box center [808, 234] width 26 height 26
type input "[DATE]"
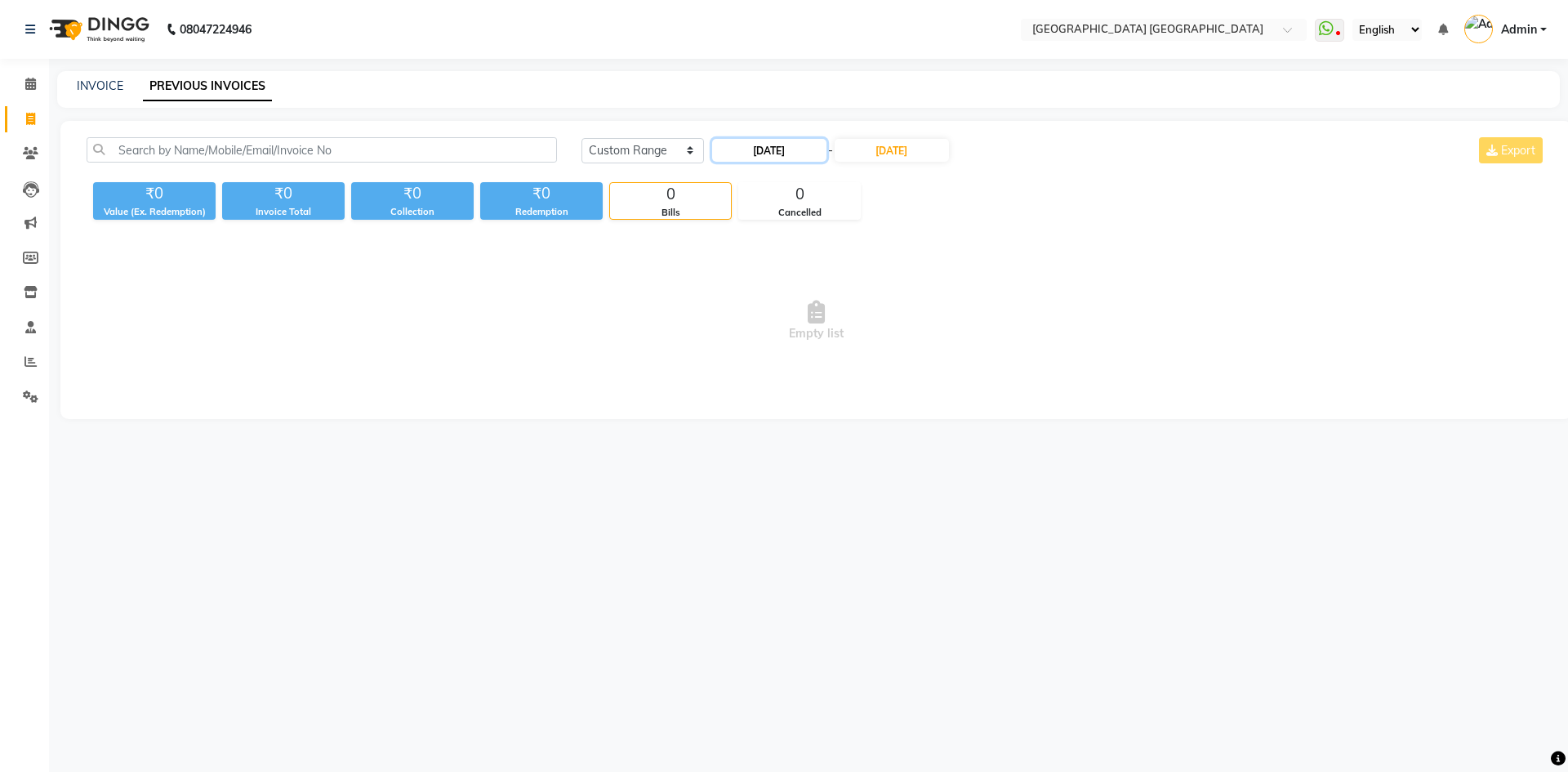
click at [779, 149] on input "[DATE]" at bounding box center [769, 150] width 114 height 23
select select "9"
select select "2025"
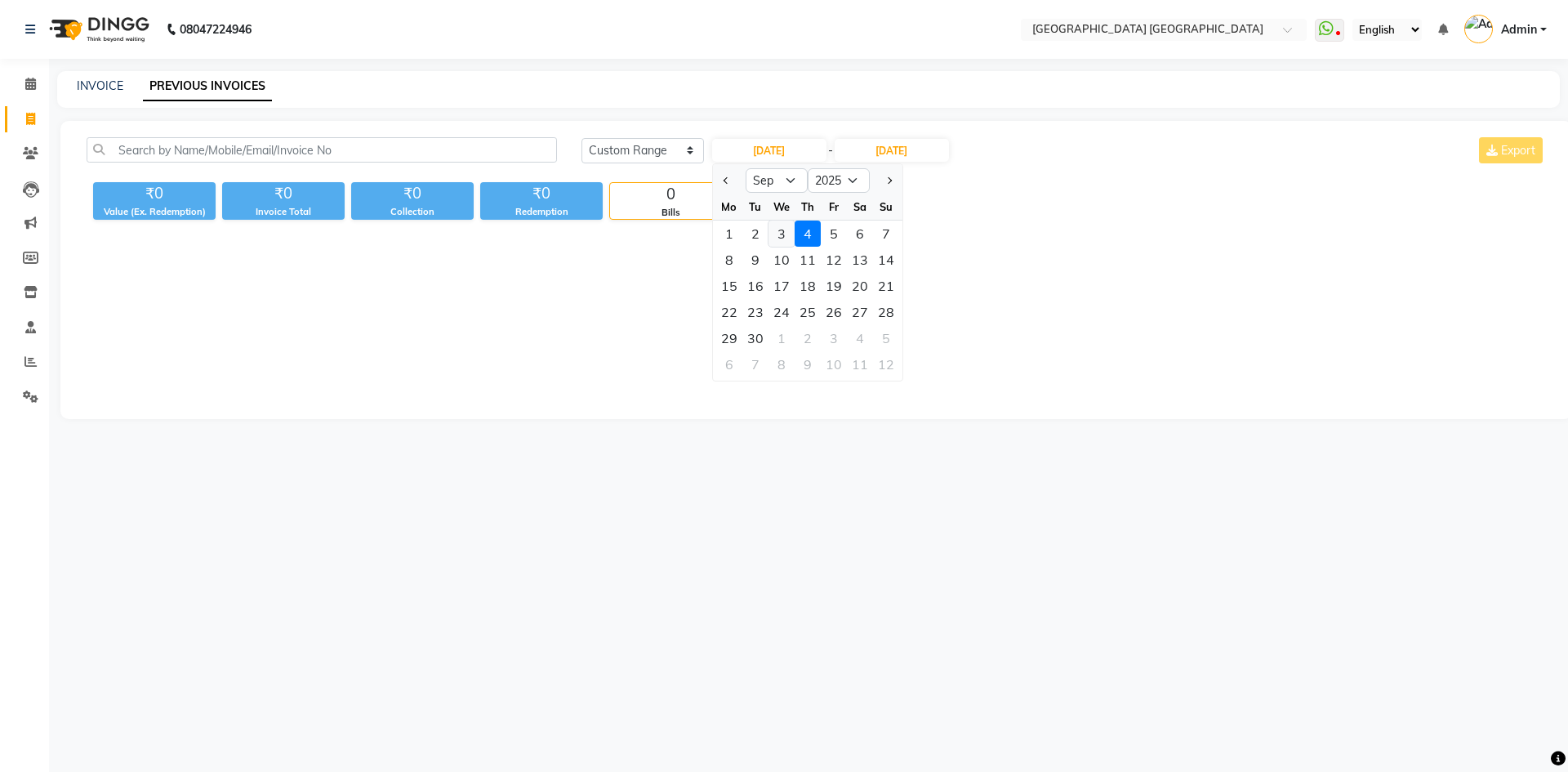
click at [787, 232] on div "3" at bounding box center [782, 234] width 26 height 26
type input "[DATE]"
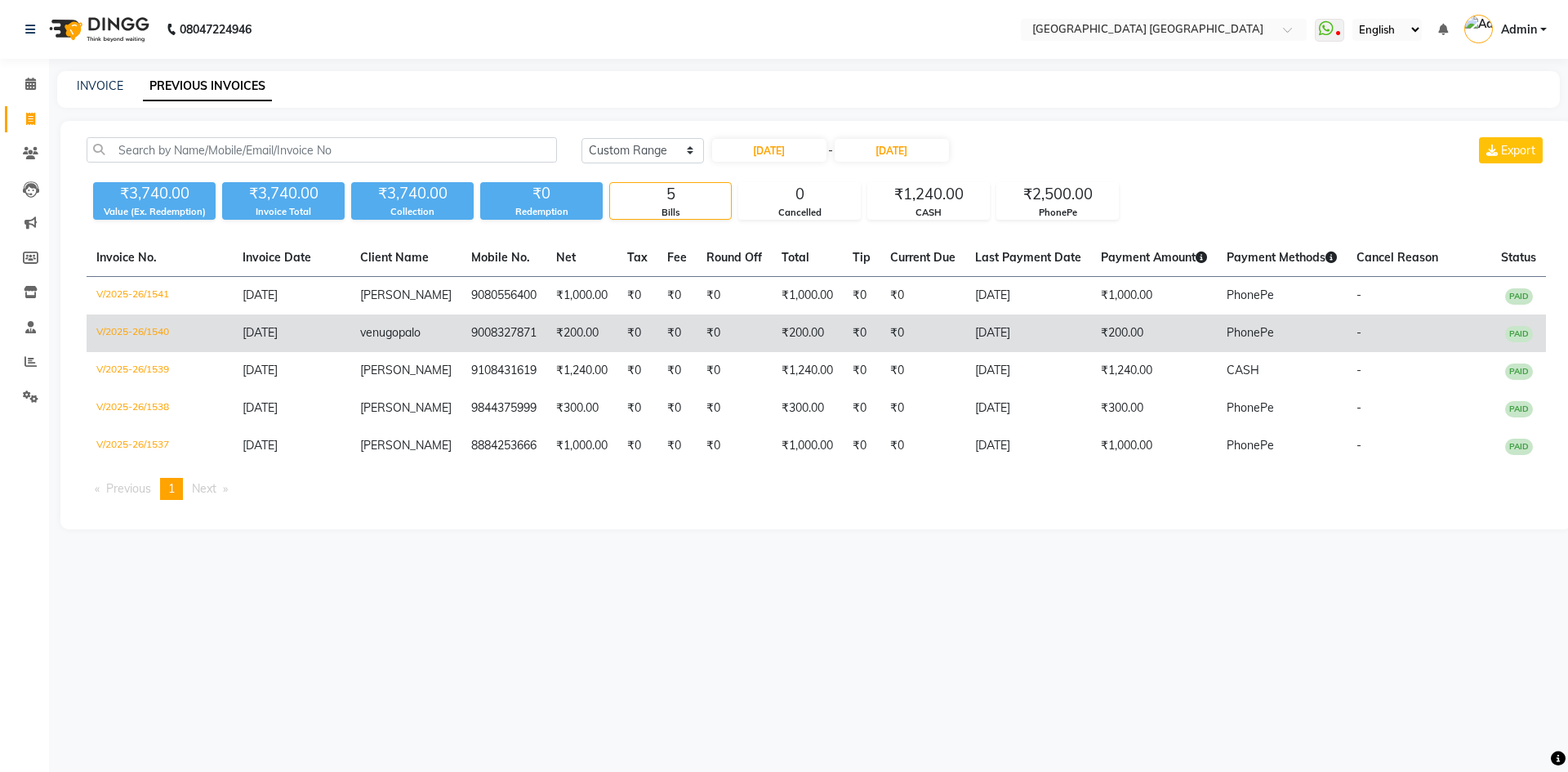
click at [1112, 340] on td "₹200.00" at bounding box center [1154, 333] width 126 height 38
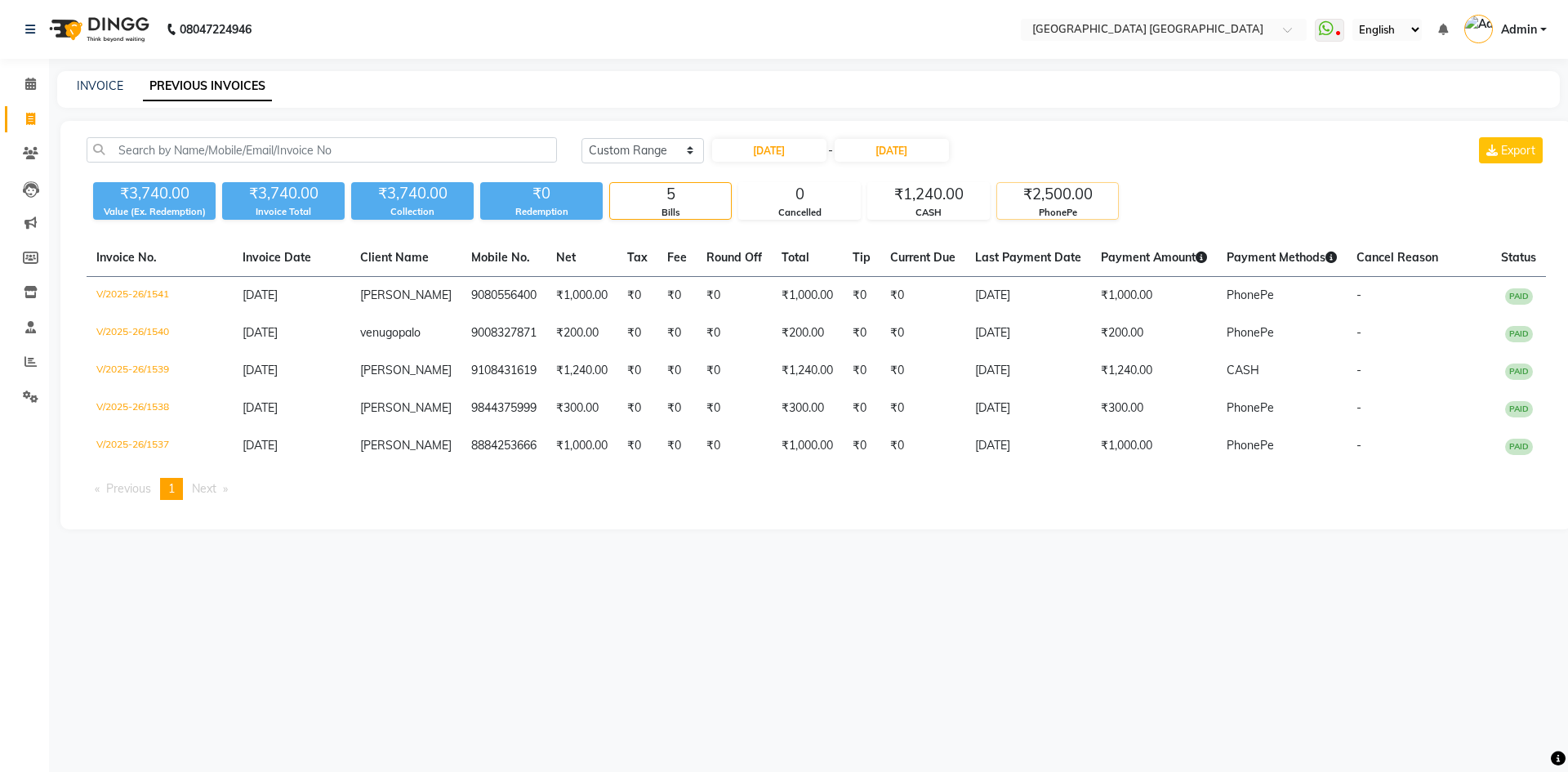
click at [1074, 199] on div "₹2,500.00" at bounding box center [1057, 195] width 121 height 23
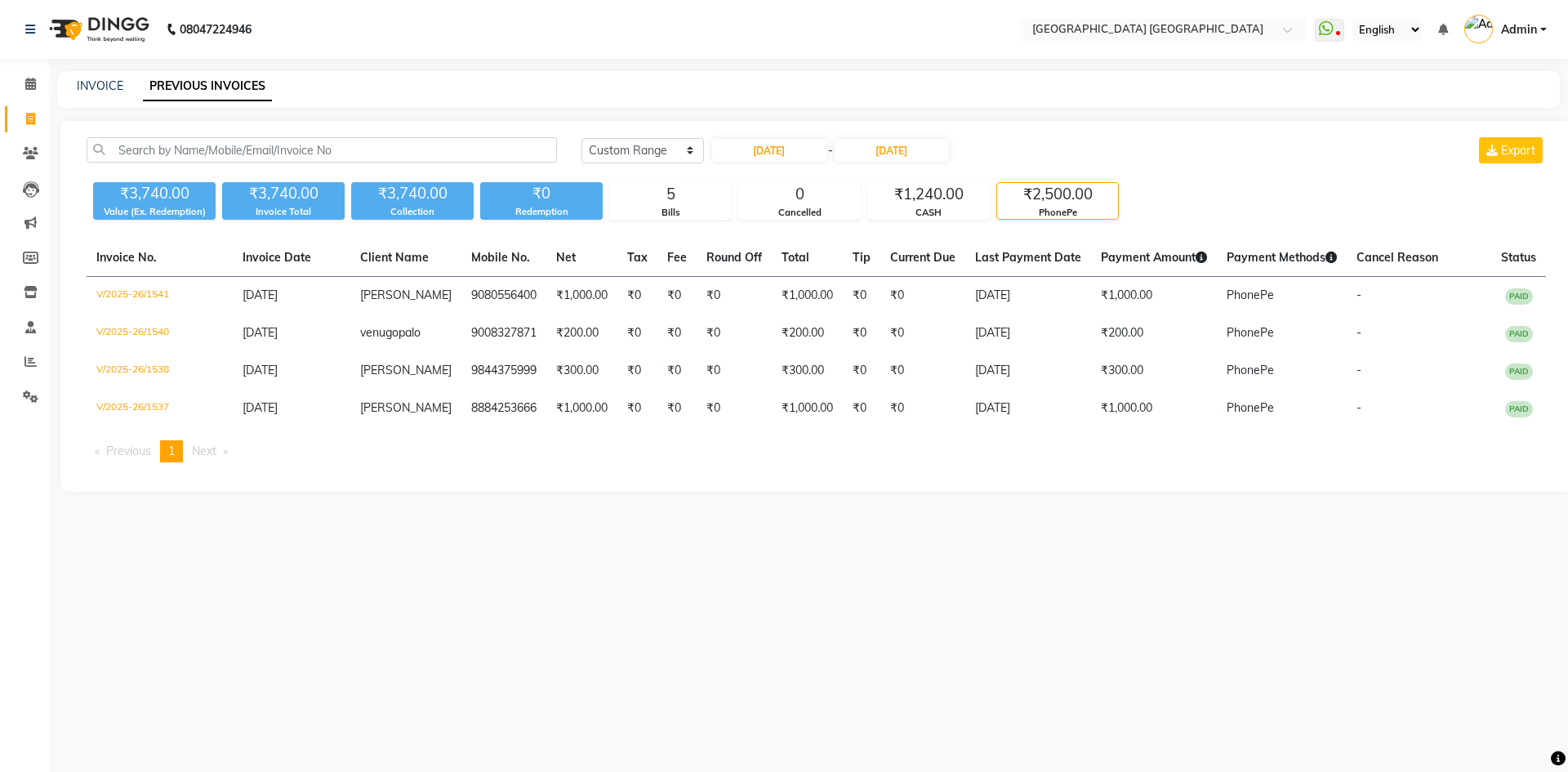
click at [1191, 171] on div "Today Yesterday Custom Range 03-09-2025 - 03-09-2025 Export" at bounding box center [1064, 156] width 989 height 39
click at [825, 153] on input "[DATE]" at bounding box center [769, 150] width 114 height 23
select select "9"
select select "2025"
click at [808, 240] on div "4" at bounding box center [808, 234] width 26 height 26
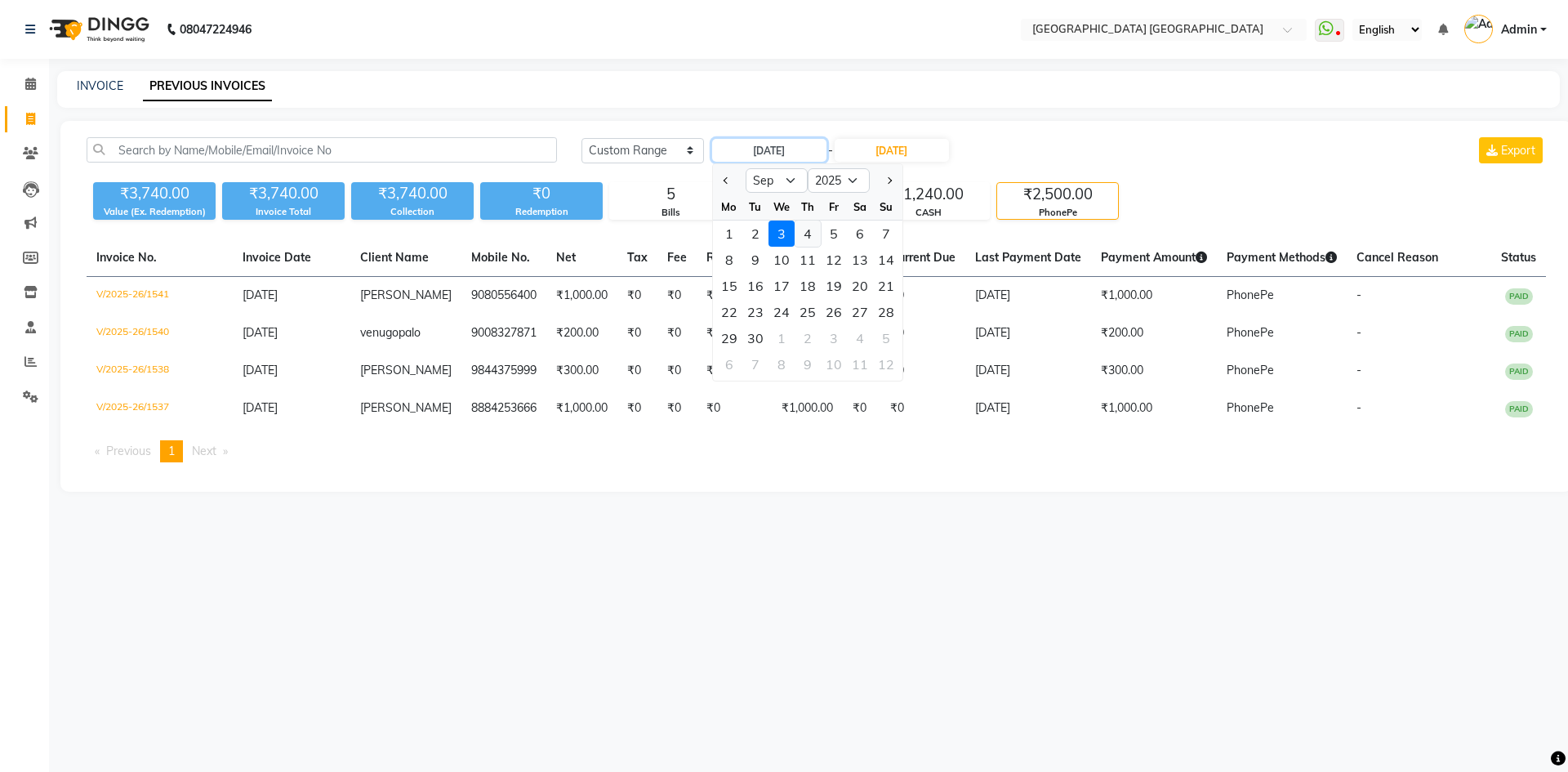
type input "[DATE]"
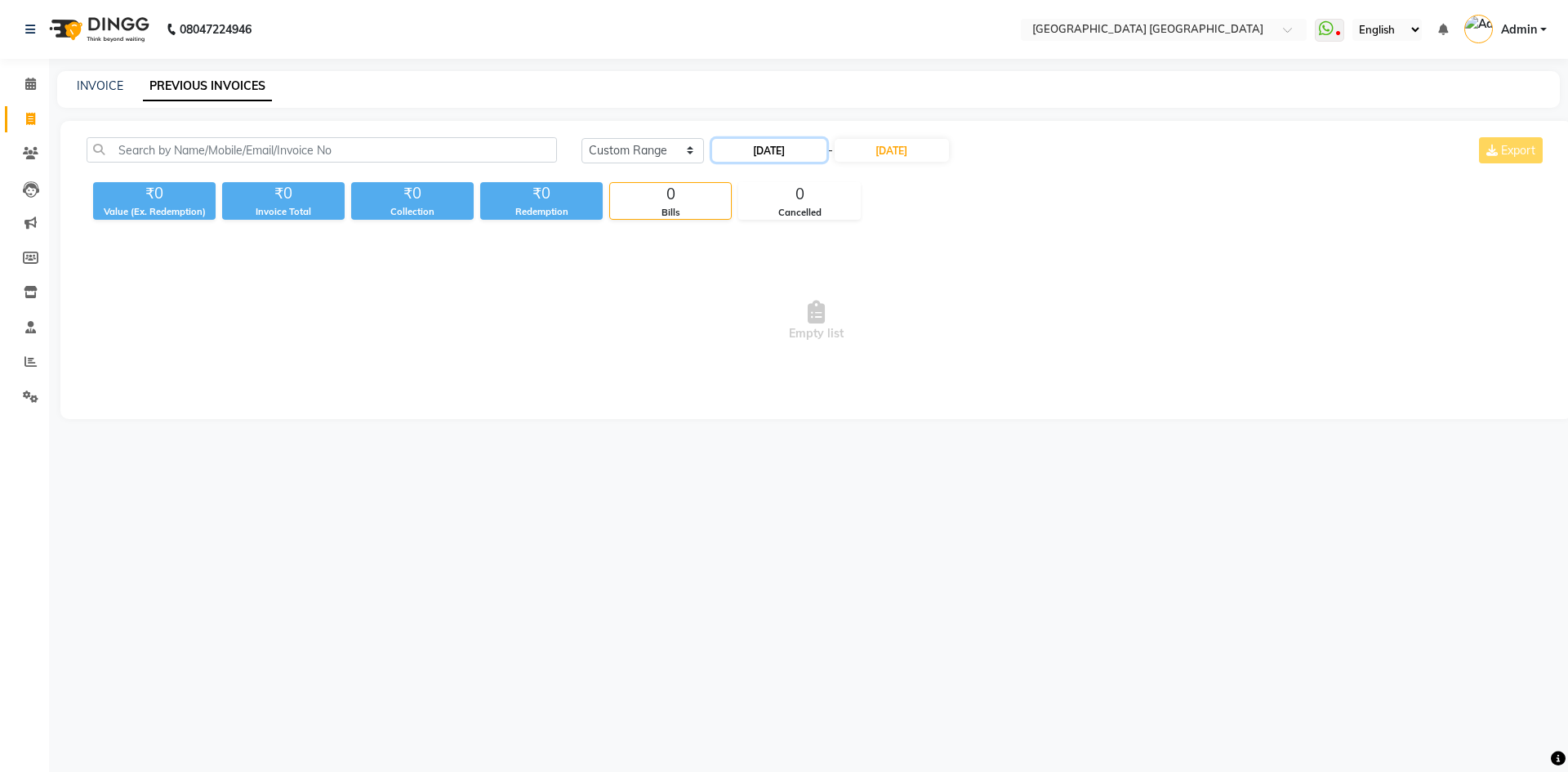
click at [784, 139] on input "[DATE]" at bounding box center [769, 150] width 114 height 23
select select "9"
select select "2025"
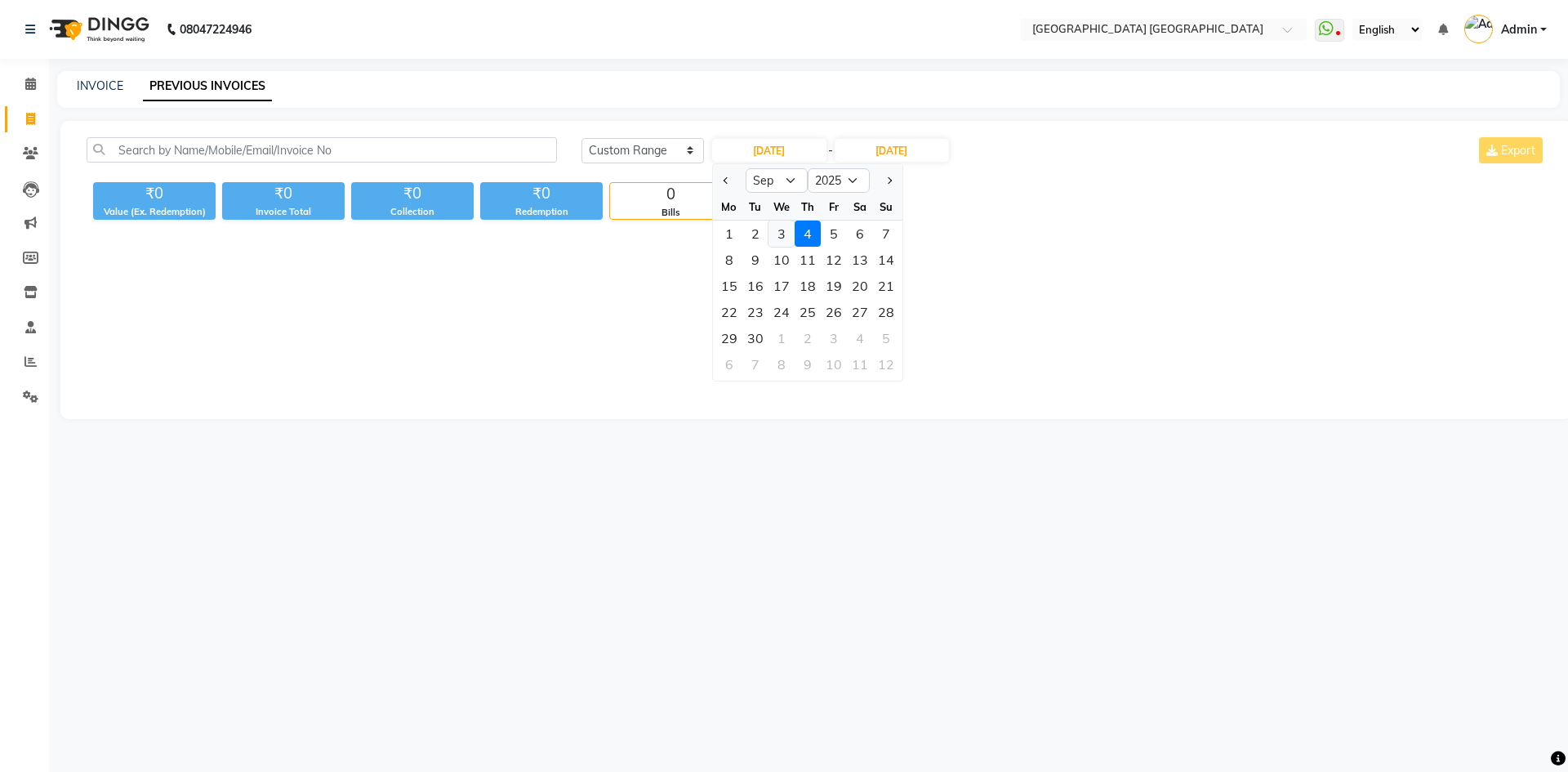
click at [785, 232] on div "3" at bounding box center [782, 234] width 26 height 26
type input "[DATE]"
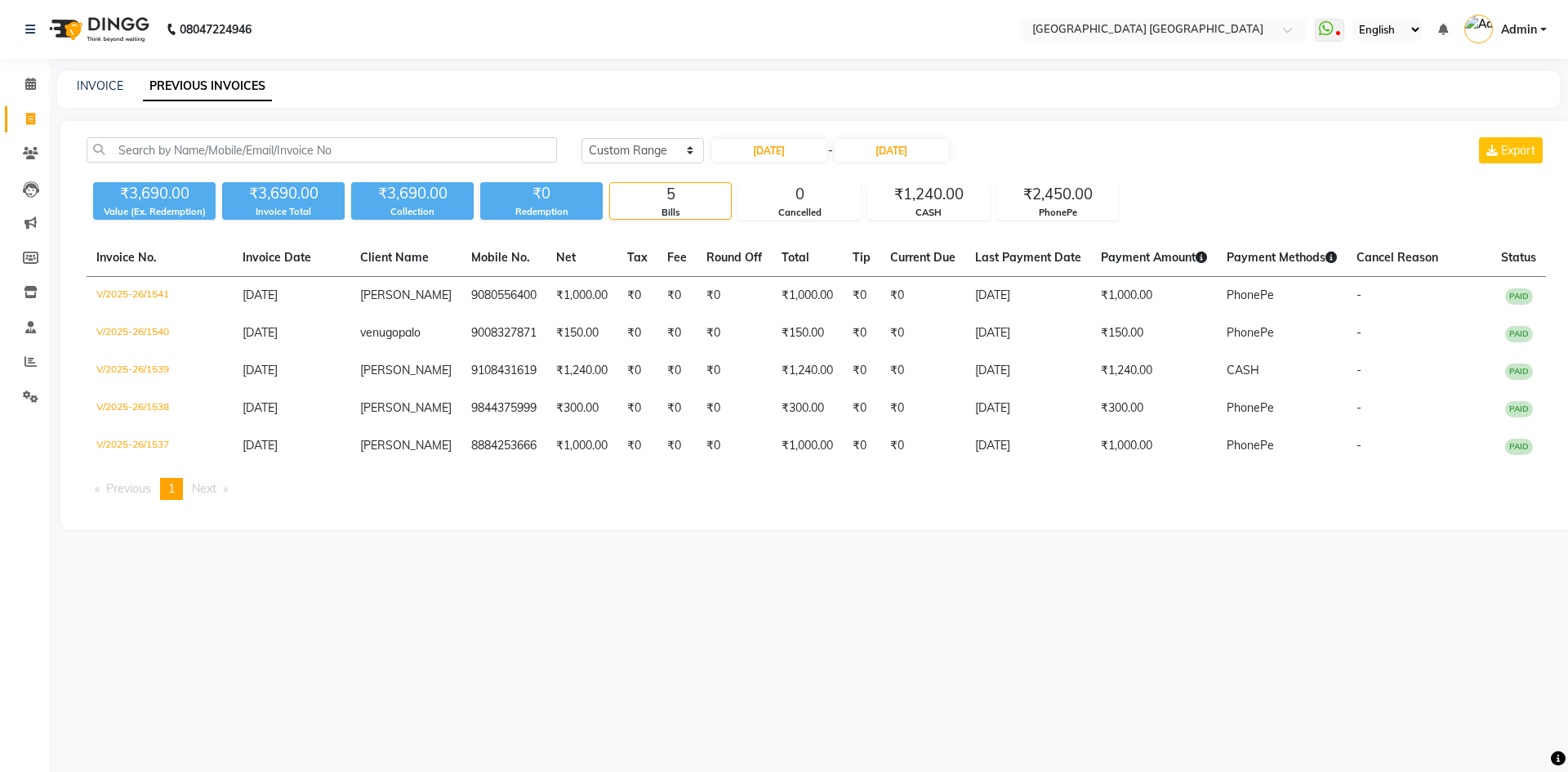
click at [1317, 583] on div "08047224946 Select Location × Glaam House Unisex Salon, Andrahalli Main Road Wh…" at bounding box center [784, 386] width 1568 height 772
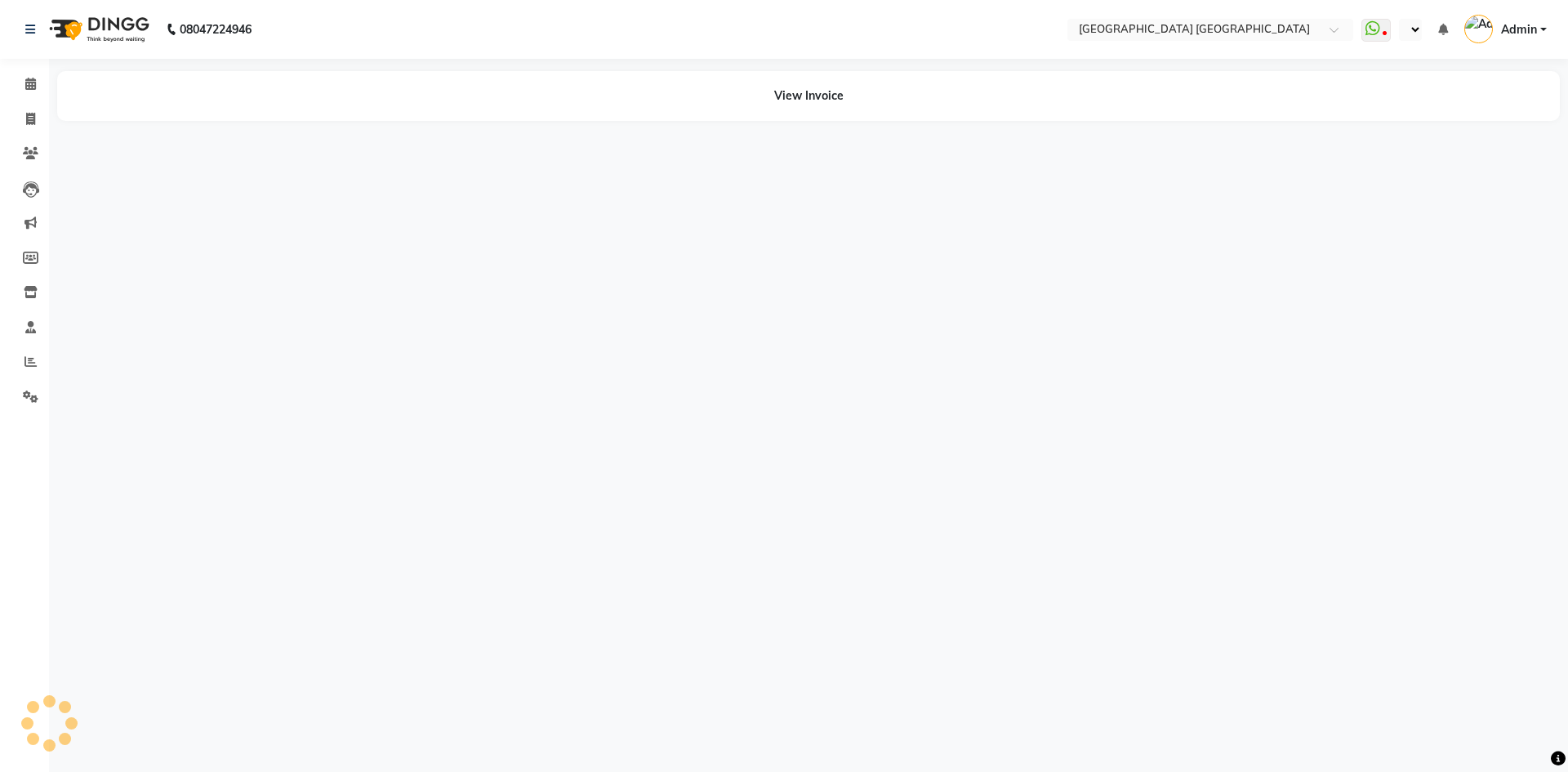
select select "en"
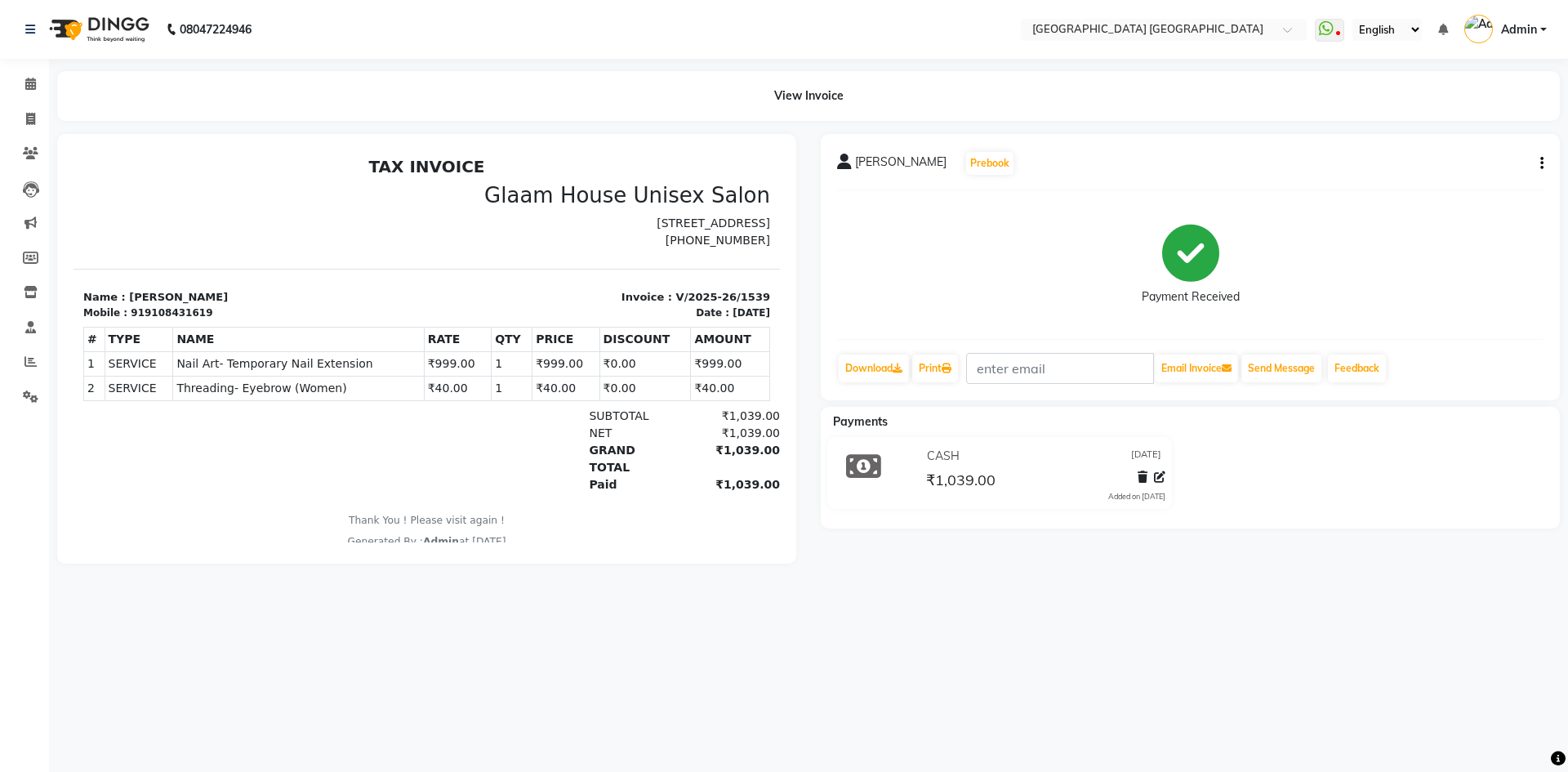
click at [1543, 164] on icon "button" at bounding box center [1543, 163] width 3 height 1
click at [1447, 185] on div "Edit Invoice" at bounding box center [1461, 184] width 112 height 21
select select "service"
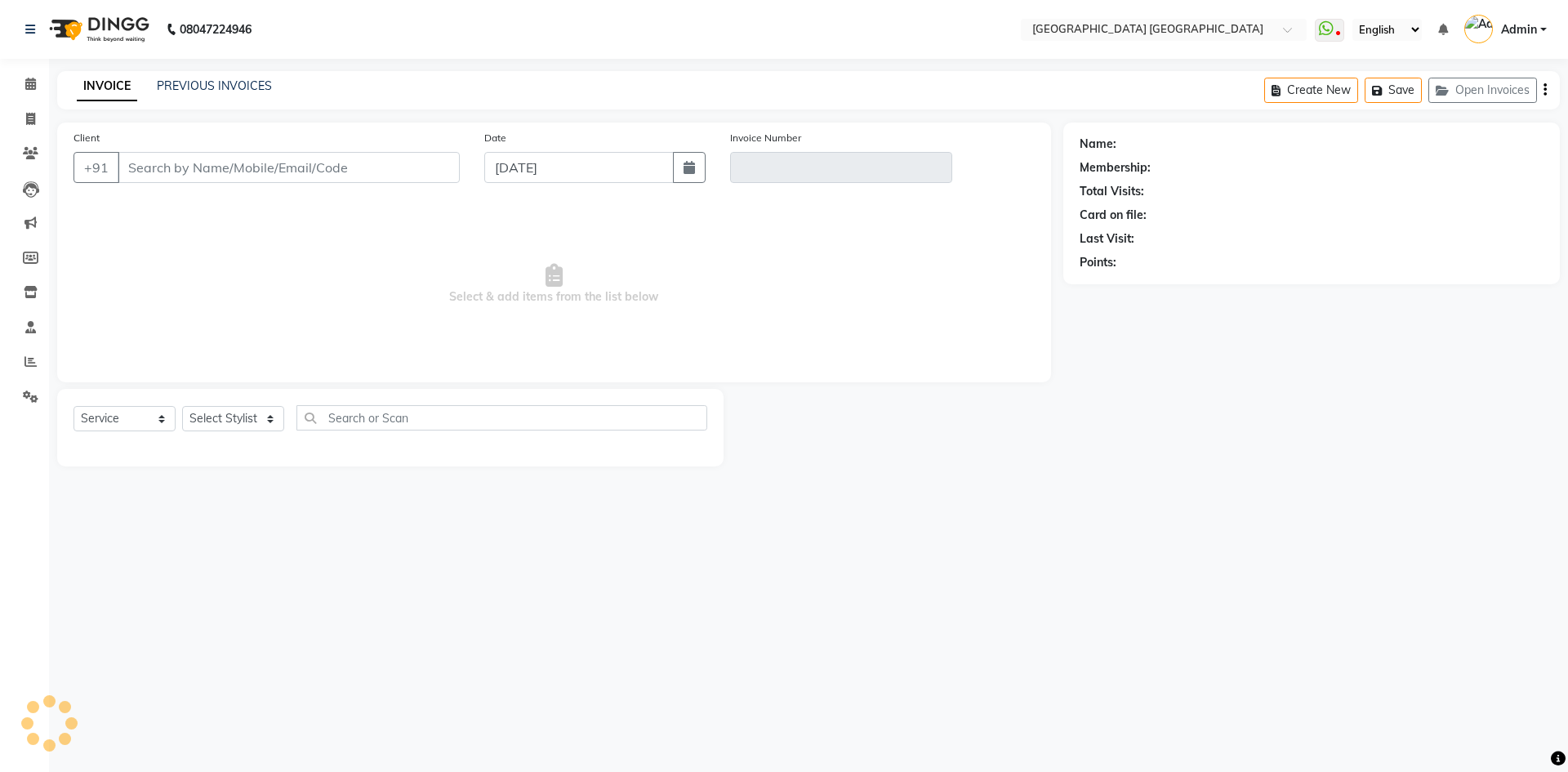
type input "9108431619"
type input "V/2025-26/1539"
type input "[DATE]"
select select "select"
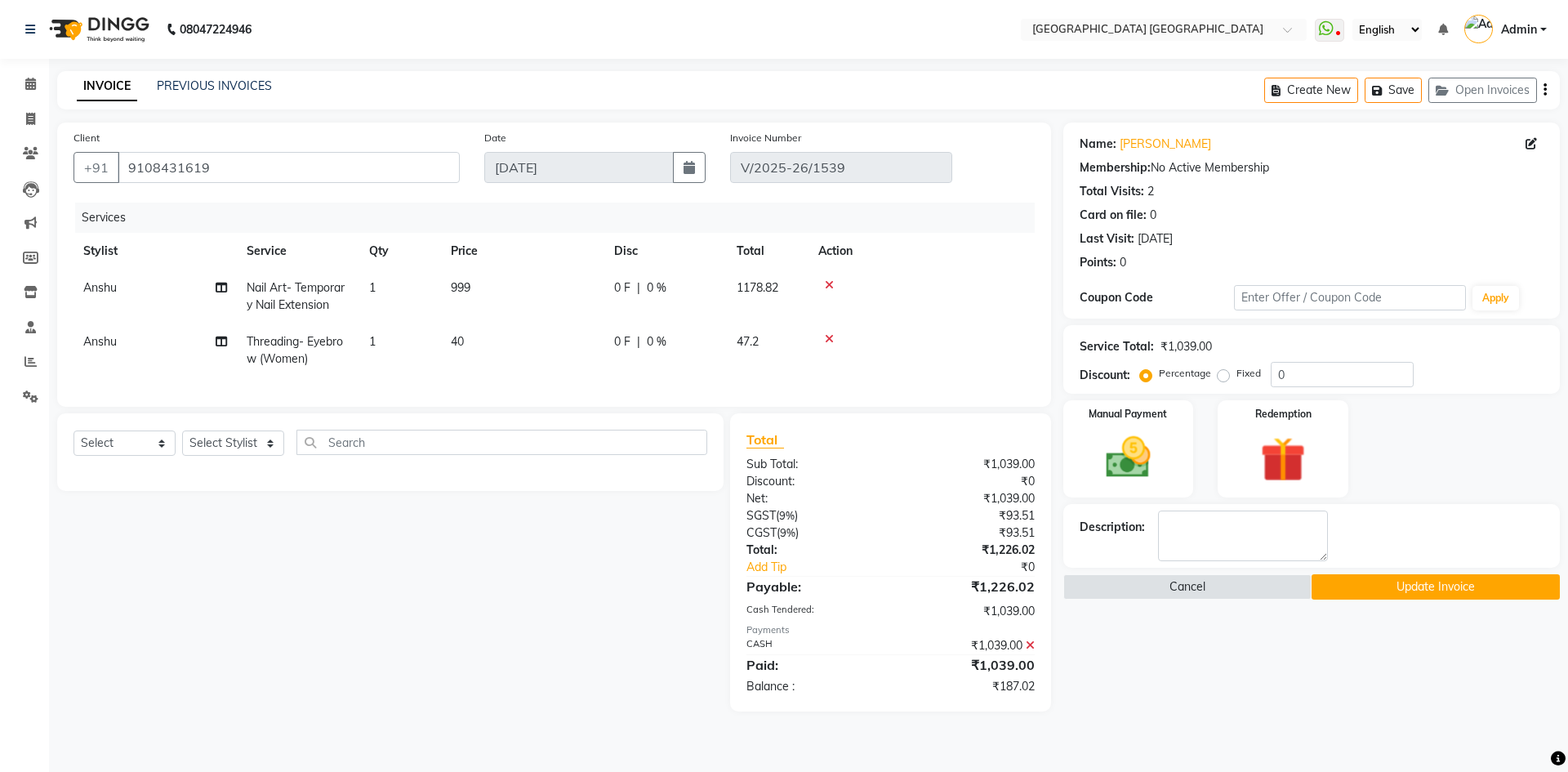
click at [468, 287] on span "999" at bounding box center [461, 287] width 20 height 15
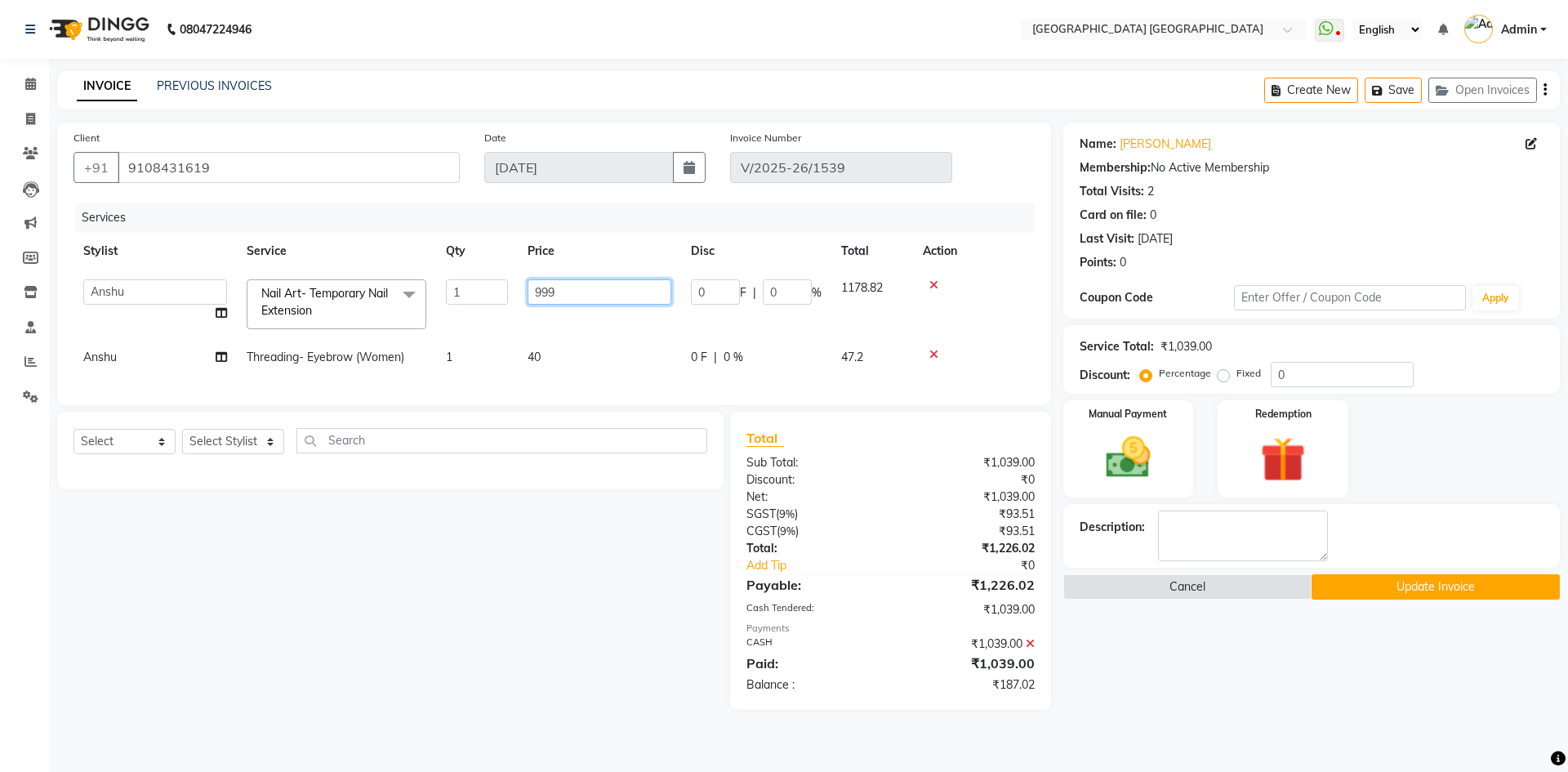
drag, startPoint x: 592, startPoint y: 295, endPoint x: 532, endPoint y: 319, distance: 64.6
click at [532, 319] on td "999" at bounding box center [600, 304] width 163 height 70
type input "1200"
click at [434, 606] on div "Select Service Product Membership Package Voucher Prepaid Gift Card Select Styl…" at bounding box center [384, 560] width 678 height 298
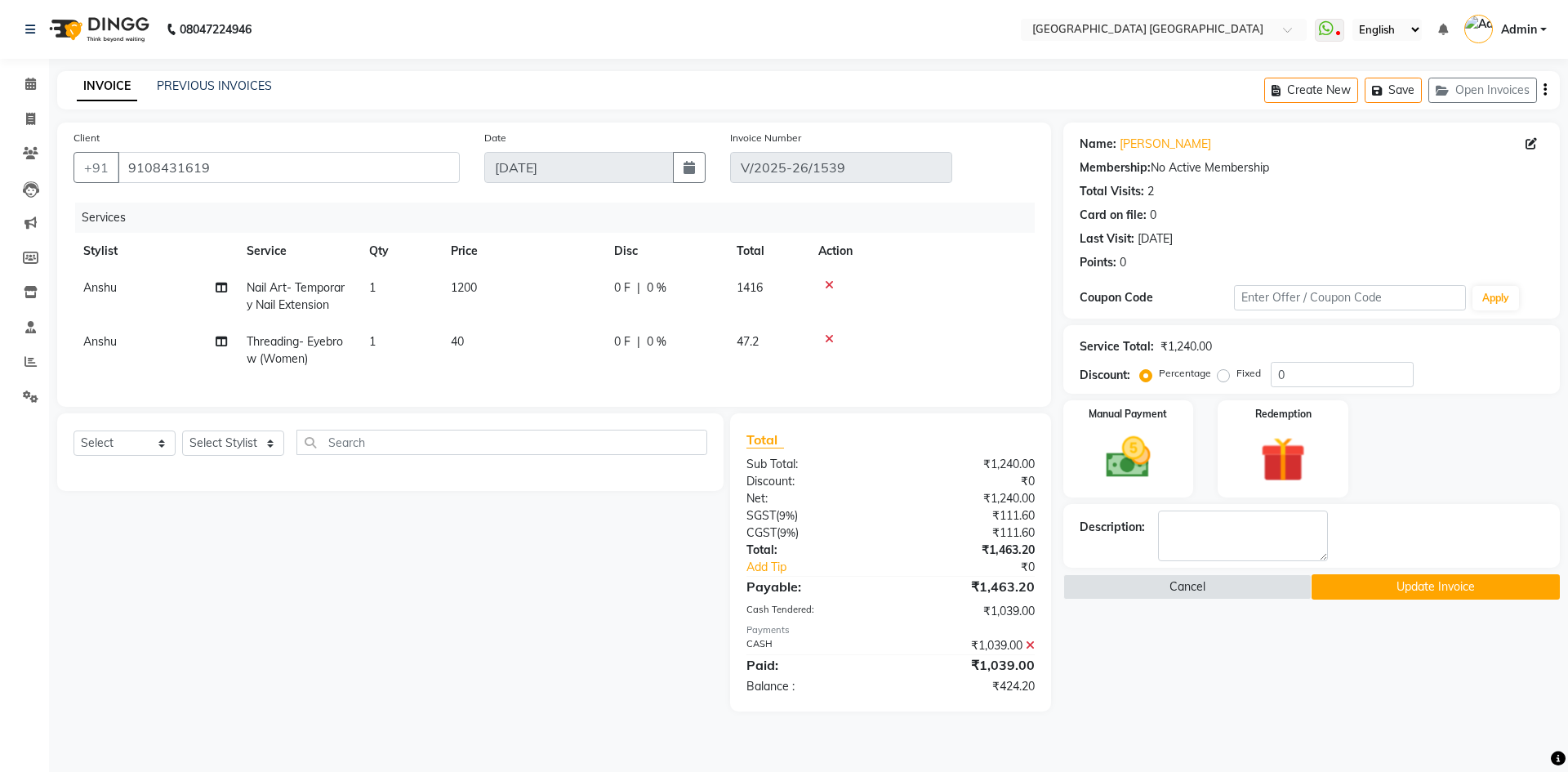
click at [1544, 90] on icon "button" at bounding box center [1546, 90] width 3 height 1
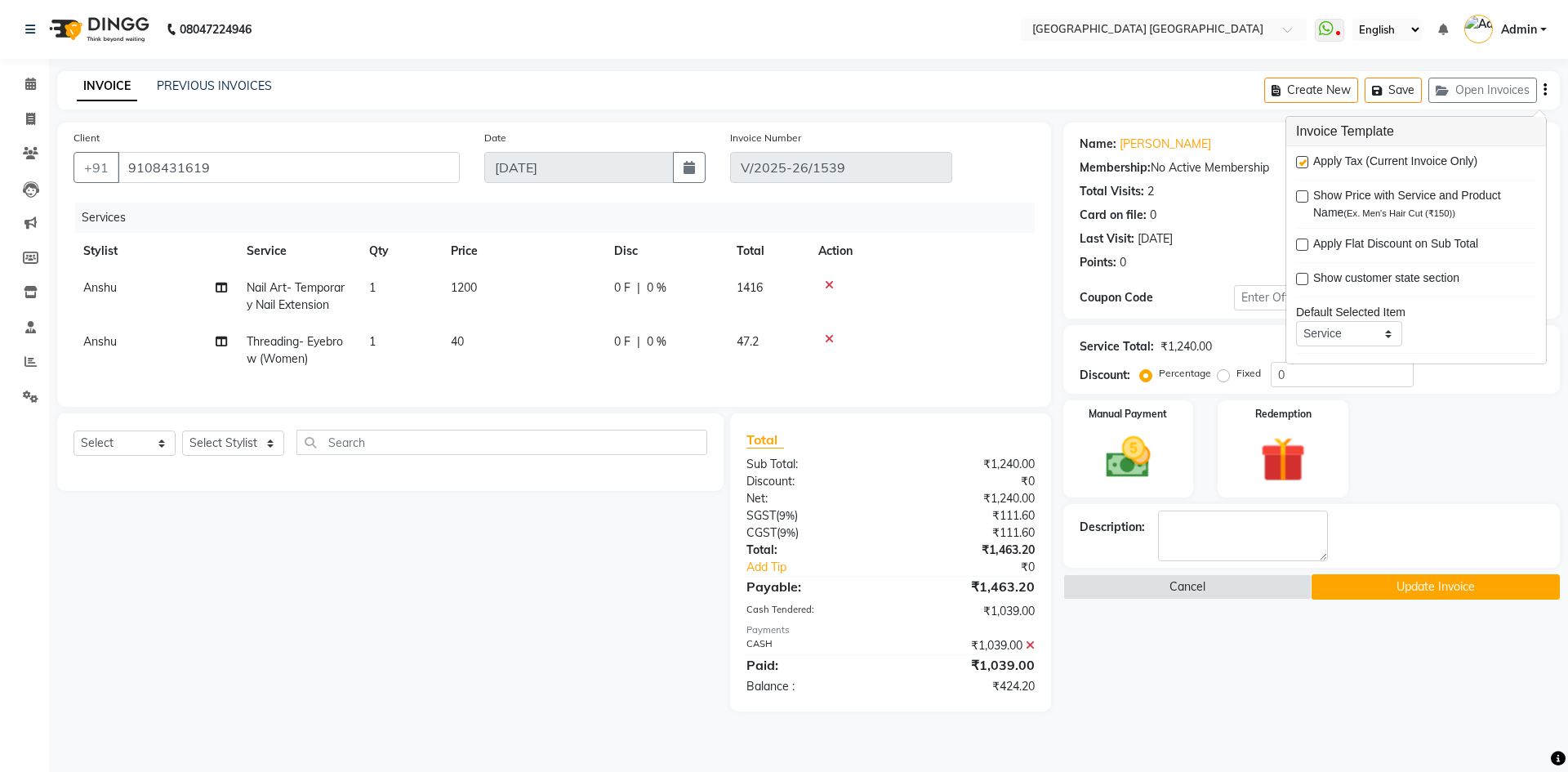
click at [1300, 164] on label at bounding box center [1302, 162] width 12 height 12
click at [1300, 164] on input "checkbox" at bounding box center [1301, 163] width 11 height 11
checkbox input "false"
click at [1032, 617] on icon at bounding box center [1030, 611] width 9 height 11
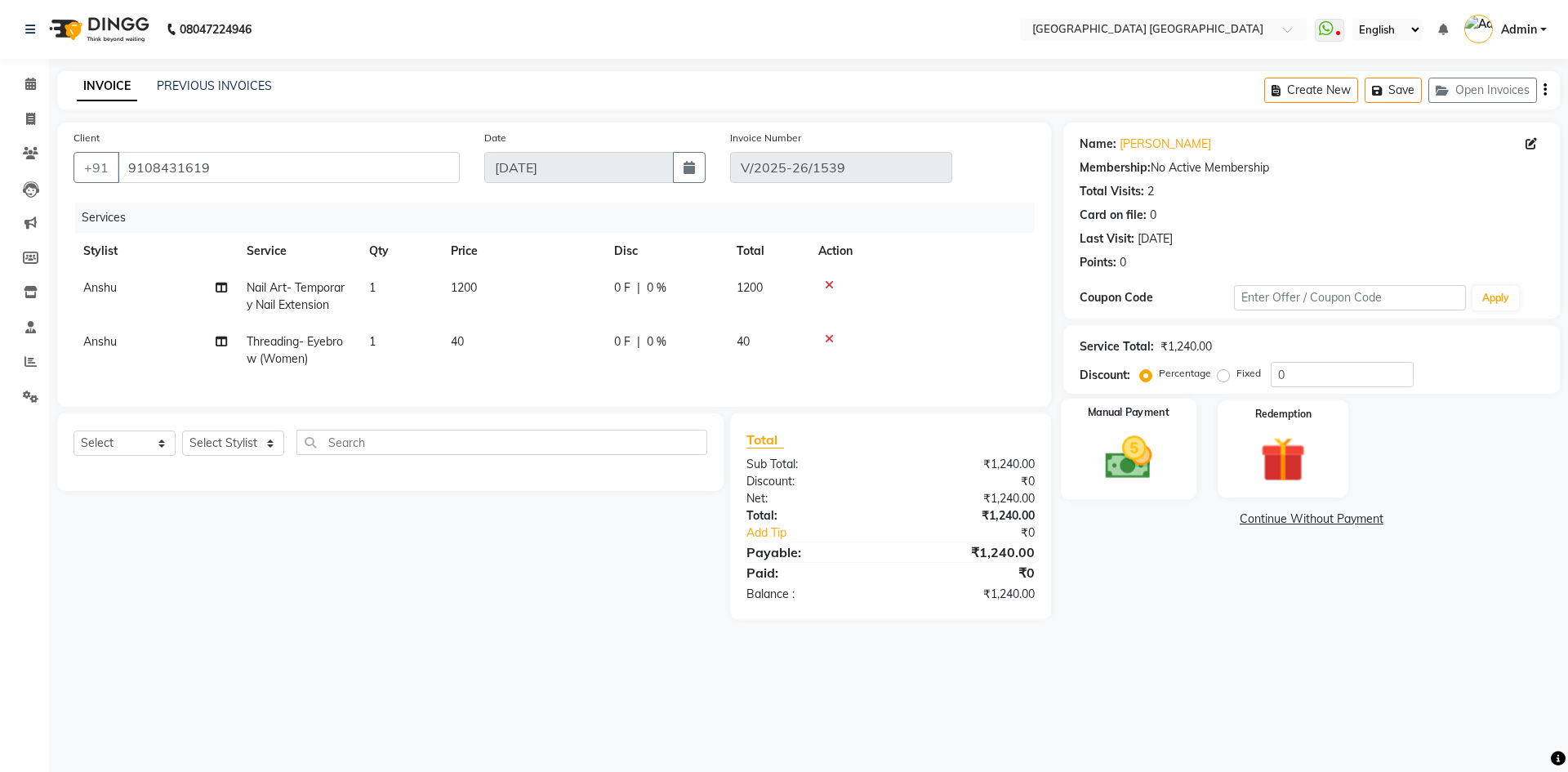
click at [1156, 480] on img at bounding box center [1129, 457] width 76 height 54
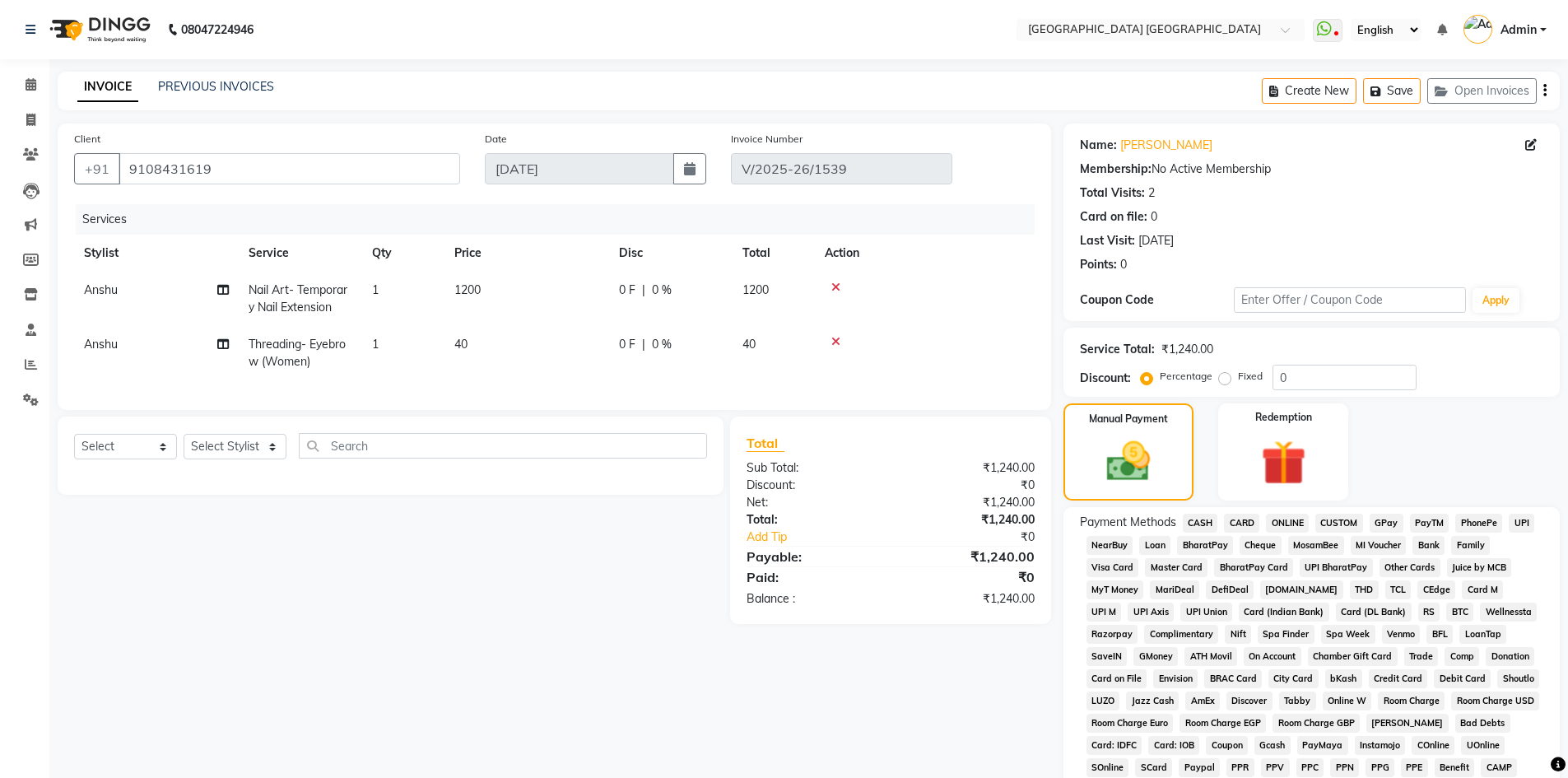
click at [1208, 520] on span "CASH" at bounding box center [1200, 523] width 36 height 19
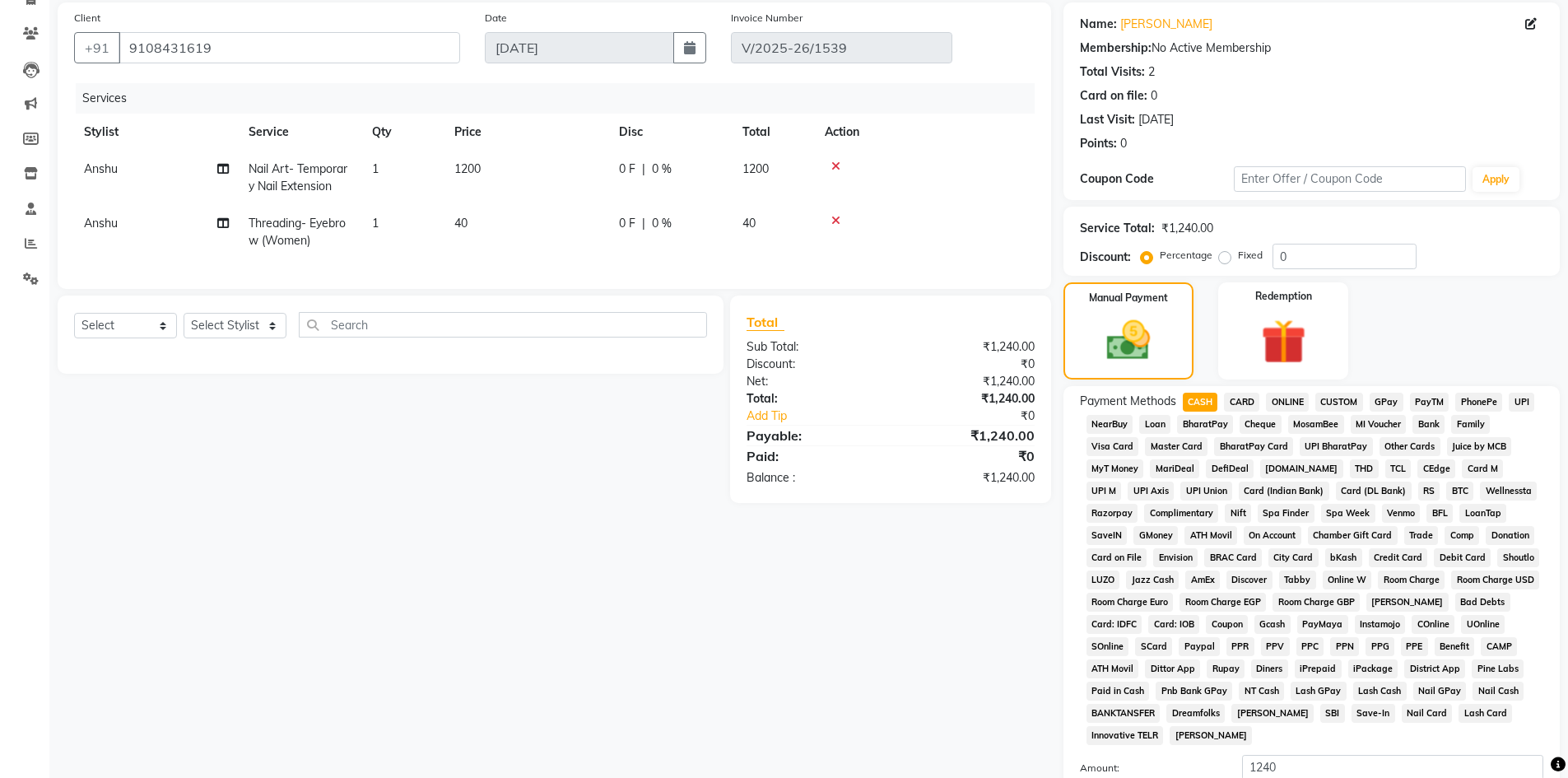
scroll to position [247, 0]
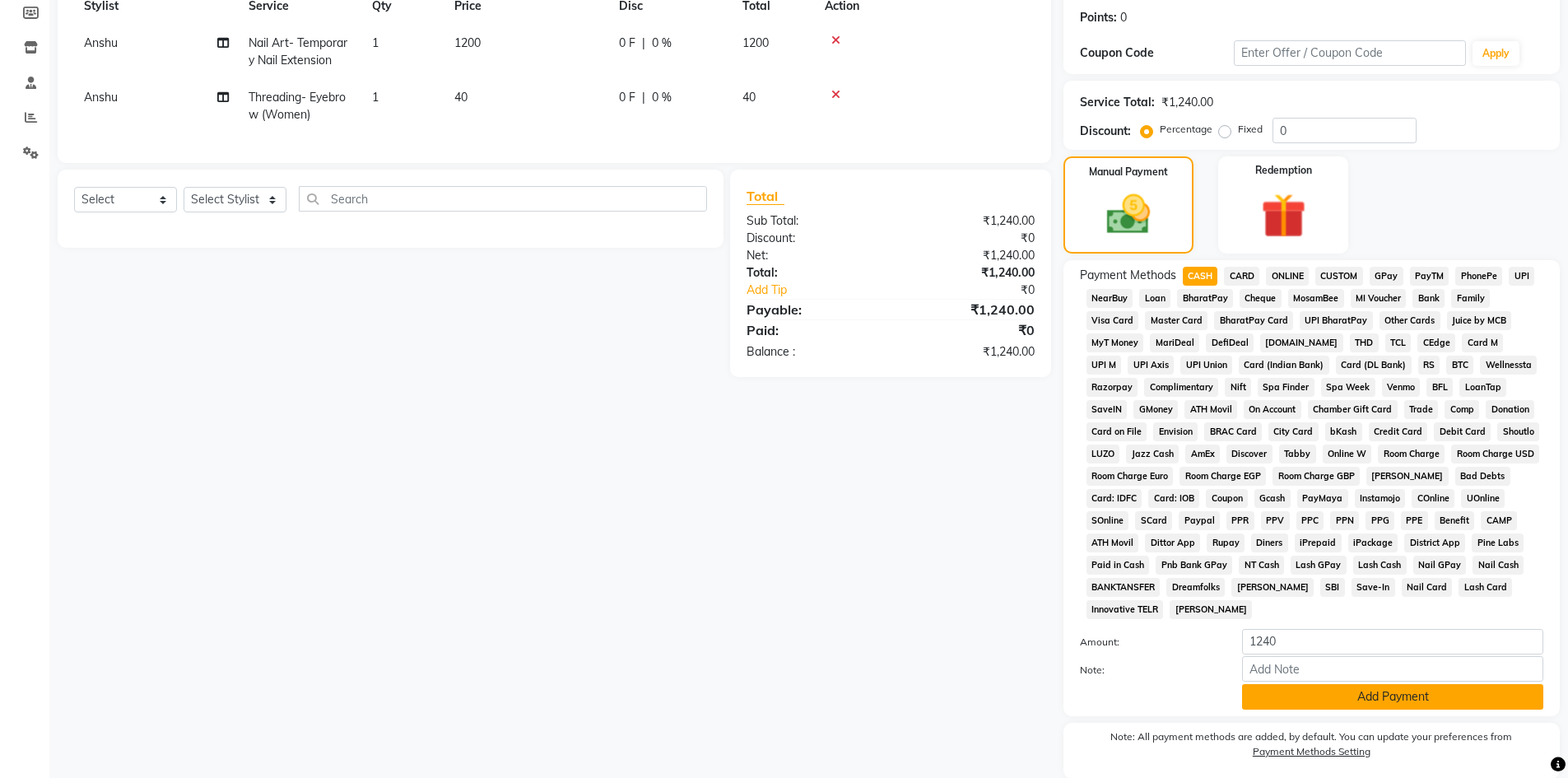
click at [1287, 697] on button "Add Payment" at bounding box center [1393, 696] width 301 height 26
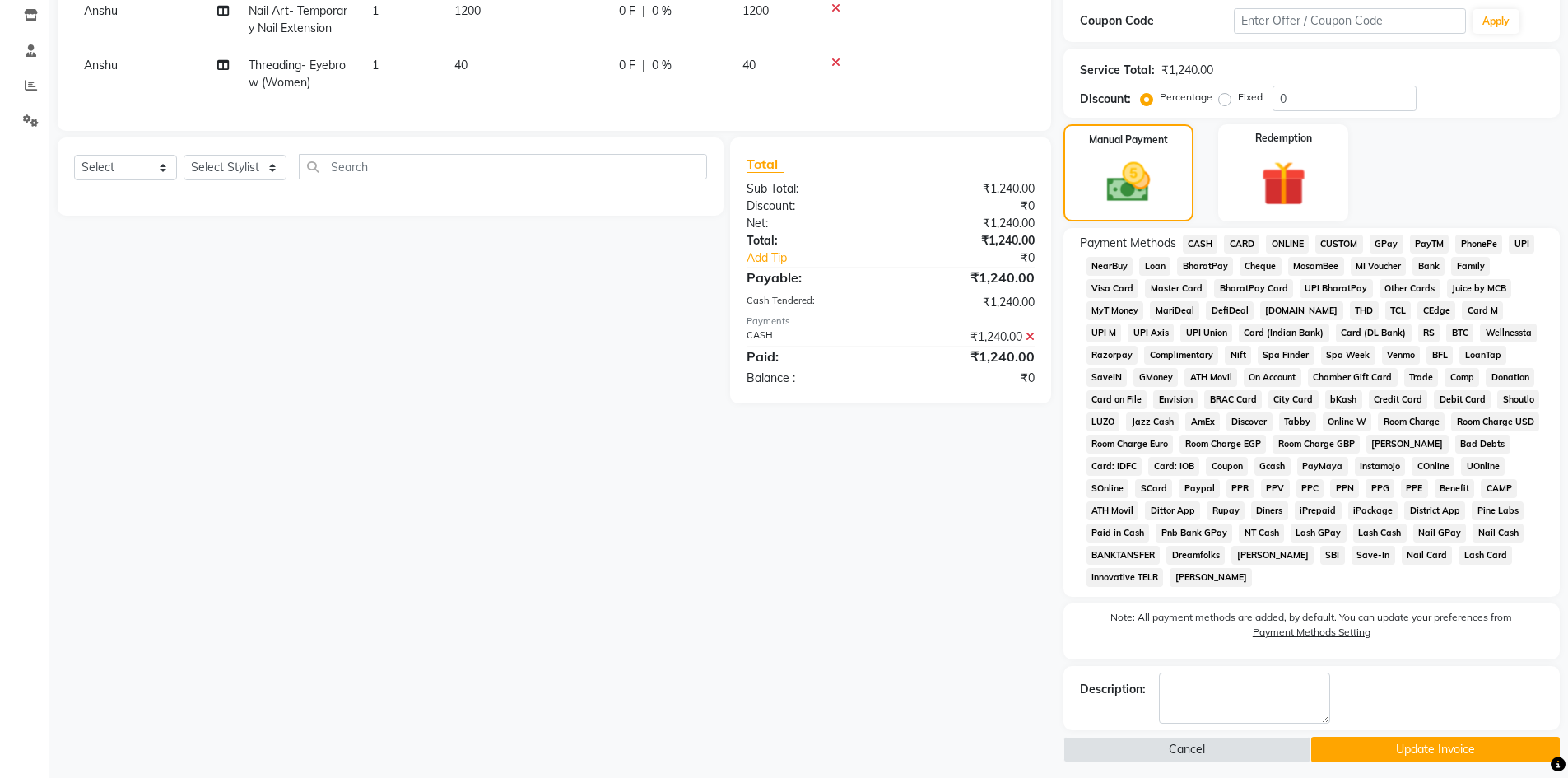
scroll to position [288, 0]
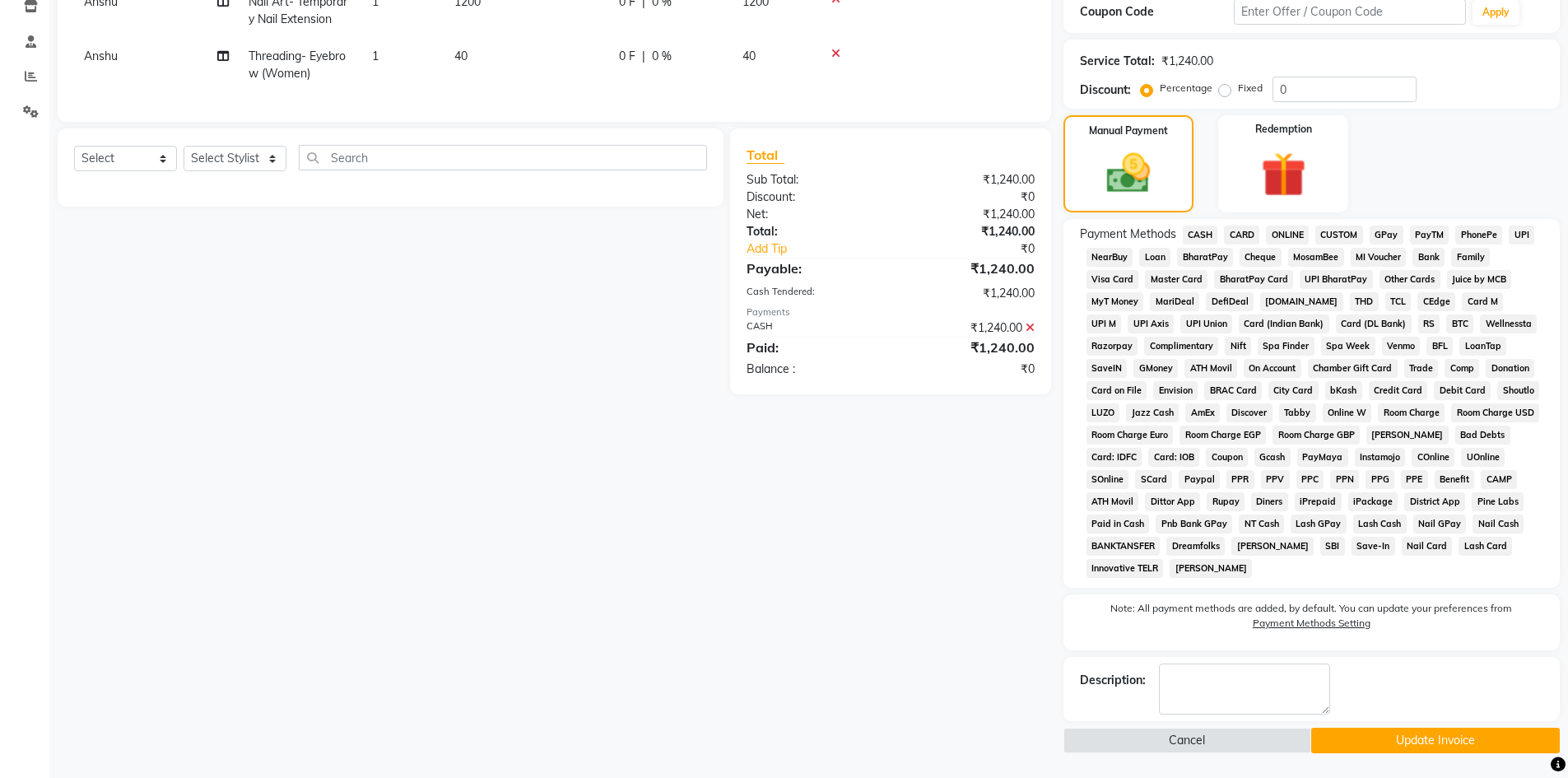
click at [1377, 730] on button "Update Invoice" at bounding box center [1435, 740] width 248 height 26
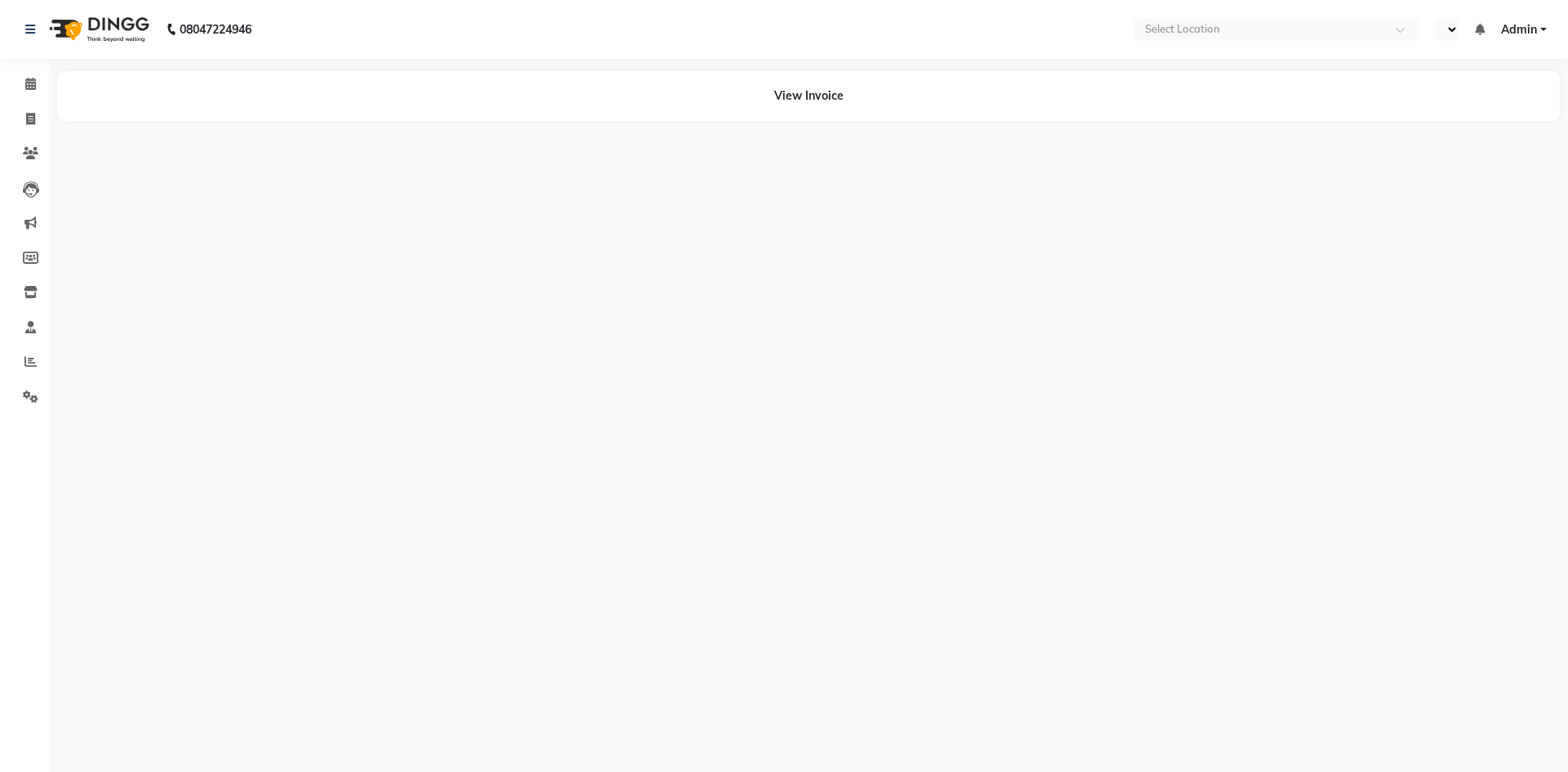
select select "en"
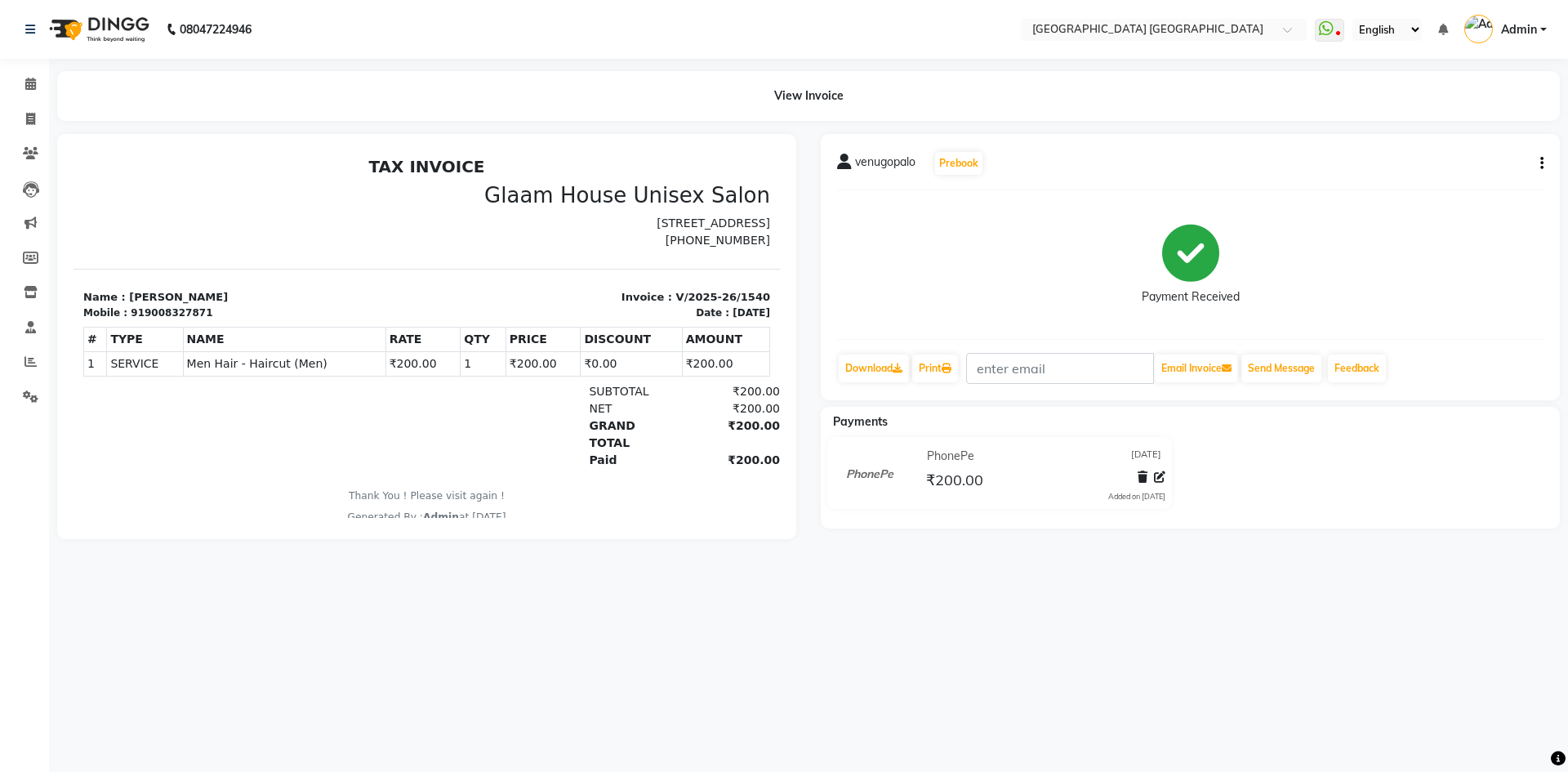
click at [1540, 164] on button "button" at bounding box center [1539, 163] width 10 height 17
click at [1448, 186] on div "Edit Invoice" at bounding box center [1461, 184] width 112 height 21
select select "service"
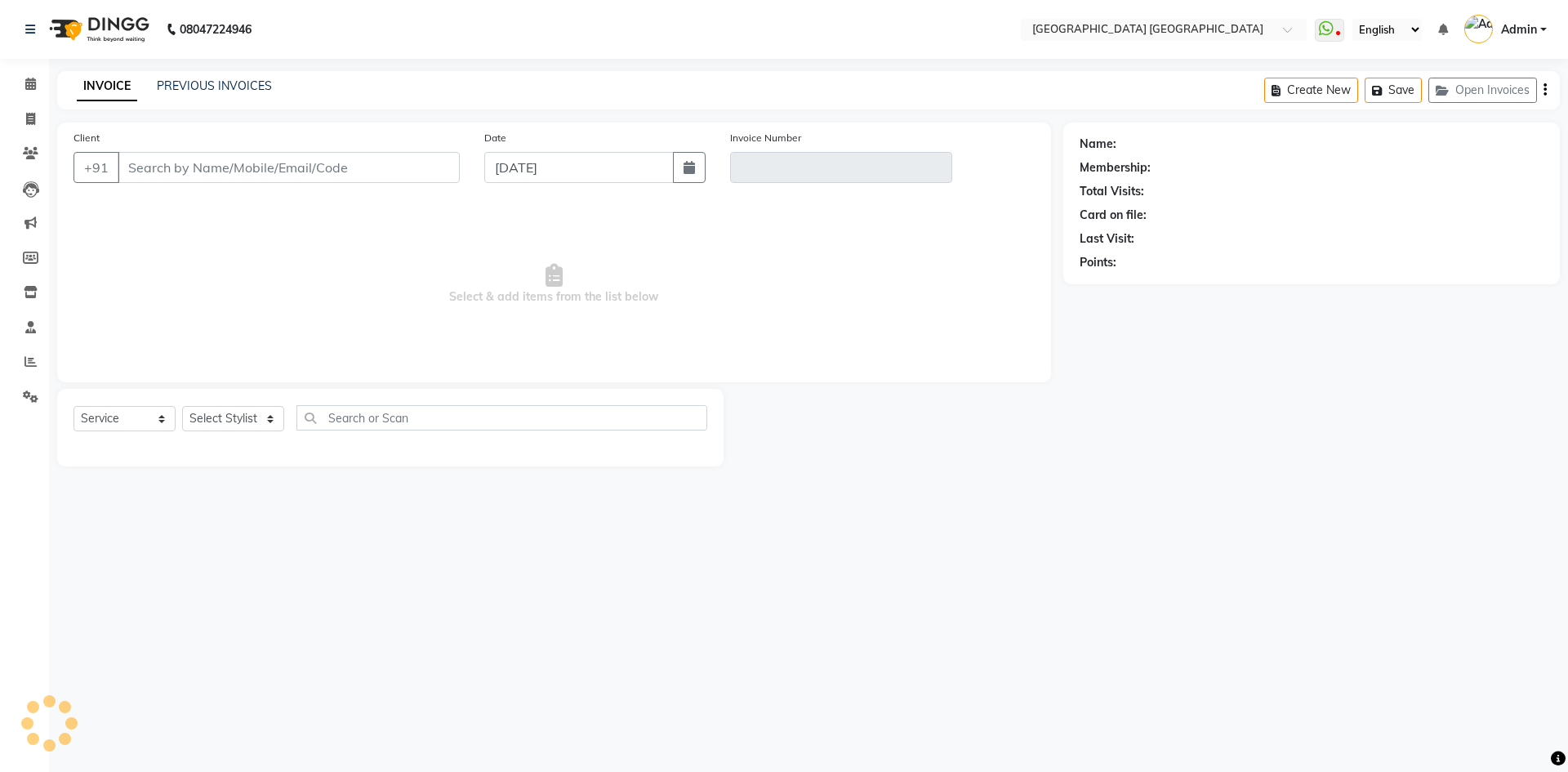
type input "9008327871"
type input "V/2025-26/1540"
type input "[DATE]"
select select "select"
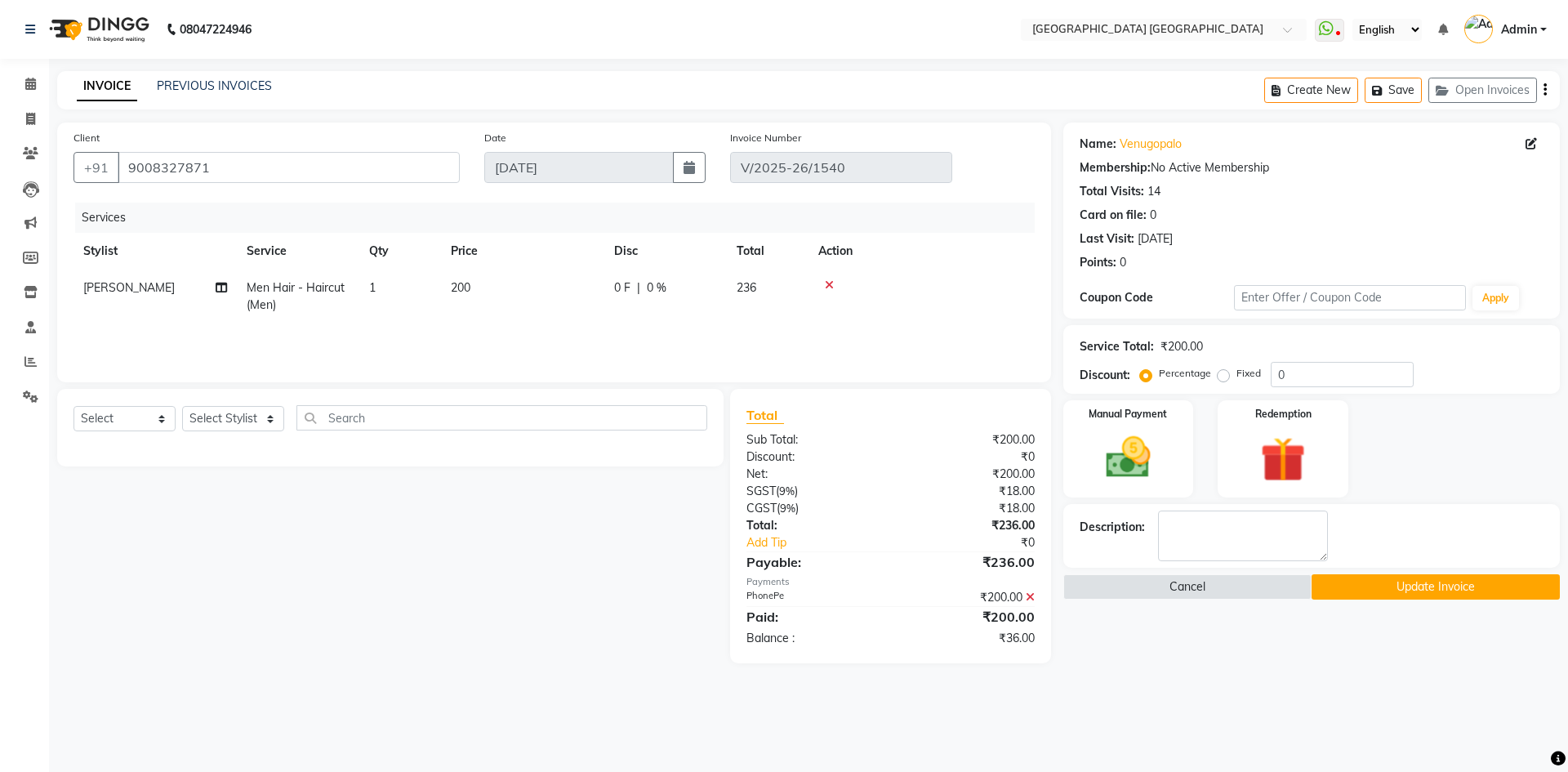
click at [457, 290] on span "200" at bounding box center [461, 287] width 20 height 15
select select "47228"
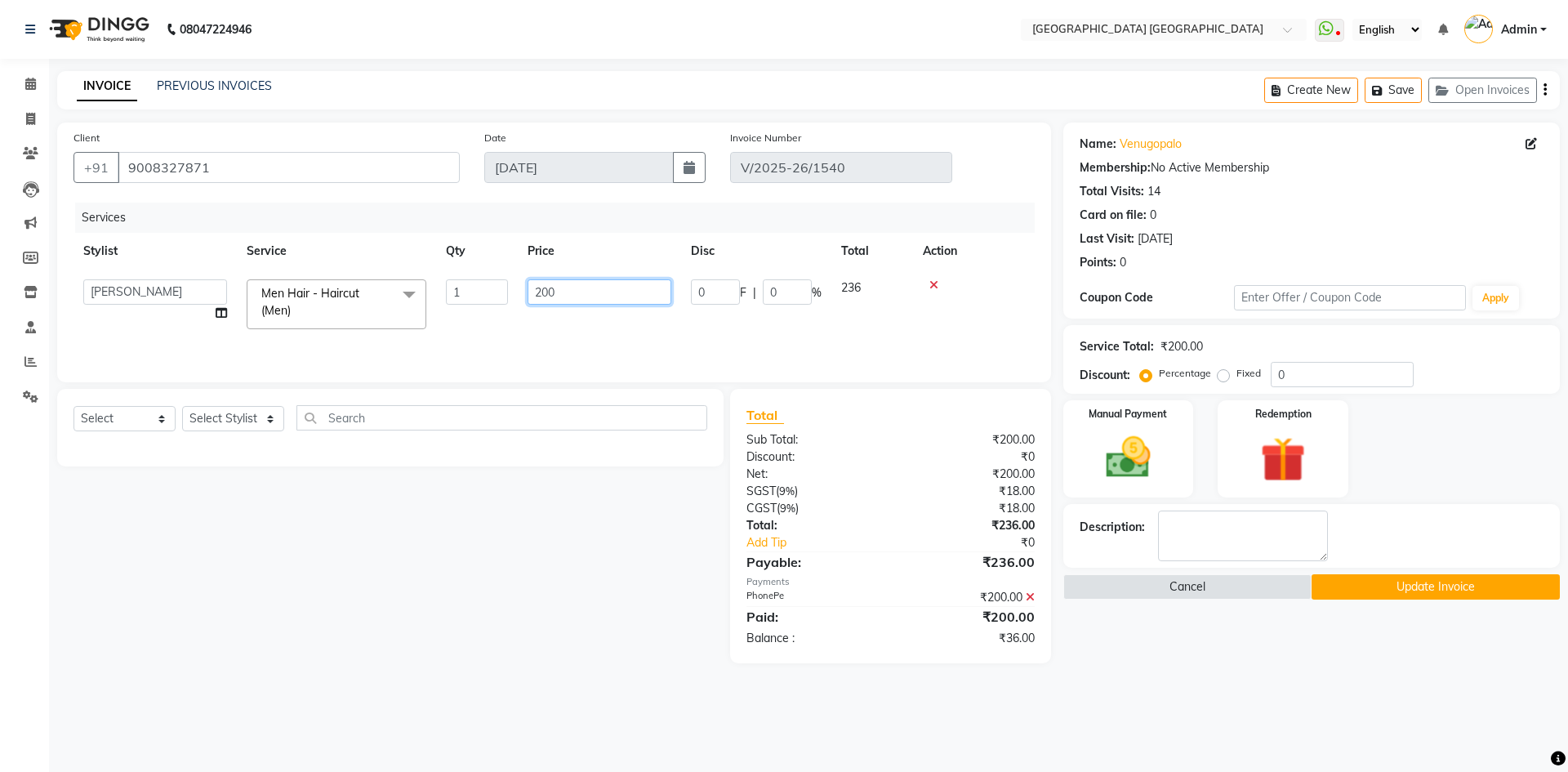
drag, startPoint x: 586, startPoint y: 294, endPoint x: 471, endPoint y: 332, distance: 121.1
click at [471, 332] on tr "[PERSON_NAME] [PERSON_NAME] [PERSON_NAME] Men Hair - Haircut (Men) x Men Hair -…" at bounding box center [554, 304] width 962 height 70
type input "150"
click at [399, 508] on div "Select Service Product Membership Package Voucher Prepaid Gift Card Select Styl…" at bounding box center [384, 526] width 678 height 274
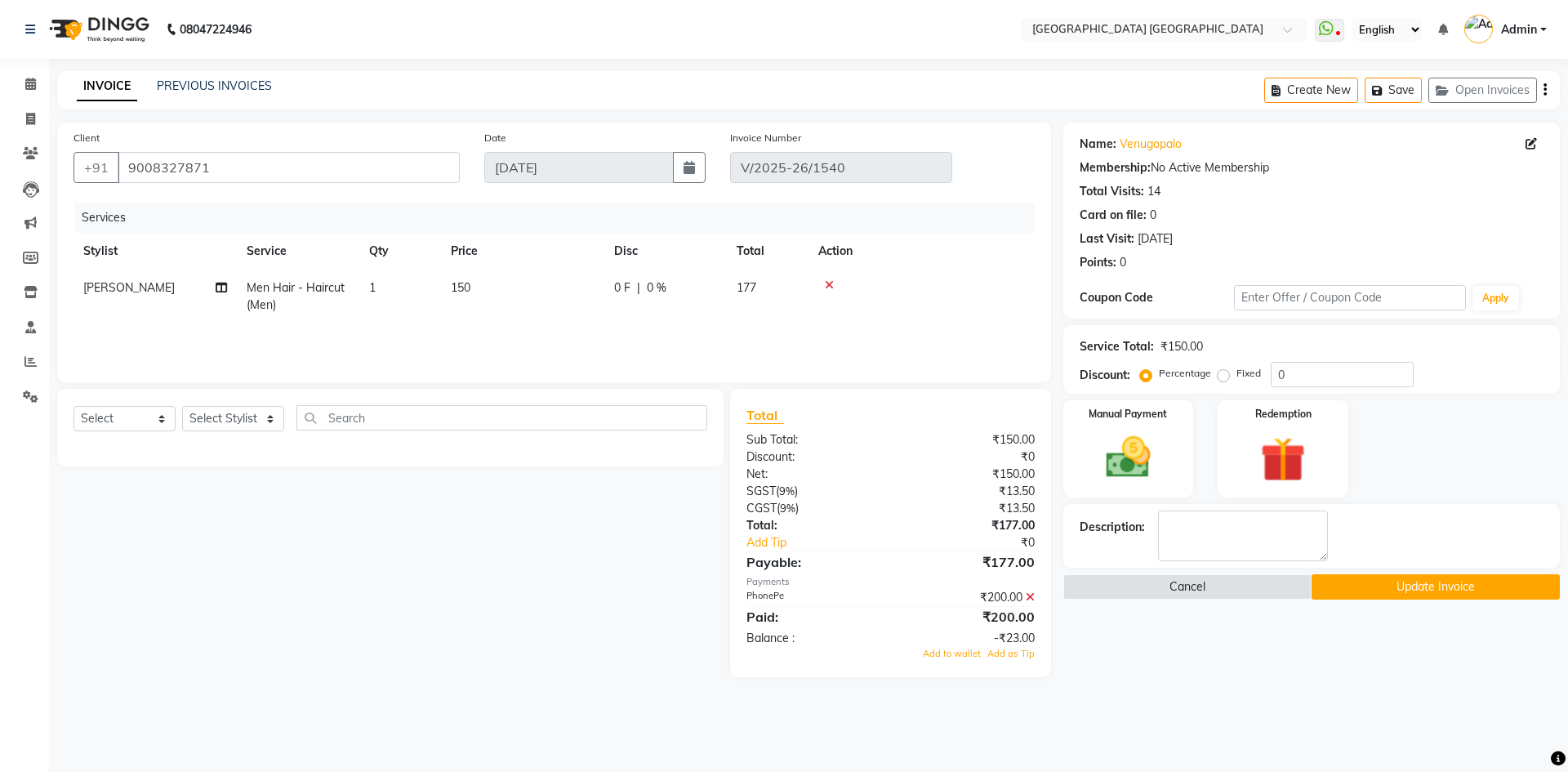
click at [1032, 598] on icon at bounding box center [1030, 597] width 9 height 11
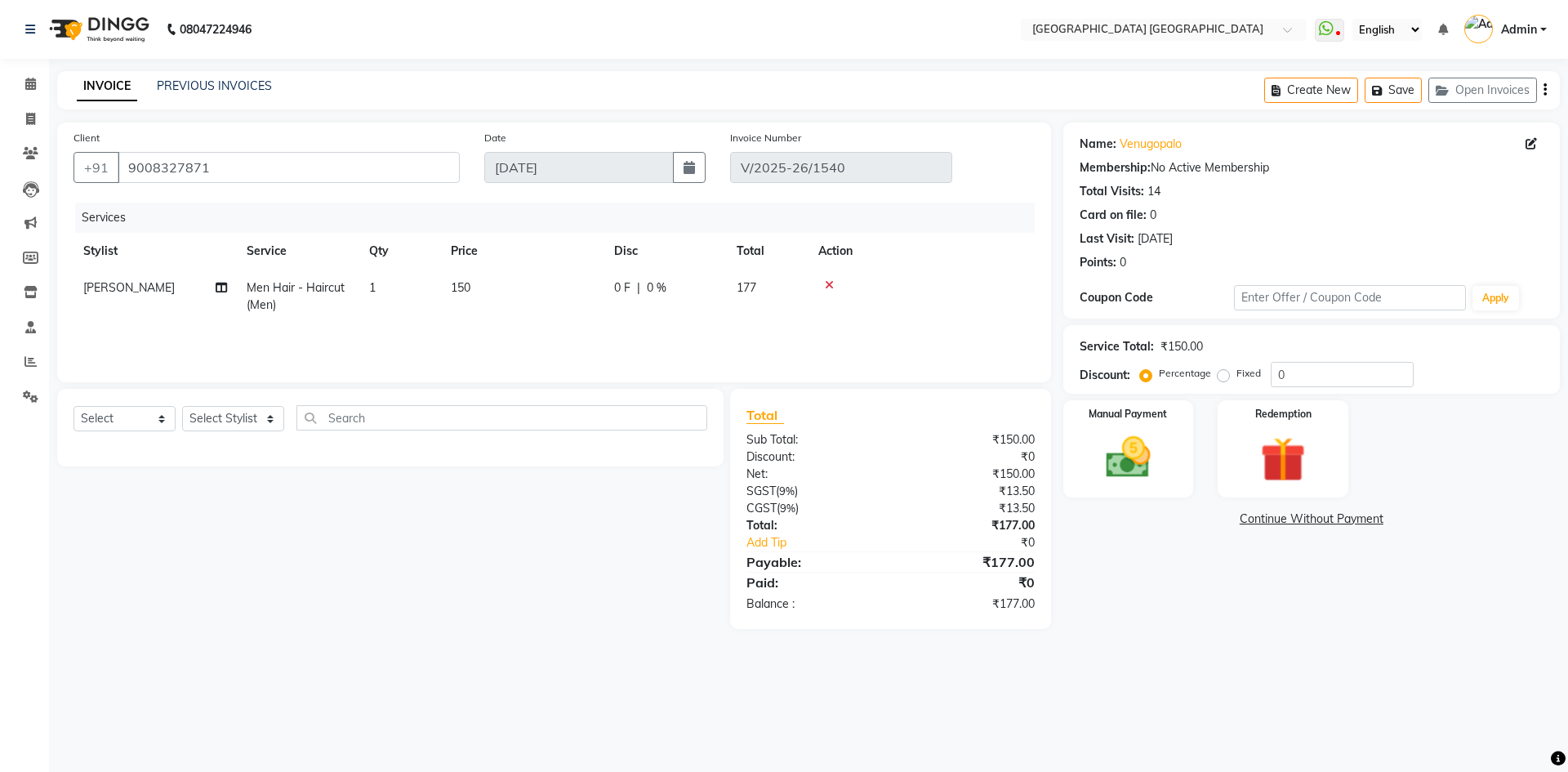
click at [1542, 90] on div "Create New Save Open Invoices" at bounding box center [1412, 90] width 296 height 39
click at [1544, 90] on icon "button" at bounding box center [1546, 90] width 3 height 1
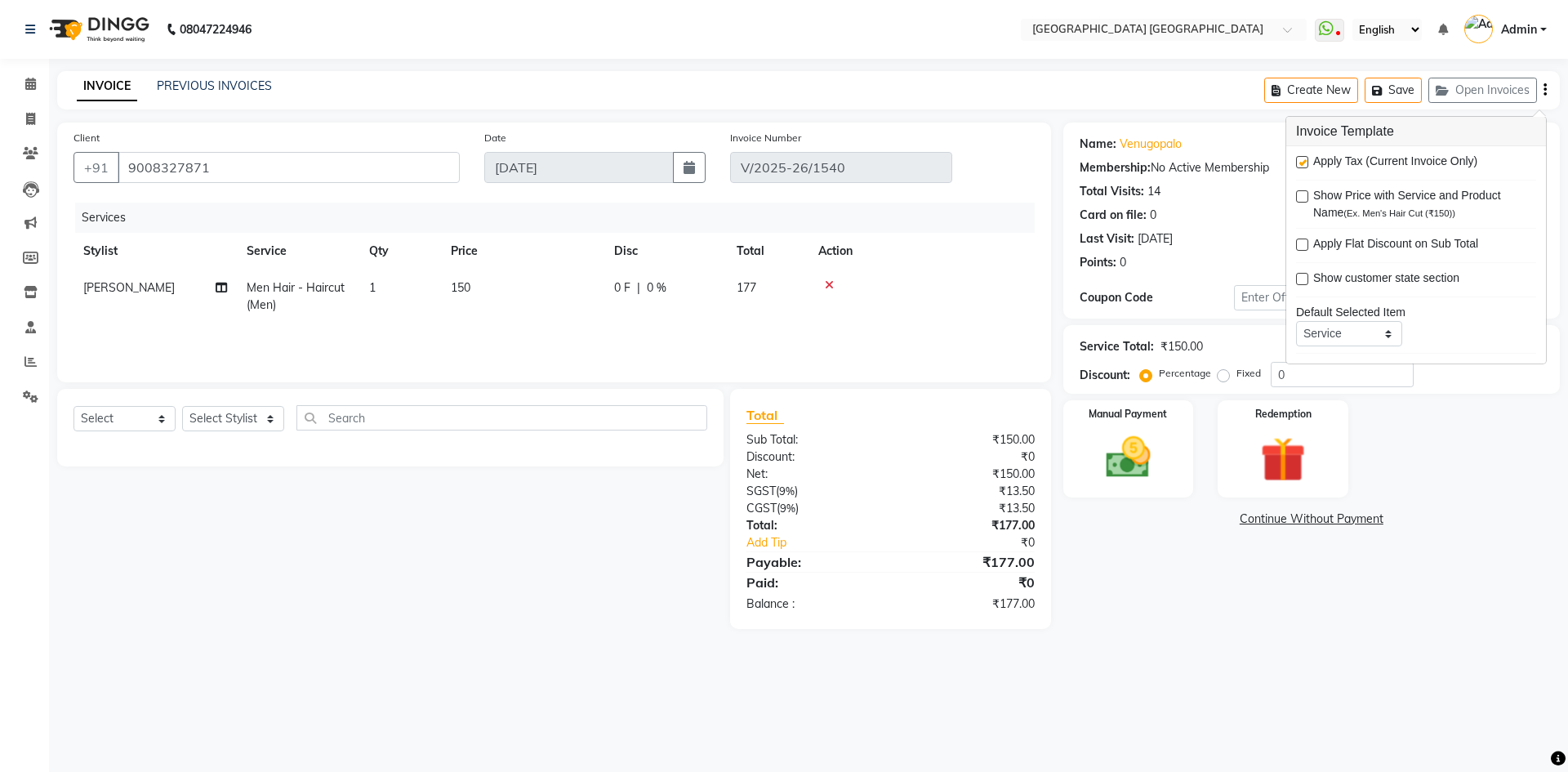
click at [1300, 153] on div "Apply Tax (Current Invoice Only)" at bounding box center [1416, 163] width 240 height 21
click at [1304, 154] on div "Apply Tax (Current Invoice Only)" at bounding box center [1416, 163] width 240 height 21
click at [1304, 160] on label at bounding box center [1302, 162] width 12 height 12
click at [1304, 160] on input "checkbox" at bounding box center [1301, 163] width 11 height 11
checkbox input "false"
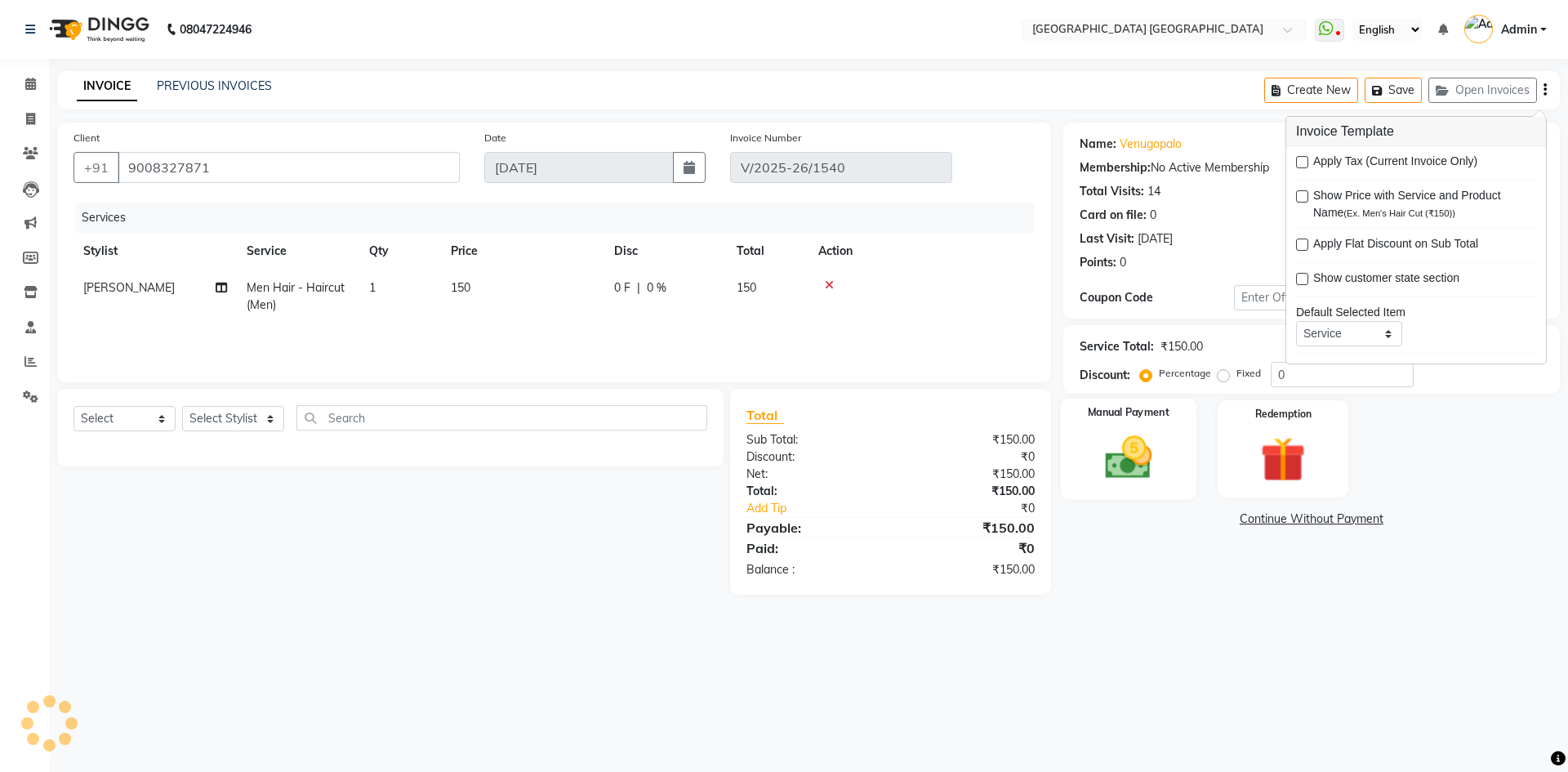
click at [1087, 469] on div "Manual Payment" at bounding box center [1128, 448] width 136 height 100
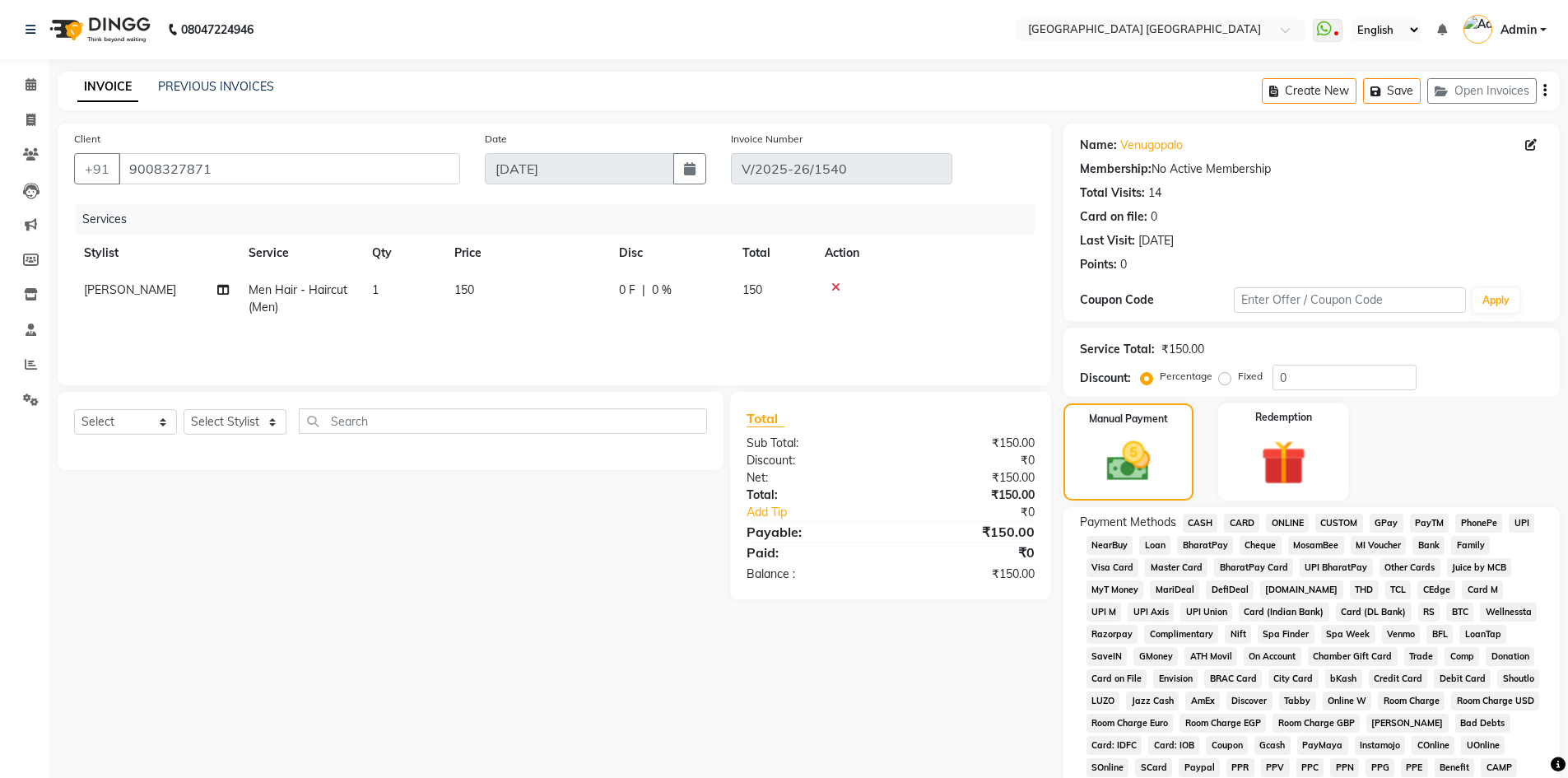
click at [1464, 525] on span "PhonePe" at bounding box center [1478, 523] width 47 height 19
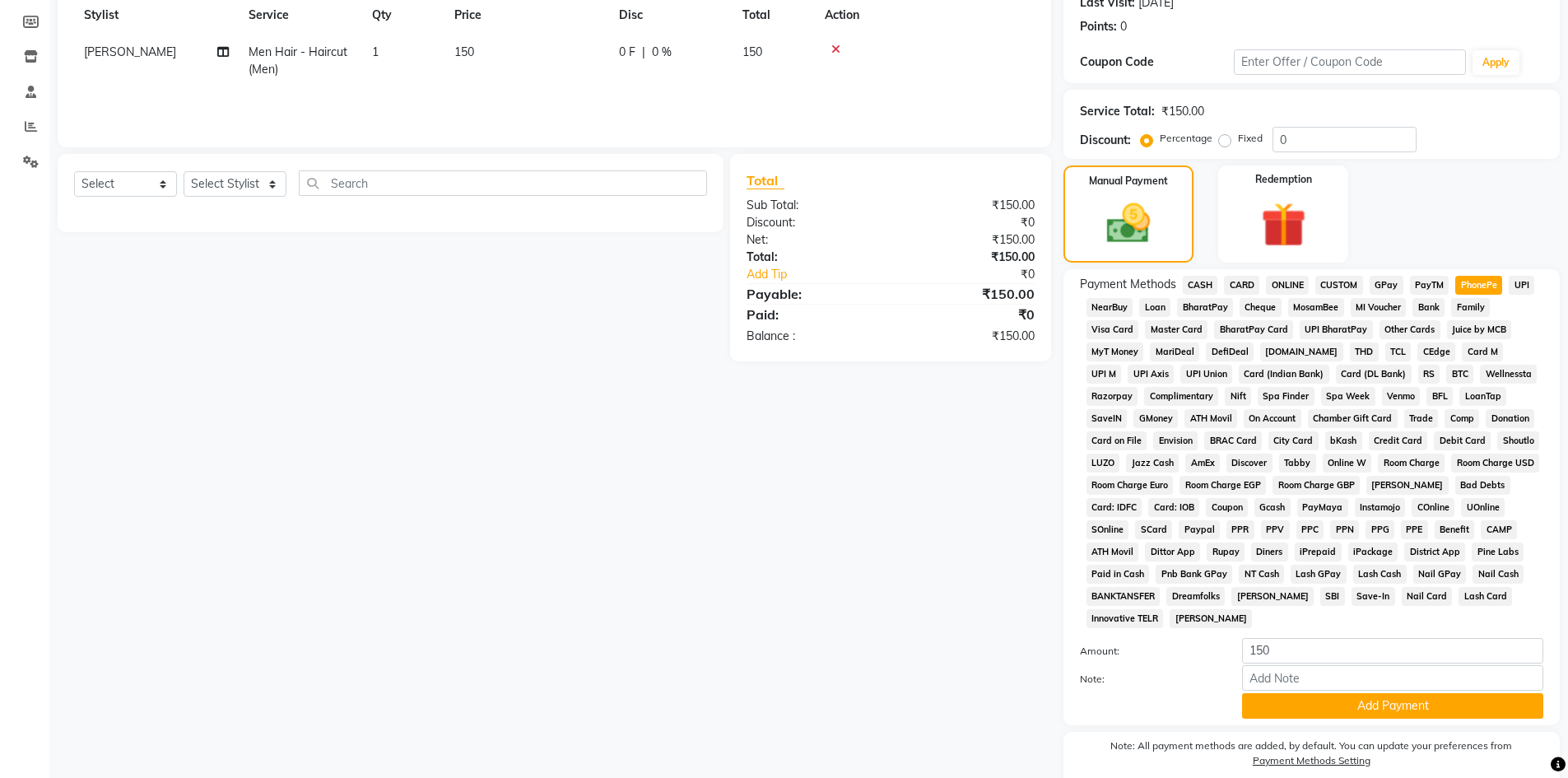
scroll to position [247, 0]
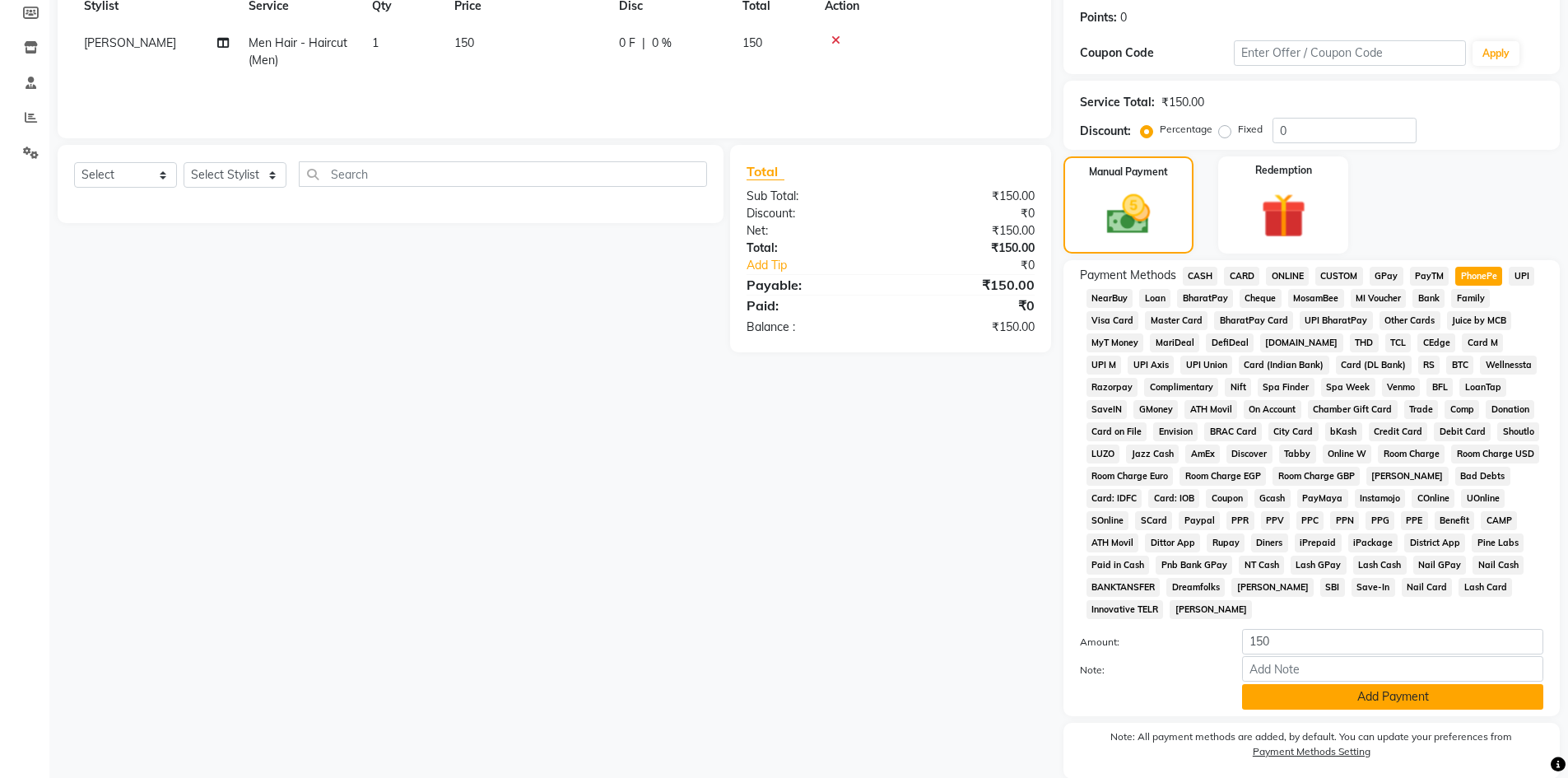
click at [1285, 699] on button "Add Payment" at bounding box center [1393, 696] width 301 height 26
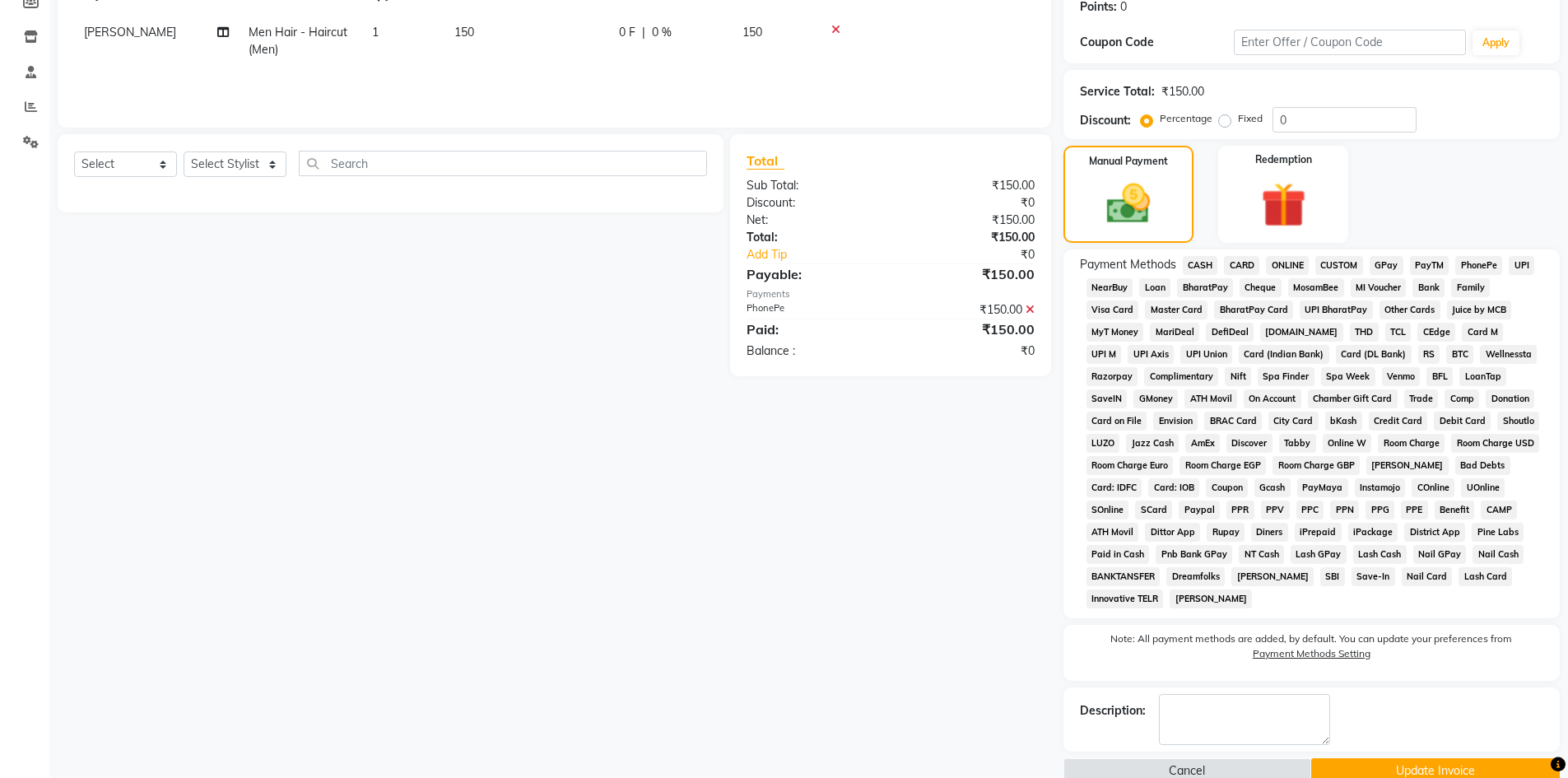
scroll to position [288, 0]
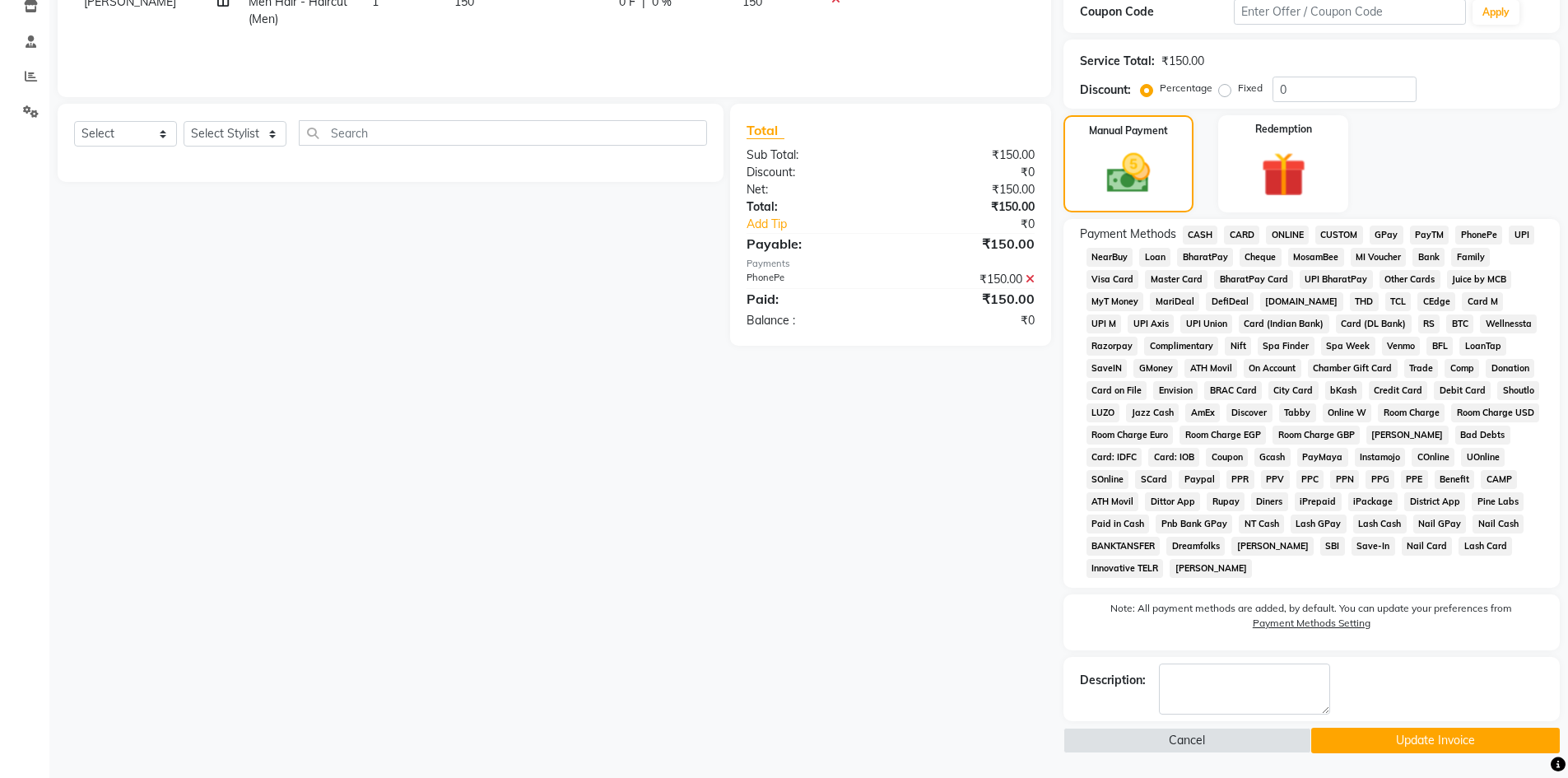
click at [1366, 733] on button "Update Invoice" at bounding box center [1435, 740] width 248 height 26
